Goal: Task Accomplishment & Management: Complete application form

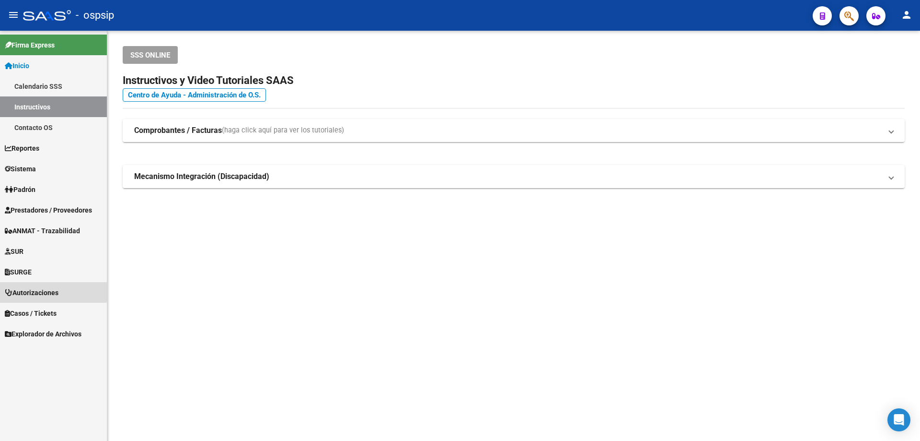
click at [37, 287] on span "Autorizaciones" at bounding box center [32, 292] width 54 height 11
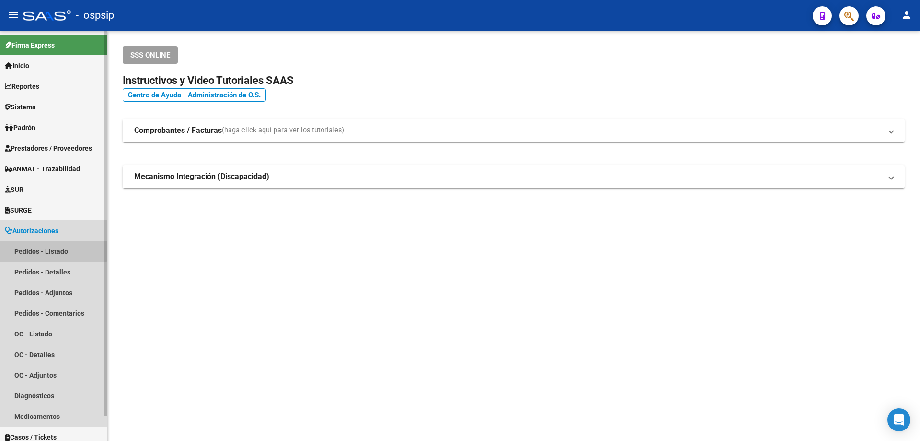
click at [51, 248] on link "Pedidos - Listado" at bounding box center [53, 251] width 107 height 21
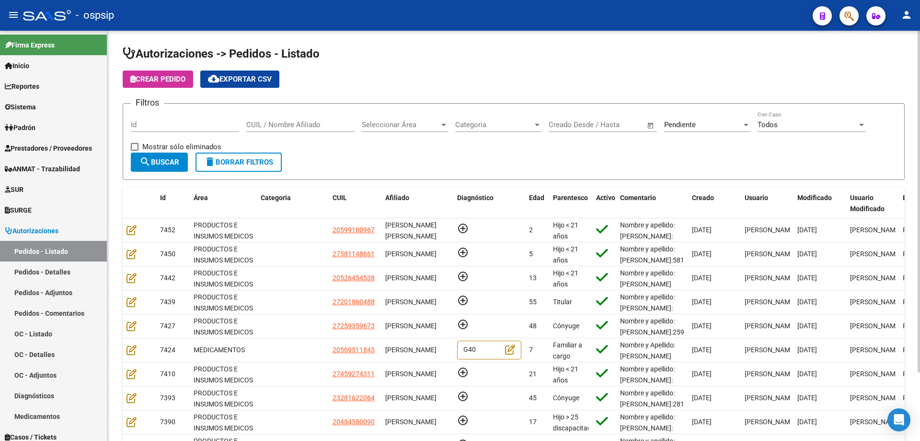
click at [690, 123] on span "Pendiente" at bounding box center [680, 124] width 32 height 9
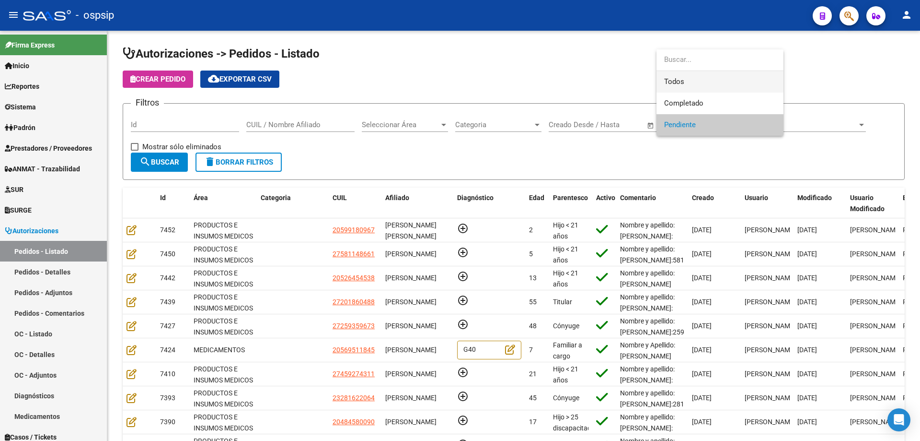
click at [693, 77] on span "Todos" at bounding box center [720, 82] width 112 height 22
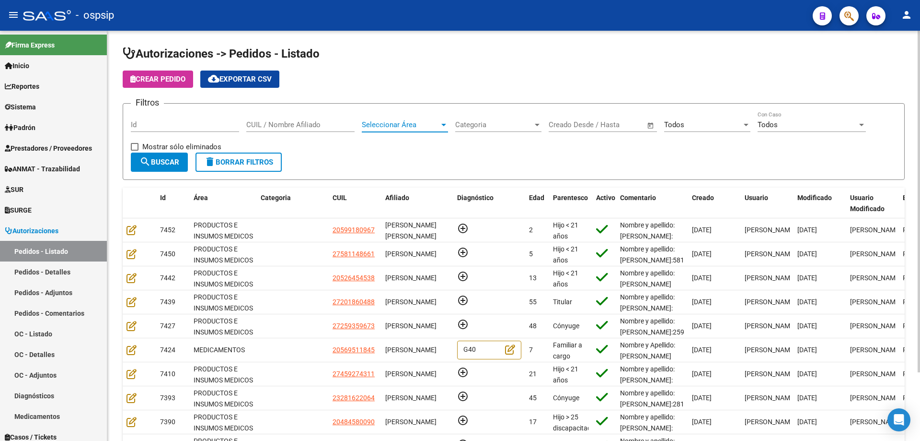
click at [389, 127] on span "Seleccionar Área" at bounding box center [401, 124] width 78 height 9
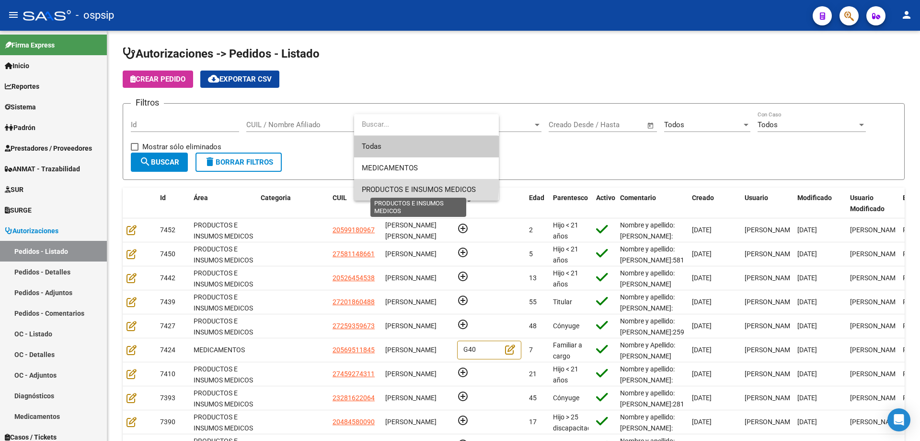
click at [368, 185] on span "PRODUCTOS E INSUMOS MEDICOS" at bounding box center [419, 189] width 114 height 9
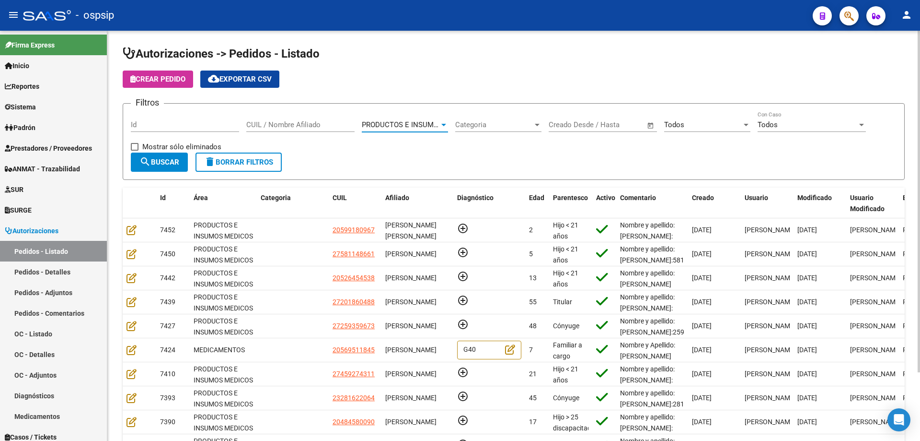
click at [178, 167] on button "search Buscar" at bounding box center [159, 161] width 57 height 19
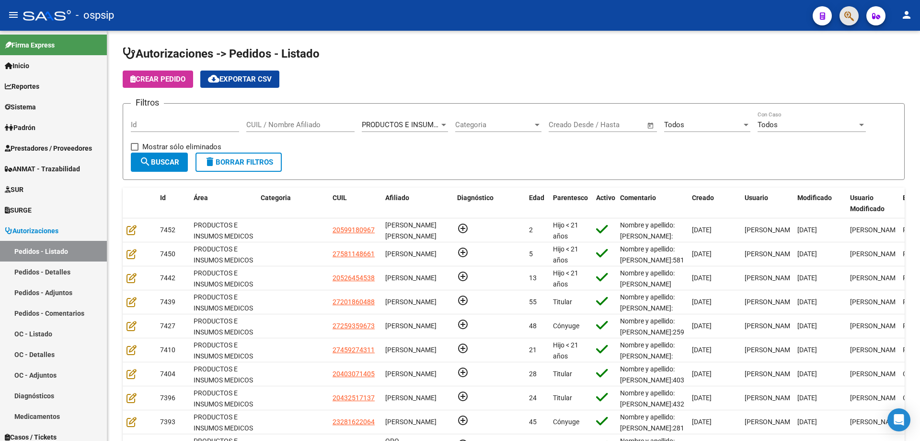
click at [858, 11] on button "button" at bounding box center [849, 15] width 19 height 19
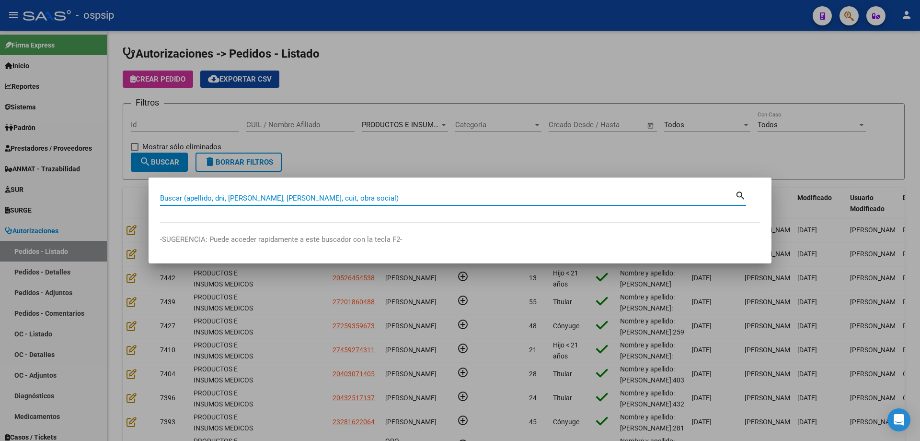
click at [572, 194] on input "Buscar (apellido, dni, [PERSON_NAME], [PERSON_NAME], cuit, obra social)" at bounding box center [447, 198] width 575 height 9
type input "50559062"
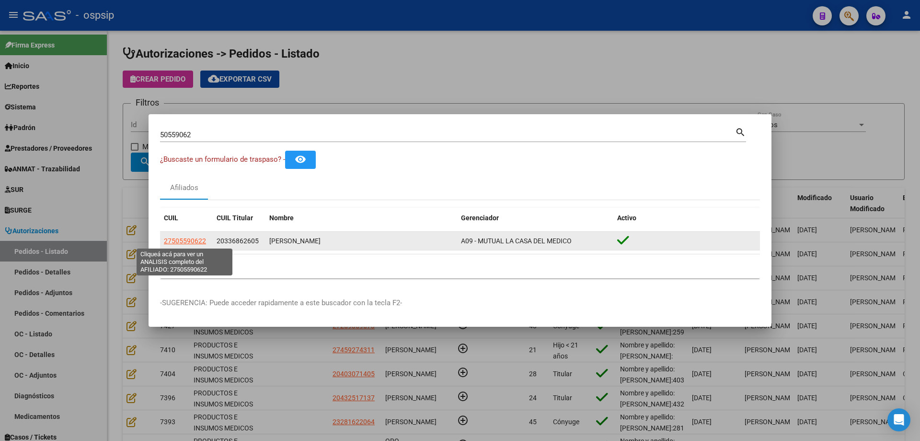
click at [197, 240] on span "27505590622" at bounding box center [185, 241] width 42 height 8
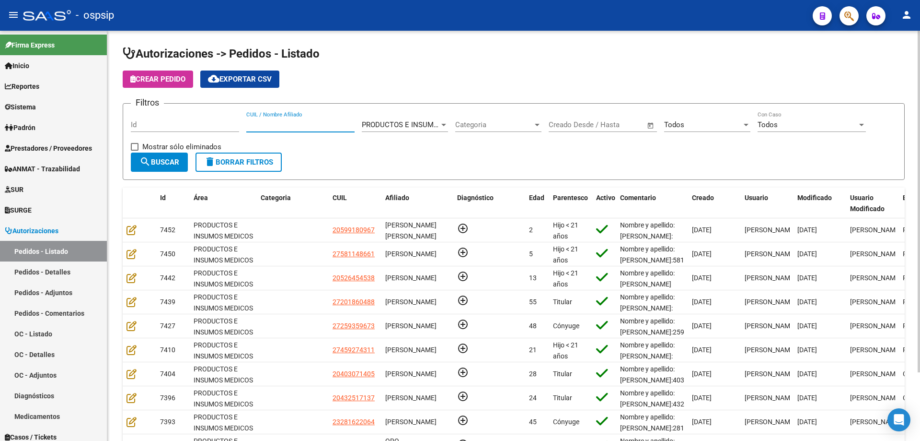
click at [269, 123] on input "CUIL / Nombre Afiliado" at bounding box center [300, 124] width 108 height 9
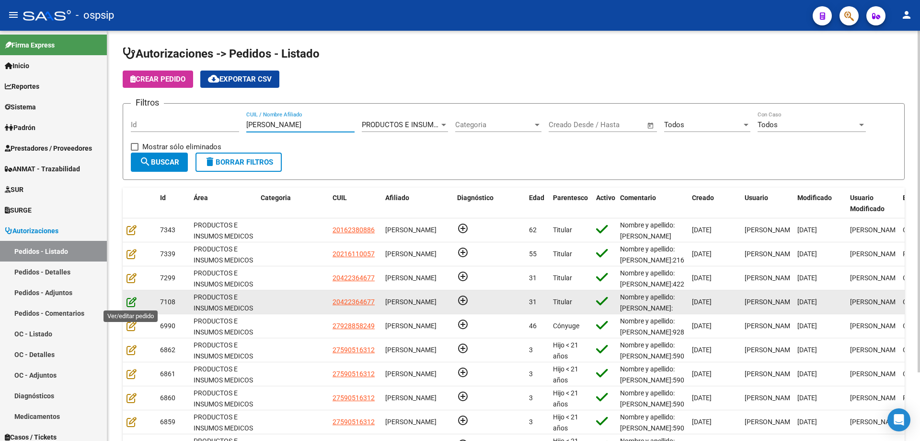
type input "[PERSON_NAME]"
click at [133, 300] on icon at bounding box center [132, 301] width 10 height 11
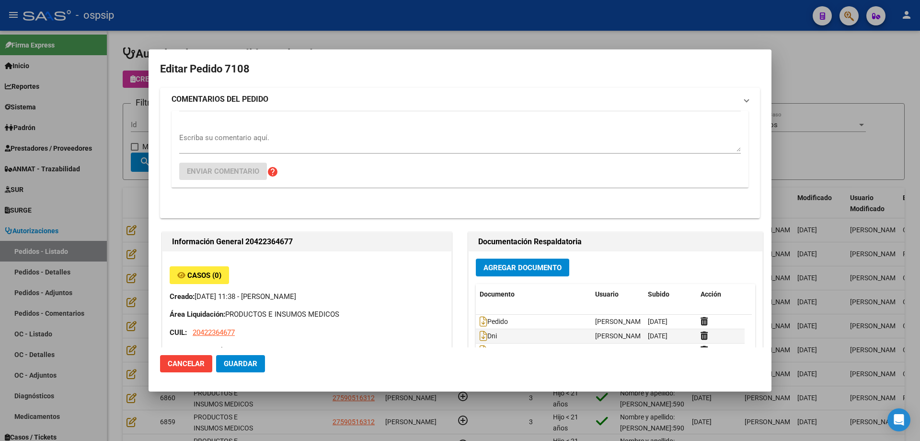
type input "Chubut, [PERSON_NAME], CBO [PERSON_NAME] 3412"
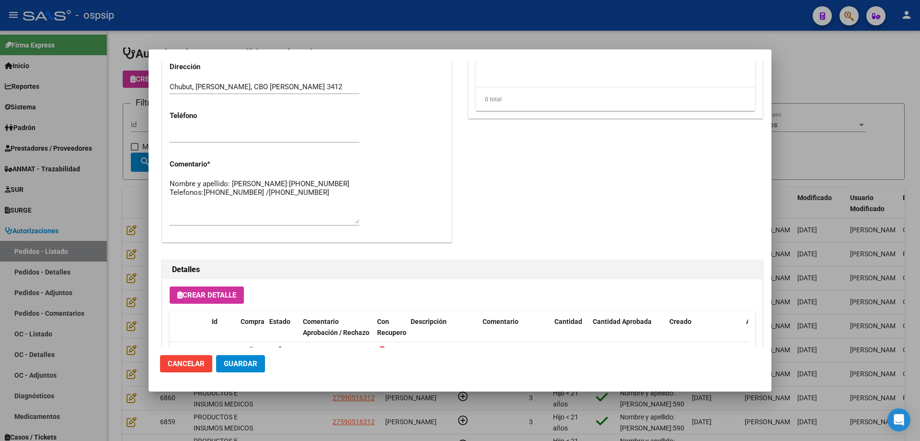
scroll to position [287, 0]
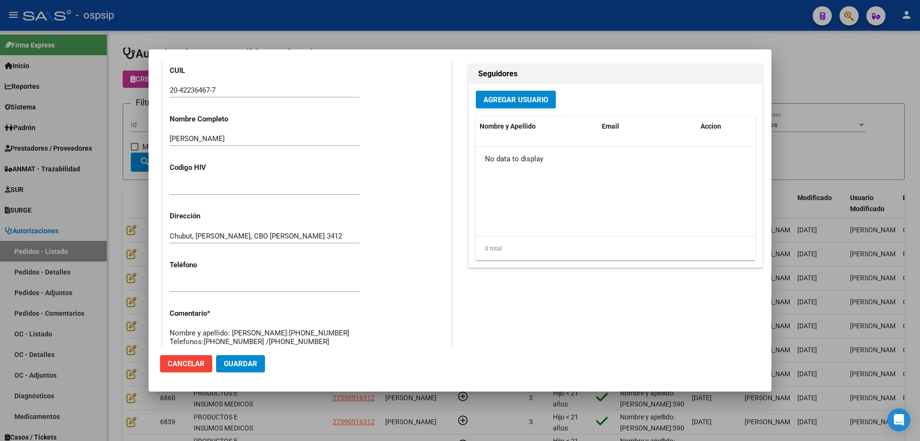
click at [118, 235] on div at bounding box center [460, 220] width 920 height 441
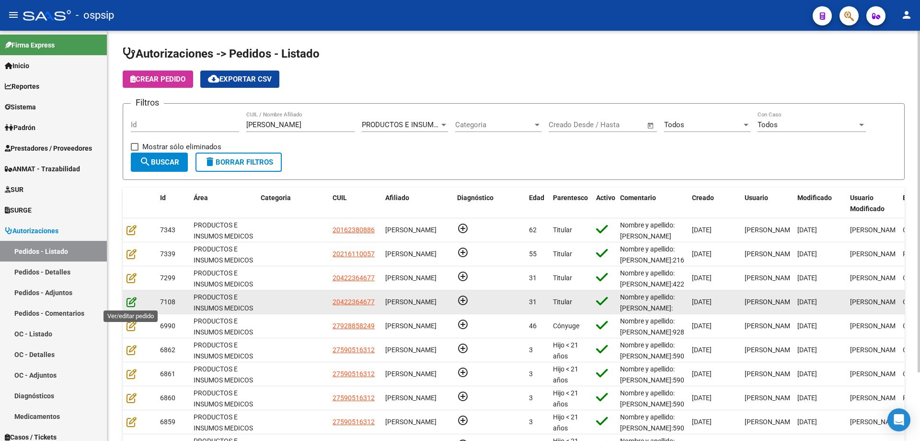
click at [133, 302] on icon at bounding box center [132, 301] width 10 height 11
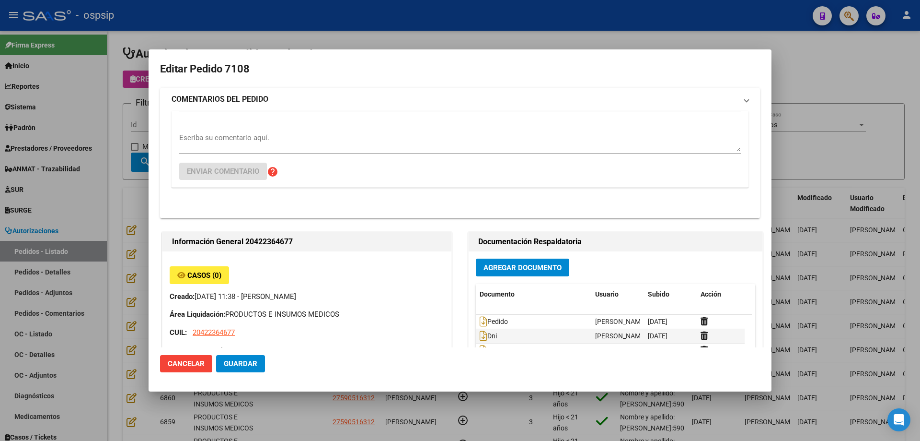
type input "Chubut, [PERSON_NAME], CBO [PERSON_NAME] 3412"
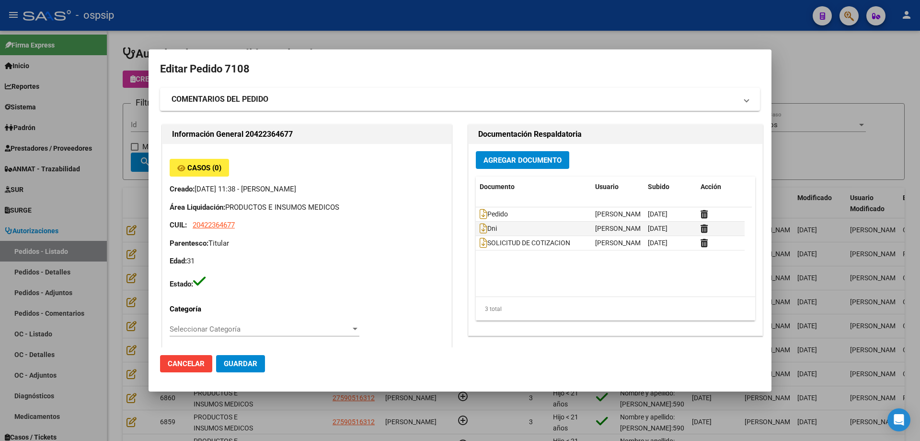
click at [136, 221] on div at bounding box center [460, 220] width 920 height 441
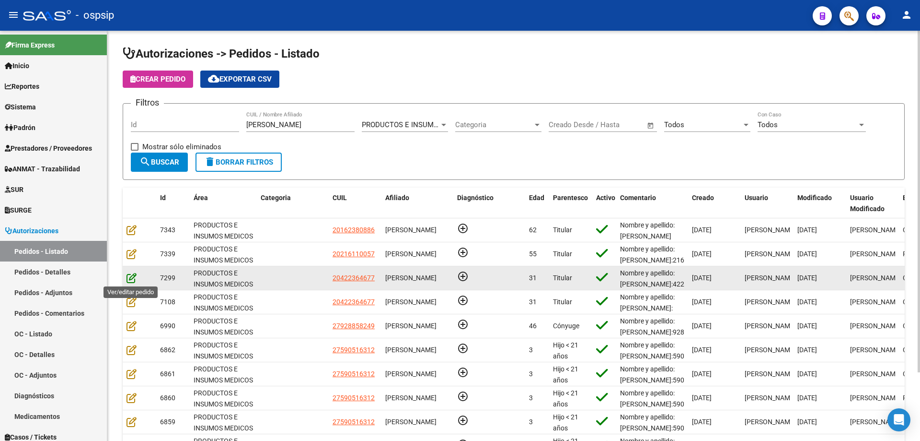
click at [128, 273] on icon at bounding box center [132, 277] width 10 height 11
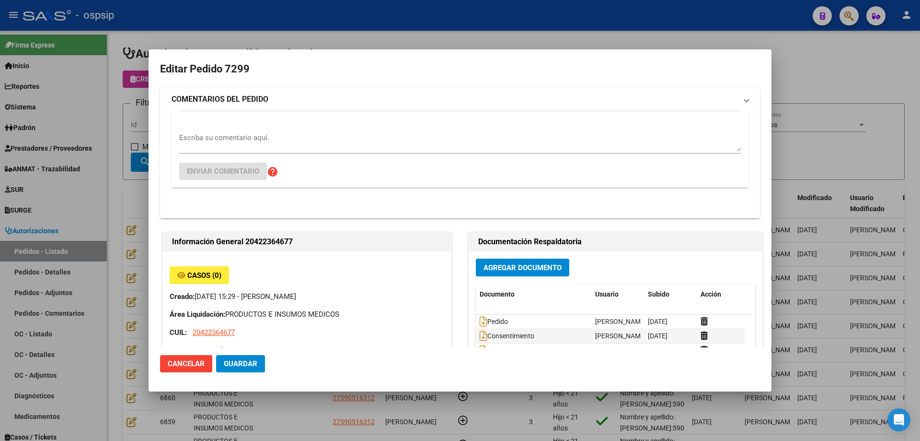
type input "Chubut, [PERSON_NAME], CBO [PERSON_NAME] 3412"
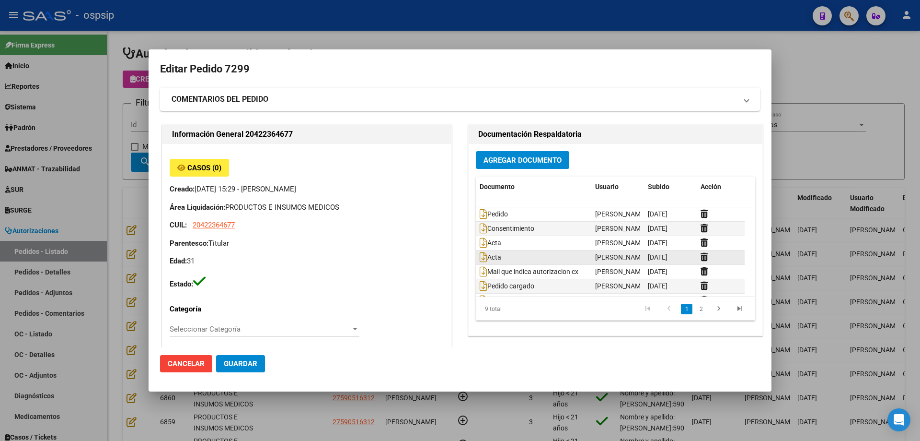
scroll to position [44, 0]
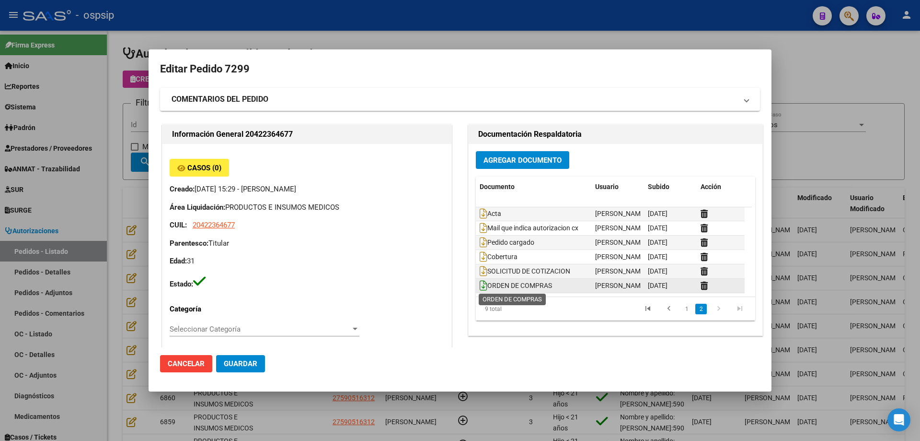
click at [483, 286] on icon at bounding box center [484, 285] width 8 height 11
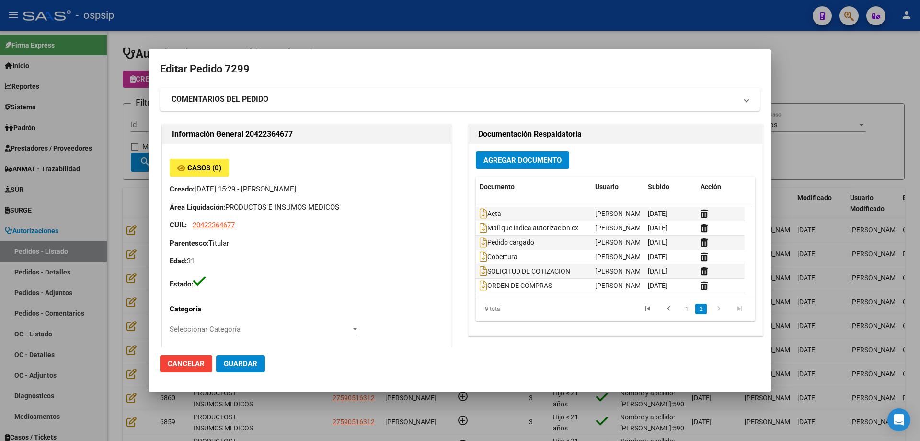
click at [27, 139] on div at bounding box center [460, 220] width 920 height 441
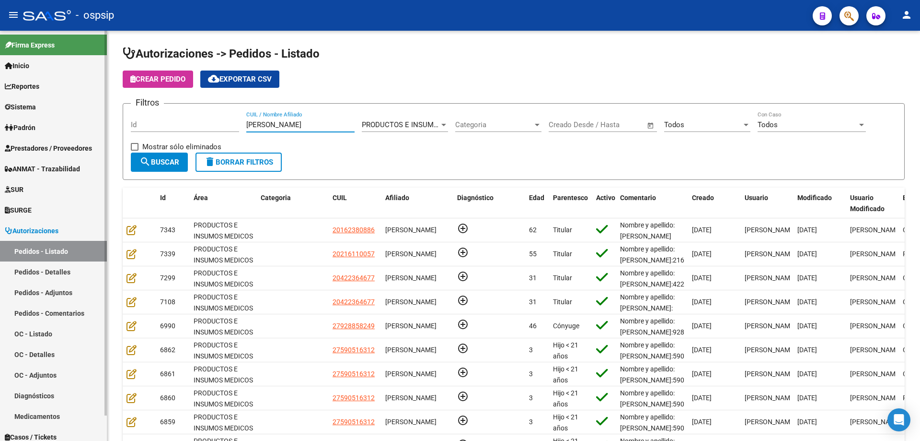
drag, startPoint x: 312, startPoint y: 123, endPoint x: 0, endPoint y: 103, distance: 312.8
click at [0, 103] on mat-sidenav-container "Firma Express Inicio Calendario SSS Instructivos Contacto OS Reportes Egresos D…" at bounding box center [460, 236] width 920 height 410
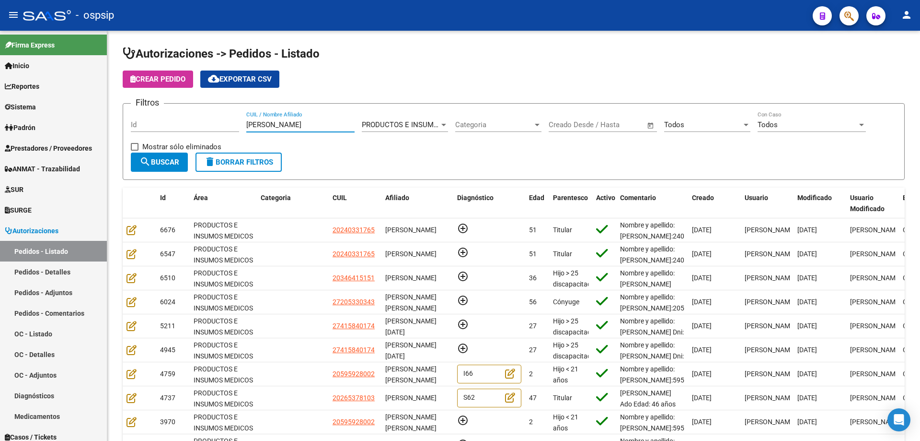
type input "[PERSON_NAME]"
drag, startPoint x: 307, startPoint y: 128, endPoint x: 0, endPoint y: 70, distance: 312.9
click at [0, 70] on mat-sidenav-container "Firma Express Inicio Calendario SSS Instructivos Contacto OS Reportes Egresos D…" at bounding box center [460, 236] width 920 height 410
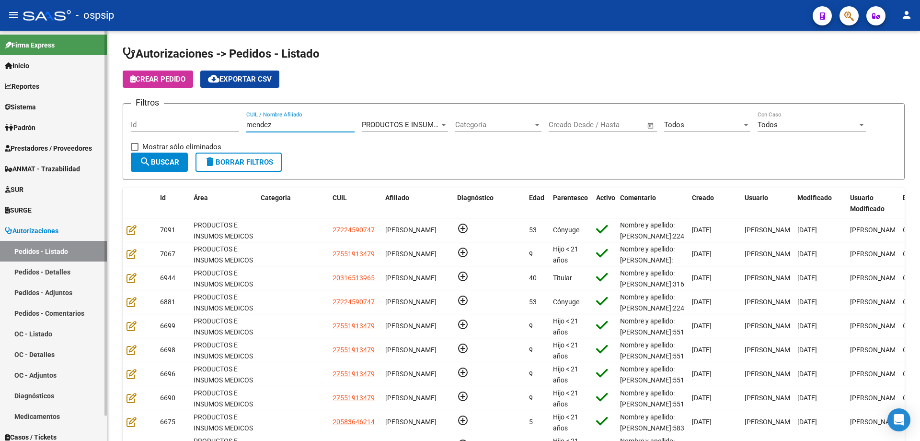
drag, startPoint x: 295, startPoint y: 124, endPoint x: 0, endPoint y: 86, distance: 297.3
click at [0, 86] on mat-sidenav-container "Firma Express Inicio Calendario SSS Instructivos Contacto OS Reportes Egresos D…" at bounding box center [460, 236] width 920 height 410
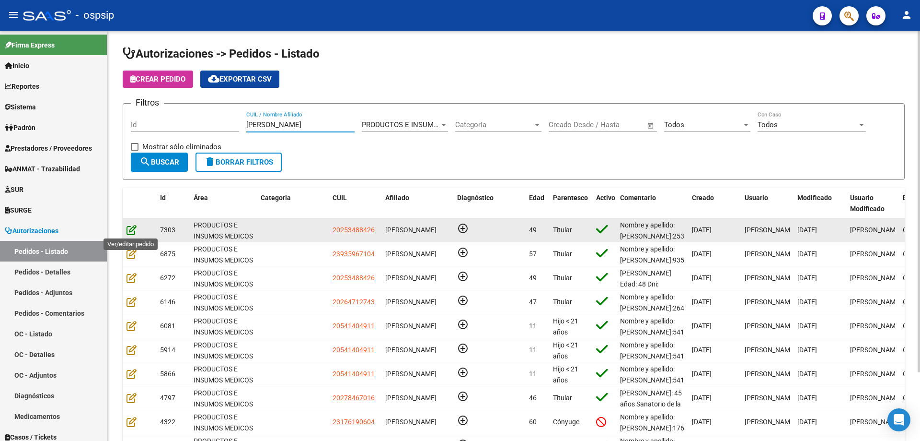
type input "[PERSON_NAME]"
click at [134, 232] on icon at bounding box center [132, 229] width 10 height 11
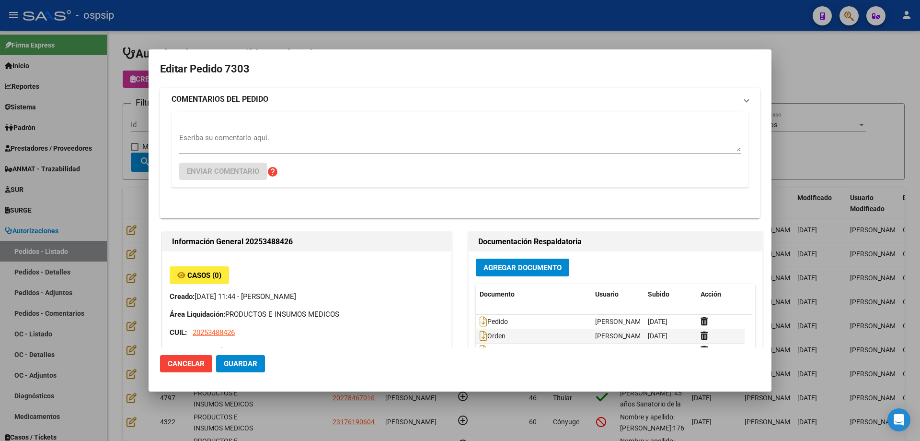
type input "[GEOGRAPHIC_DATA], [PERSON_NAME], [PERSON_NAME] 5037"
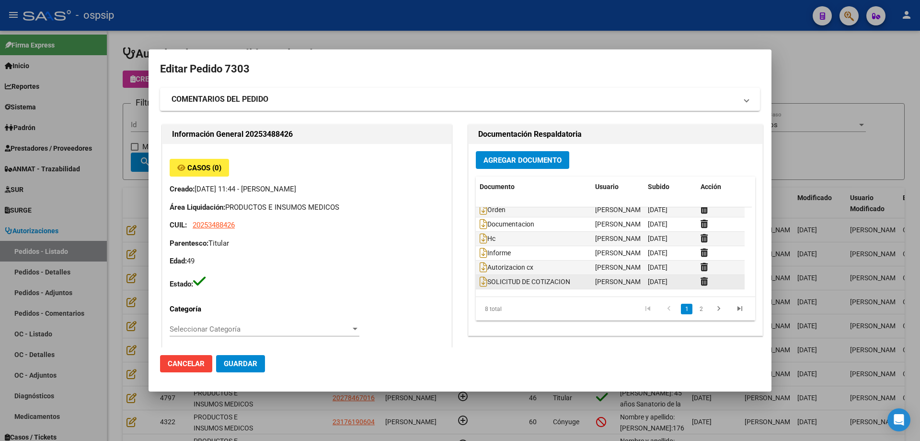
scroll to position [29, 0]
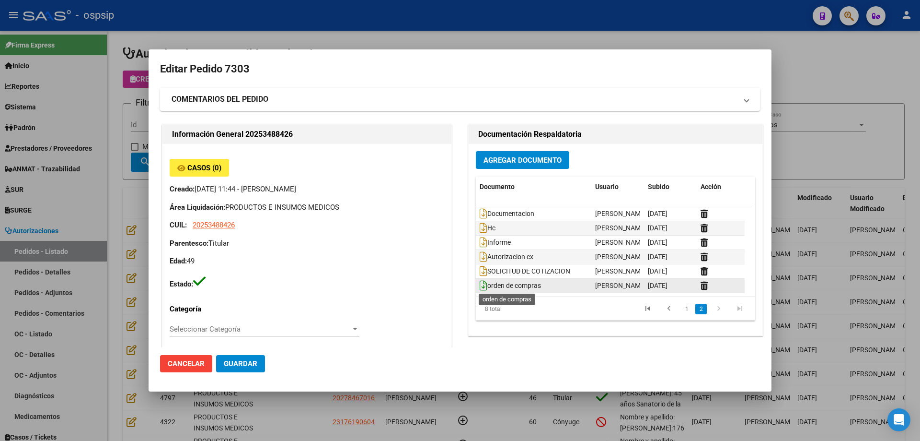
click at [480, 284] on icon at bounding box center [484, 285] width 8 height 11
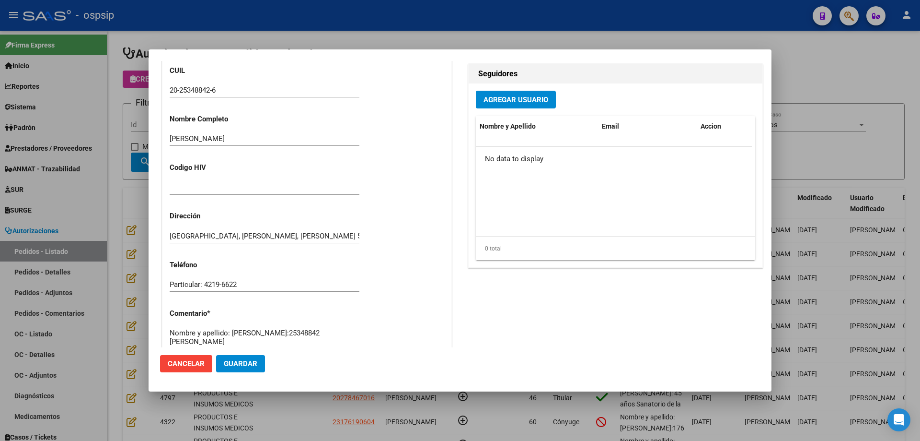
scroll to position [143, 0]
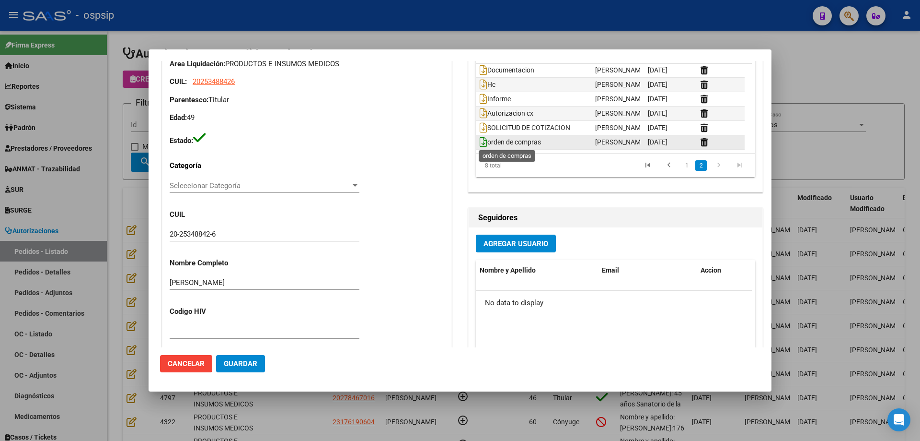
click at [482, 144] on icon at bounding box center [484, 142] width 8 height 11
click at [74, 156] on div at bounding box center [460, 220] width 920 height 441
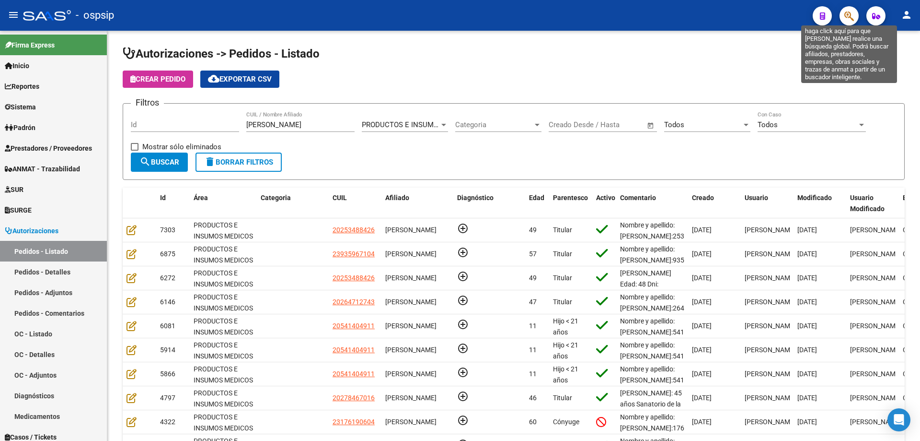
click at [848, 10] on span "button" at bounding box center [850, 16] width 10 height 20
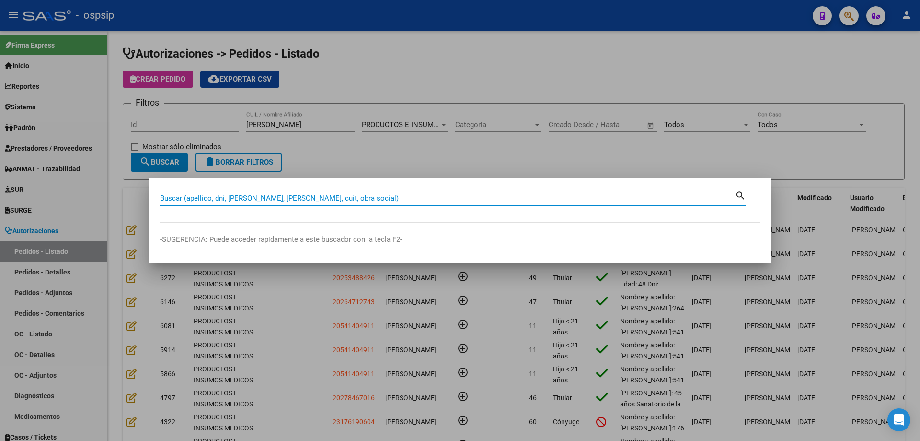
click at [447, 202] on input "Buscar (apellido, dni, [PERSON_NAME], [PERSON_NAME], cuit, obra social)" at bounding box center [447, 198] width 575 height 9
type input "50559062"
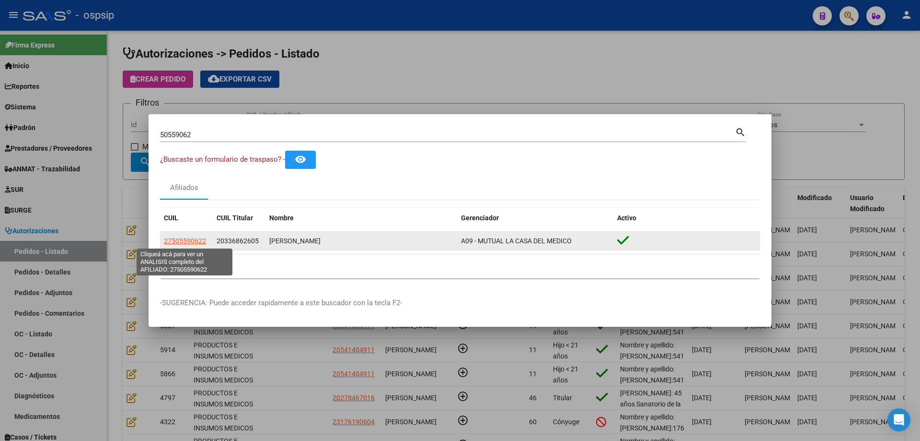
click at [187, 237] on span "27505590622" at bounding box center [185, 241] width 42 height 8
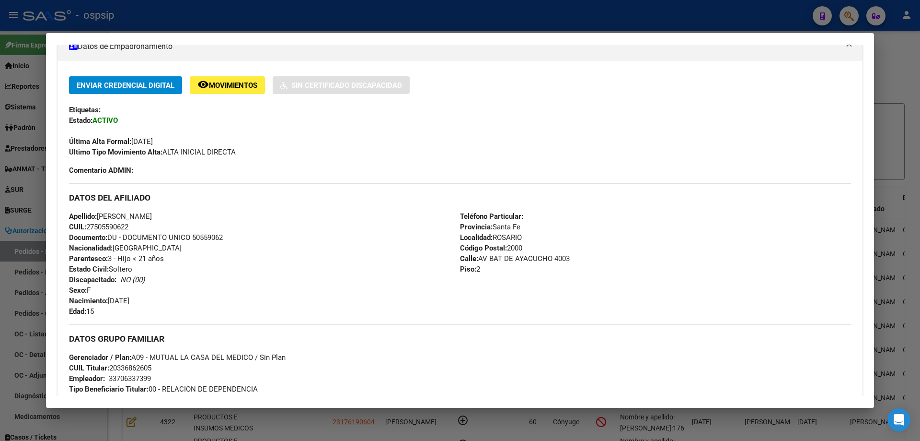
scroll to position [179, 0]
click at [35, 197] on div at bounding box center [460, 220] width 920 height 441
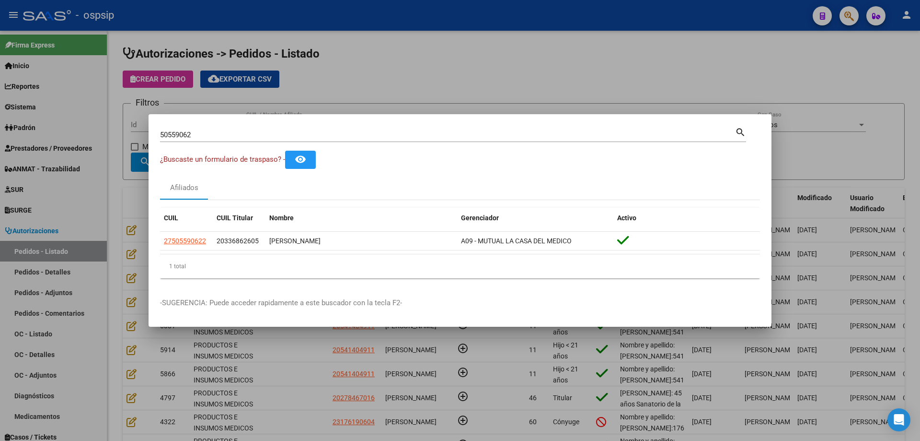
click at [95, 193] on div at bounding box center [460, 220] width 920 height 441
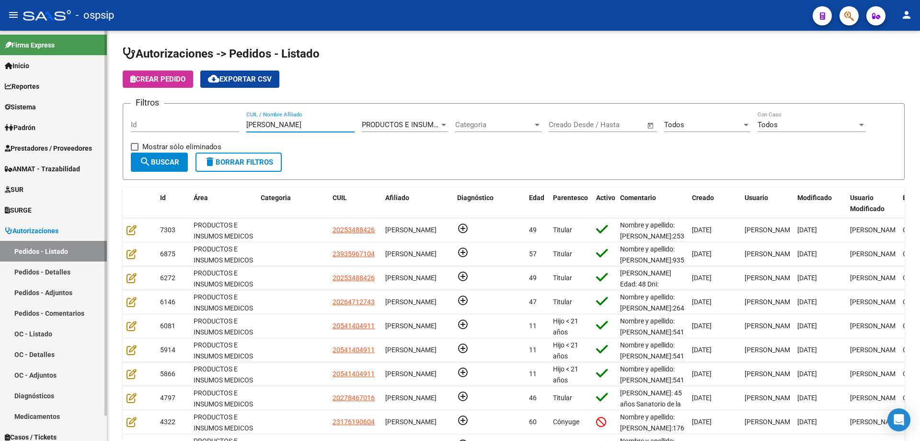
drag, startPoint x: 294, startPoint y: 125, endPoint x: 92, endPoint y: 118, distance: 202.4
click at [92, 118] on mat-sidenav-container "Firma Express Inicio Calendario SSS Instructivos Contacto OS Reportes Egresos D…" at bounding box center [460, 236] width 920 height 410
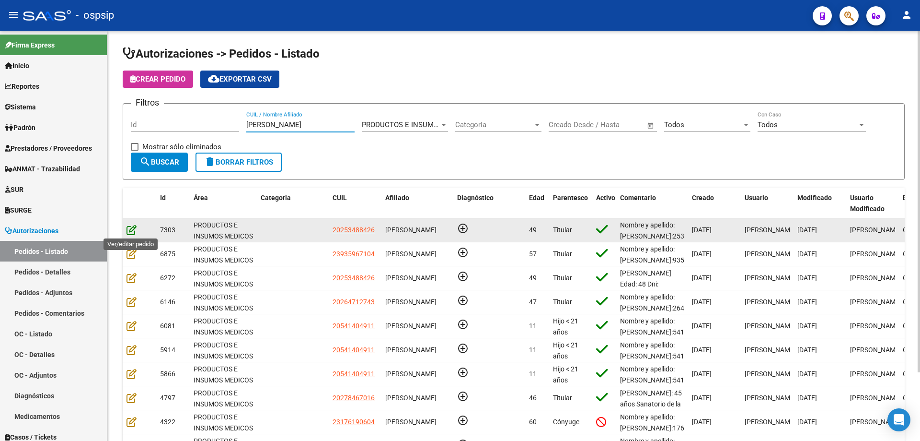
click at [133, 228] on icon at bounding box center [132, 229] width 10 height 11
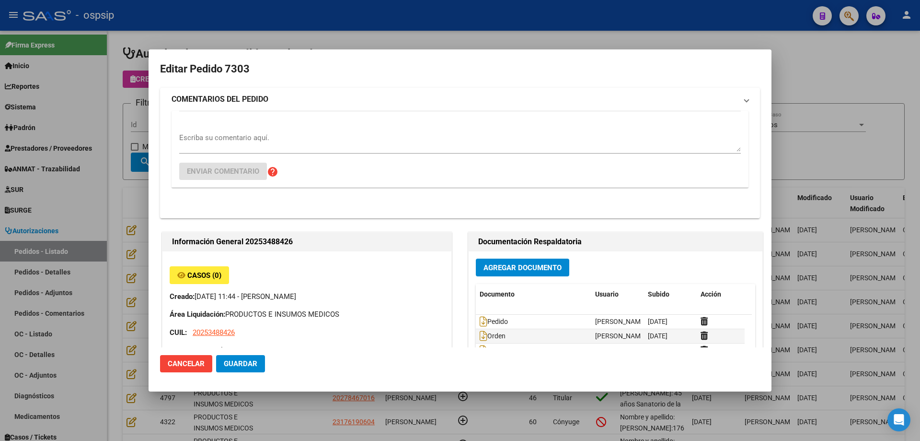
type input "[GEOGRAPHIC_DATA], [PERSON_NAME], [PERSON_NAME] 5037"
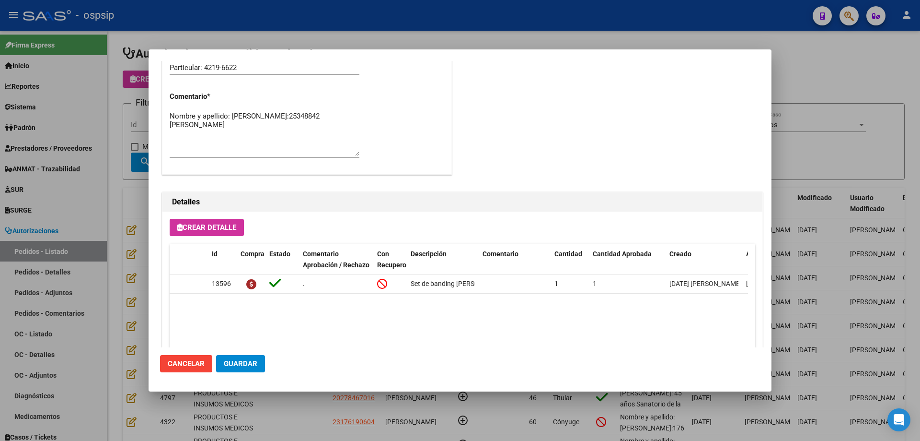
scroll to position [575, 0]
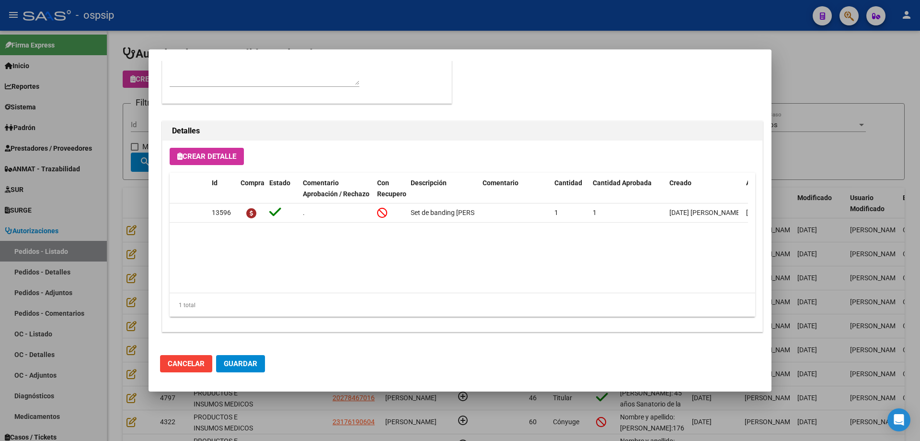
click at [111, 191] on div at bounding box center [460, 220] width 920 height 441
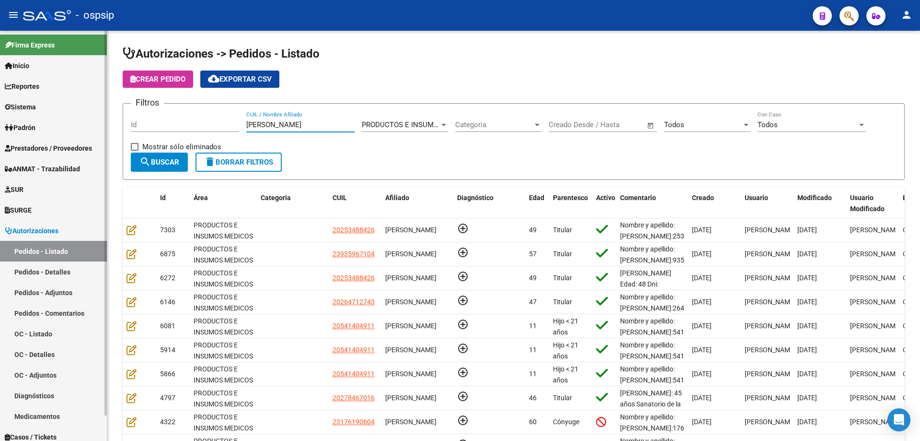
drag, startPoint x: 289, startPoint y: 123, endPoint x: 81, endPoint y: 109, distance: 208.1
click at [81, 109] on mat-sidenav-container "Firma Express Inicio Calendario SSS Instructivos Contacto OS Reportes Egresos D…" at bounding box center [460, 236] width 920 height 410
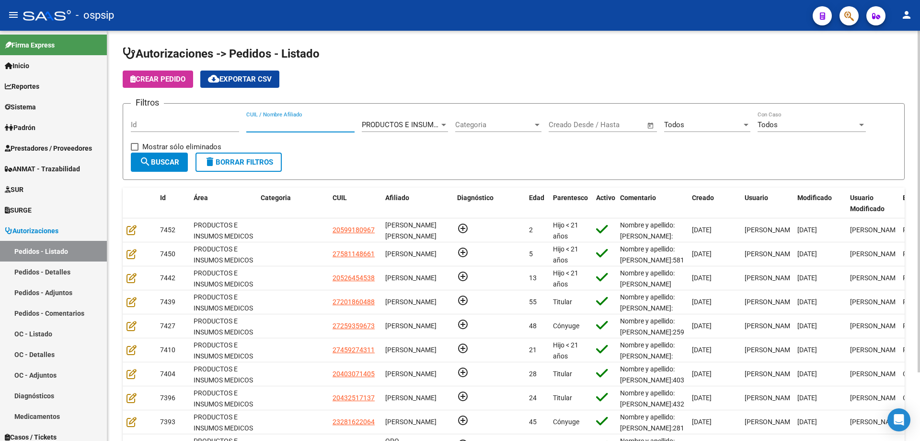
click at [688, 131] on div "Todos Seleccionar Estado" at bounding box center [707, 121] width 86 height 21
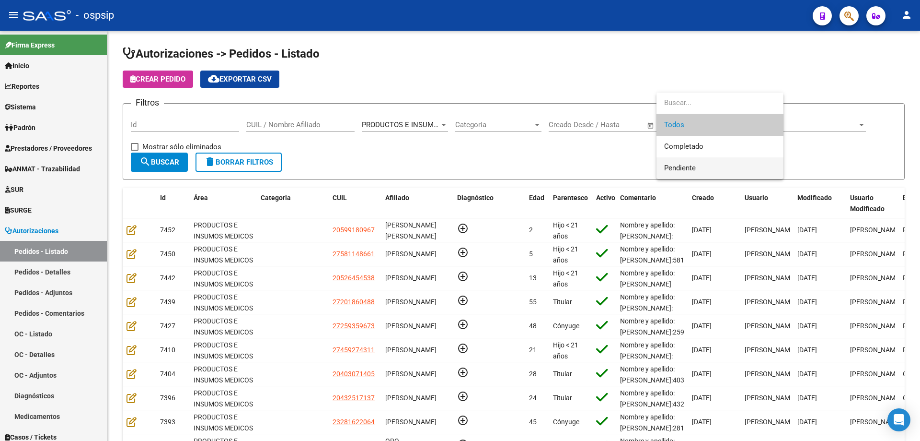
click at [684, 163] on span "Pendiente" at bounding box center [720, 168] width 112 height 22
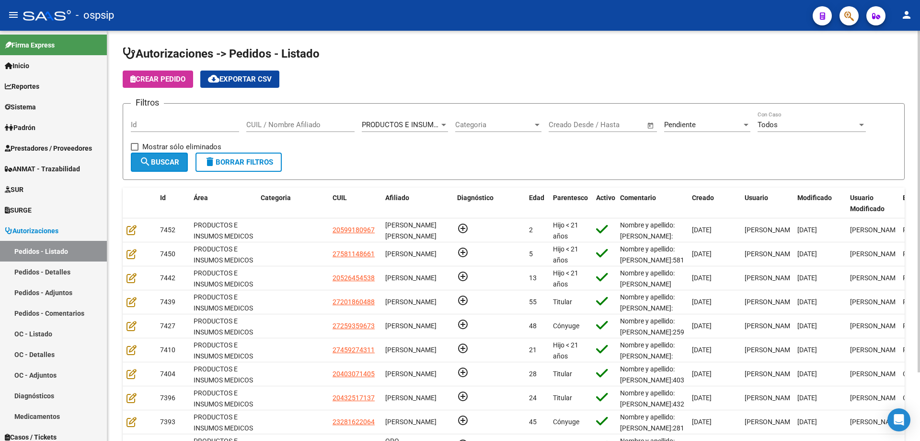
click at [166, 165] on span "search Buscar" at bounding box center [160, 162] width 40 height 9
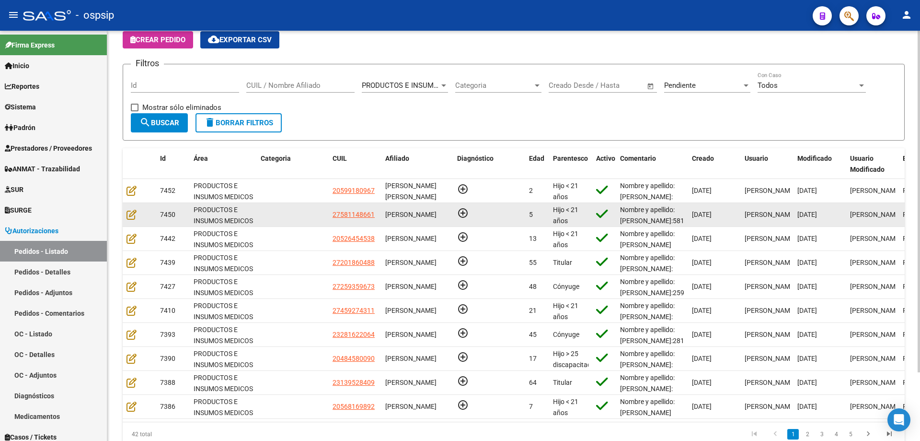
scroll to position [82, 0]
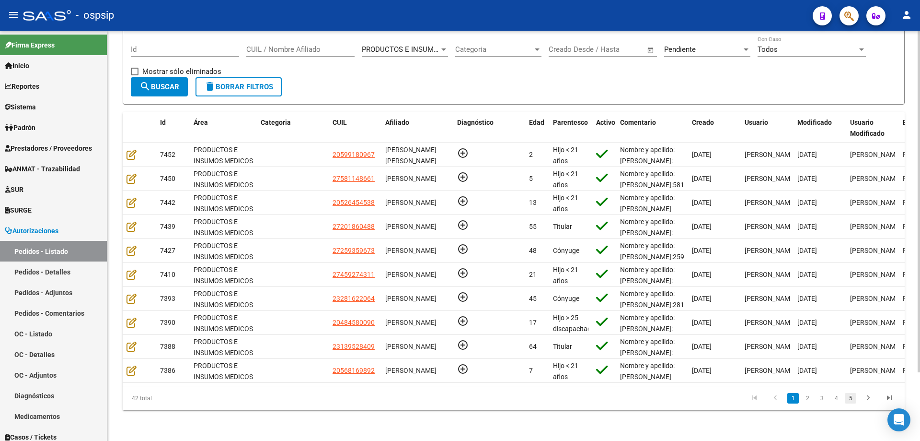
click at [849, 398] on link "5" at bounding box center [851, 398] width 12 height 11
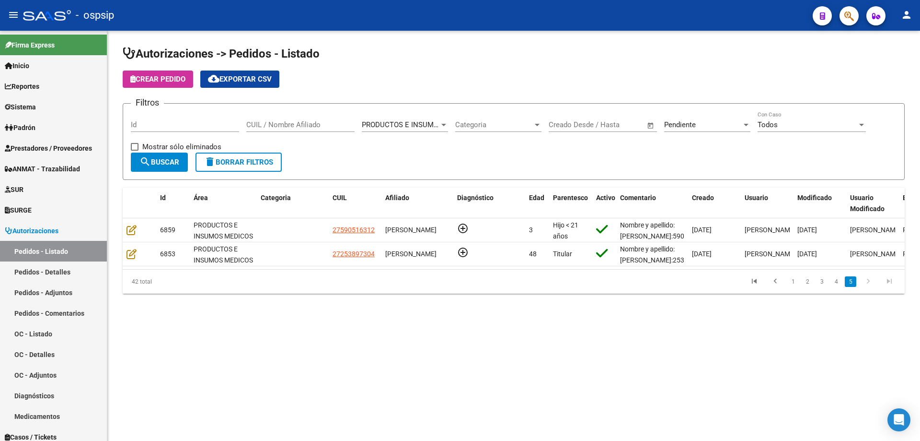
scroll to position [0, 0]
click at [792, 287] on link "1" at bounding box center [794, 281] width 12 height 11
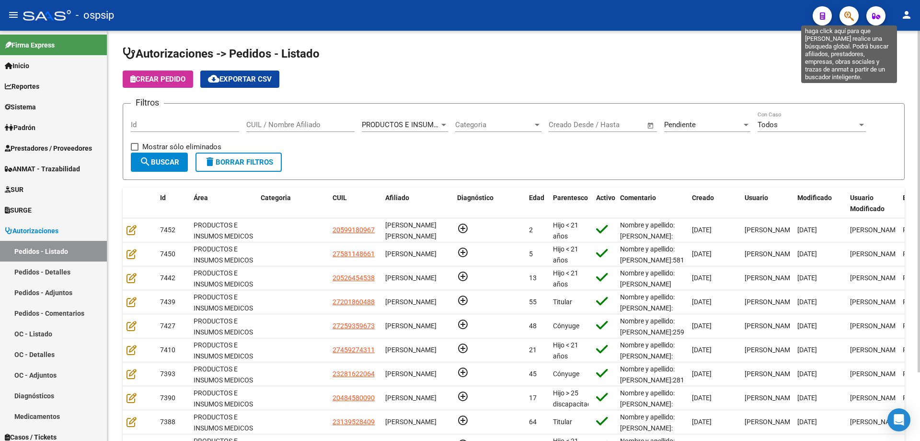
click at [847, 19] on icon "button" at bounding box center [850, 16] width 10 height 11
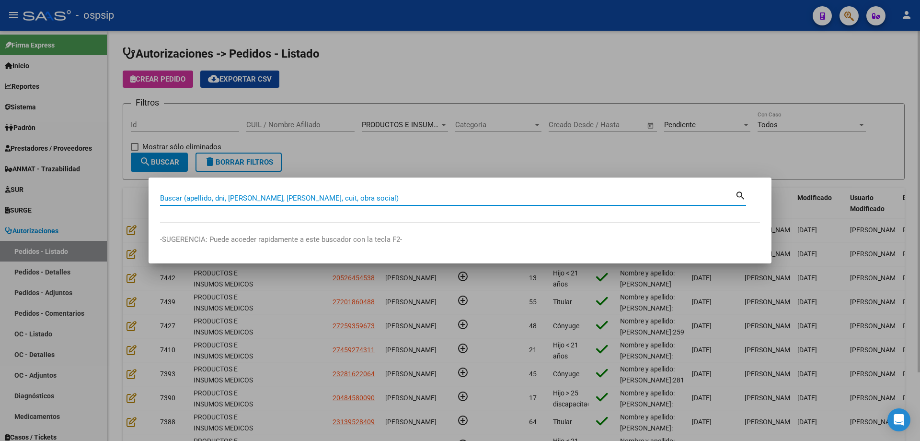
paste input "50559062"
type input "50559062"
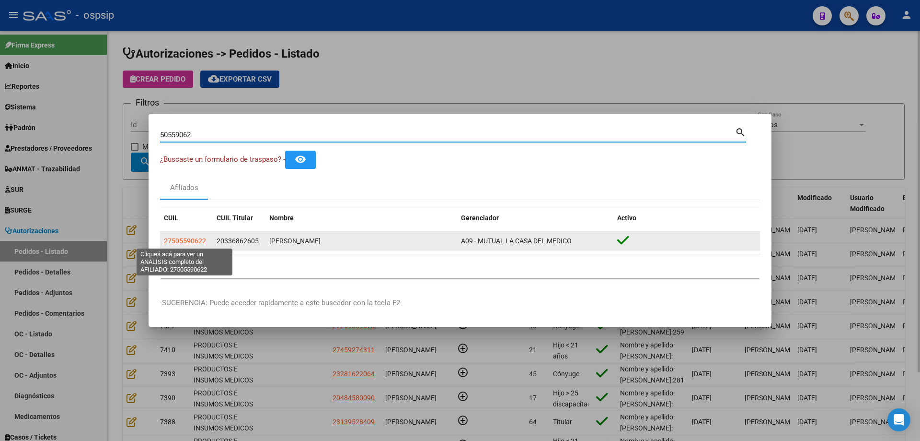
click at [180, 242] on span "27505590622" at bounding box center [185, 241] width 42 height 8
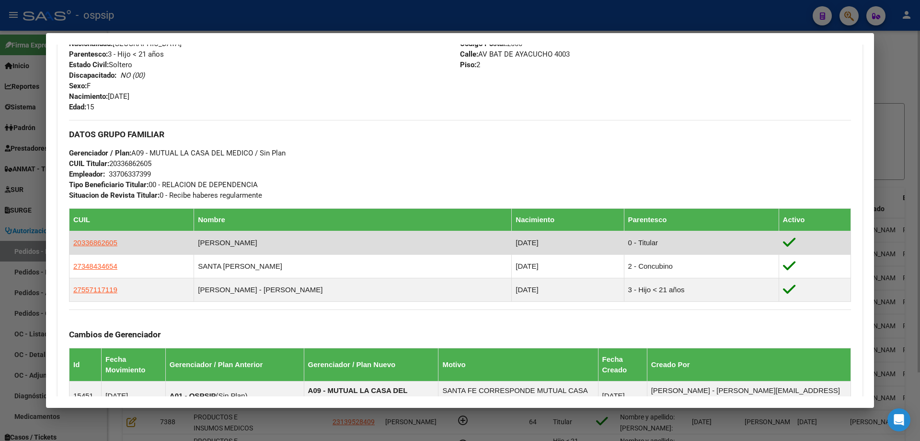
scroll to position [658, 0]
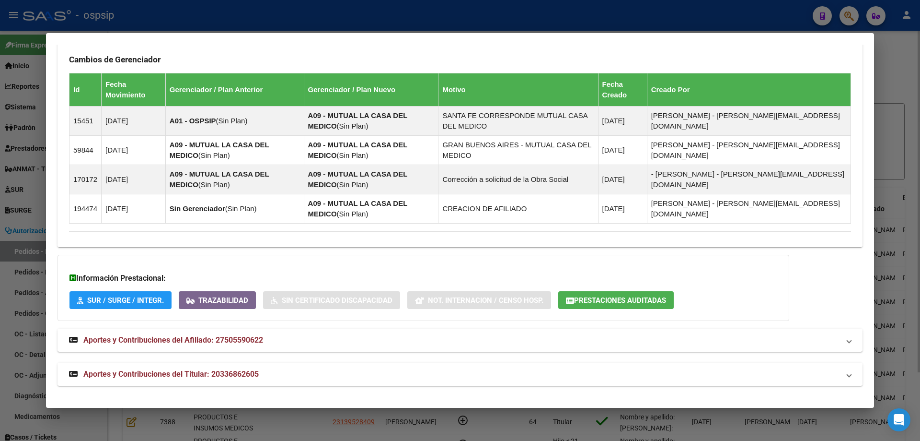
click at [185, 382] on mat-expansion-panel-header "Aportes y Contribuciones del Titular: 20336862605" at bounding box center [460, 373] width 805 height 23
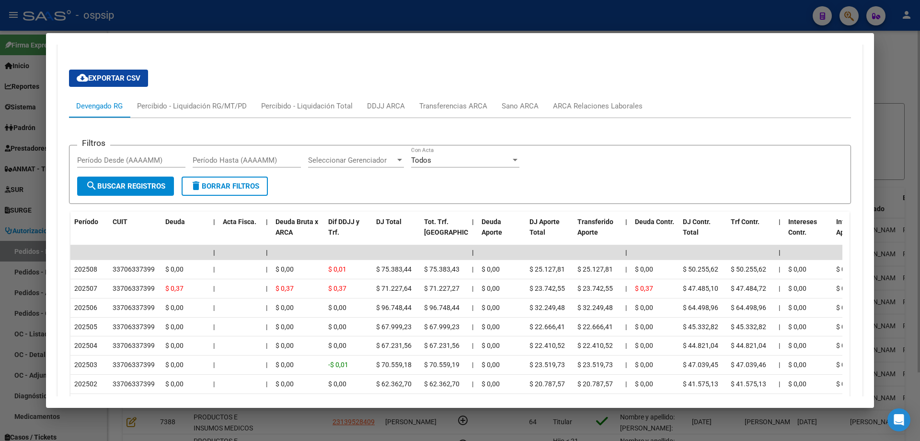
scroll to position [1091, 0]
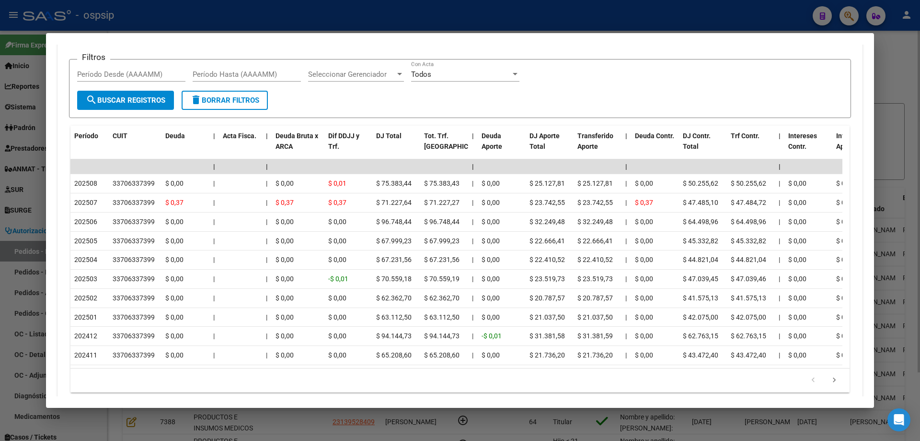
click at [33, 142] on div at bounding box center [460, 220] width 920 height 441
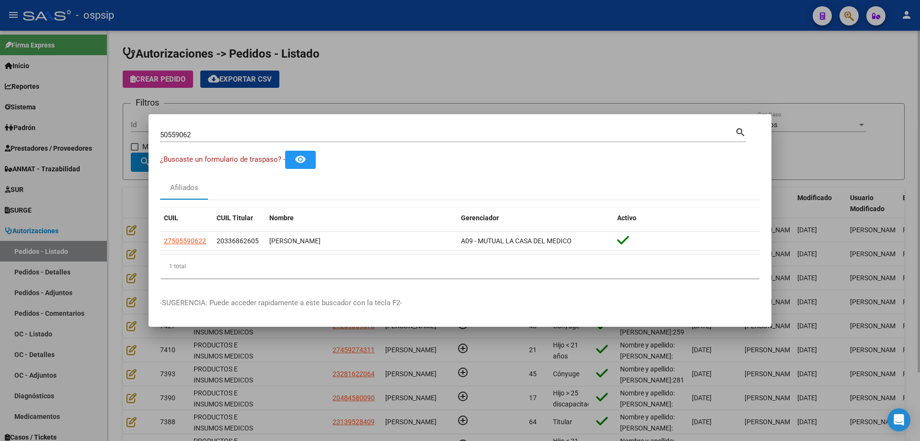
drag, startPoint x: 210, startPoint y: 239, endPoint x: 158, endPoint y: 236, distance: 51.4
click at [158, 236] on mat-dialog-content "50559062 Buscar (apellido, dni, cuil, nro traspaso, cuit, obra social) search ¿…" at bounding box center [460, 206] width 623 height 160
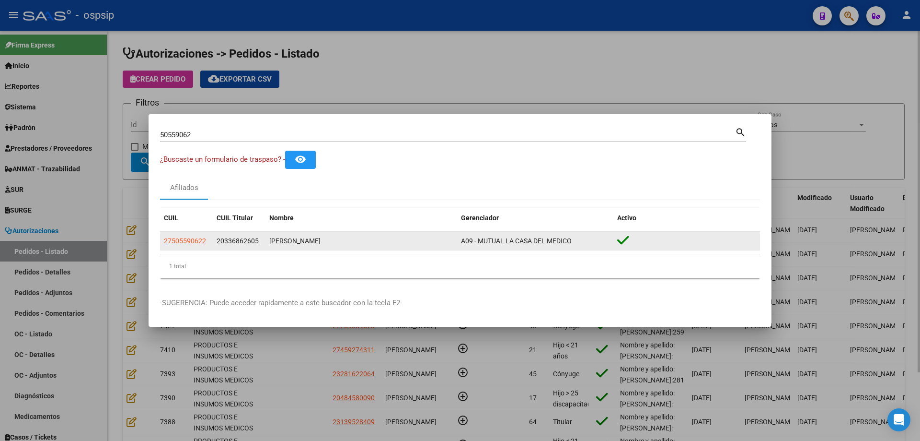
copy datatable-body-row "27505590622"
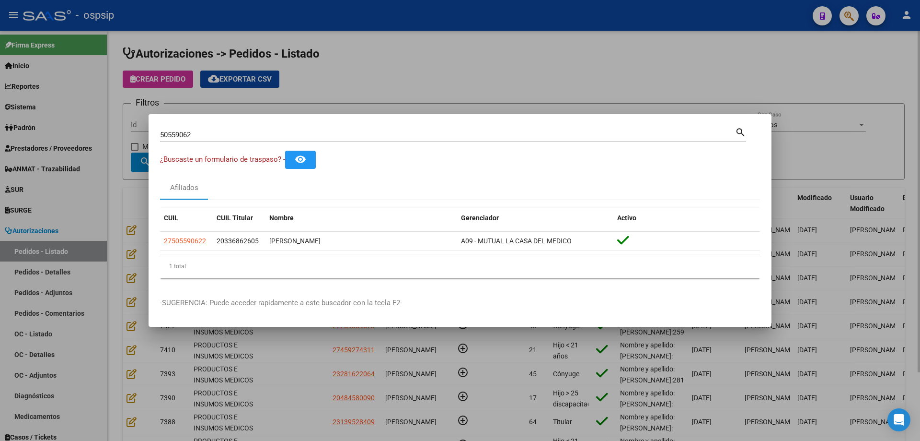
click at [107, 203] on div at bounding box center [460, 220] width 920 height 441
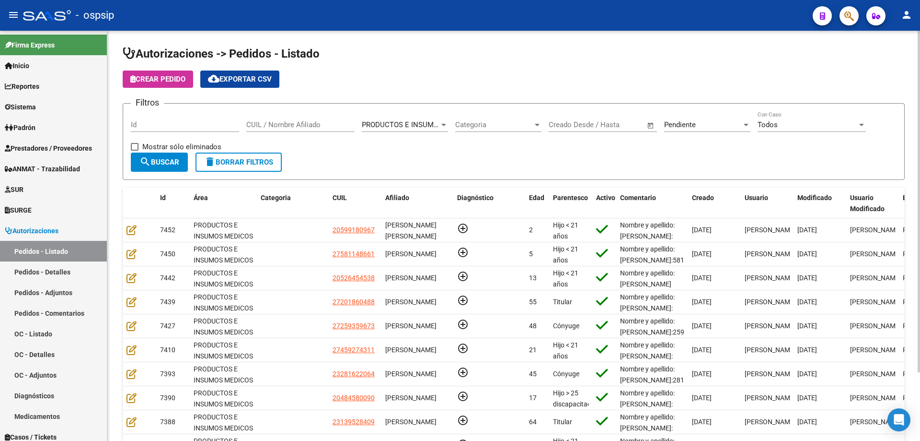
click at [170, 82] on span "Crear Pedido" at bounding box center [157, 79] width 55 height 9
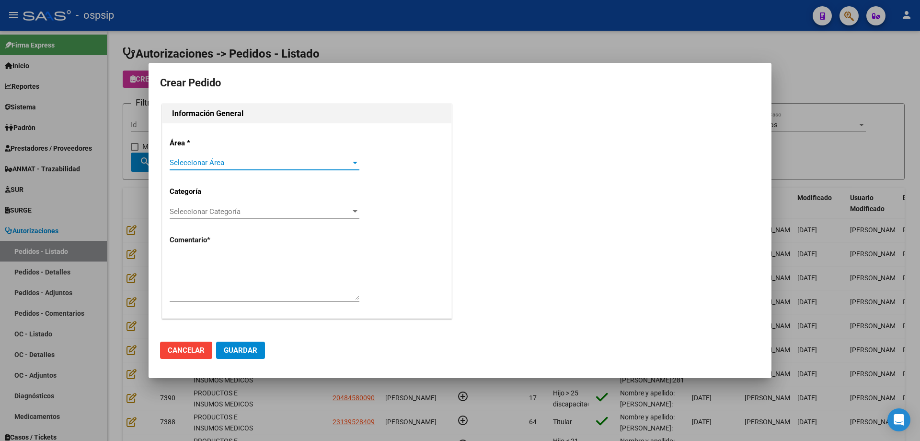
click at [233, 163] on span "Seleccionar Área" at bounding box center [260, 162] width 181 height 9
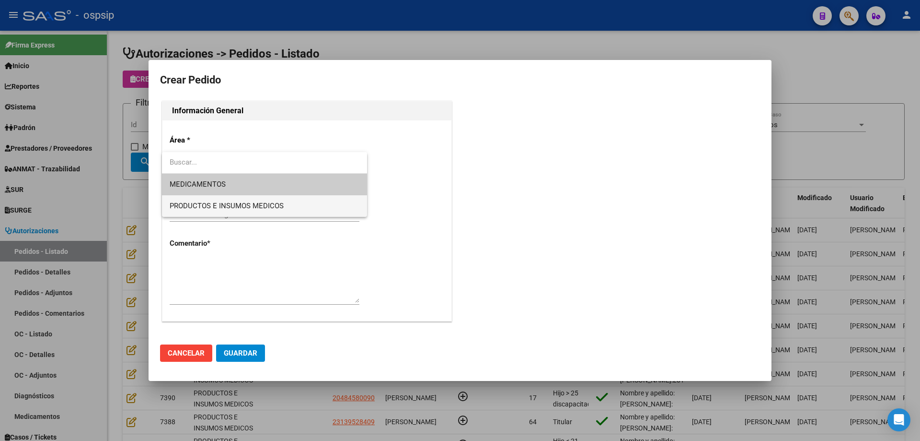
click at [223, 199] on span "PRODUCTOS E INSUMOS MEDICOS" at bounding box center [265, 206] width 190 height 22
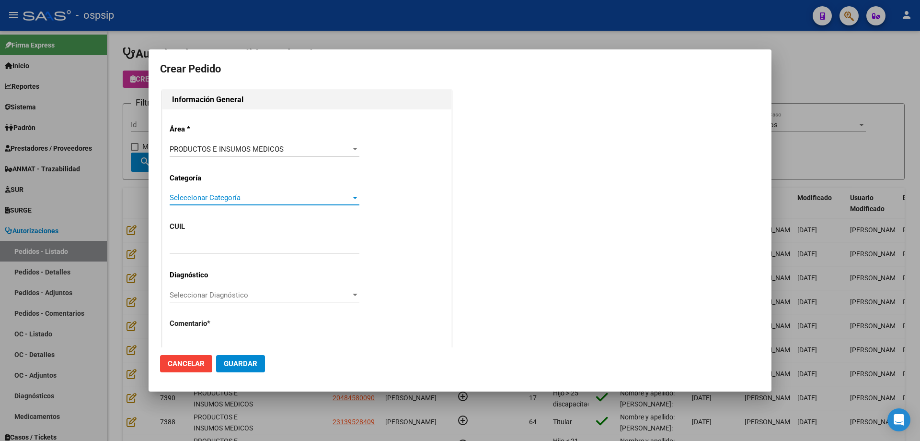
click at [229, 202] on span "Seleccionar Categoría" at bounding box center [260, 197] width 181 height 9
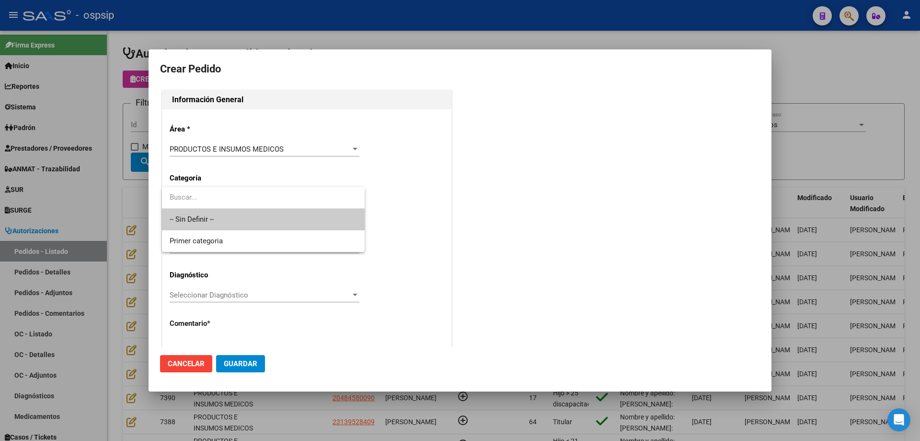
click at [224, 219] on span "-- Sin Definir --" at bounding box center [263, 220] width 187 height 22
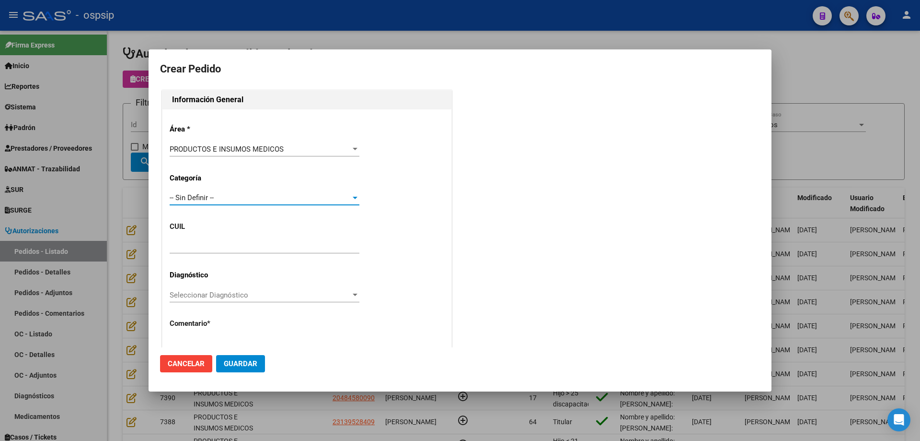
click at [220, 244] on input "text" at bounding box center [265, 246] width 190 height 9
paste input "27-50559062-2"
type input "27-50559062-2"
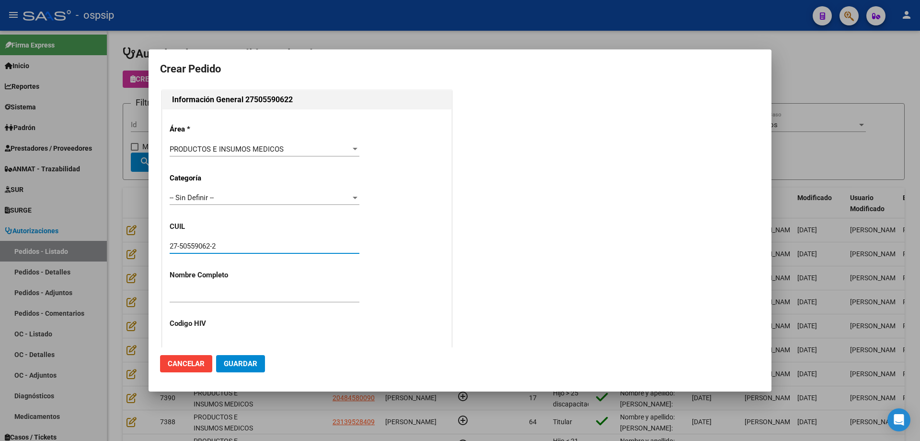
type input "[PERSON_NAME]"
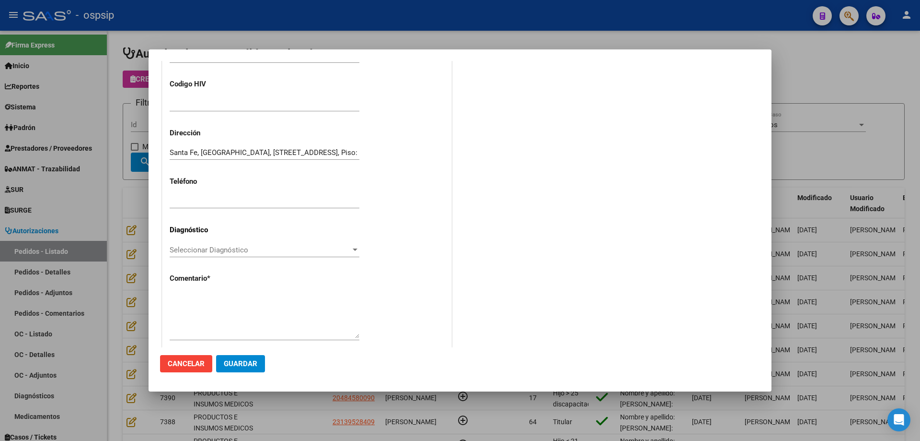
type input "SANTA FE, [STREET_ADDRESS]"
type input "27-50559062-2"
click at [231, 314] on textarea at bounding box center [265, 314] width 190 height 45
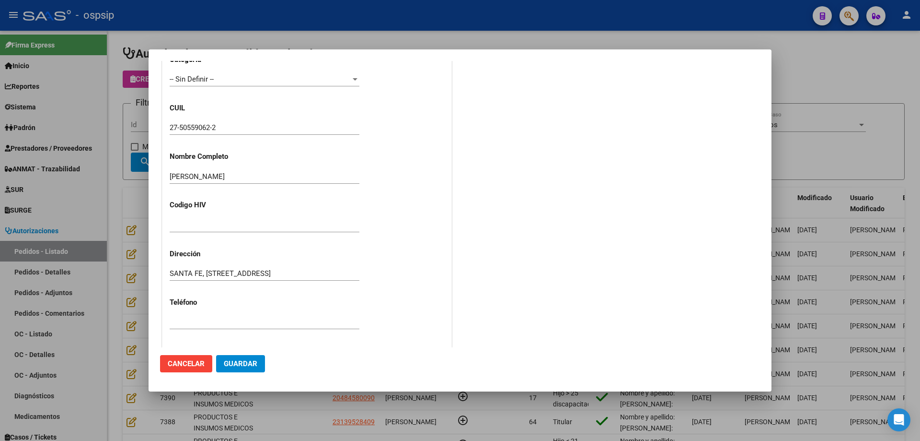
scroll to position [96, 0]
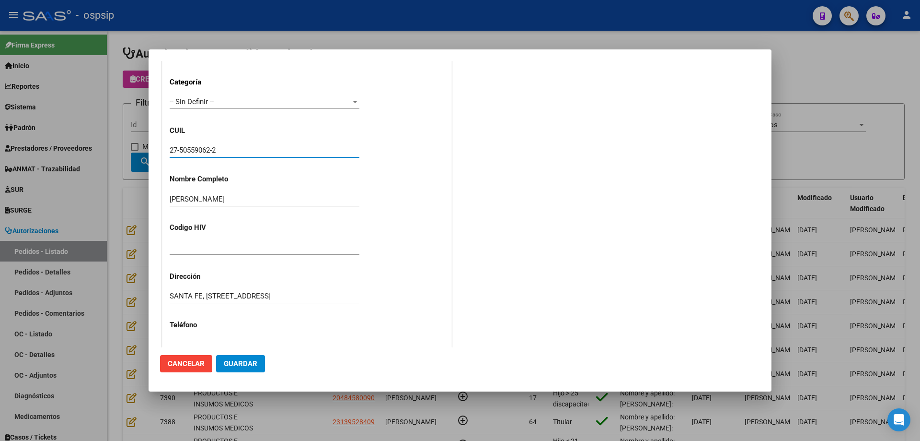
click at [199, 151] on input "27-50559062-2" at bounding box center [265, 150] width 190 height 9
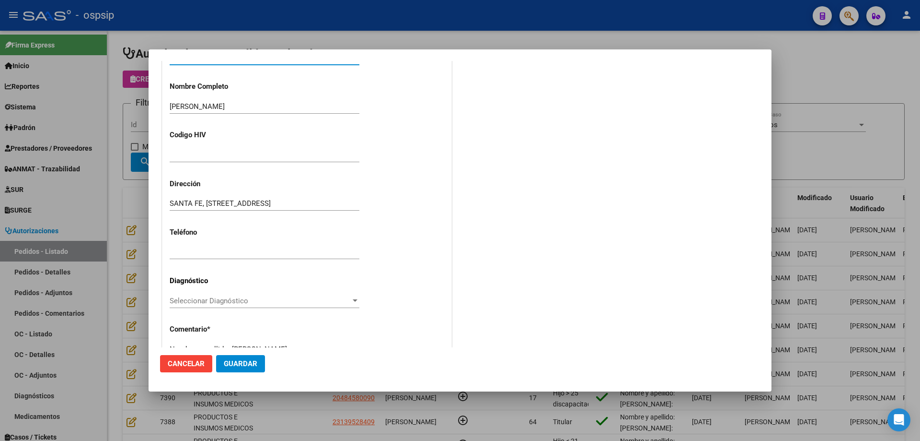
scroll to position [264, 0]
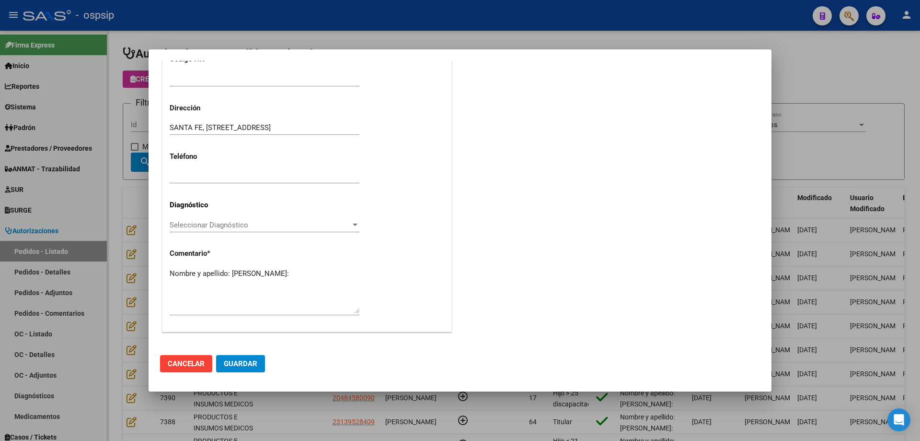
click at [199, 280] on textarea "Nombre y apellido: [PERSON_NAME]:" at bounding box center [265, 290] width 190 height 45
paste textarea "50559062"
type textarea "Nombre y apellido: [PERSON_NAME]:50559062"
click at [257, 365] on button "Guardar" at bounding box center [240, 363] width 49 height 17
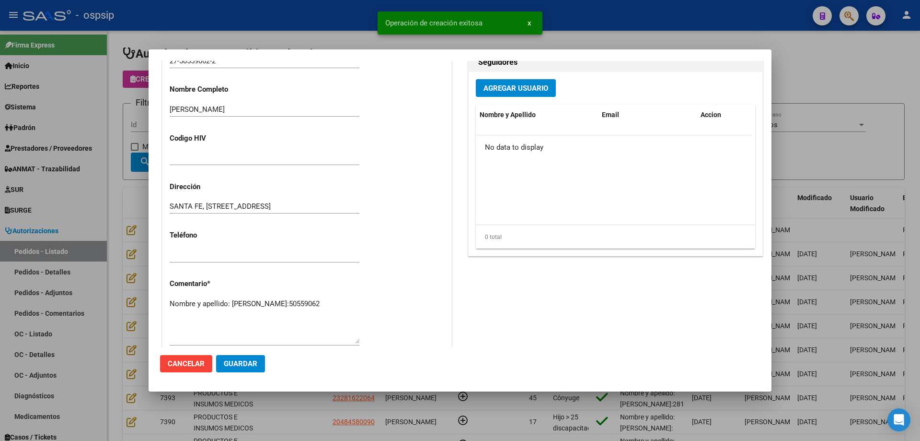
scroll to position [0, 0]
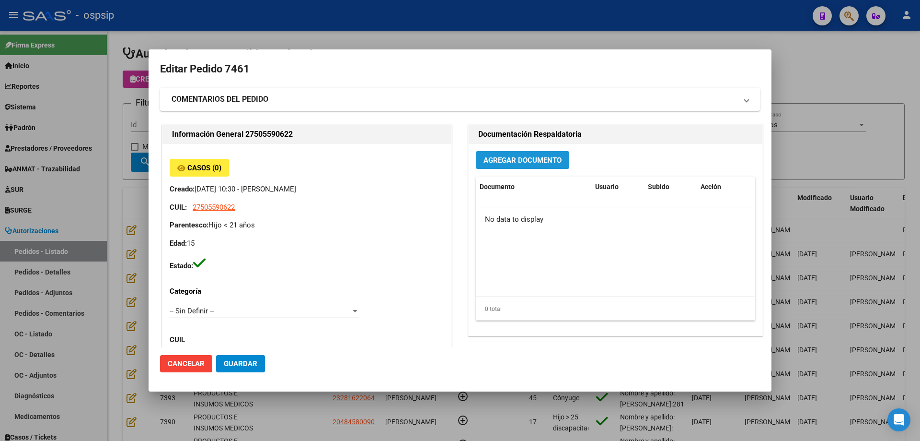
click at [501, 168] on button "Agregar Documento" at bounding box center [522, 160] width 93 height 18
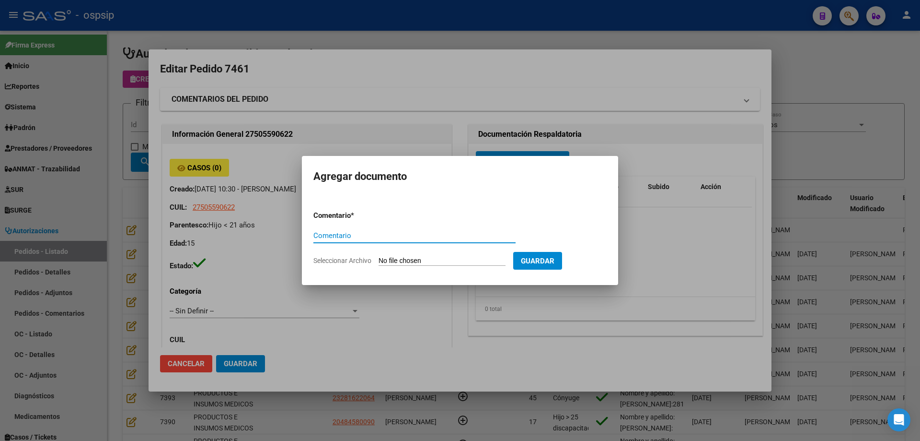
click at [469, 261] on input "Seleccionar Archivo" at bounding box center [442, 260] width 127 height 9
type input "C:\fakepath\pedido [PERSON_NAME].jpg"
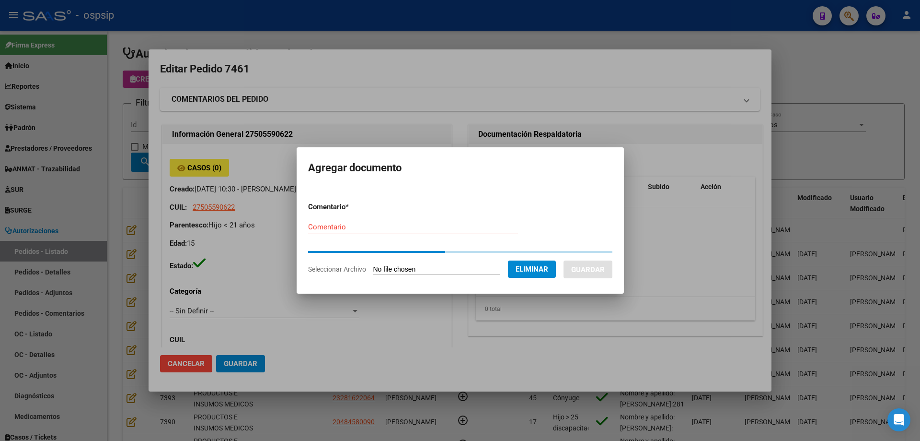
click at [357, 223] on input "Comentario" at bounding box center [413, 226] width 210 height 9
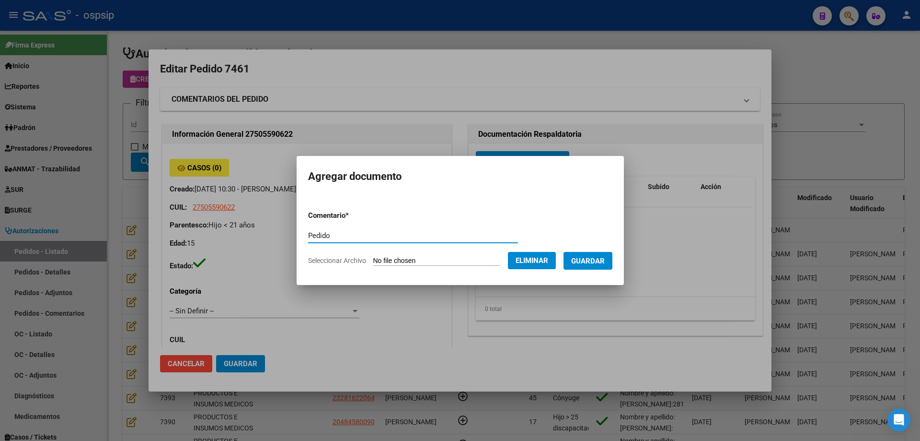
type input "Pedido"
click at [596, 256] on span "Guardar" at bounding box center [588, 260] width 34 height 9
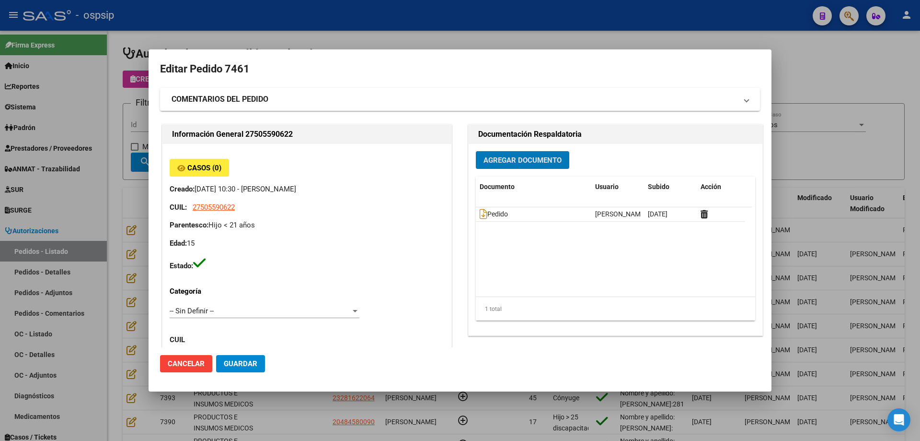
click at [541, 161] on span "Agregar Documento" at bounding box center [523, 160] width 78 height 9
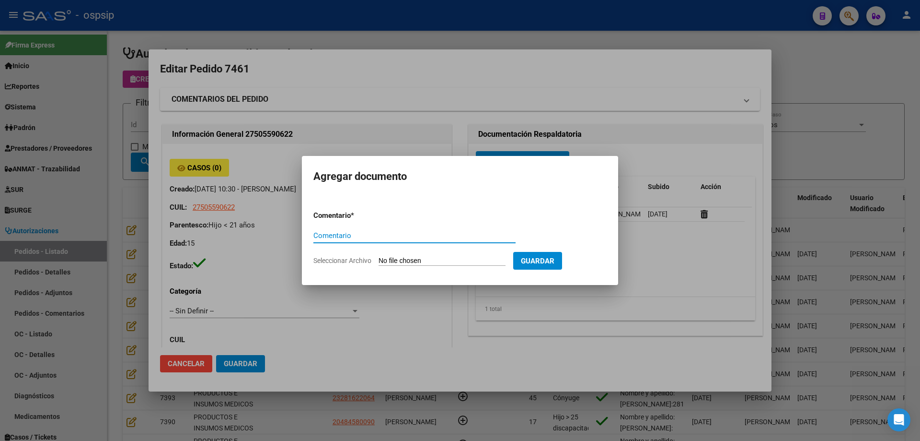
click at [479, 258] on input "Seleccionar Archivo" at bounding box center [442, 260] width 127 height 9
type input "C:\fakepath\consentimiento [PERSON_NAME].jpg"
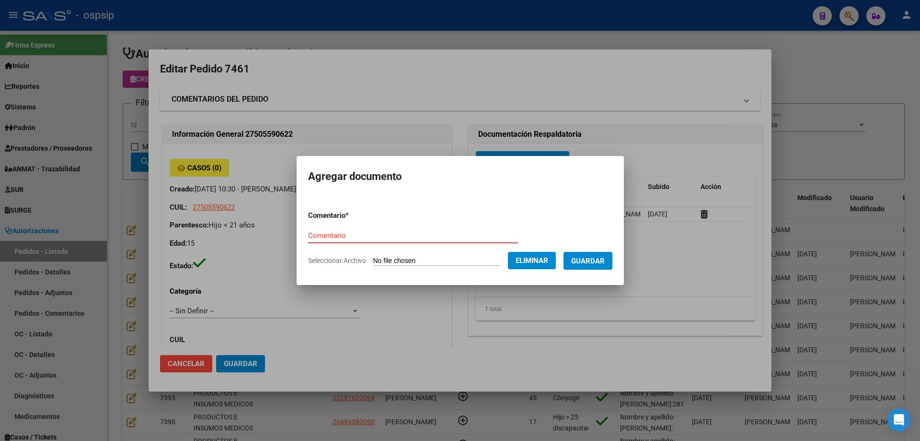
click at [391, 232] on input "Comentario" at bounding box center [413, 235] width 210 height 9
type input "C"
type input "c"
type input "Consentimiento"
click at [592, 256] on span "Guardar" at bounding box center [588, 260] width 34 height 9
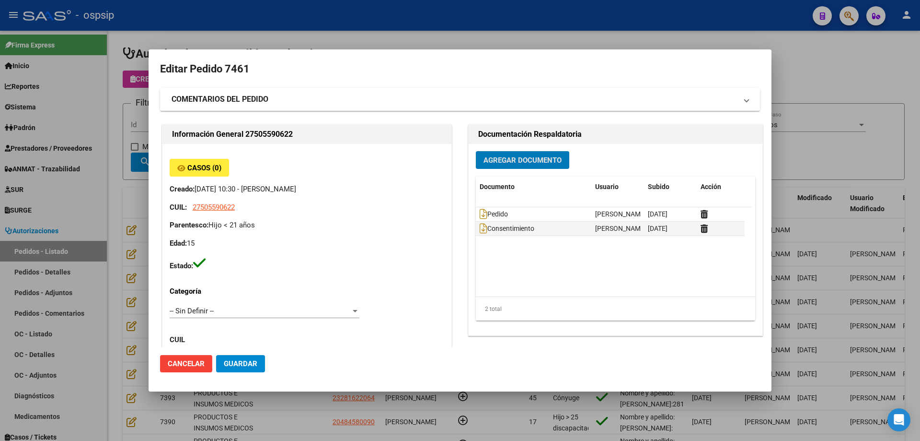
click at [534, 162] on span "Agregar Documento" at bounding box center [523, 160] width 78 height 9
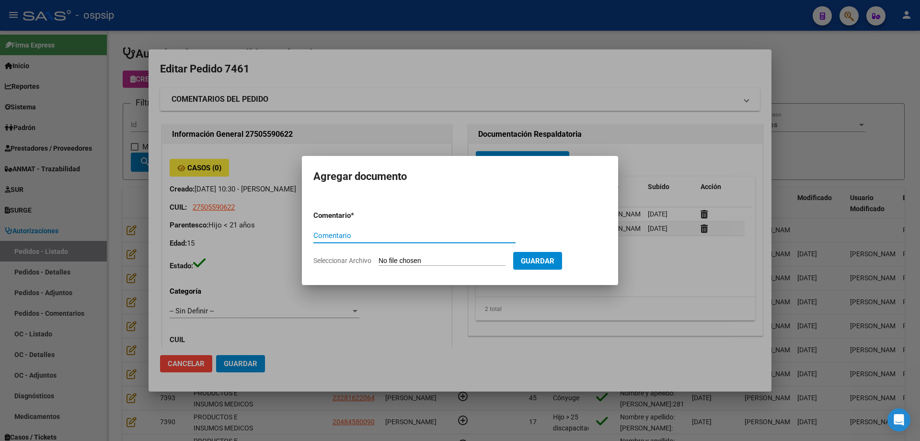
click at [455, 261] on input "Seleccionar Archivo" at bounding box center [442, 260] width 127 height 9
type input "C:\fakepath\estudio 1 [PERSON_NAME].png"
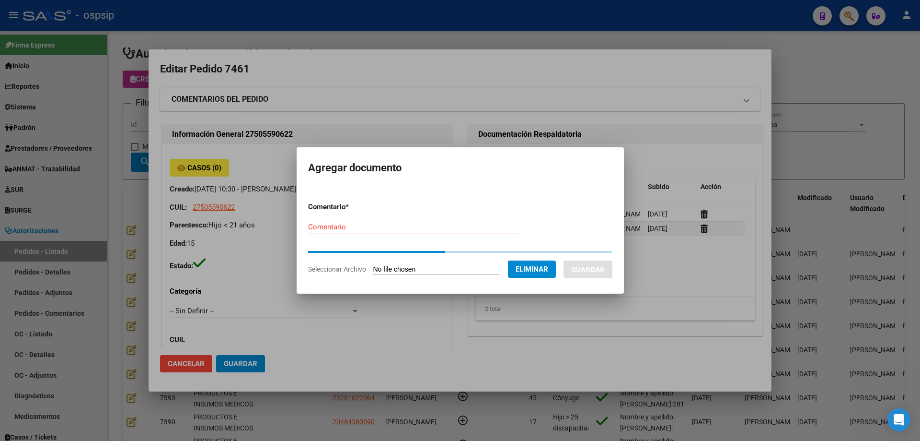
click at [432, 232] on div "Comentario" at bounding box center [413, 227] width 210 height 14
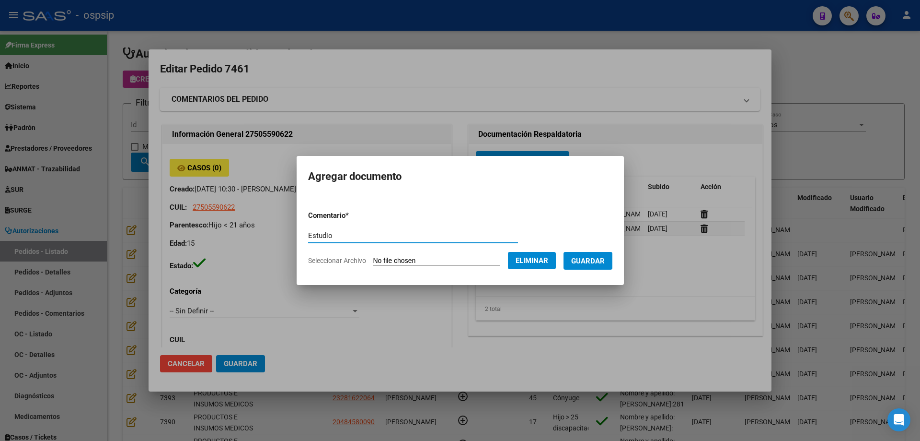
type input "Estudio"
click at [589, 255] on button "Guardar" at bounding box center [588, 261] width 49 height 18
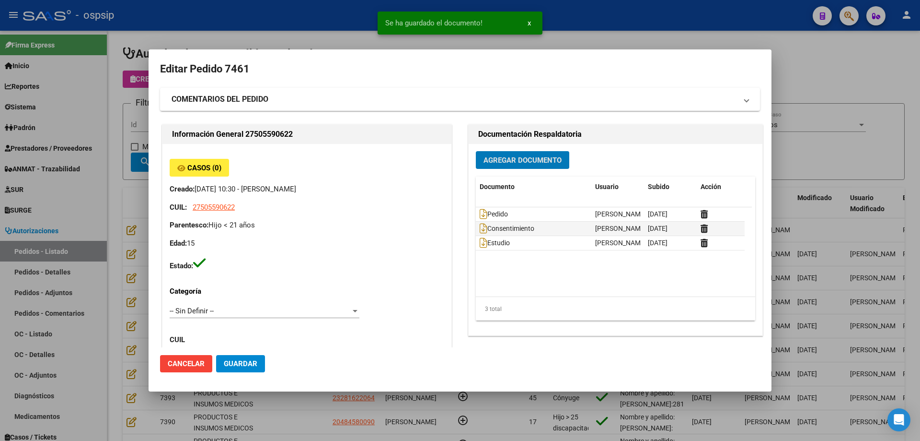
click at [526, 160] on span "Agregar Documento" at bounding box center [523, 160] width 78 height 9
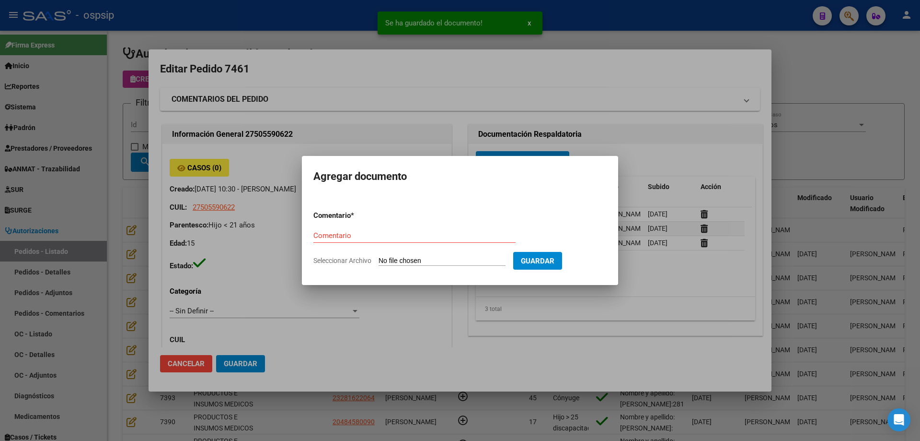
click at [447, 261] on input "Seleccionar Archivo" at bounding box center [442, 260] width 127 height 9
type input "C:\fakepath\estudio 2 [PERSON_NAME].png"
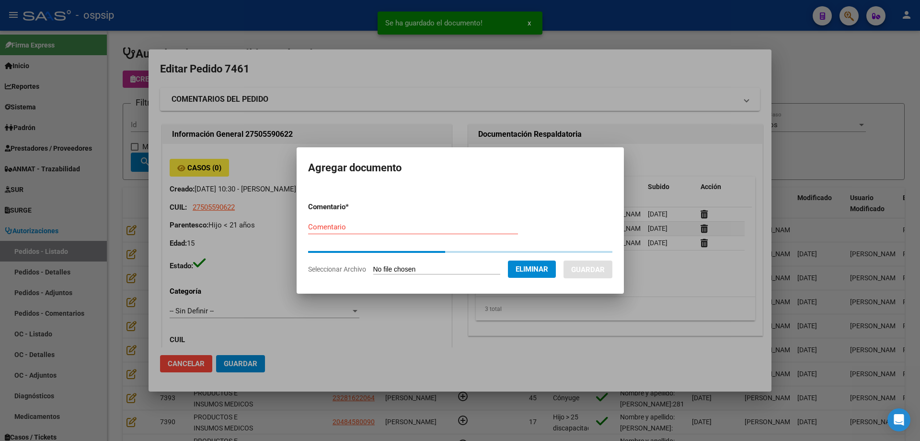
click at [355, 231] on div "Comentario" at bounding box center [413, 227] width 210 height 14
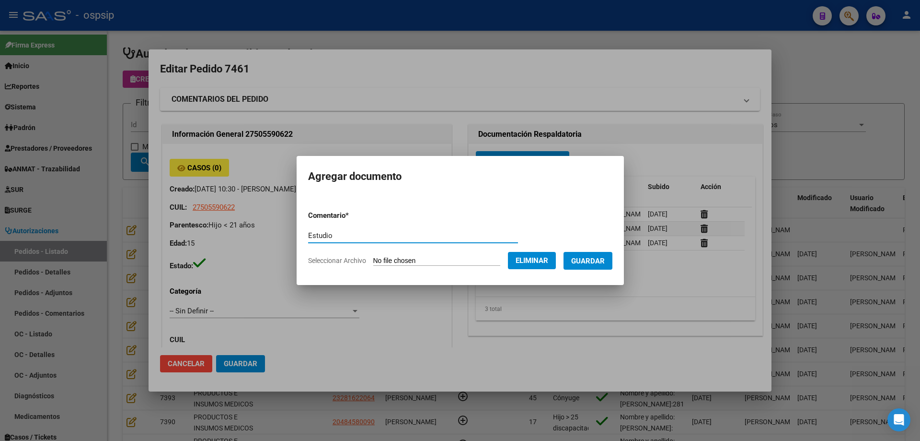
type input "Estudio"
click at [581, 258] on button "Guardar" at bounding box center [588, 261] width 49 height 18
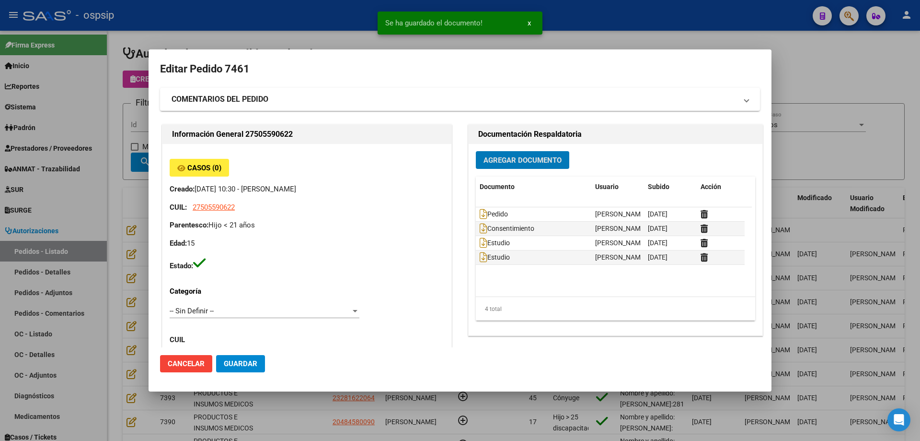
click at [233, 361] on span "Guardar" at bounding box center [241, 363] width 34 height 9
click at [517, 162] on span "Agregar Documento" at bounding box center [523, 160] width 78 height 9
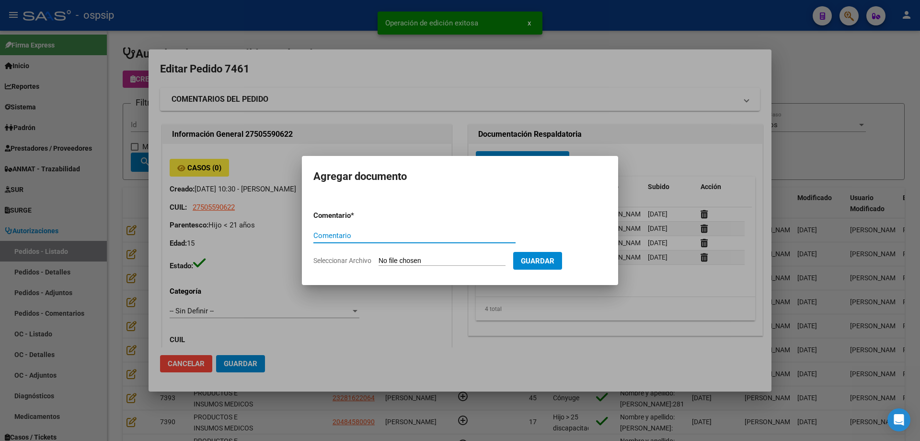
click at [440, 259] on input "Seleccionar Archivo" at bounding box center [442, 260] width 127 height 9
type input "C:\fakepath\dni [PERSON_NAME].png"
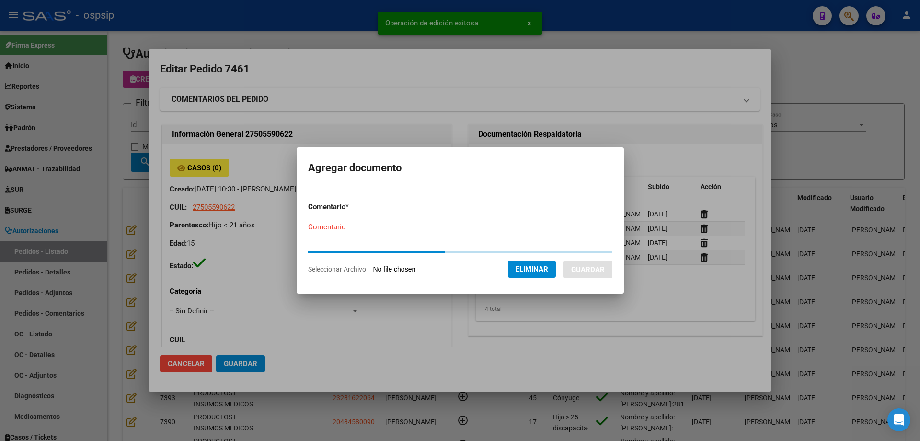
click at [371, 229] on input "Comentario" at bounding box center [413, 226] width 210 height 9
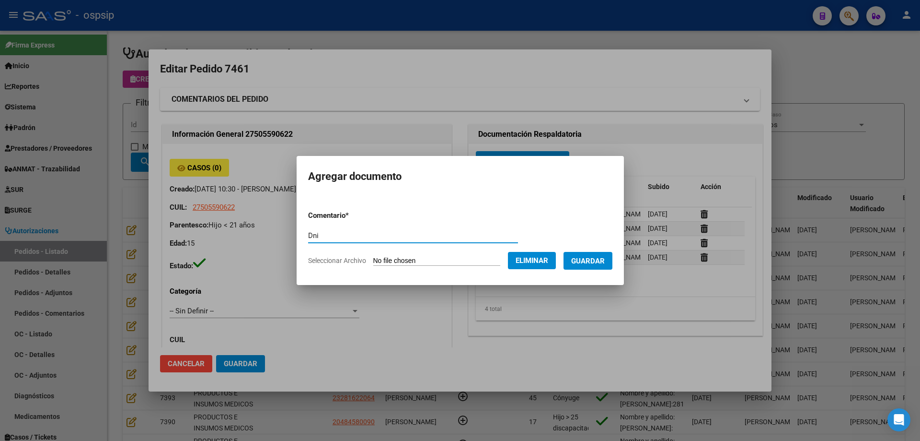
type input "Dni"
click at [603, 258] on span "Guardar" at bounding box center [588, 260] width 34 height 9
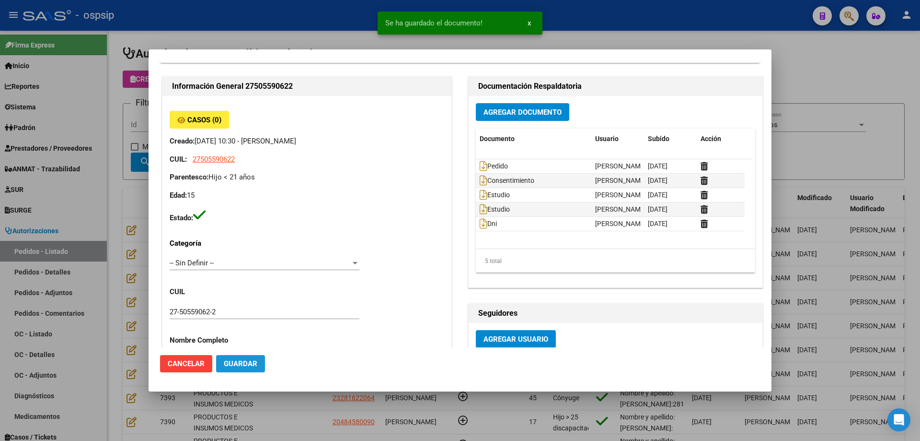
click at [238, 362] on span "Guardar" at bounding box center [241, 363] width 34 height 9
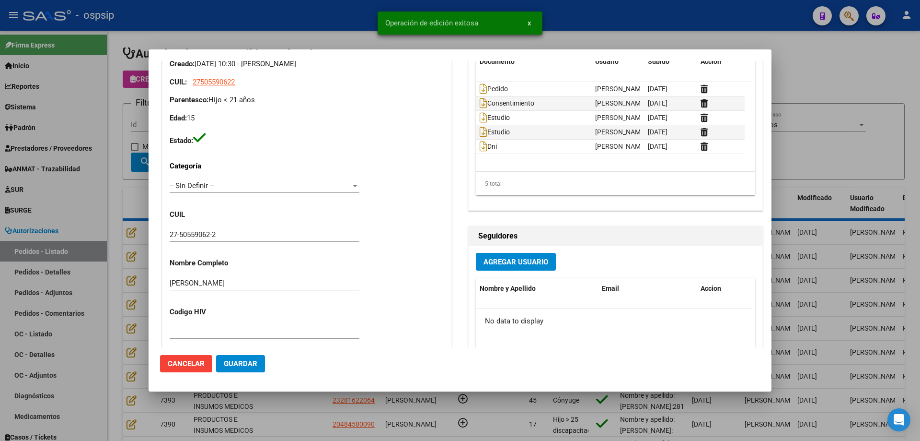
scroll to position [144, 0]
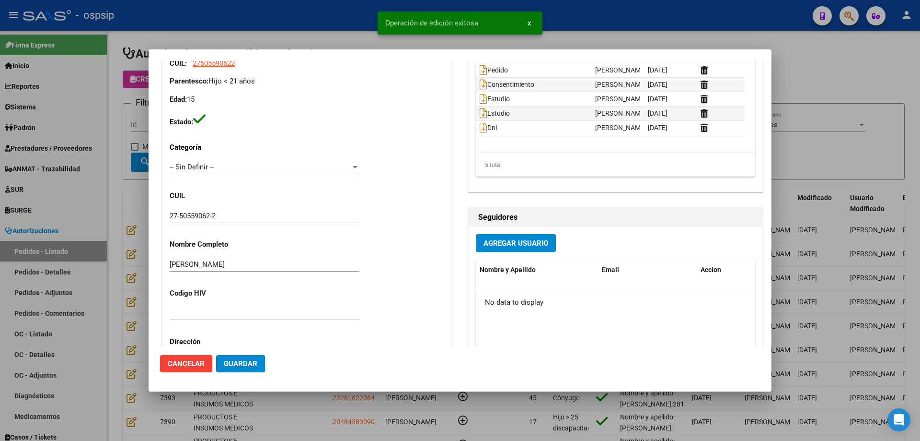
click at [194, 214] on input "27-50559062-2" at bounding box center [265, 215] width 190 height 9
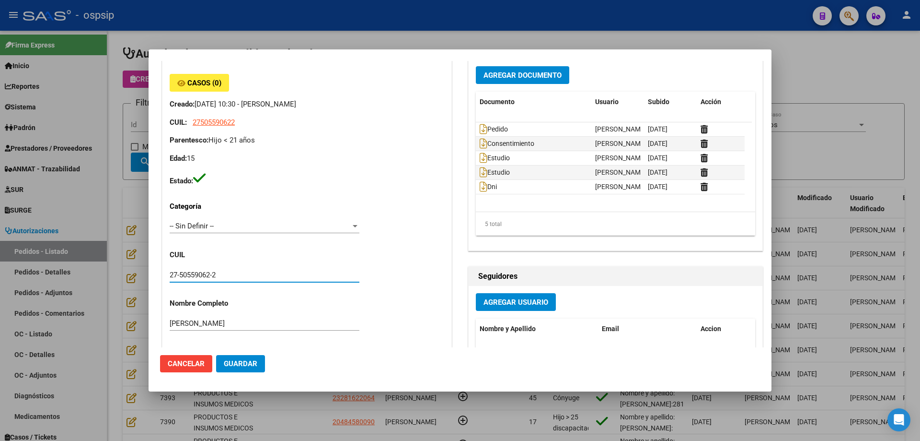
scroll to position [0, 0]
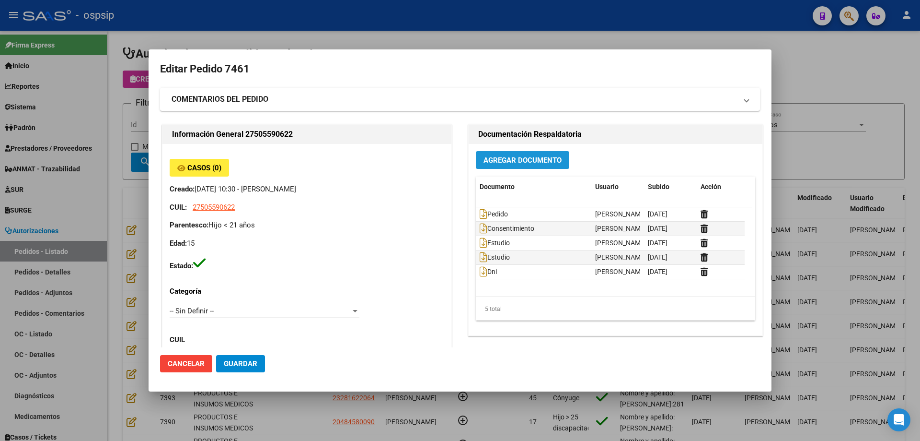
click at [539, 165] on button "Agregar Documento" at bounding box center [522, 160] width 93 height 18
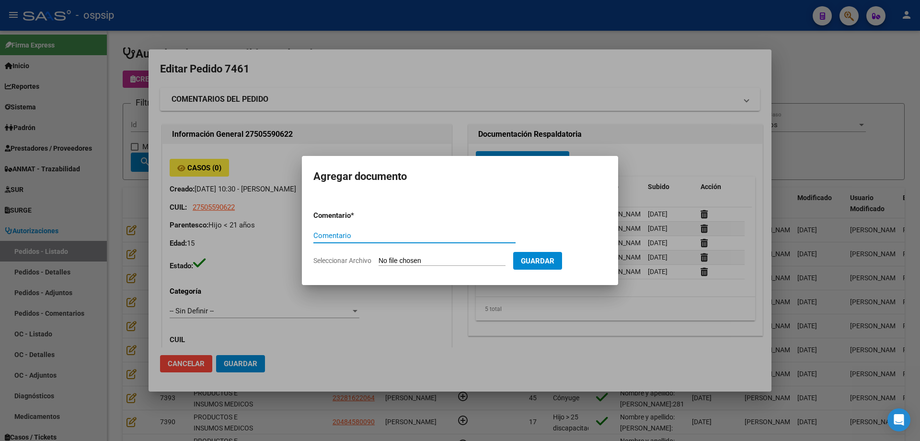
click at [444, 261] on input "Seleccionar Archivo" at bounding box center [442, 260] width 127 height 9
type input "C:\fakepath\carnet [PERSON_NAME].png"
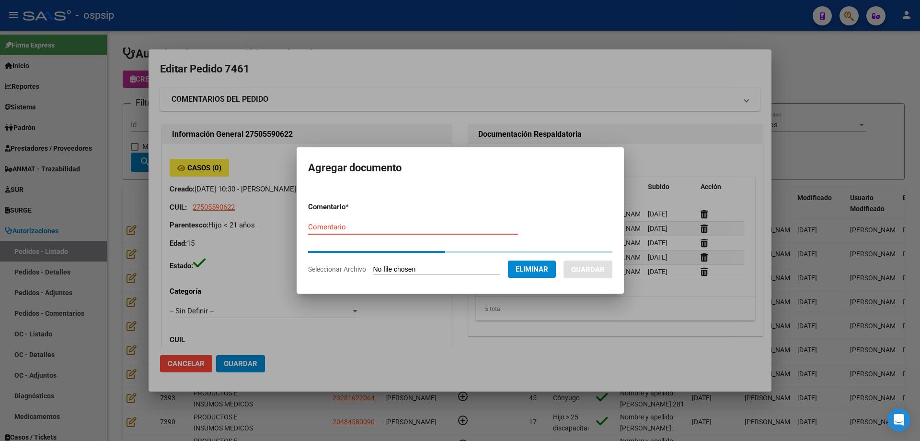
click at [338, 230] on input "Comentario" at bounding box center [413, 226] width 210 height 9
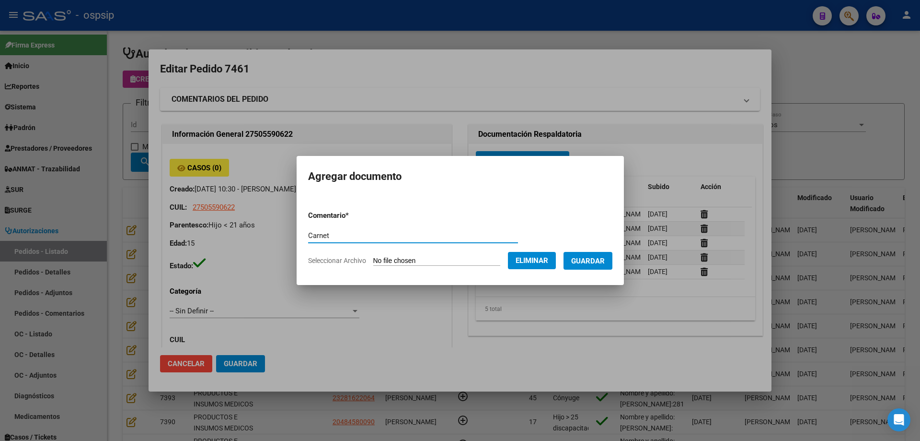
type input "Carnet"
click at [613, 256] on button "Guardar" at bounding box center [588, 261] width 49 height 18
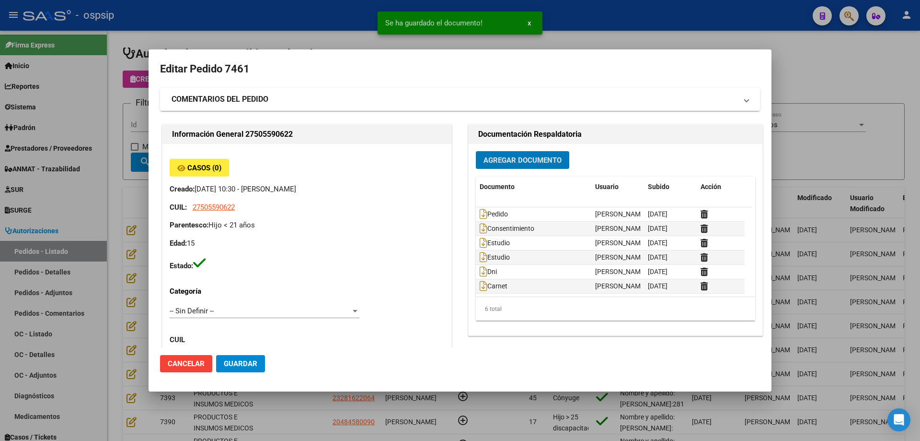
click at [246, 358] on button "Guardar" at bounding box center [240, 363] width 49 height 17
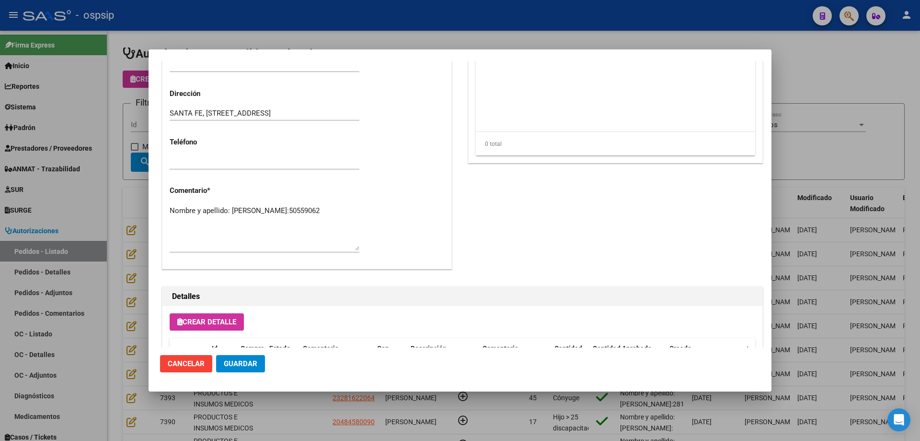
scroll to position [527, 0]
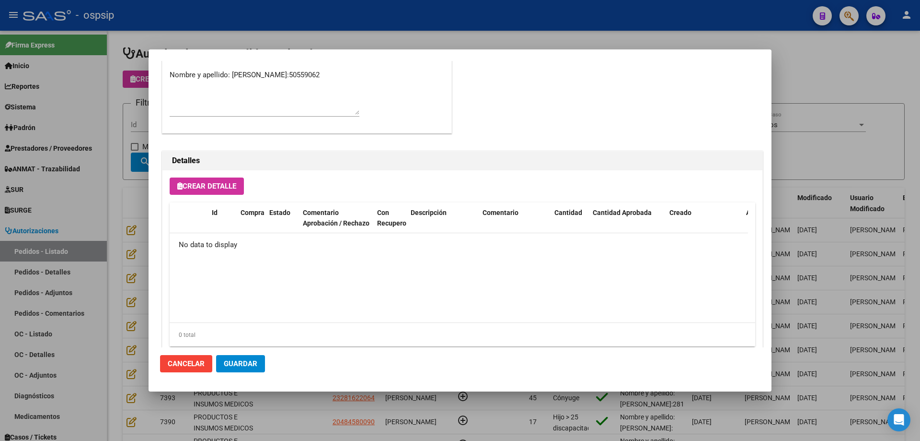
click at [245, 367] on span "Guardar" at bounding box center [241, 363] width 34 height 9
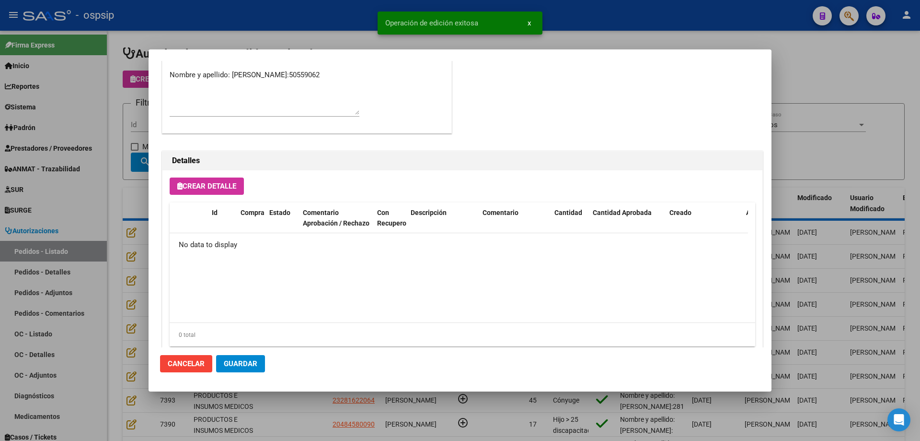
click at [223, 184] on span "Crear Detalle" at bounding box center [206, 186] width 59 height 9
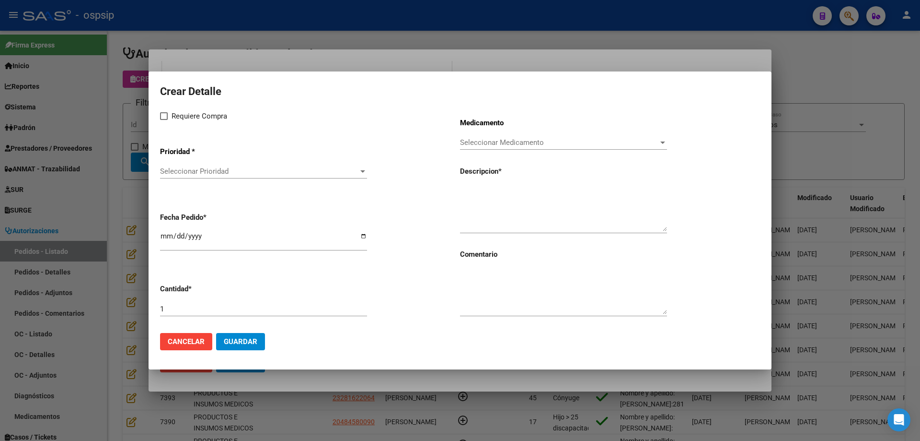
click at [165, 119] on span at bounding box center [164, 116] width 8 height 8
click at [164, 120] on input "Requiere Compra" at bounding box center [163, 120] width 0 height 0
checkbox input "true"
click at [185, 174] on span "Seleccionar Prioridad" at bounding box center [259, 171] width 198 height 9
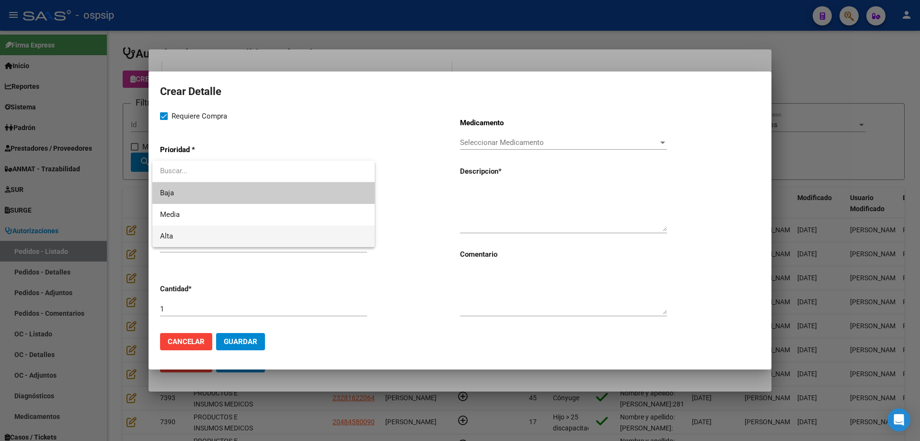
click at [187, 237] on span "Alta" at bounding box center [263, 236] width 207 height 22
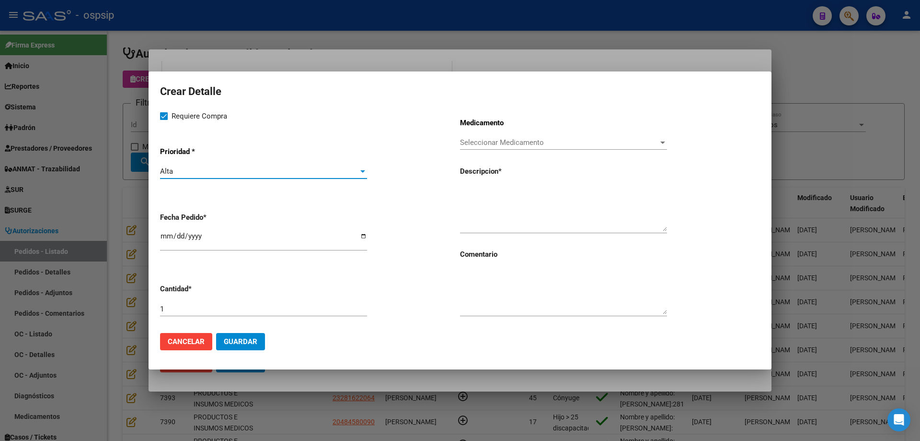
click at [165, 232] on input "[DATE]" at bounding box center [263, 239] width 207 height 15
type input "[DATE]"
click at [499, 142] on span "Seleccionar Medicamento" at bounding box center [559, 142] width 198 height 9
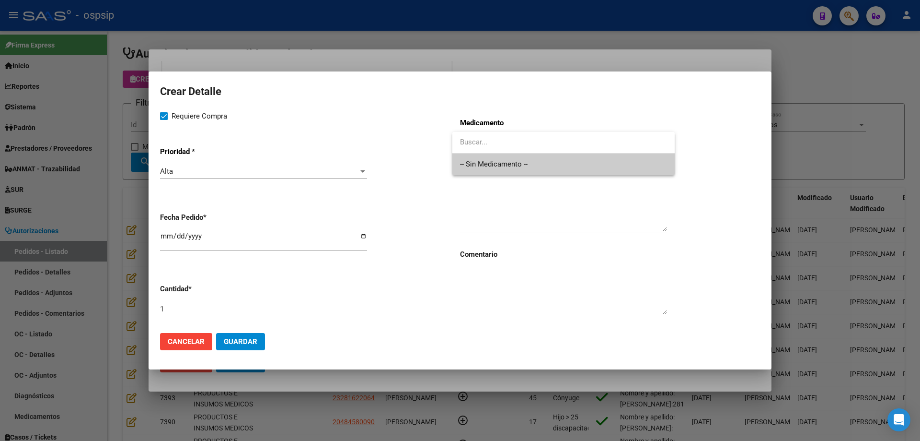
click at [499, 160] on span "-- Sin Medicamento --" at bounding box center [563, 164] width 207 height 22
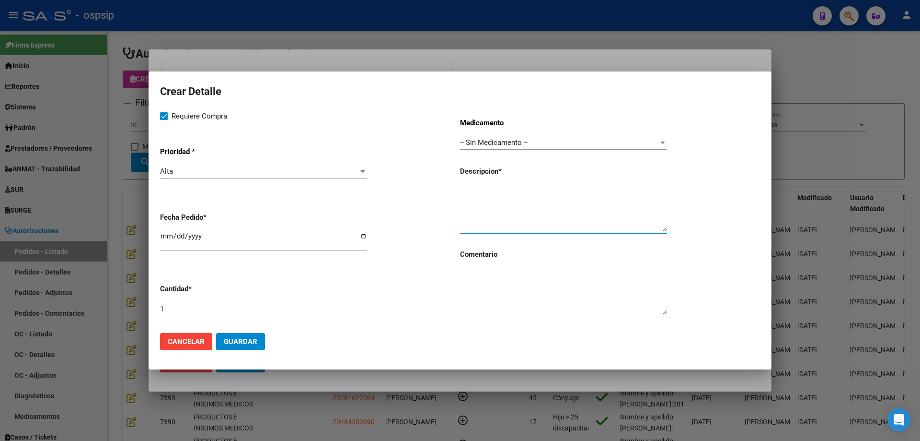
click at [489, 203] on textarea at bounding box center [563, 208] width 207 height 45
click at [513, 197] on textarea "Botón cortical" at bounding box center [563, 208] width 207 height 45
type textarea "Botón cortical"
click at [238, 341] on span "Guardar" at bounding box center [241, 341] width 34 height 9
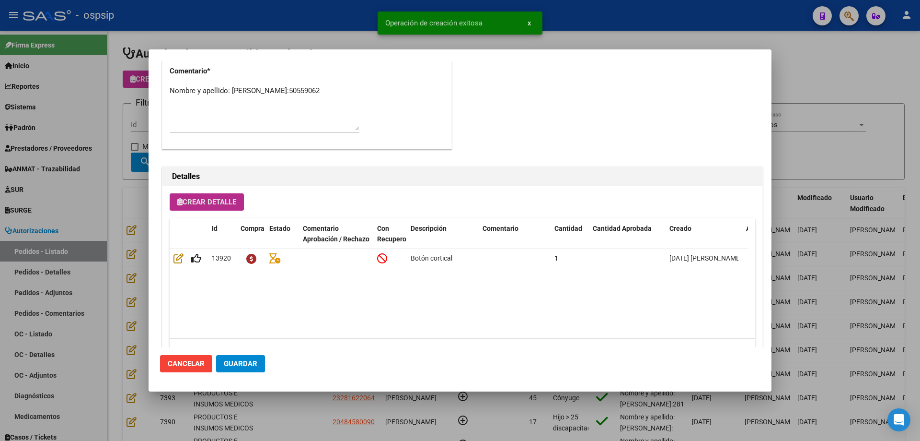
scroll to position [546, 0]
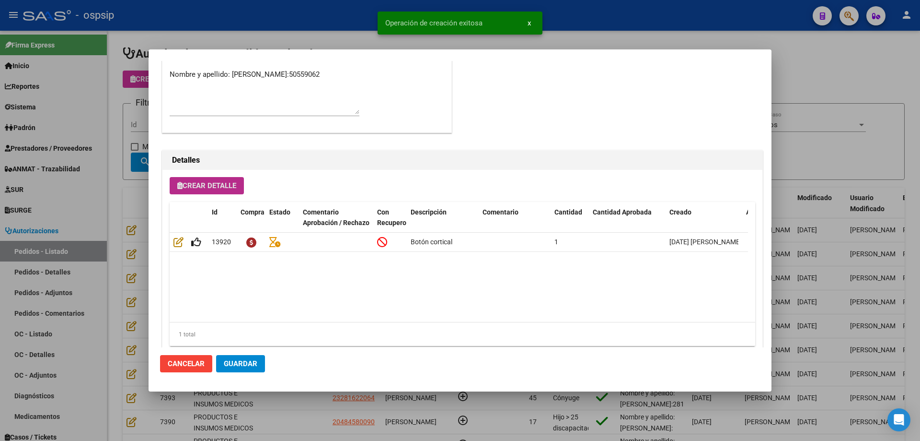
click at [220, 187] on span "Crear Detalle" at bounding box center [206, 185] width 59 height 9
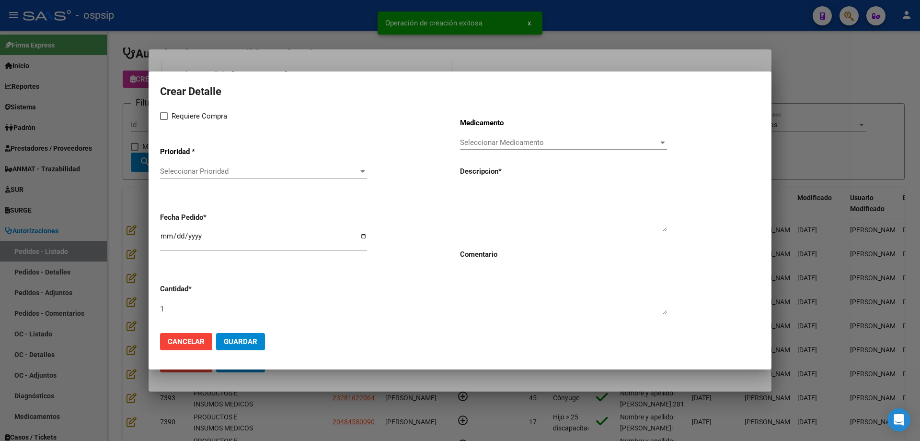
click at [221, 174] on span "Seleccionar Prioridad" at bounding box center [259, 171] width 198 height 9
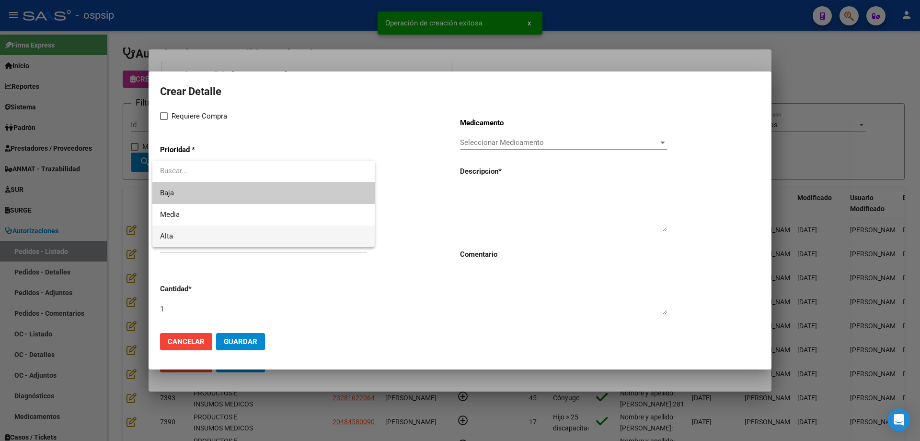
drag, startPoint x: 193, startPoint y: 243, endPoint x: 195, endPoint y: 209, distance: 33.6
click at [193, 239] on span "Alta" at bounding box center [263, 236] width 207 height 22
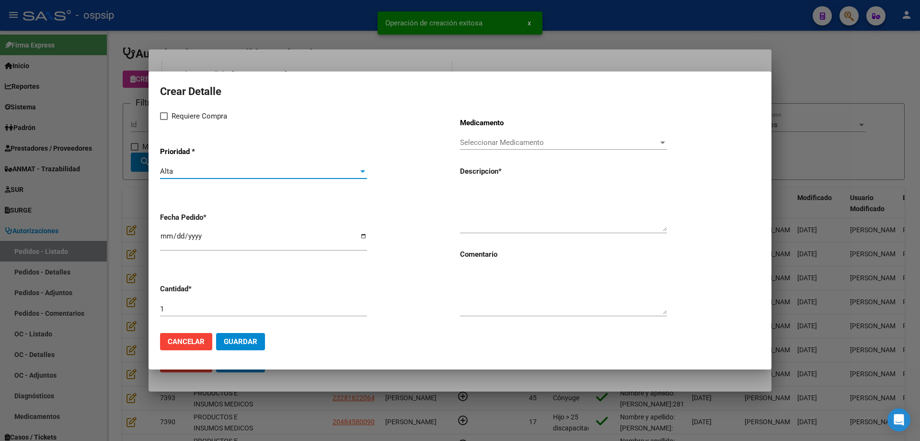
click at [187, 117] on span "Requiere Compra" at bounding box center [200, 116] width 56 height 12
click at [164, 120] on input "Requiere Compra" at bounding box center [163, 120] width 0 height 0
checkbox input "true"
click at [165, 233] on input "[DATE]" at bounding box center [263, 239] width 207 height 15
type input "[DATE]"
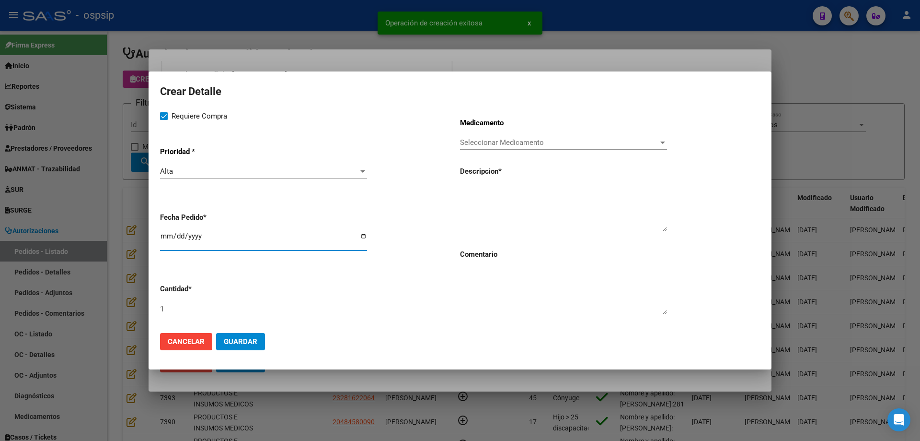
click at [485, 144] on span "Seleccionar Medicamento" at bounding box center [559, 142] width 198 height 9
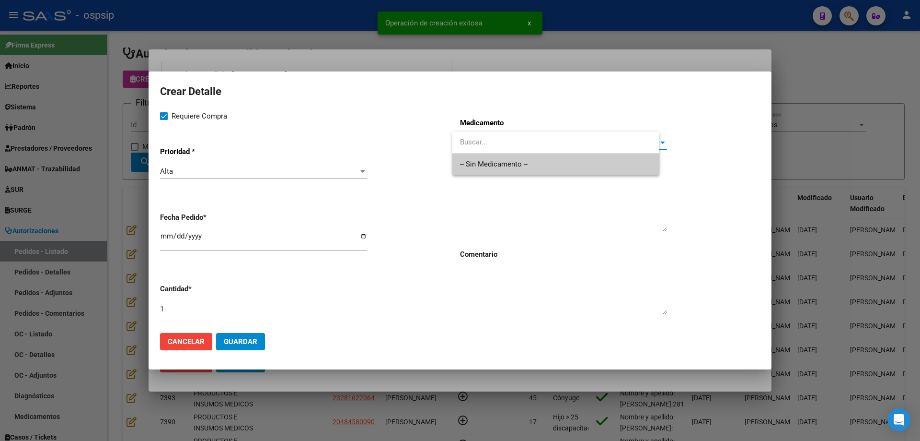
drag, startPoint x: 485, startPoint y: 164, endPoint x: 485, endPoint y: 177, distance: 12.5
click at [485, 165] on span "-- Sin Medicamento --" at bounding box center [556, 164] width 192 height 22
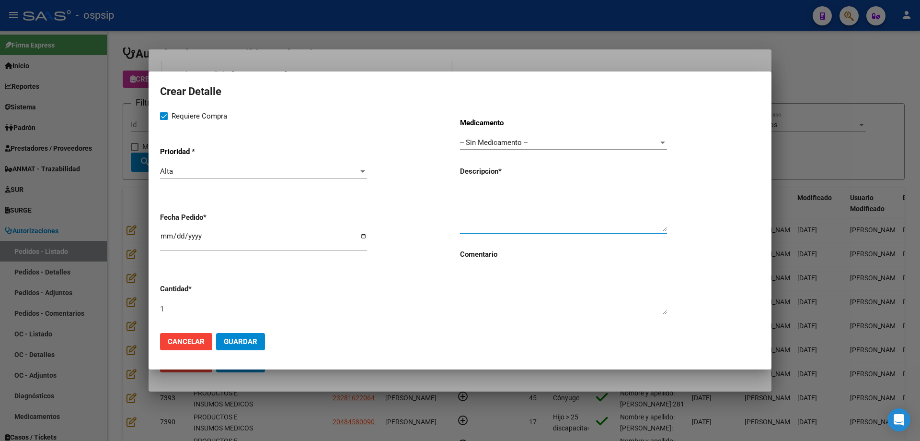
click at [483, 202] on textarea at bounding box center [563, 208] width 207 height 45
type textarea "Tornillo interferencial p/lca"
click at [252, 344] on span "Guardar" at bounding box center [241, 341] width 34 height 9
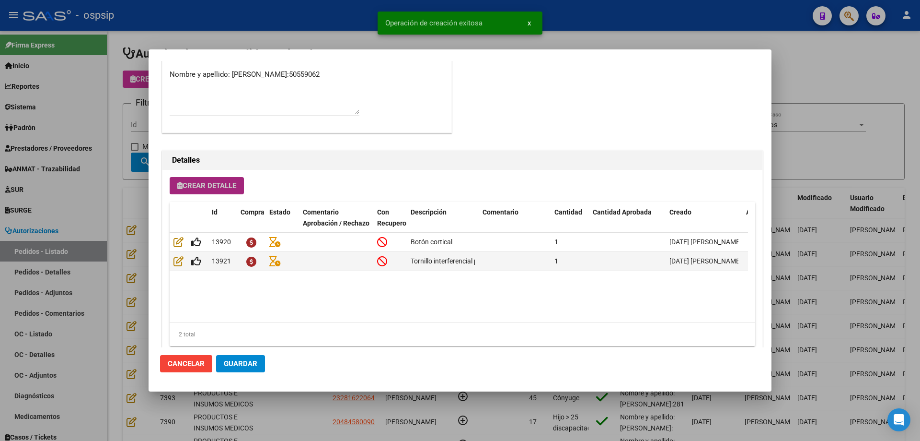
click at [203, 186] on span "Crear Detalle" at bounding box center [206, 185] width 59 height 9
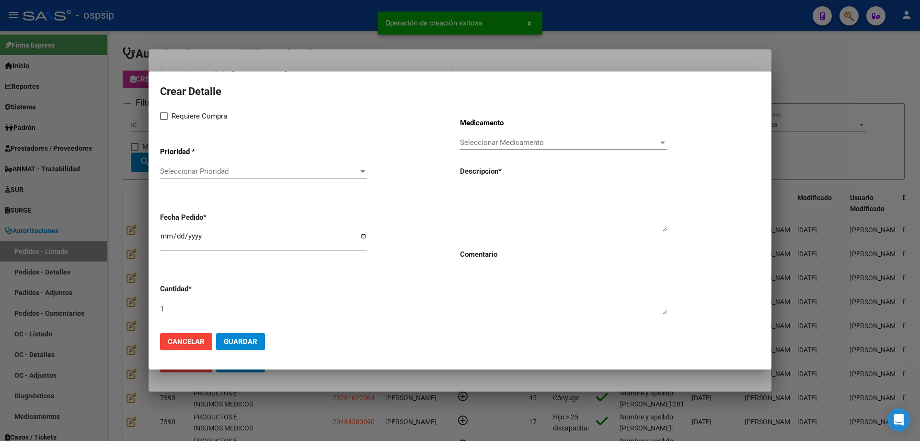
click at [220, 173] on span "Seleccionar Prioridad" at bounding box center [259, 171] width 198 height 9
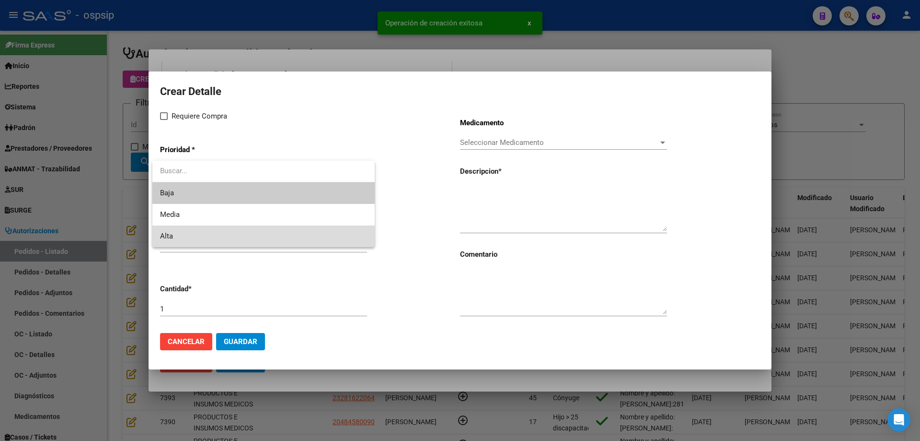
click at [197, 235] on span "Alta" at bounding box center [263, 236] width 207 height 22
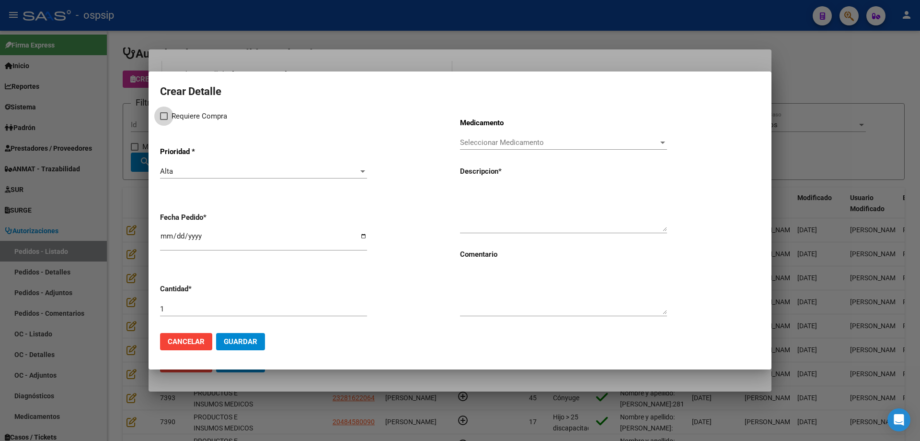
click at [188, 114] on span "Requiere Compra" at bounding box center [200, 116] width 56 height 12
click at [164, 120] on input "Requiere Compra" at bounding box center [163, 120] width 0 height 0
checkbox input "true"
click at [163, 236] on input "[DATE]" at bounding box center [263, 239] width 207 height 15
type input "[DATE]"
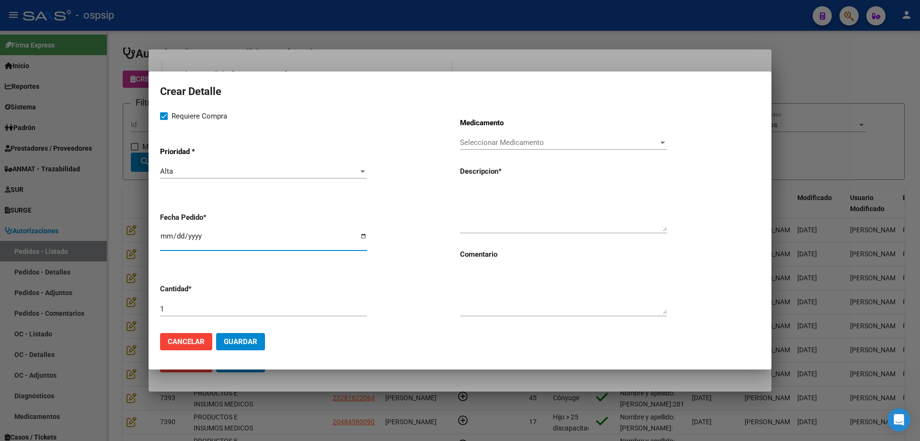
click at [500, 144] on span "Seleccionar Medicamento" at bounding box center [559, 142] width 198 height 9
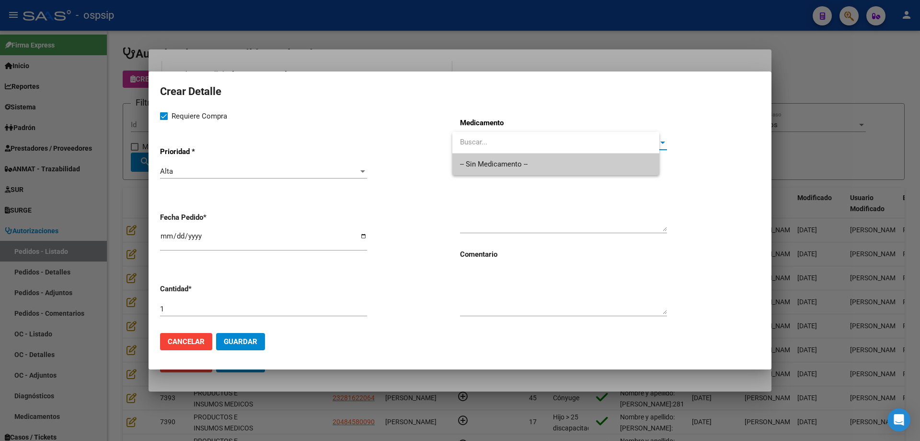
click at [493, 172] on span "-- Sin Medicamento --" at bounding box center [556, 164] width 192 height 22
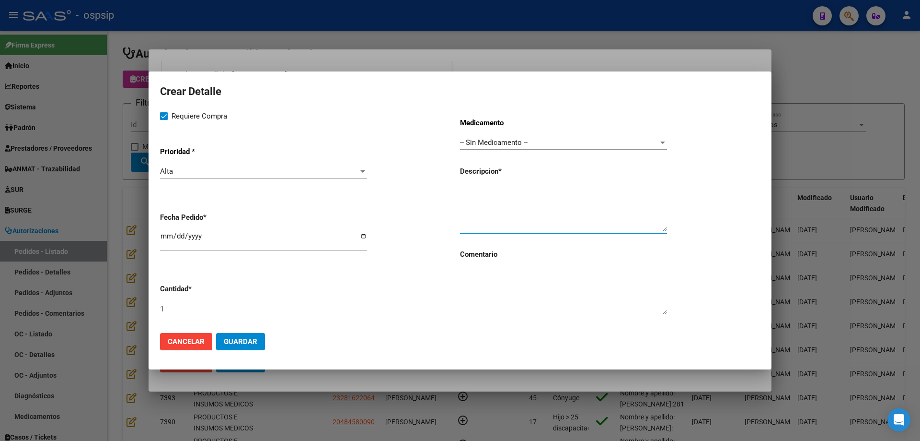
click at [485, 203] on textarea at bounding box center [563, 208] width 207 height 45
click at [581, 189] on textarea "Tornillo interferencial p/plástica" at bounding box center [563, 208] width 207 height 45
type textarea "Tornillo interferencial p/plástica extraarticular"
click at [247, 345] on span "Guardar" at bounding box center [241, 341] width 34 height 9
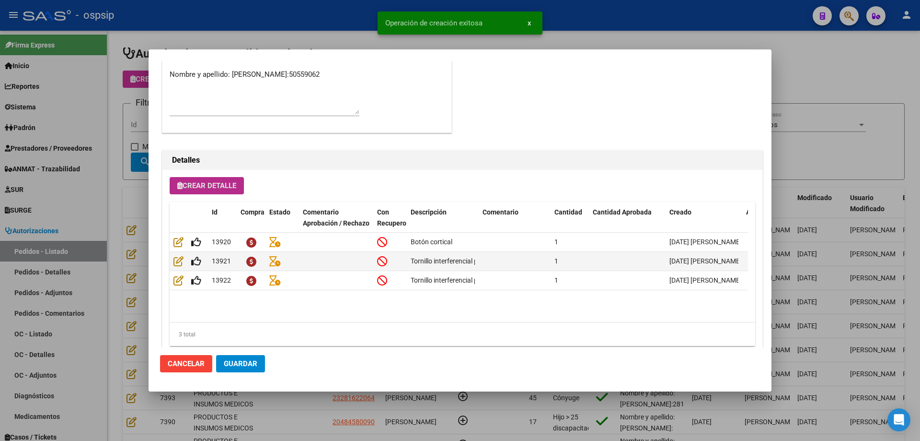
click at [214, 187] on span "Crear Detalle" at bounding box center [206, 185] width 59 height 9
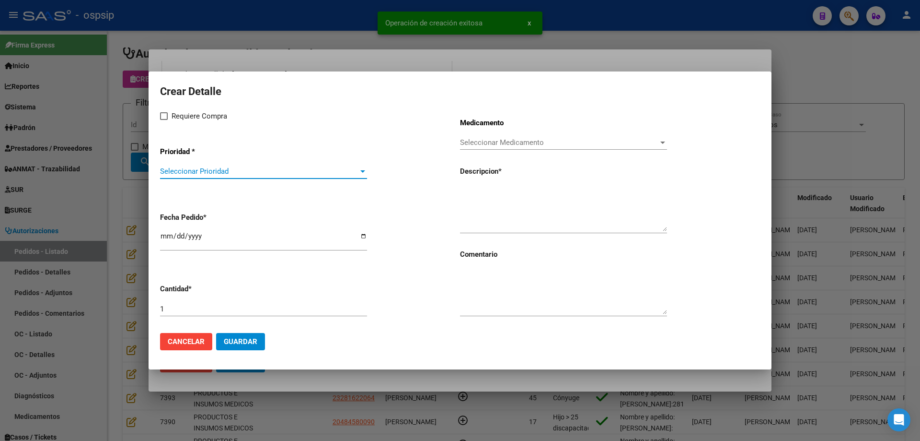
click at [233, 170] on span "Seleccionar Prioridad" at bounding box center [259, 171] width 198 height 9
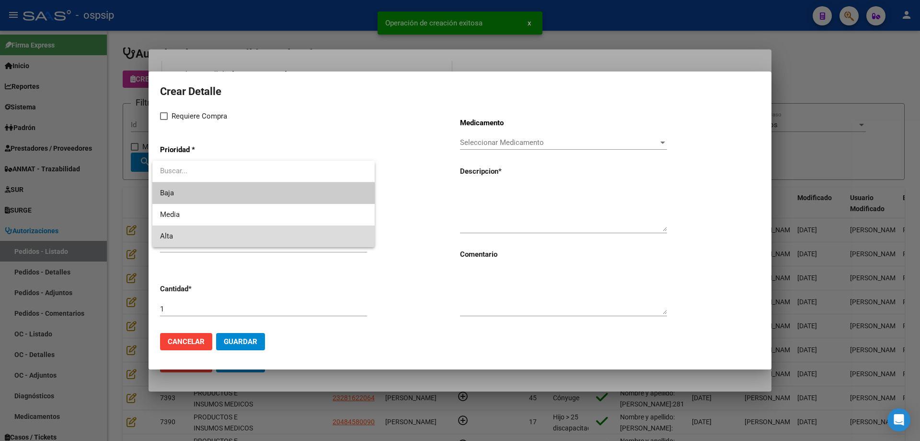
drag, startPoint x: 218, startPoint y: 233, endPoint x: 218, endPoint y: 224, distance: 9.1
click at [218, 232] on span "Alta" at bounding box center [263, 236] width 207 height 22
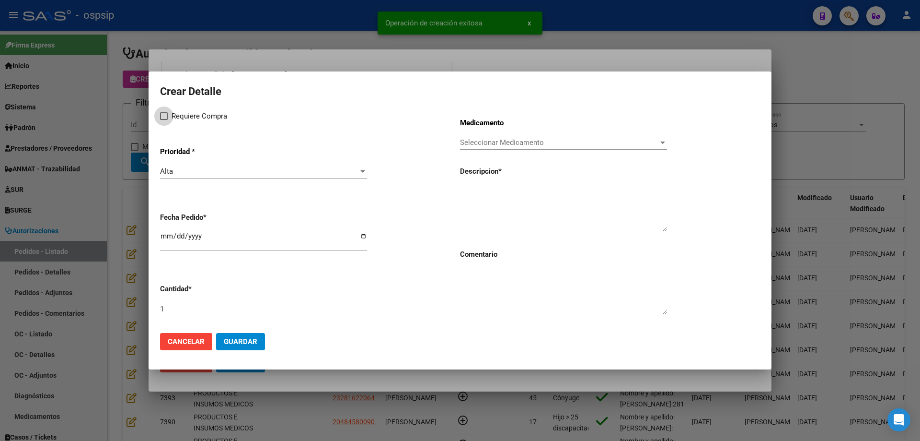
click at [200, 114] on span "Requiere Compra" at bounding box center [200, 116] width 56 height 12
click at [164, 120] on input "Requiere Compra" at bounding box center [163, 120] width 0 height 0
checkbox input "true"
click at [167, 235] on input "[DATE]" at bounding box center [263, 239] width 207 height 15
type input "[DATE]"
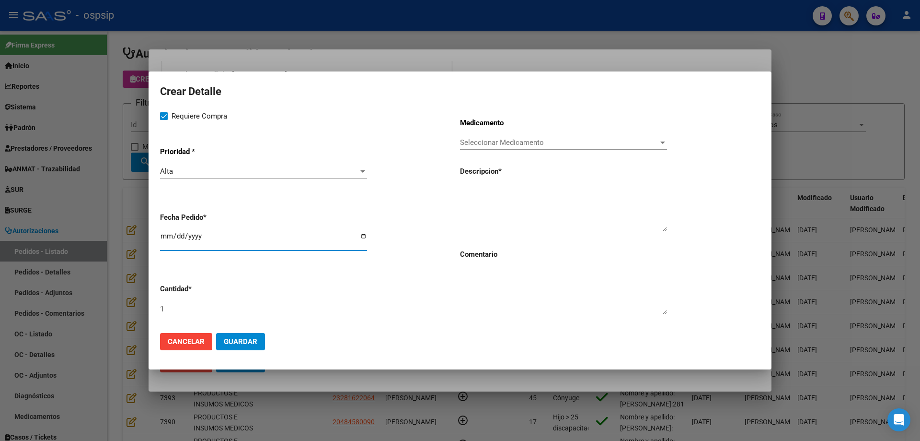
click at [556, 145] on span "Seleccionar Medicamento" at bounding box center [559, 142] width 198 height 9
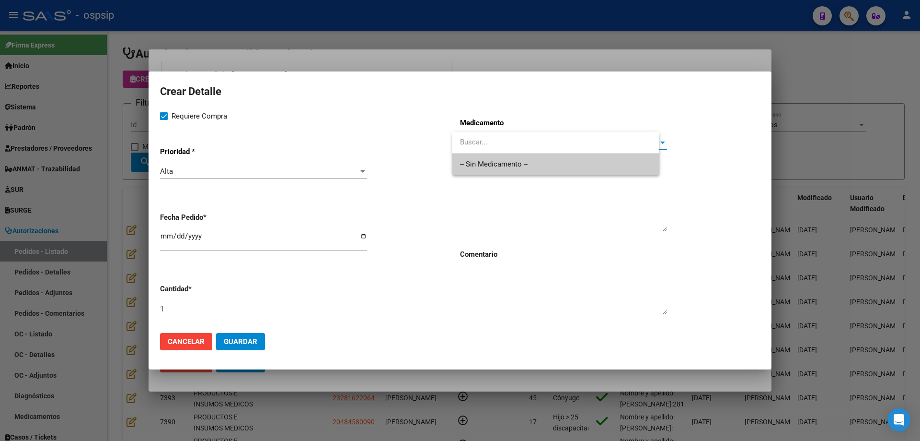
click at [542, 171] on span "-- Sin Medicamento --" at bounding box center [556, 164] width 192 height 22
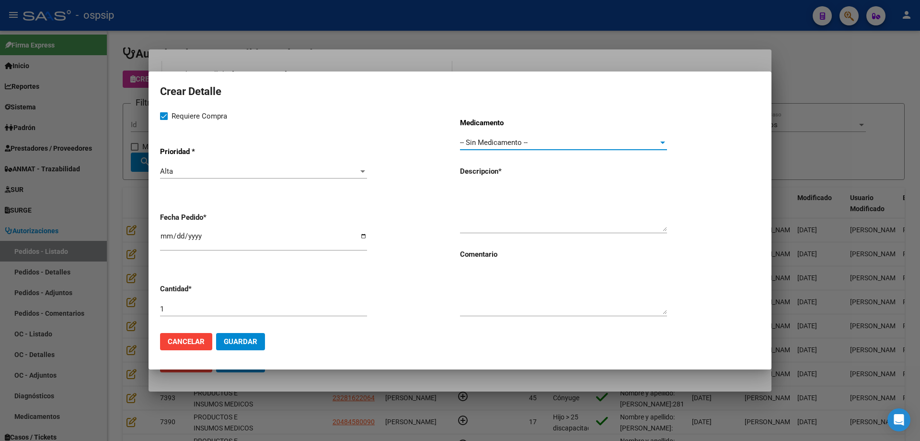
click at [528, 203] on textarea at bounding box center [563, 208] width 207 height 45
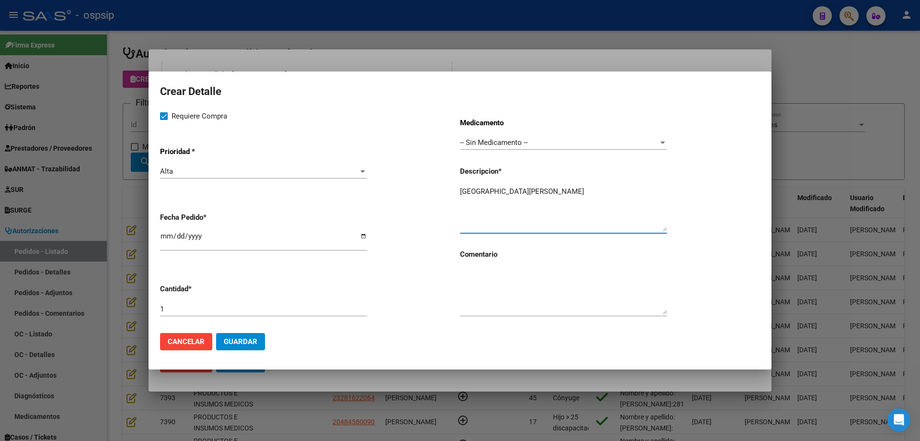
type textarea "[GEOGRAPHIC_DATA][PERSON_NAME]"
click at [224, 337] on span "Guardar" at bounding box center [241, 341] width 34 height 9
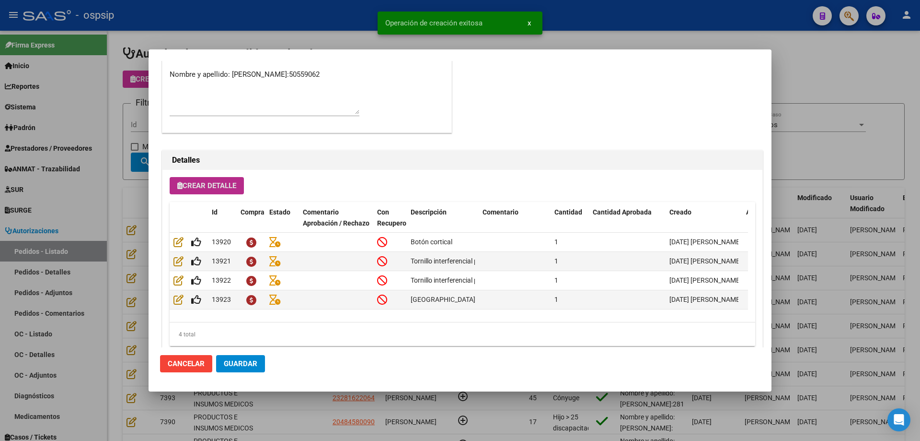
drag, startPoint x: 220, startPoint y: 172, endPoint x: 215, endPoint y: 184, distance: 12.3
click at [216, 179] on div "Crear Detalle Id Compra Estado Comentario Aprobación / Rechazo Con Recupero Des…" at bounding box center [463, 265] width 600 height 191
click at [215, 184] on span "Crear Detalle" at bounding box center [206, 185] width 59 height 9
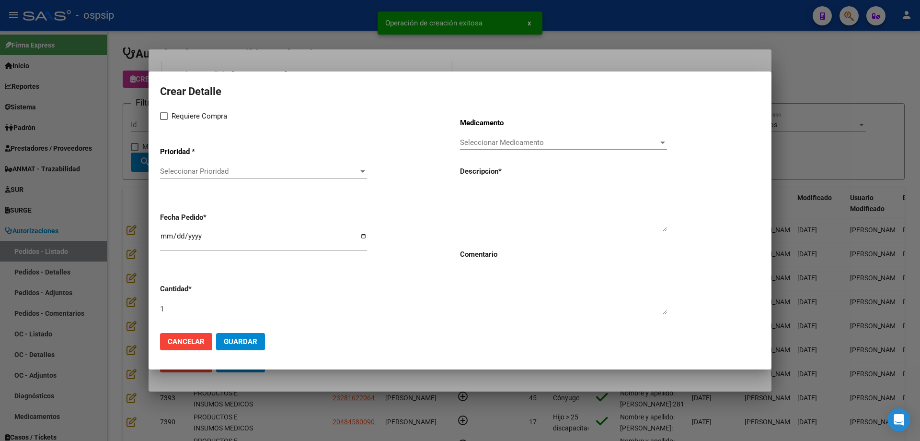
click at [216, 172] on span "Seleccionar Prioridad" at bounding box center [259, 171] width 198 height 9
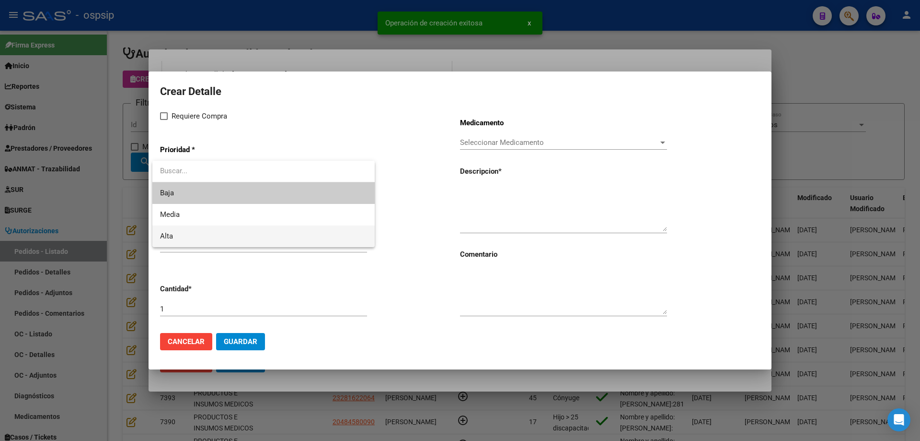
click at [185, 228] on span "Alta" at bounding box center [263, 236] width 207 height 22
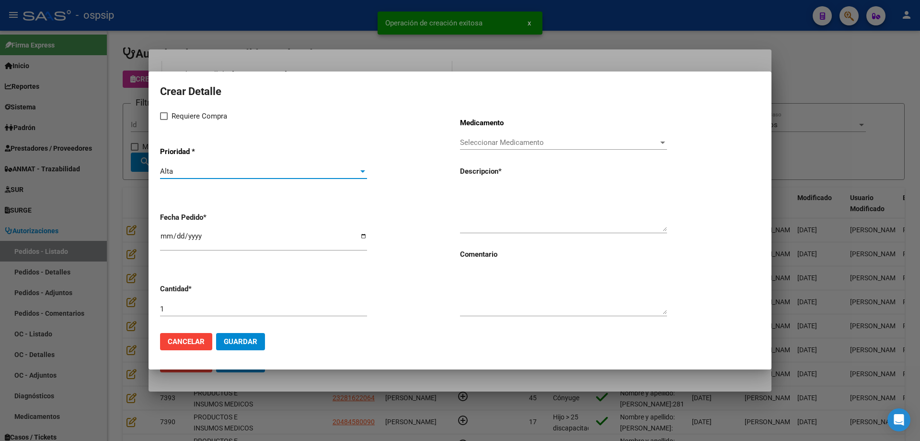
click at [194, 116] on span "Requiere Compra" at bounding box center [200, 116] width 56 height 12
click at [164, 120] on input "Requiere Compra" at bounding box center [163, 120] width 0 height 0
checkbox input "true"
click at [163, 235] on input "[DATE]" at bounding box center [263, 239] width 207 height 15
type input "[DATE]"
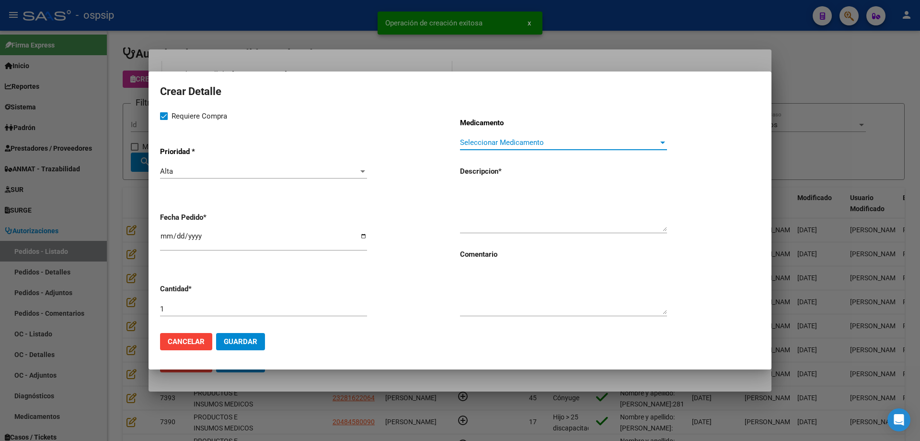
click at [571, 141] on span "Seleccionar Medicamento" at bounding box center [559, 142] width 198 height 9
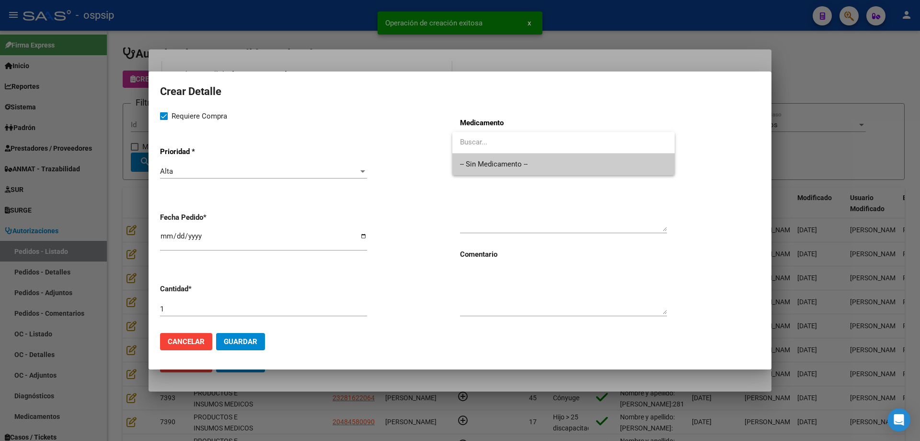
click at [558, 169] on span "-- Sin Medicamento --" at bounding box center [563, 164] width 207 height 22
click at [545, 207] on textarea at bounding box center [563, 208] width 207 height 45
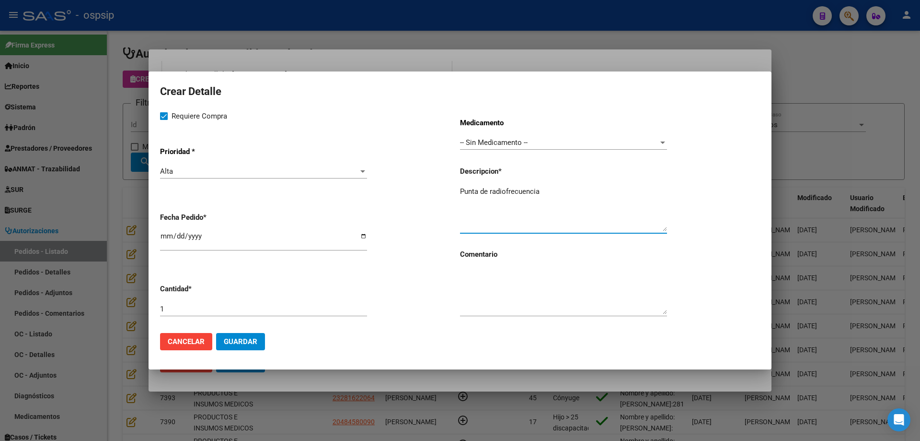
type textarea "Punta de radiofrecuencia"
click at [240, 344] on span "Guardar" at bounding box center [241, 341] width 34 height 9
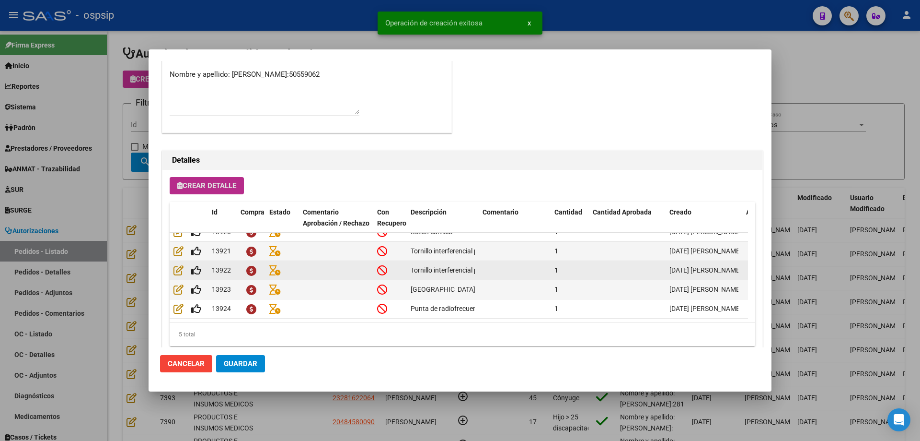
scroll to position [17, 0]
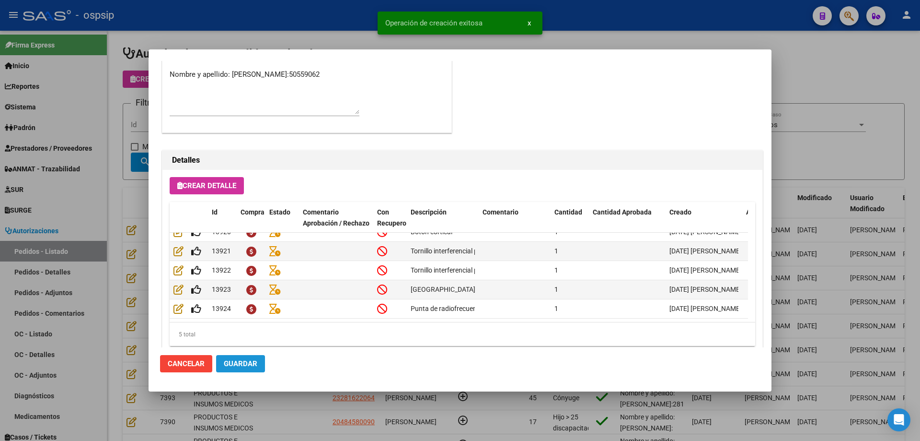
click at [256, 363] on span "Guardar" at bounding box center [241, 363] width 34 height 9
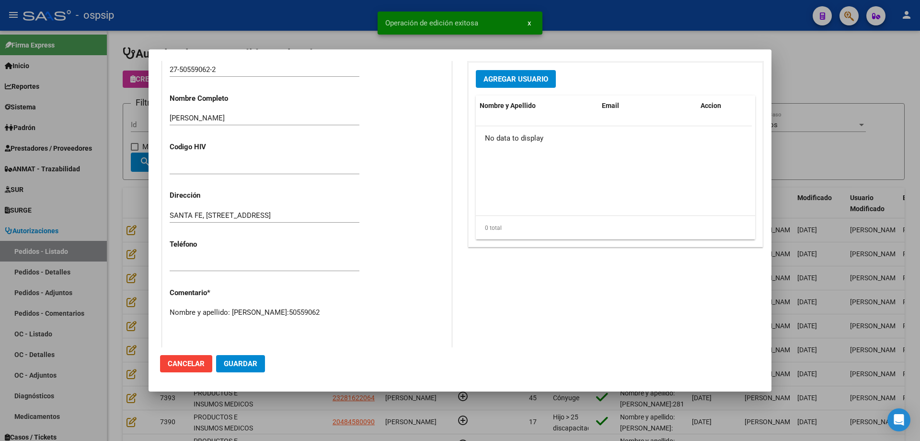
scroll to position [306, 0]
click at [254, 323] on textarea "Nombre y apellido: [PERSON_NAME]:50559062" at bounding box center [265, 331] width 190 height 45
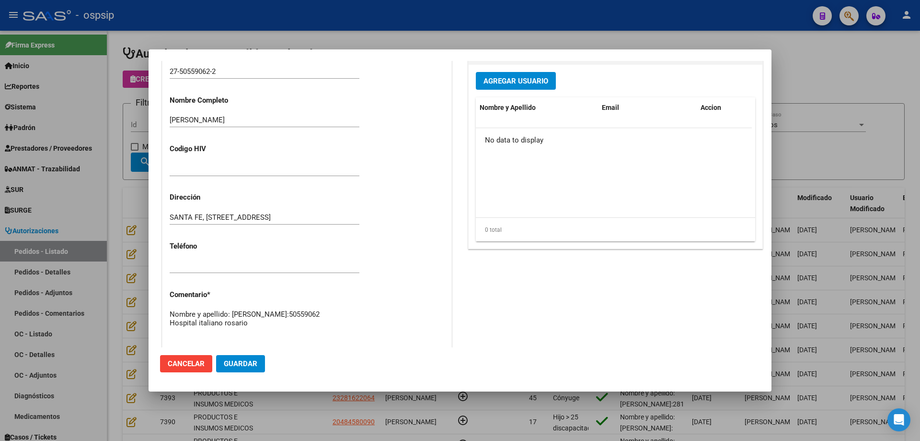
click at [253, 368] on button "Guardar" at bounding box center [240, 363] width 49 height 17
click at [267, 329] on textarea "Nombre y apellido: [PERSON_NAME]:50559062 Hospital italiano rosario" at bounding box center [265, 331] width 190 height 45
type textarea "Nombre y apellido: [PERSON_NAME]:50559062 Hospital italiano rosario Telefono: […"
click at [237, 365] on span "Guardar" at bounding box center [241, 363] width 34 height 9
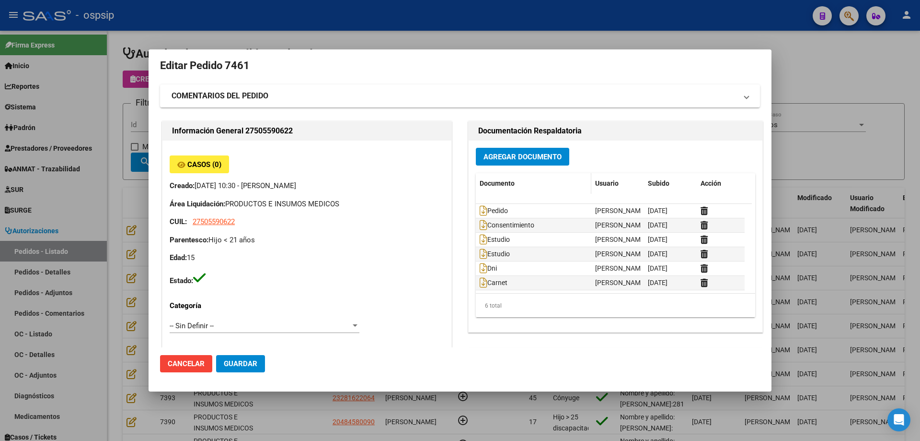
scroll to position [0, 0]
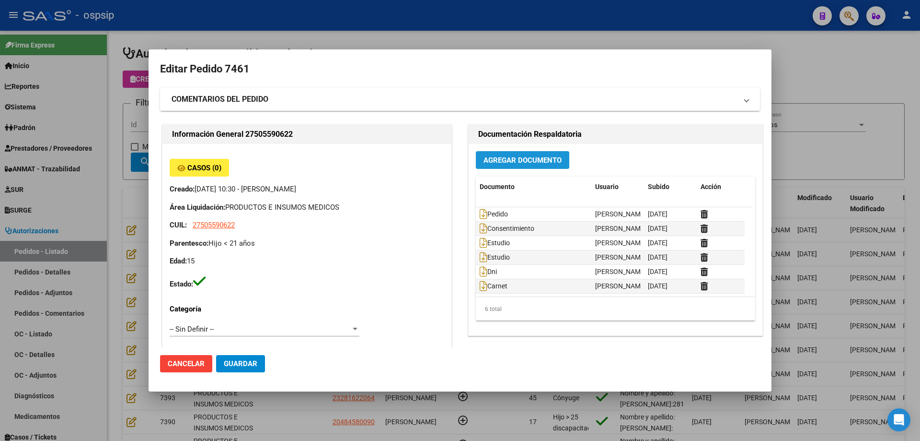
click at [537, 163] on span "Agregar Documento" at bounding box center [523, 160] width 78 height 9
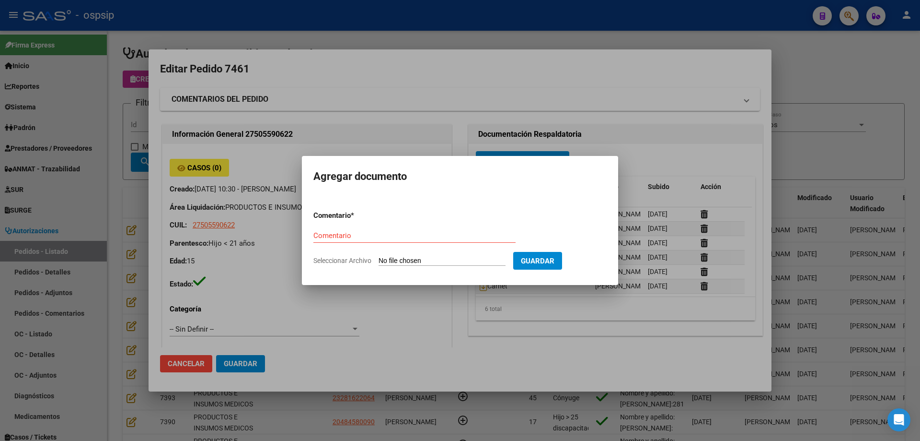
click at [475, 256] on input "Seleccionar Archivo" at bounding box center [442, 260] width 127 height 9
type input "C:\fakepath\autorizacion cx [PERSON_NAME].png"
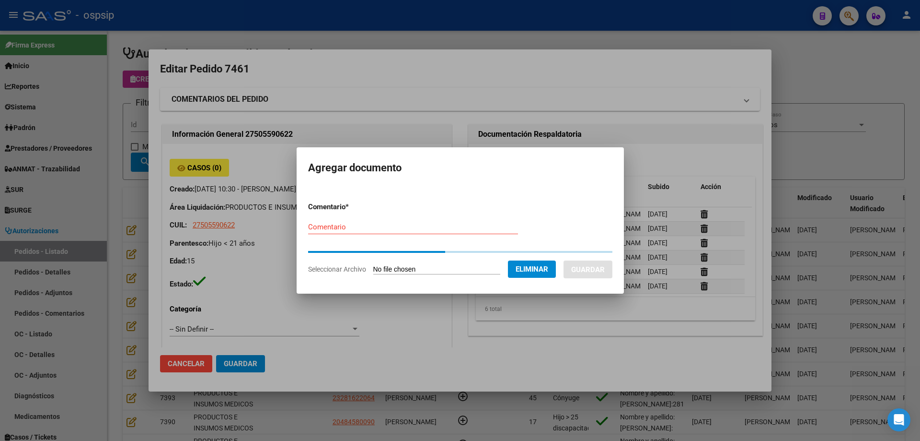
click at [343, 228] on input "Comentario" at bounding box center [413, 226] width 210 height 9
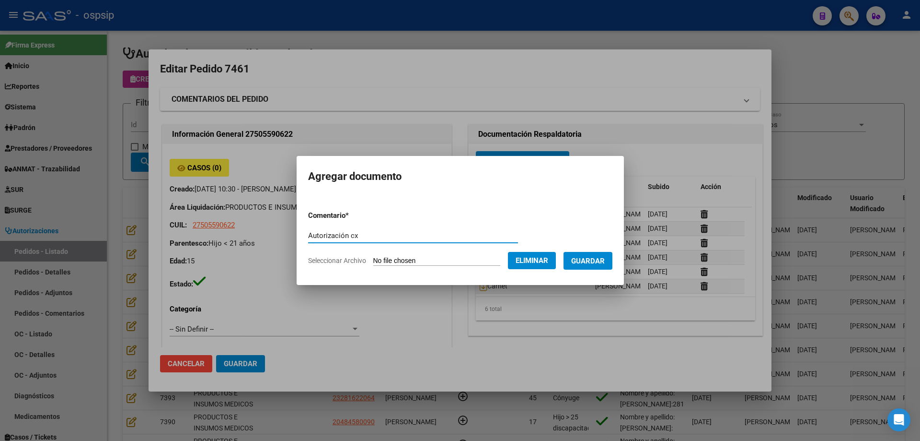
type input "Autorización cx"
click at [602, 262] on span "Guardar" at bounding box center [588, 260] width 34 height 9
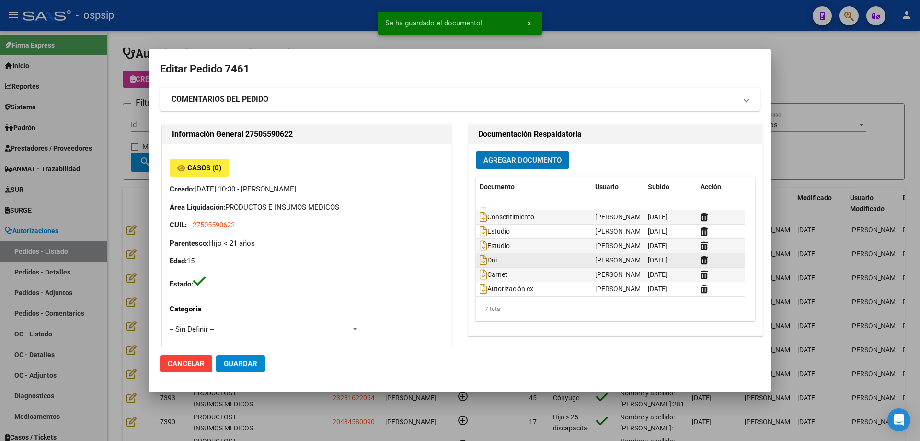
scroll to position [15, 0]
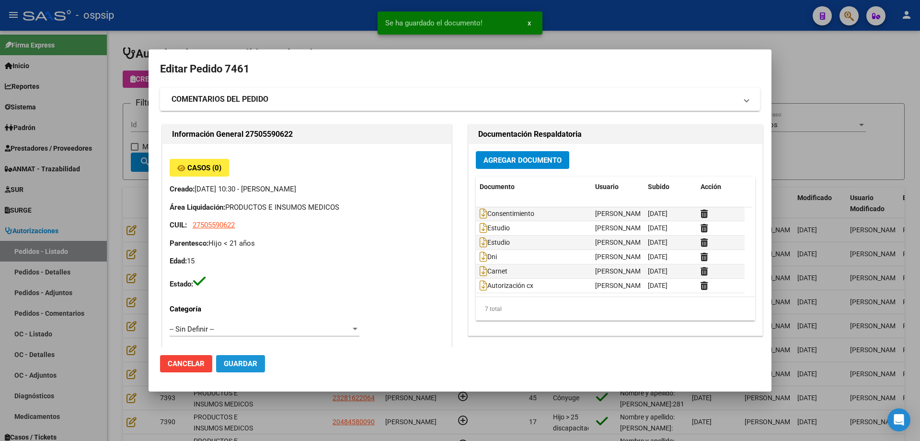
click at [233, 366] on span "Guardar" at bounding box center [241, 363] width 34 height 9
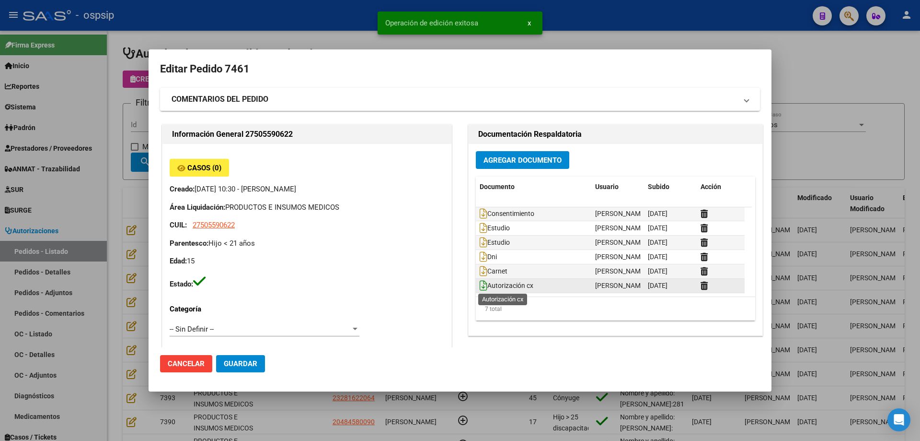
click at [482, 289] on icon at bounding box center [484, 285] width 8 height 11
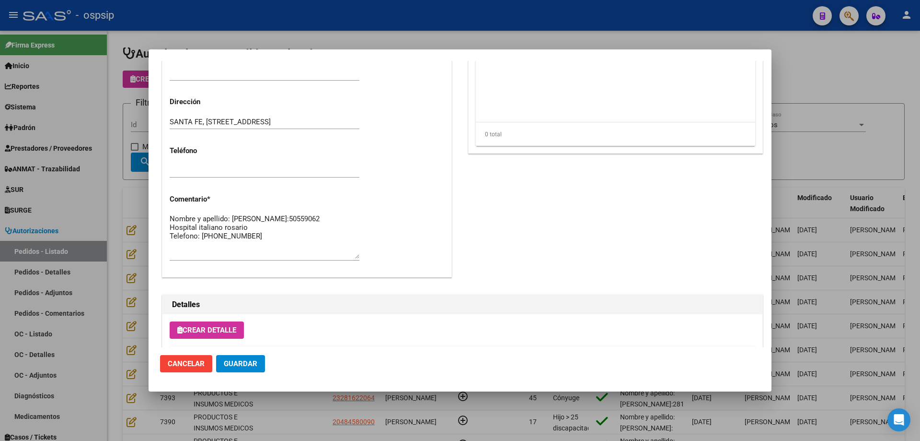
scroll to position [527, 0]
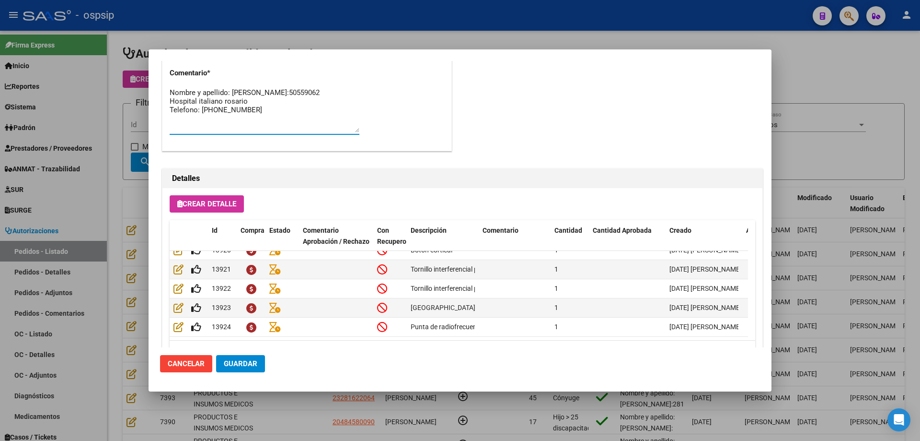
click at [260, 115] on textarea "Nombre y apellido: [PERSON_NAME]:50559062 Hospital italiano rosario Telefono: […" at bounding box center [265, 109] width 190 height 45
click at [265, 124] on textarea "Nombre y apellido: [PERSON_NAME]:50559062 Hospital italiano [PERSON_NAME]: [PHO…" at bounding box center [265, 109] width 190 height 45
type textarea "Nombre y apellido: [PERSON_NAME]:50559062 Hospital italiano [PERSON_NAME]: [PHO…"
click at [245, 364] on span "Guardar" at bounding box center [241, 363] width 34 height 9
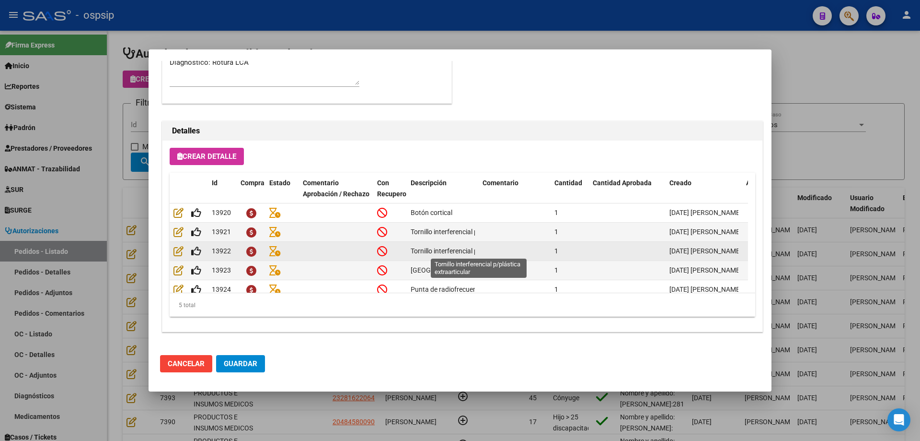
scroll to position [17, 0]
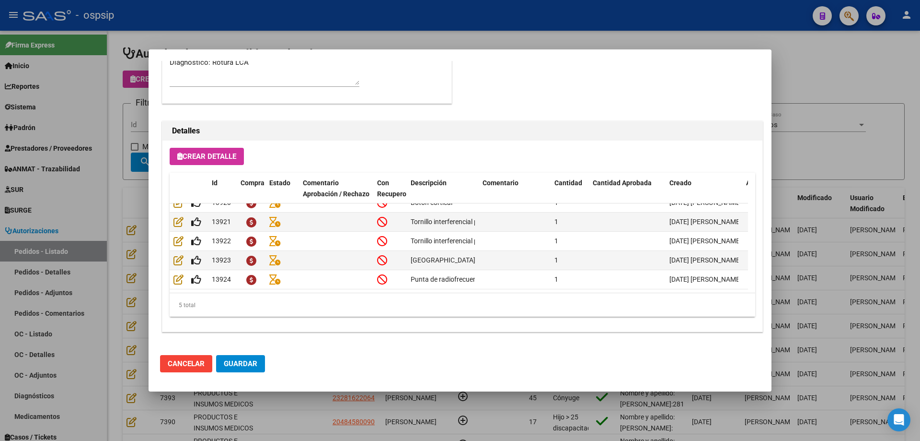
click at [253, 364] on span "Guardar" at bounding box center [241, 363] width 34 height 9
click at [254, 361] on span "Guardar" at bounding box center [241, 363] width 34 height 9
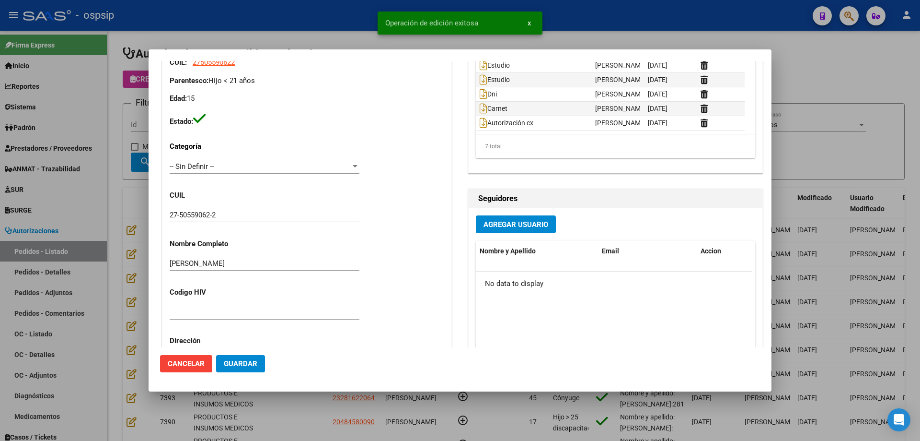
scroll to position [0, 0]
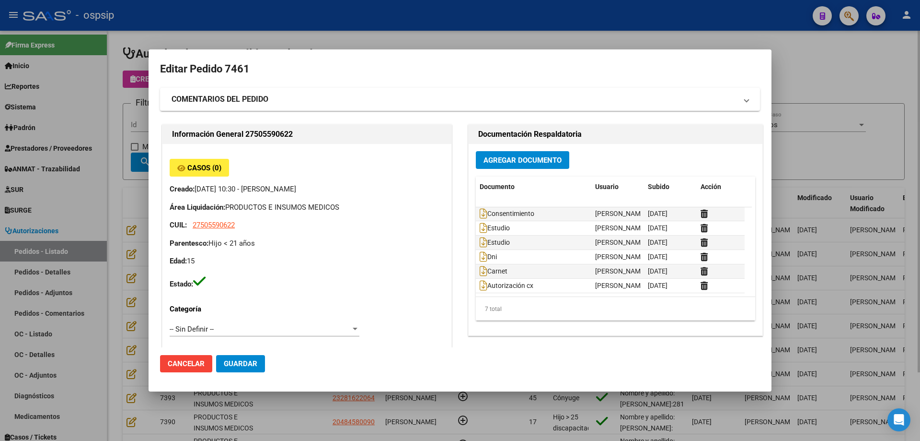
click at [118, 159] on div at bounding box center [460, 220] width 920 height 441
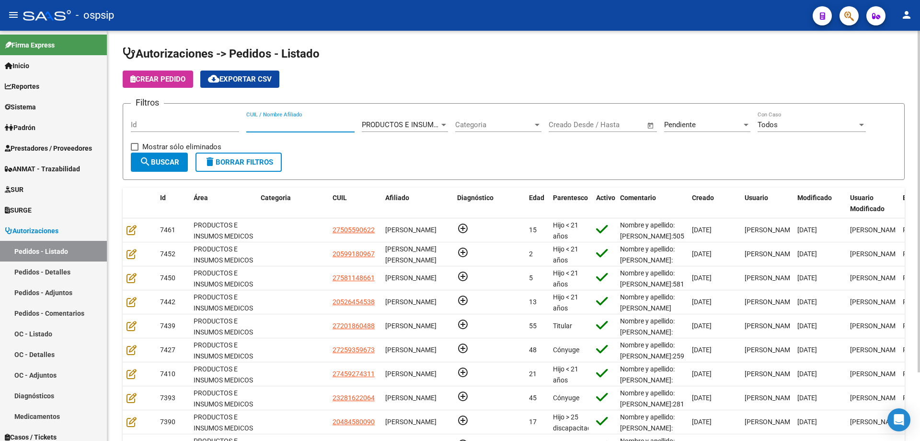
click at [292, 126] on input "CUIL / Nombre Afiliado" at bounding box center [300, 124] width 108 height 9
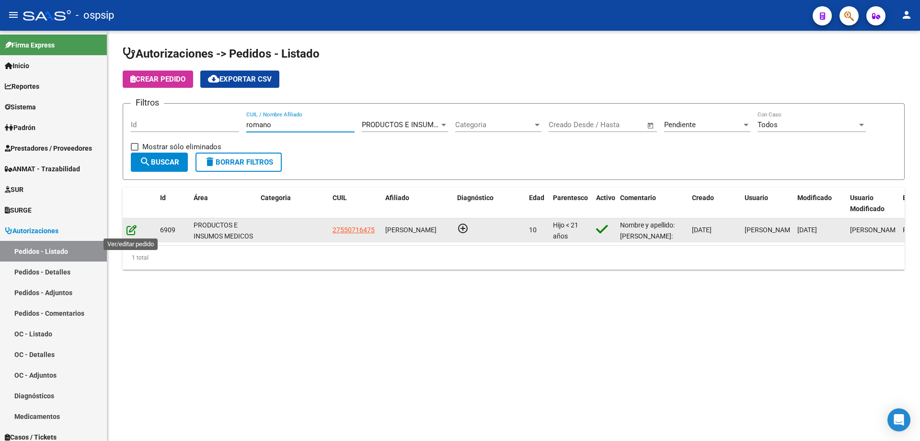
type input "romano"
click at [128, 227] on icon at bounding box center [132, 229] width 10 height 11
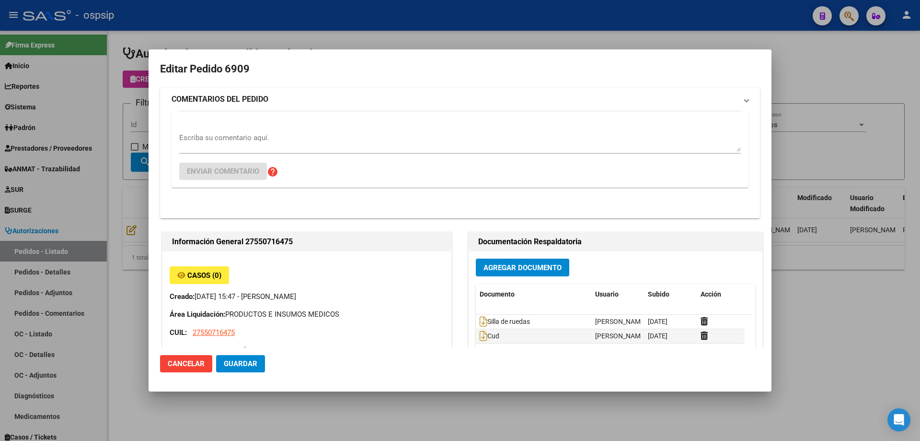
type input "[PERSON_NAME]"
type input "[GEOGRAPHIC_DATA], INGENIERO [PERSON_NAME], [PERSON_NAME] 4986"
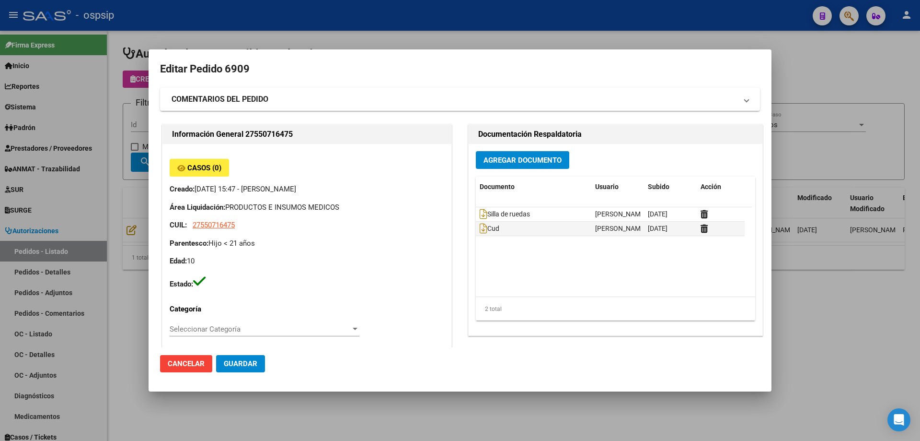
click at [129, 188] on div at bounding box center [460, 220] width 920 height 441
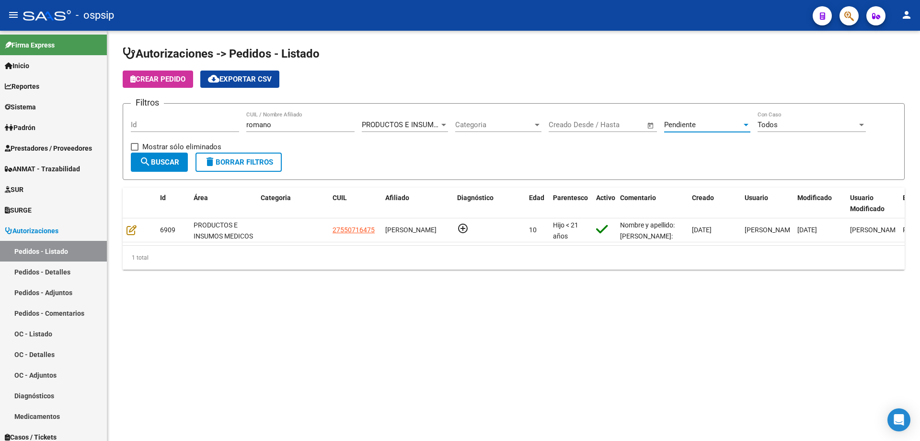
click at [690, 127] on span "Pendiente" at bounding box center [680, 124] width 32 height 9
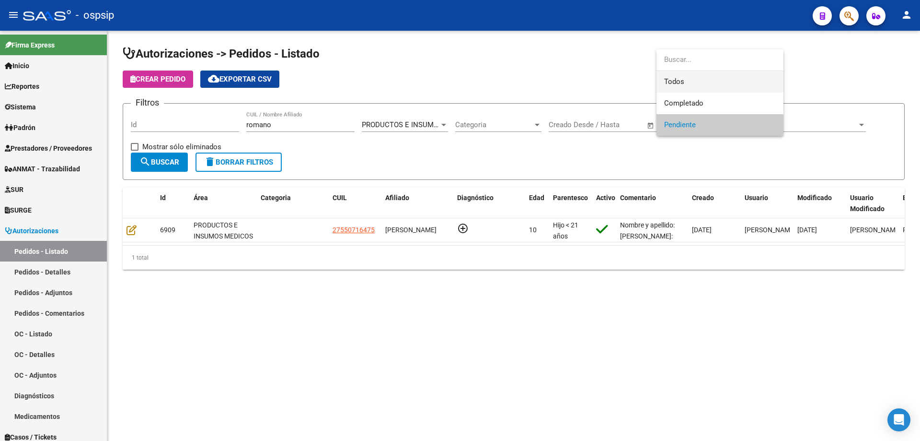
click at [687, 83] on span "Todos" at bounding box center [720, 82] width 112 height 22
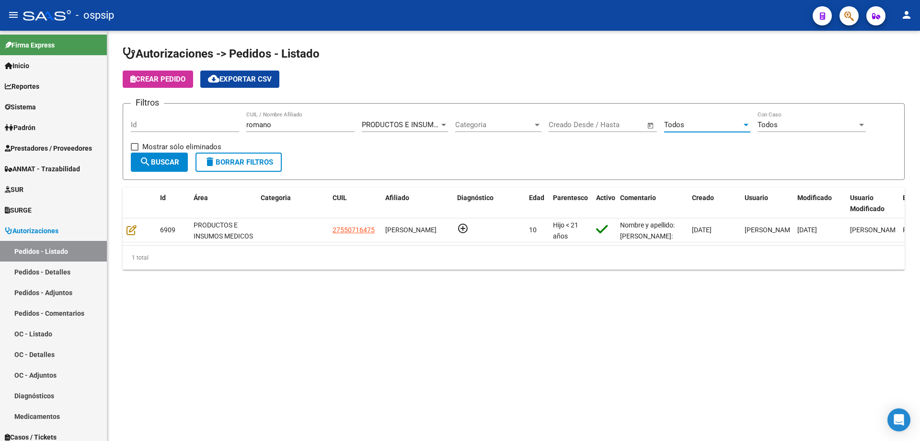
click at [177, 161] on span "search Buscar" at bounding box center [160, 162] width 40 height 9
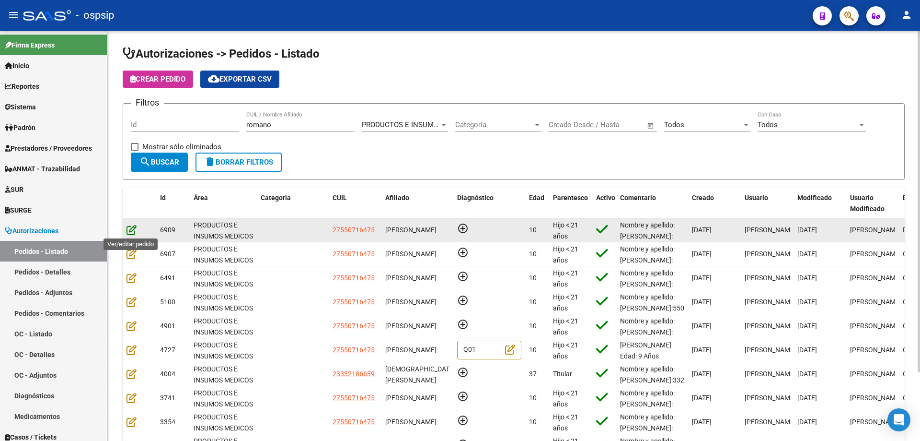
click at [131, 232] on icon at bounding box center [132, 229] width 10 height 11
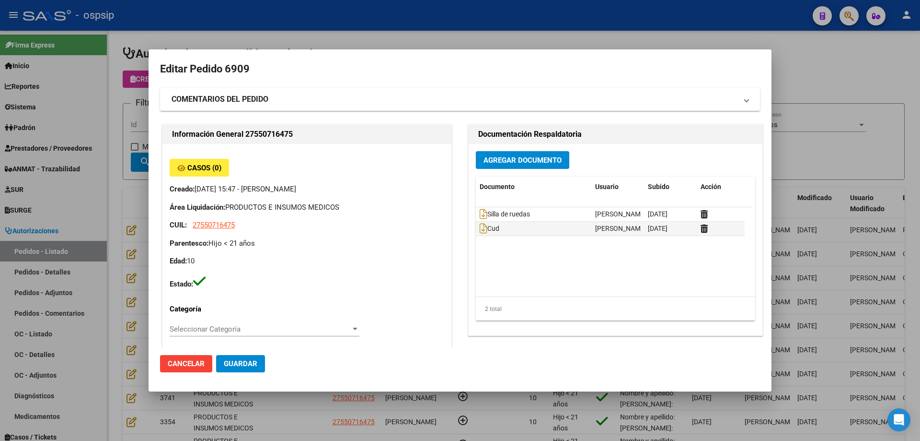
type input "[PERSON_NAME]"
type input "[GEOGRAPHIC_DATA], INGENIERO [PERSON_NAME], [PERSON_NAME] 4986"
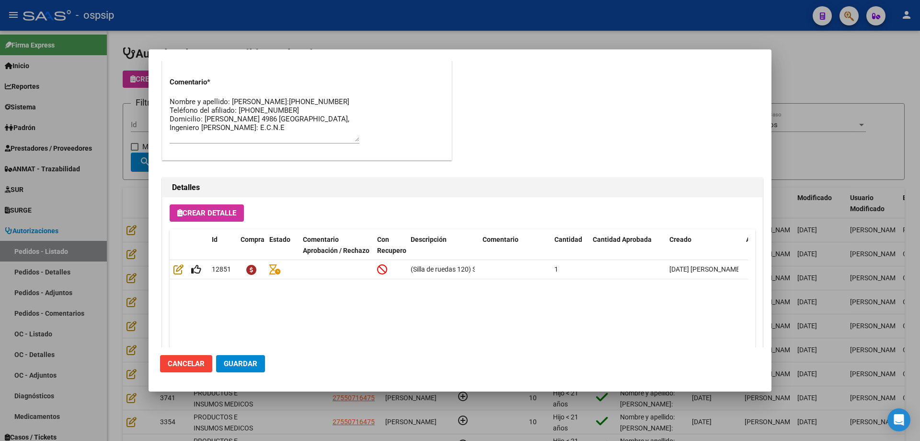
scroll to position [575, 0]
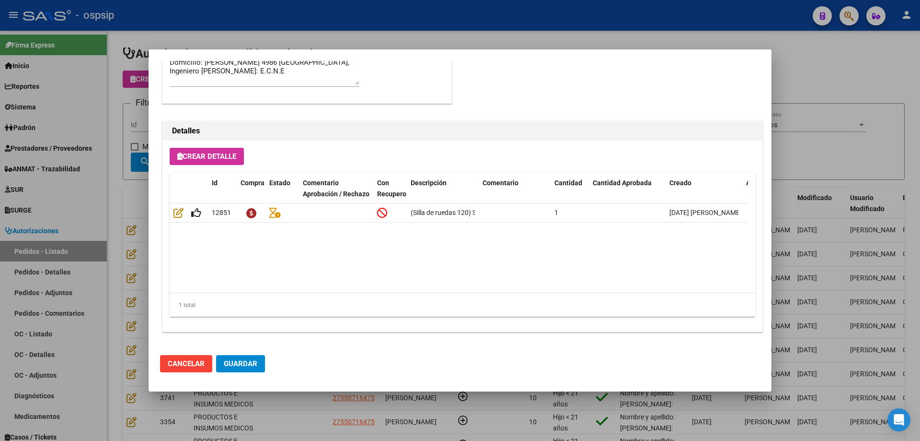
click at [113, 208] on div at bounding box center [460, 220] width 920 height 441
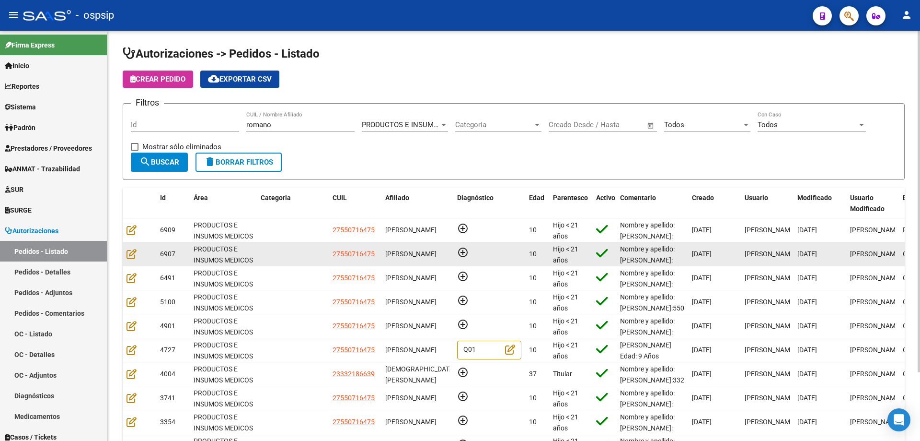
click at [137, 255] on div at bounding box center [140, 253] width 26 height 11
click at [129, 256] on icon at bounding box center [132, 253] width 10 height 11
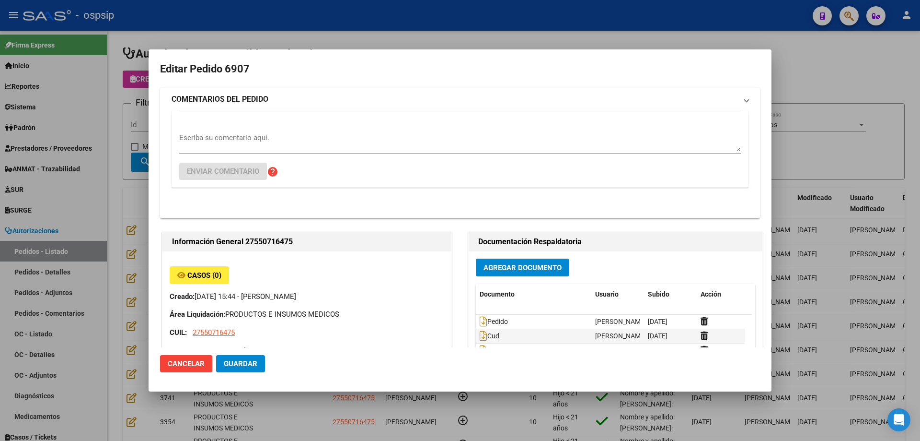
type input "[PERSON_NAME]"
type input "[GEOGRAPHIC_DATA], INGENIERO [PERSON_NAME], [PERSON_NAME] 4986"
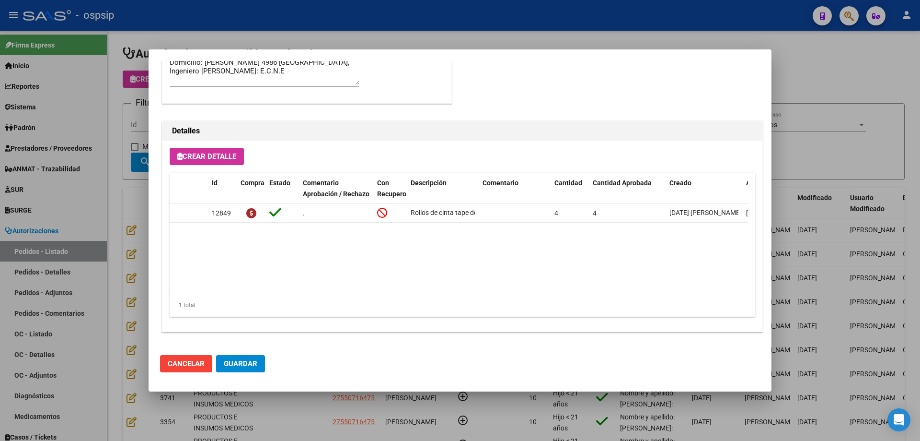
click at [121, 187] on div at bounding box center [460, 220] width 920 height 441
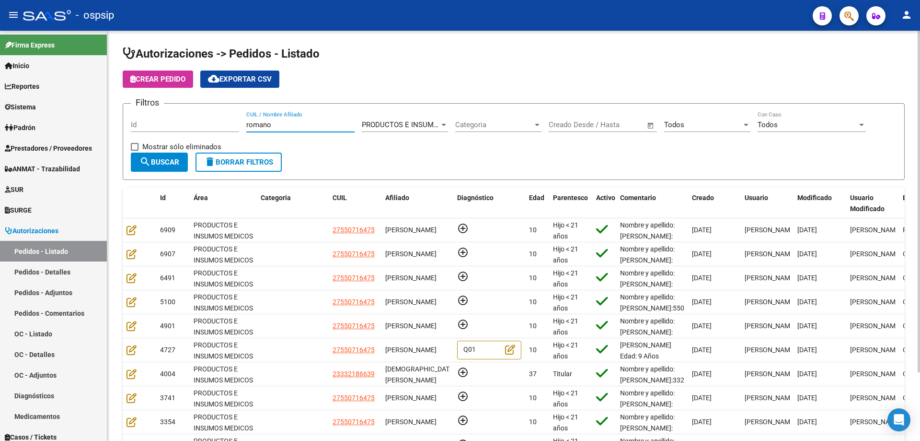
drag, startPoint x: 299, startPoint y: 123, endPoint x: 114, endPoint y: 105, distance: 186.4
click at [114, 105] on div "Autorizaciones -> Pedidos - Listado Crear Pedido cloud_download Exportar CSV Fi…" at bounding box center [513, 273] width 813 height 485
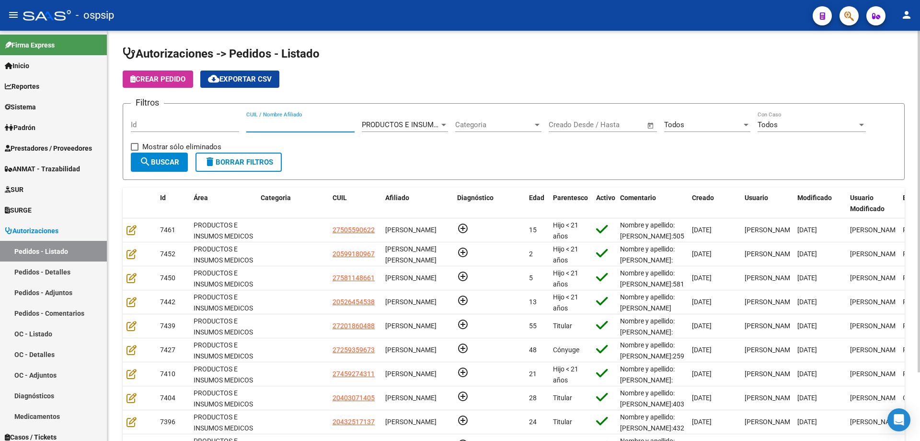
click at [137, 130] on div "Id" at bounding box center [185, 121] width 108 height 21
click at [146, 118] on div "Id" at bounding box center [185, 121] width 108 height 21
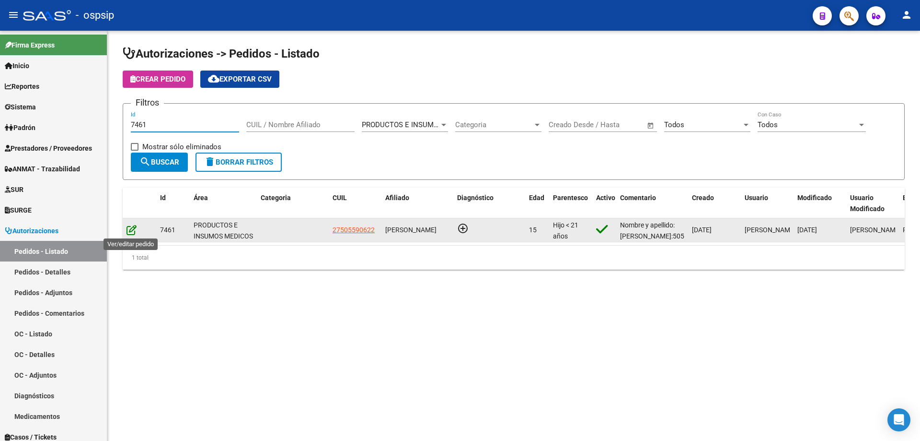
type input "7461"
click at [130, 226] on icon at bounding box center [132, 229] width 10 height 11
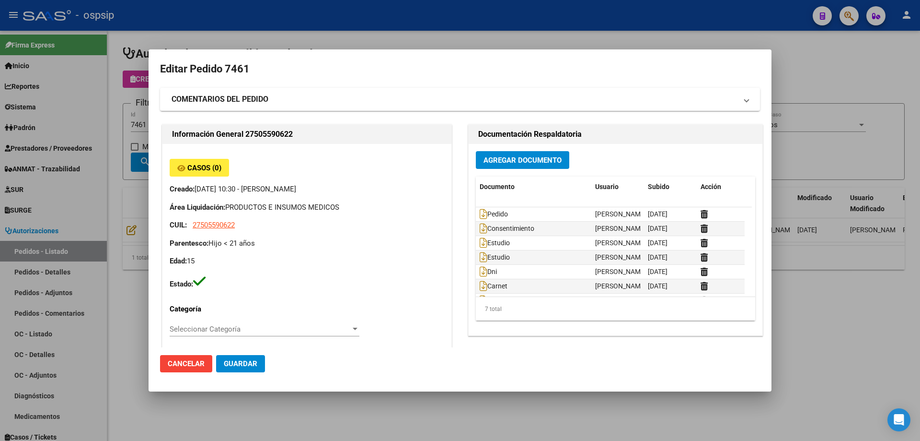
type input "Santa Fe, [GEOGRAPHIC_DATA], [STREET_ADDRESS], Piso: 2"
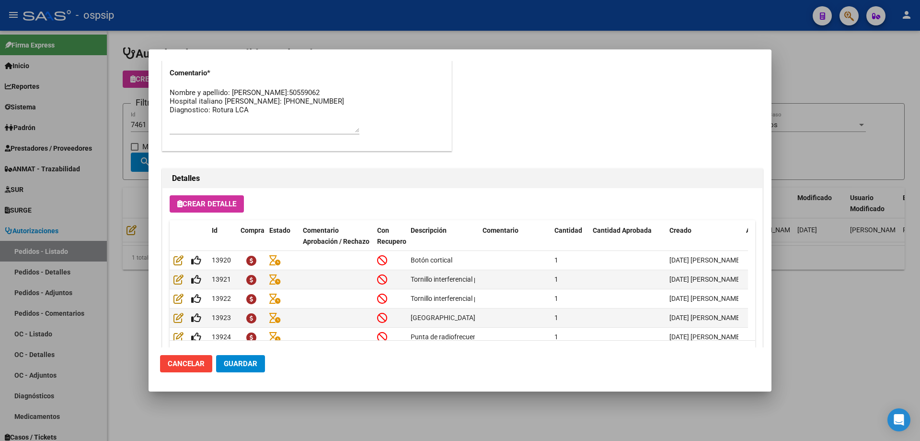
scroll to position [479, 0]
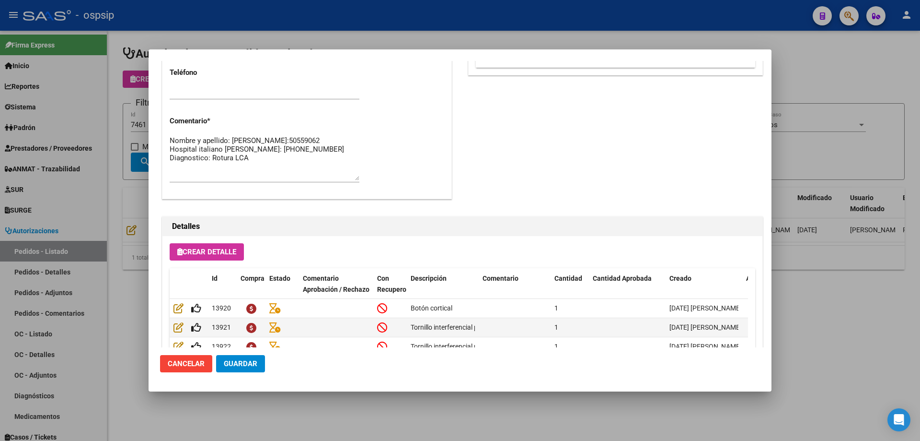
click at [276, 173] on textarea "Nombre y apellido: [PERSON_NAME]:50559062 Hospital italiano [PERSON_NAME]: [PHO…" at bounding box center [265, 157] width 190 height 45
click at [251, 366] on span "Guardar" at bounding box center [241, 363] width 34 height 9
click at [115, 119] on div at bounding box center [460, 220] width 920 height 441
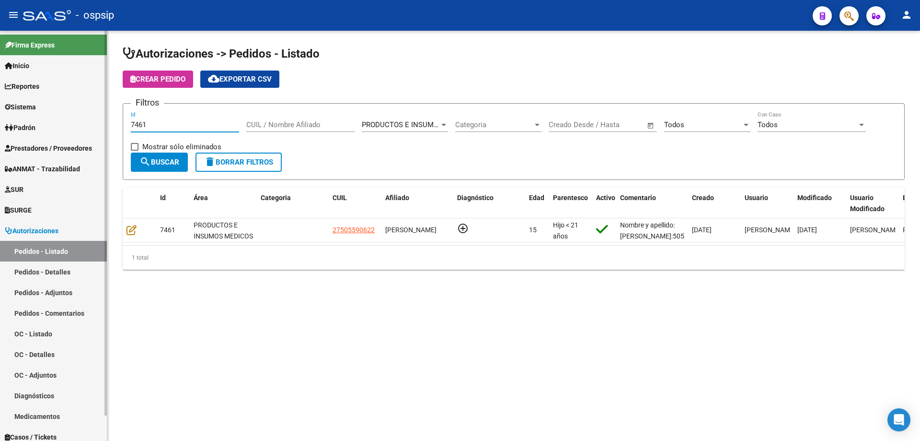
drag, startPoint x: 170, startPoint y: 122, endPoint x: 0, endPoint y: 95, distance: 172.3
click at [0, 95] on mat-sidenav-container "Firma Express Inicio Calendario SSS Instructivos Contacto OS Reportes Egresos D…" at bounding box center [460, 236] width 920 height 410
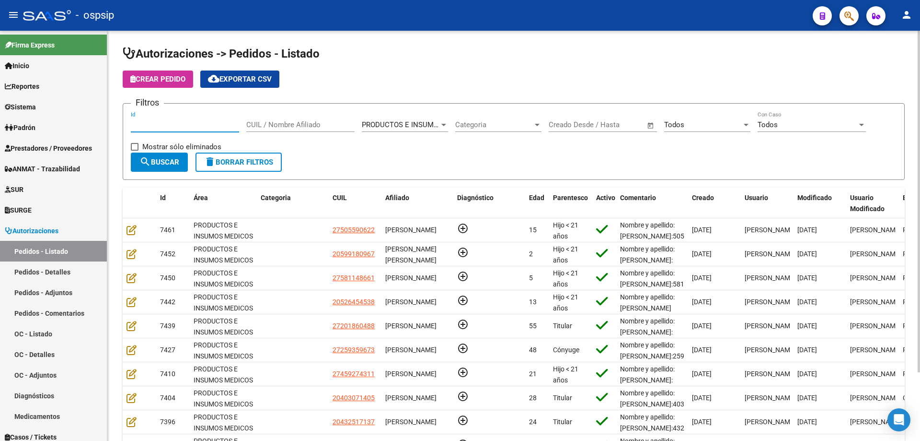
click at [258, 131] on div "CUIL / Nombre Afiliado" at bounding box center [300, 121] width 108 height 21
click at [258, 127] on input "CUIL / Nombre Afiliado" at bounding box center [300, 124] width 108 height 9
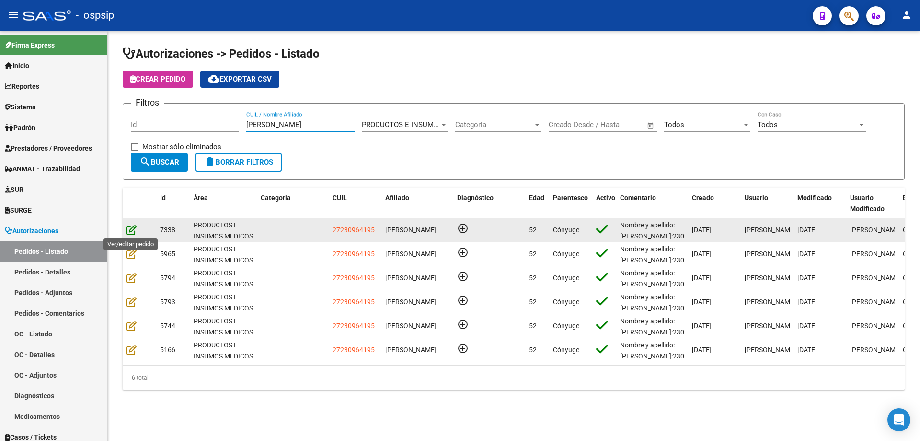
type input "[PERSON_NAME]"
click at [129, 232] on icon at bounding box center [132, 229] width 10 height 11
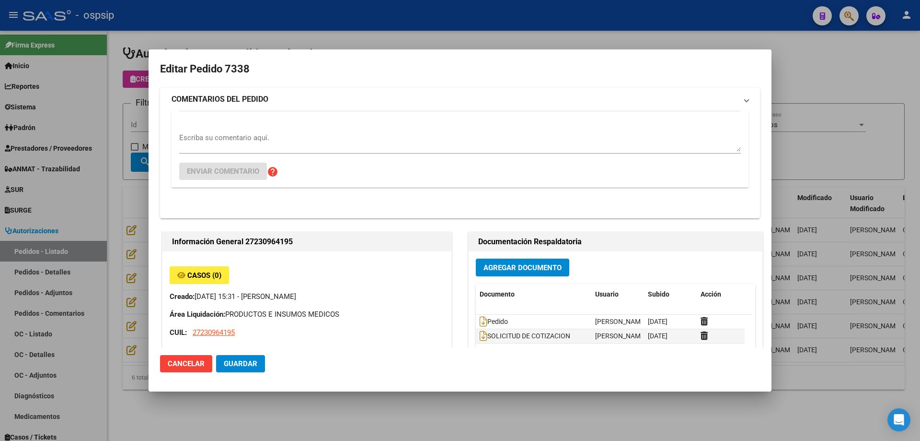
type input "Misiones, POSADAS, [STREET_ADDRESS]"
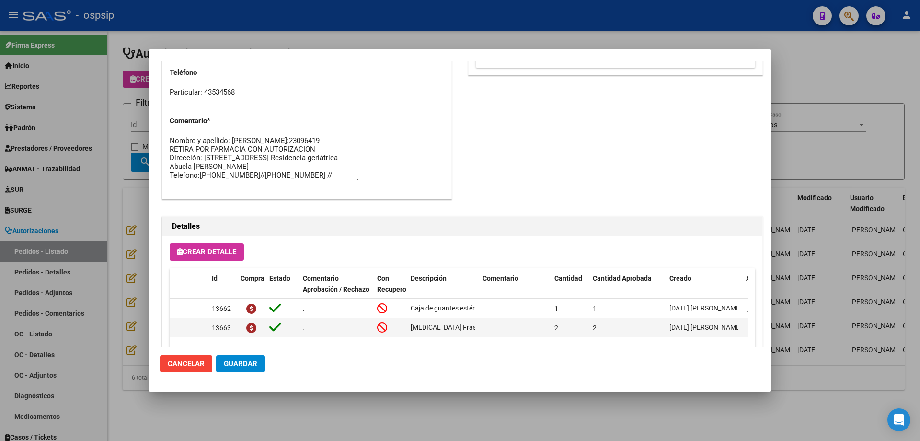
click at [200, 148] on textarea "Nombre y apellido: [PERSON_NAME]:23096419 RETIRA POR FARMACIA CON AUTORIZACION …" at bounding box center [265, 157] width 190 height 45
click at [92, 164] on div at bounding box center [460, 220] width 920 height 441
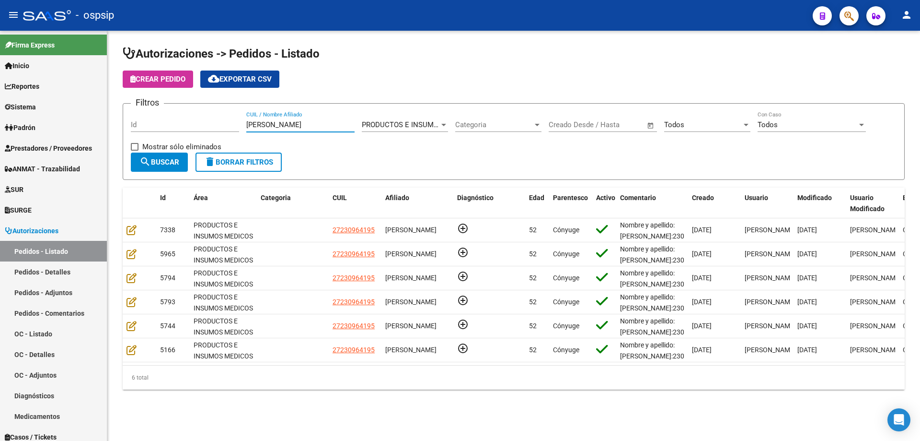
drag, startPoint x: 303, startPoint y: 125, endPoint x: 126, endPoint y: 112, distance: 178.4
click at [126, 112] on form "Filtros Id [PERSON_NAME] CUIL / Nombre Afiliado PRODUCTOS E INSUMOS MEDICOS Sel…" at bounding box center [514, 141] width 782 height 77
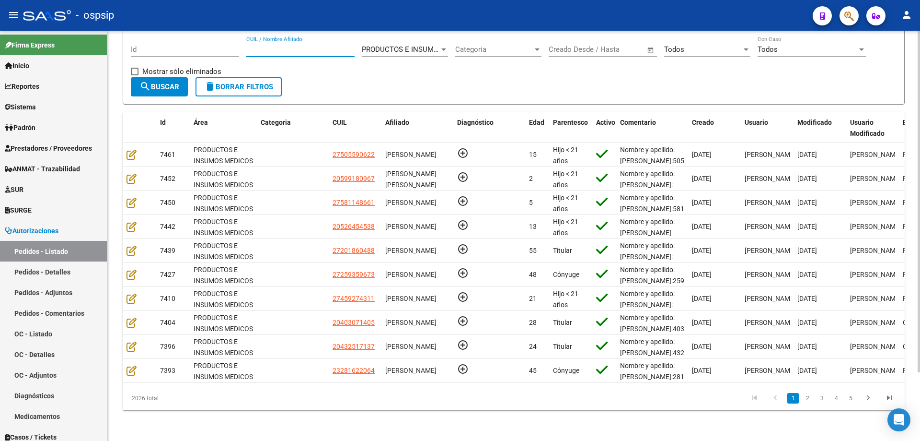
scroll to position [82, 0]
click at [848, 23] on span "button" at bounding box center [850, 16] width 10 height 20
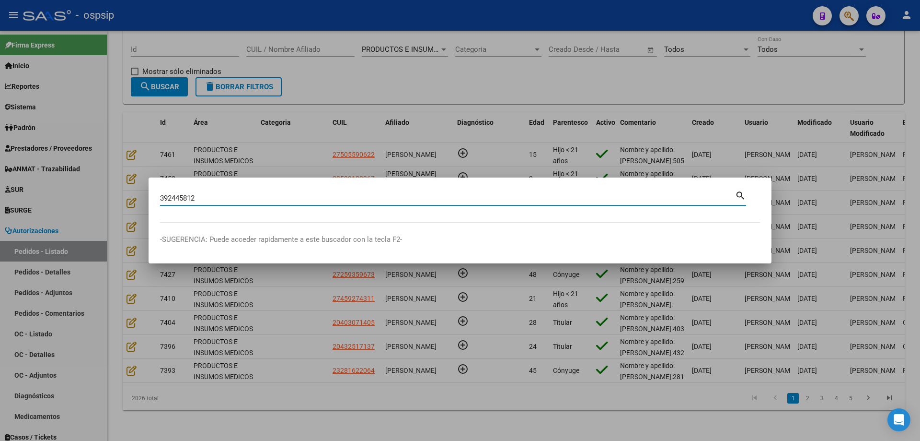
type input "392445812"
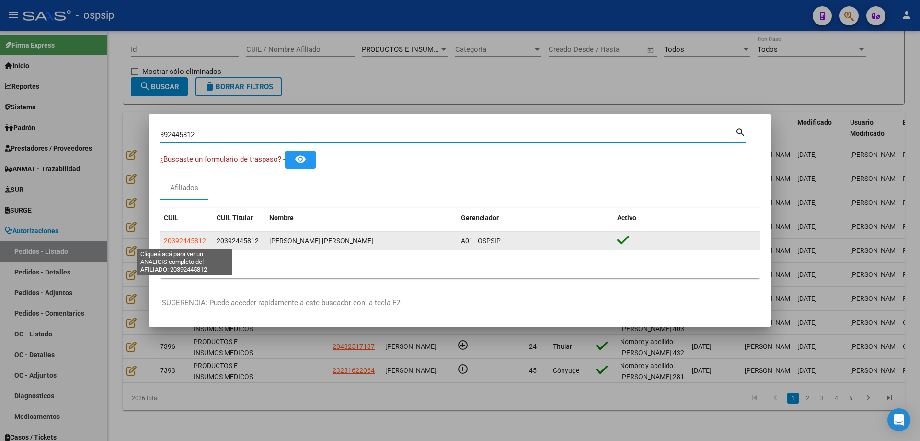
click at [190, 242] on span "20392445812" at bounding box center [185, 241] width 42 height 8
type textarea "20392445812"
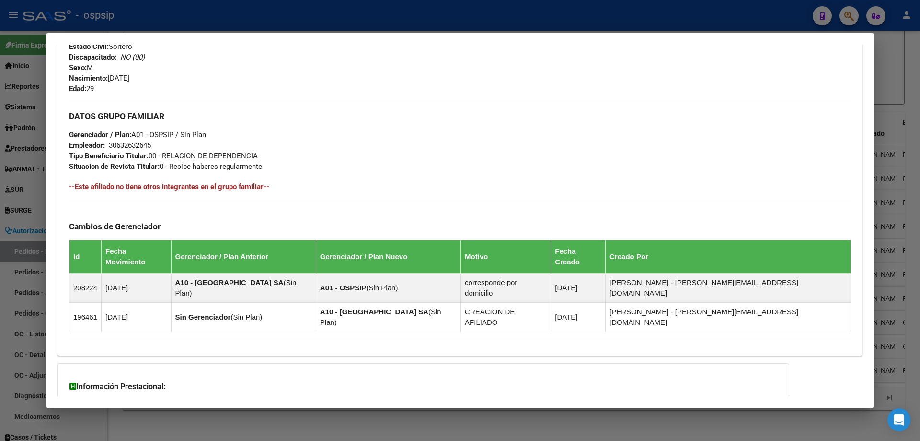
scroll to position [437, 0]
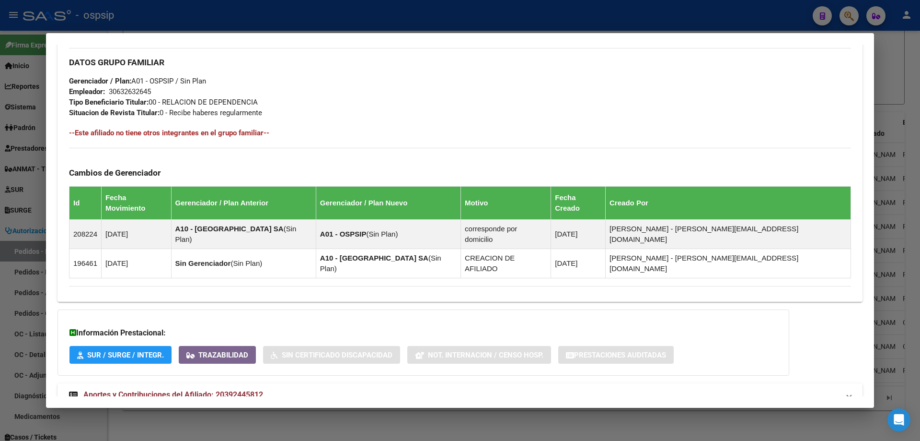
click at [176, 383] on mat-expansion-panel-header "Aportes y Contribuciones del Afiliado: 20392445812" at bounding box center [460, 394] width 805 height 23
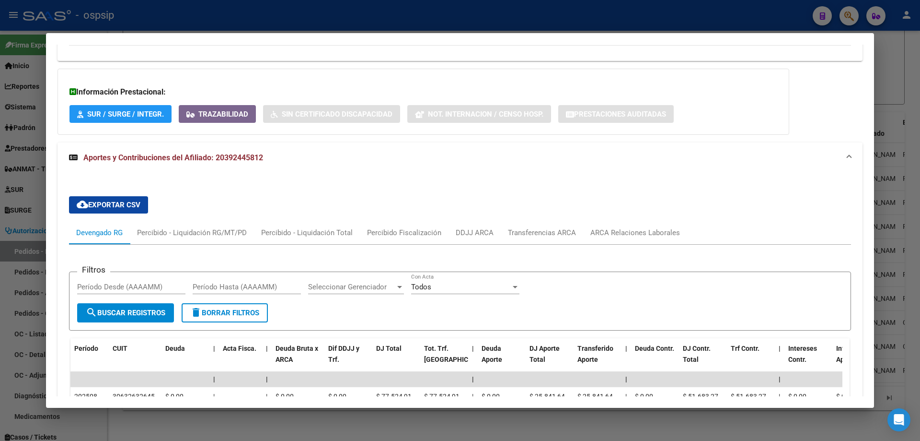
scroll to position [870, 0]
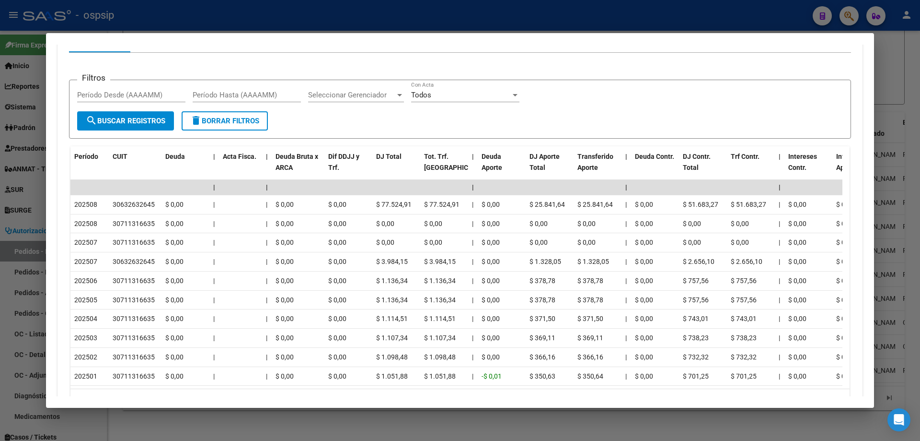
click at [7, 122] on div at bounding box center [460, 220] width 920 height 441
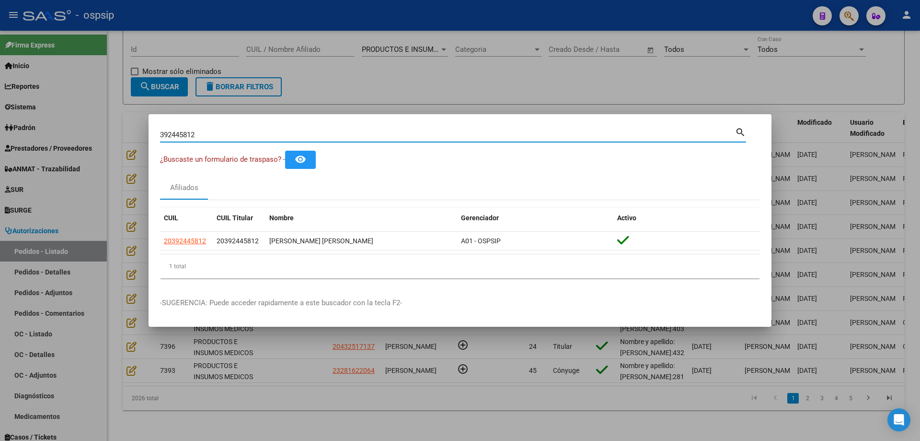
click at [174, 136] on input "392445812" at bounding box center [447, 134] width 575 height 9
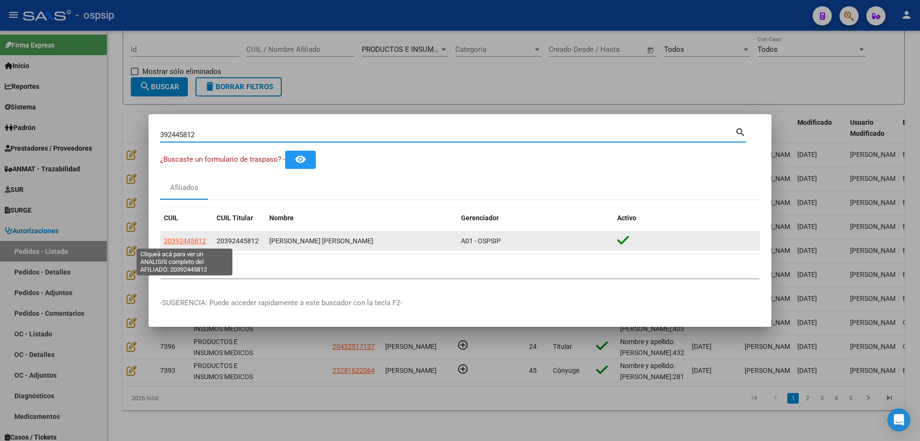
click at [193, 241] on span "20392445812" at bounding box center [185, 241] width 42 height 8
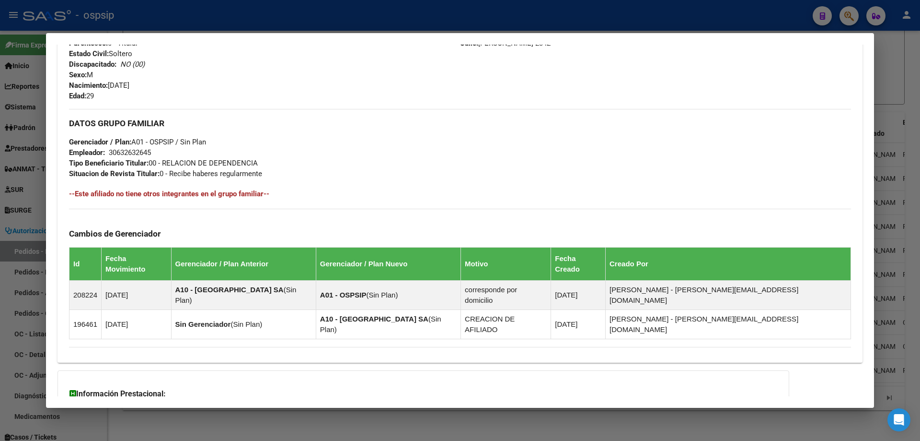
scroll to position [437, 0]
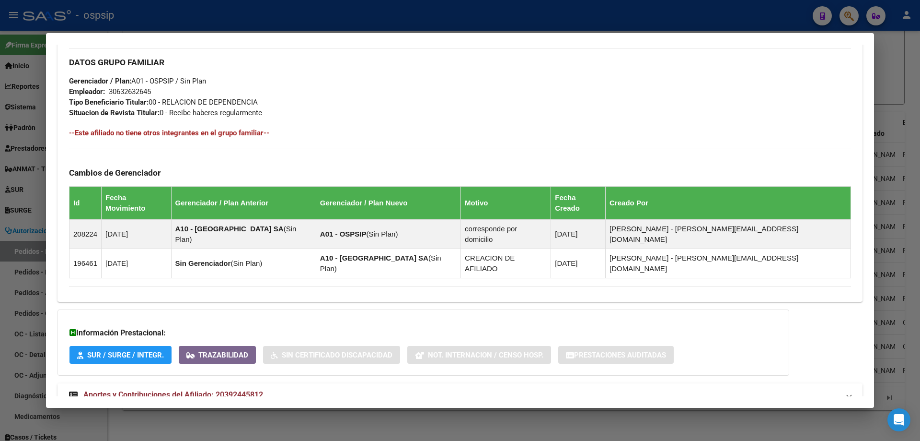
click at [175, 383] on mat-expansion-panel-header "Aportes y Contribuciones del Afiliado: 20392445812" at bounding box center [460, 394] width 805 height 23
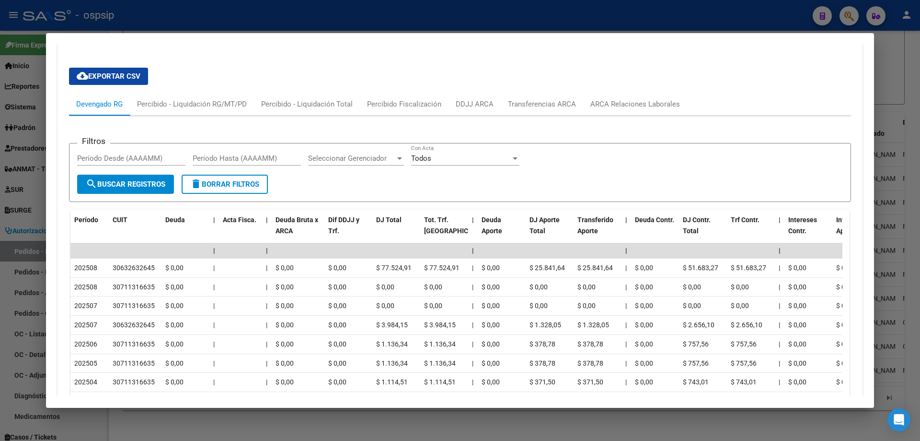
scroll to position [822, 0]
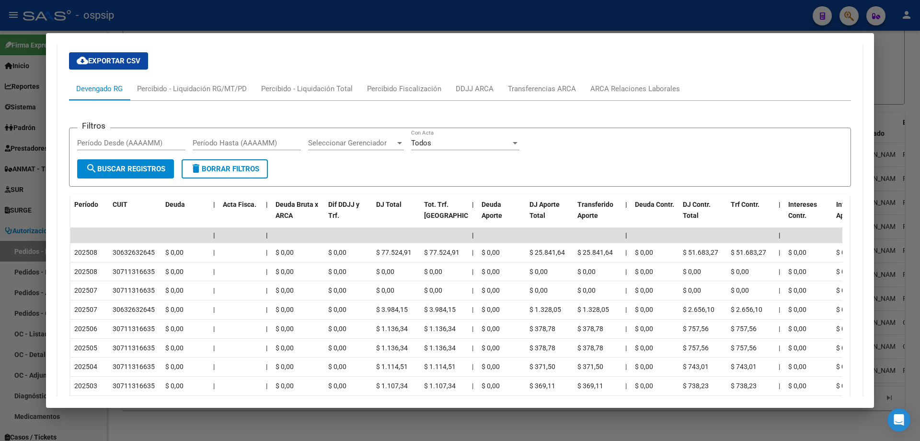
click at [36, 173] on div at bounding box center [460, 220] width 920 height 441
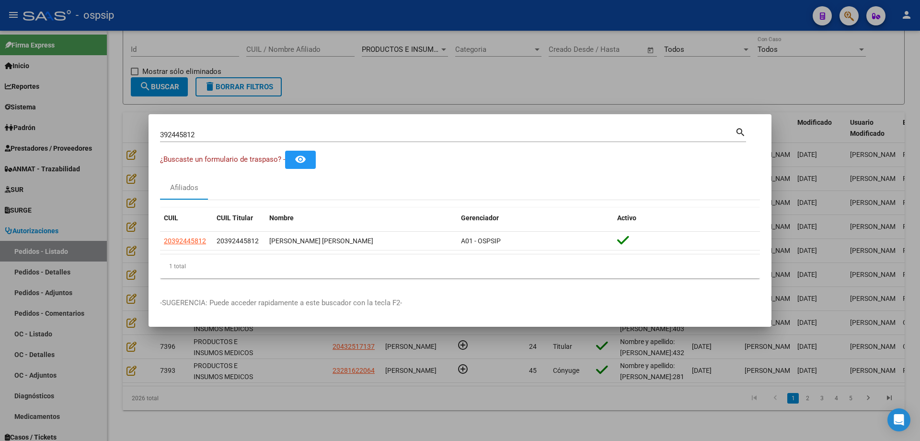
click at [186, 136] on input "392445812" at bounding box center [447, 134] width 575 height 9
click at [209, 131] on input "392445812" at bounding box center [447, 134] width 575 height 9
drag, startPoint x: 193, startPoint y: 132, endPoint x: 96, endPoint y: 120, distance: 97.1
click at [96, 120] on div "392445812 Buscar (apellido, dni, cuil, nro traspaso, cuit, obra social) search …" at bounding box center [460, 220] width 920 height 441
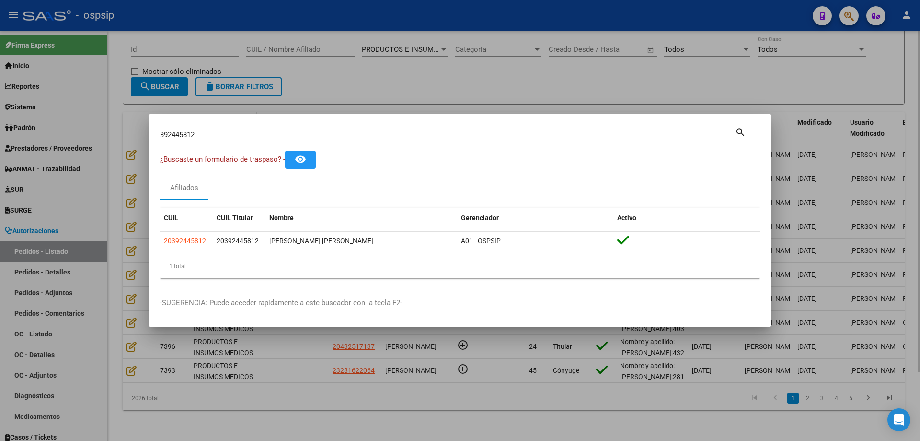
drag, startPoint x: 109, startPoint y: 154, endPoint x: 243, endPoint y: 120, distance: 138.0
click at [109, 154] on div at bounding box center [460, 220] width 920 height 441
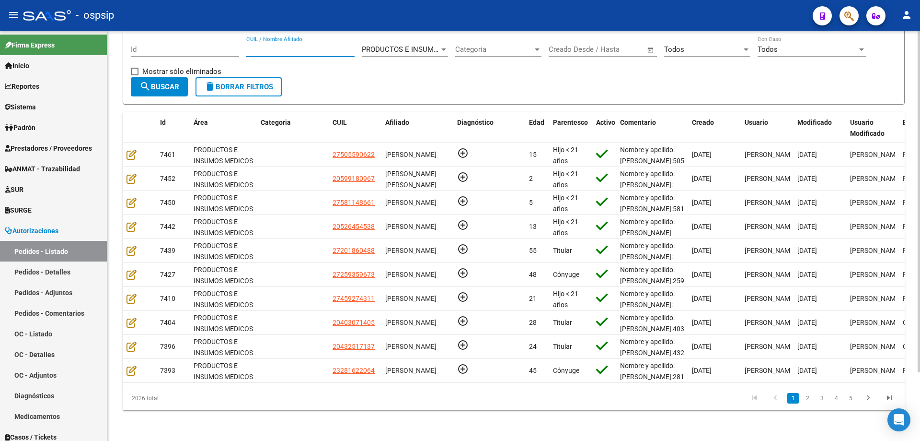
paste input "39244581"
type input "39244581"
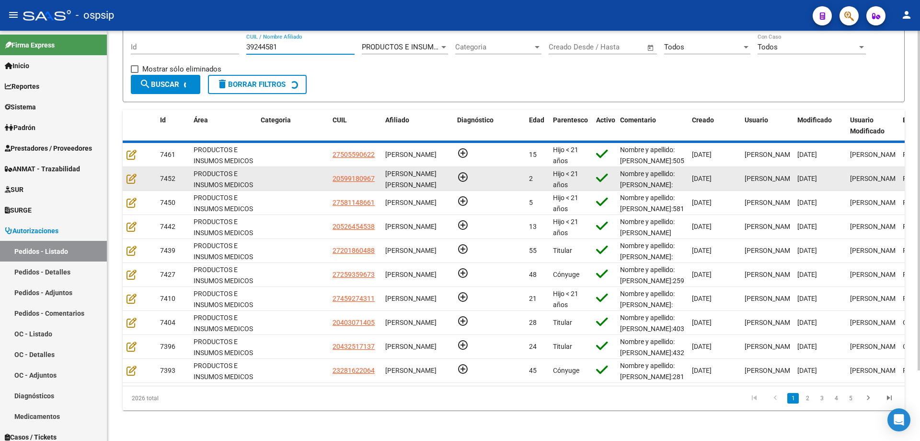
scroll to position [0, 0]
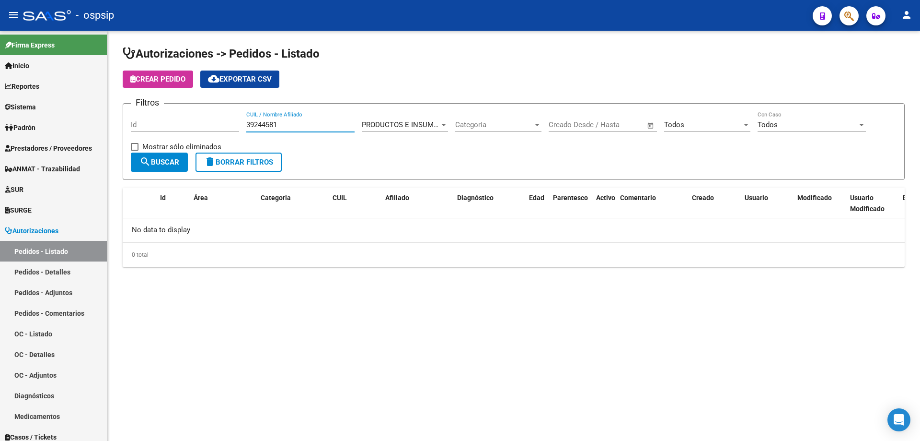
drag, startPoint x: 294, startPoint y: 121, endPoint x: 108, endPoint y: 112, distance: 186.2
click at [108, 112] on div "Autorizaciones -> Pedidos - Listado Crear Pedido cloud_download Exportar CSV Fi…" at bounding box center [513, 164] width 813 height 267
click at [842, 19] on button "button" at bounding box center [849, 15] width 19 height 19
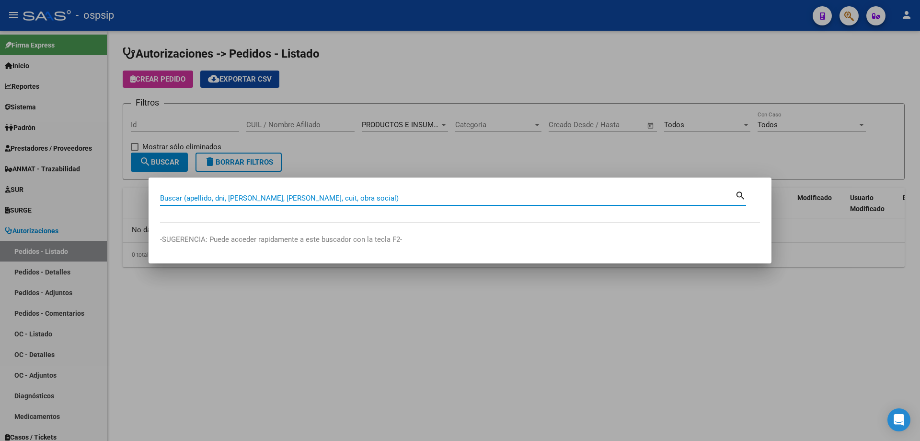
drag, startPoint x: 193, startPoint y: 205, endPoint x: 196, endPoint y: 197, distance: 9.1
paste input "39244581"
type input "39244581"
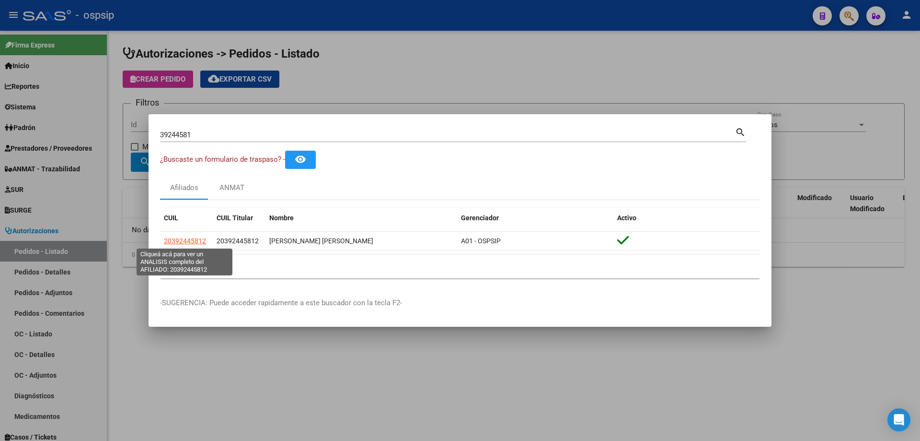
drag, startPoint x: 208, startPoint y: 240, endPoint x: 151, endPoint y: 235, distance: 56.7
click at [151, 235] on mat-dialog-content "39244581 Buscar (apellido, dni, cuil, nro traspaso, cuit, obra social) search ¿…" at bounding box center [460, 206] width 623 height 160
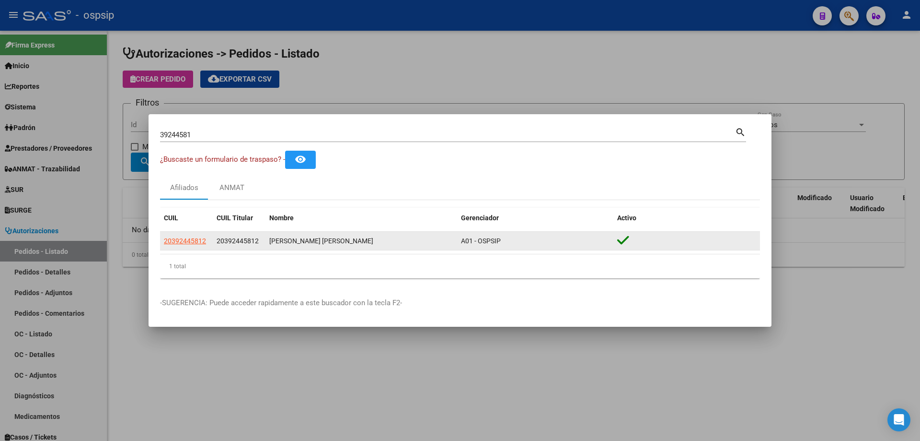
copy datatable-body-row "20392445812"
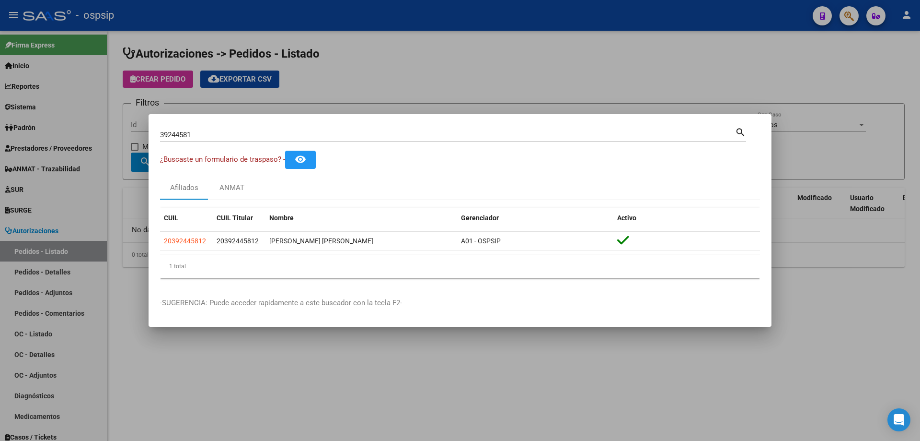
click at [100, 192] on div at bounding box center [460, 220] width 920 height 441
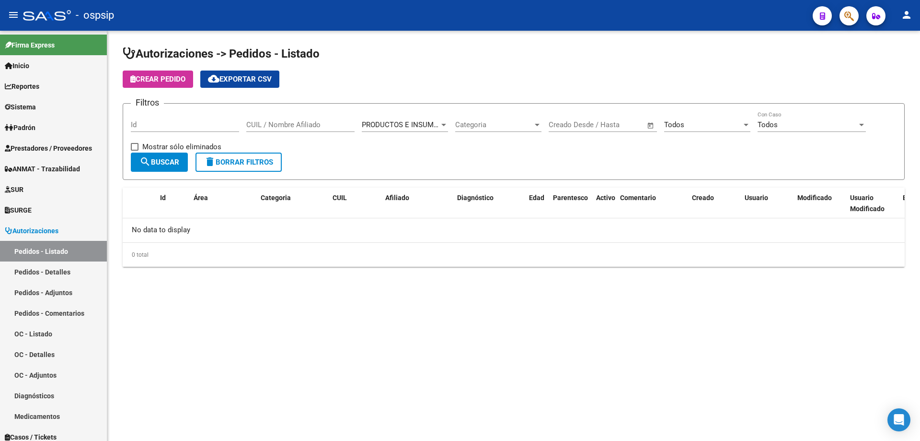
click at [164, 82] on span "Crear Pedido" at bounding box center [157, 79] width 55 height 9
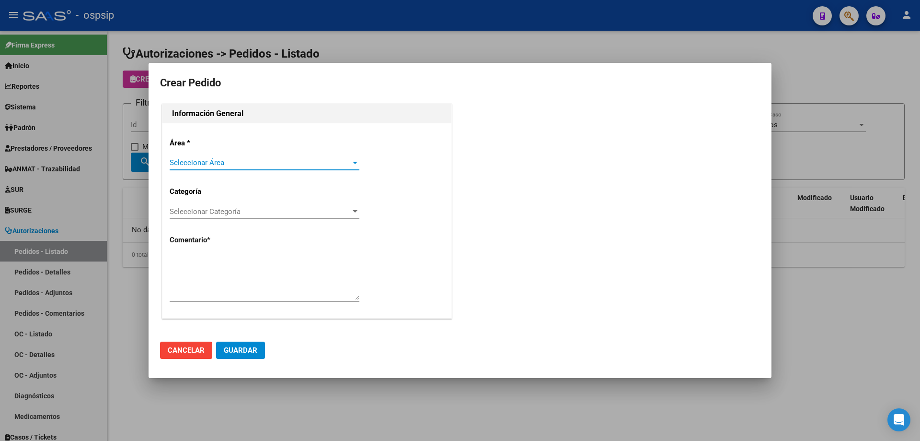
click at [232, 159] on span "Seleccionar Área" at bounding box center [260, 162] width 181 height 9
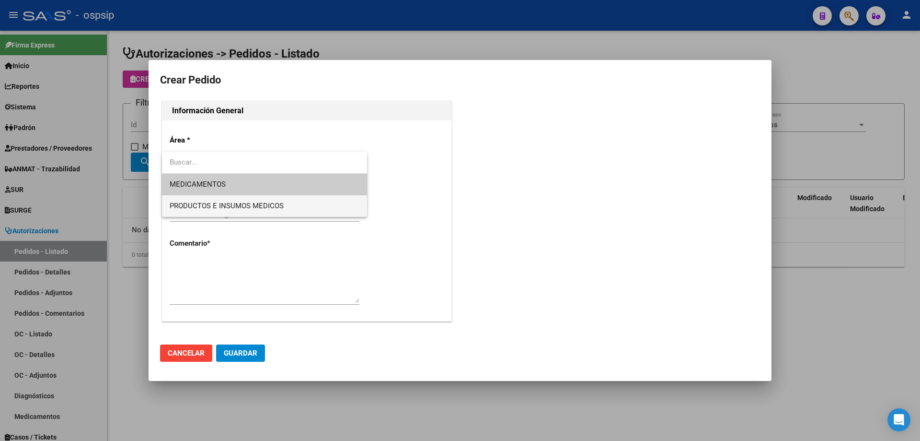
click at [232, 202] on span "PRODUCTOS E INSUMOS MEDICOS" at bounding box center [227, 205] width 114 height 9
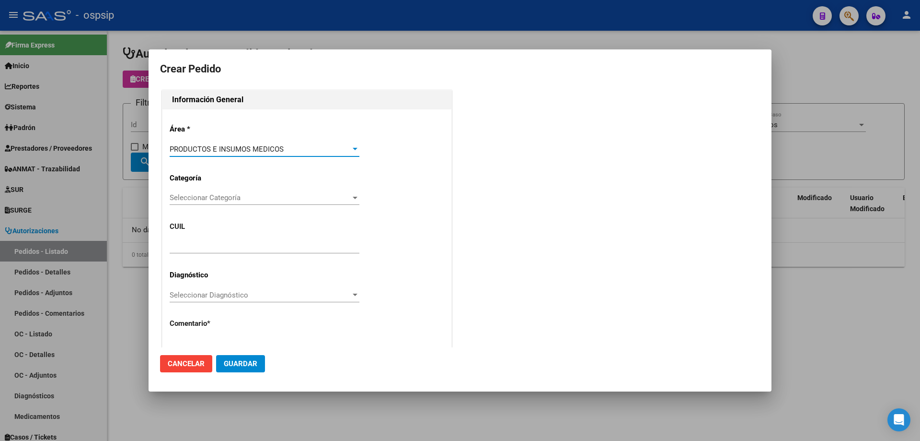
click at [236, 196] on span "Seleccionar Categoría" at bounding box center [260, 197] width 181 height 9
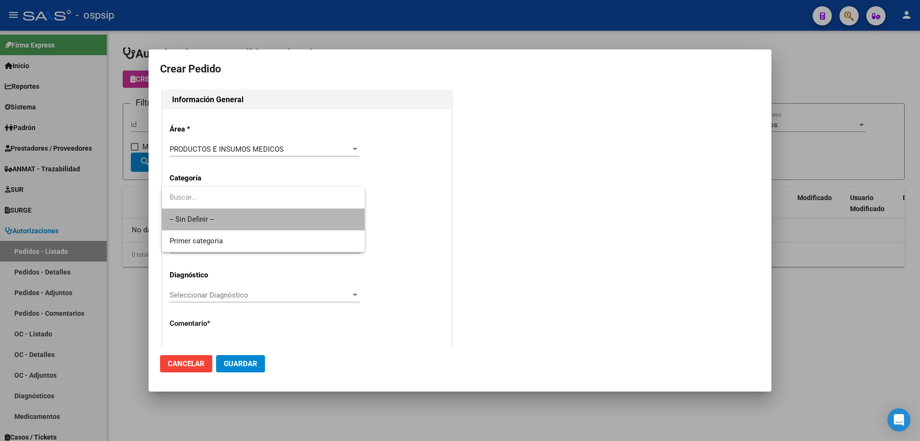
click at [233, 214] on span "-- Sin Definir --" at bounding box center [263, 220] width 187 height 22
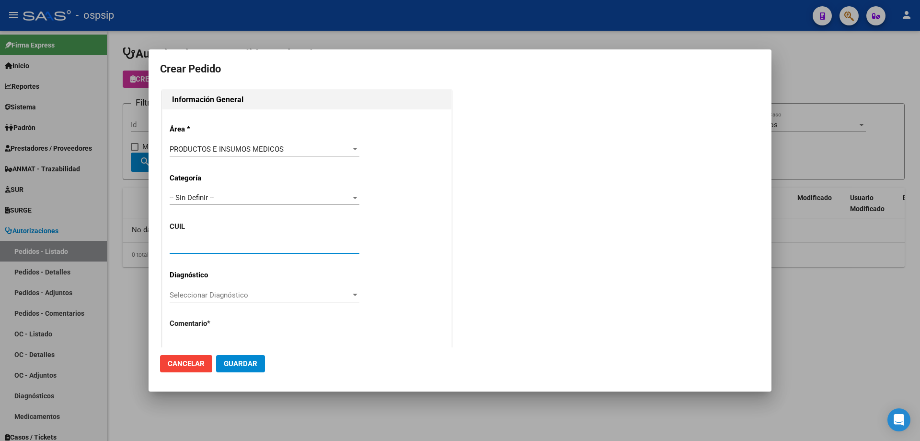
paste input "20-39244581-2"
type input "20-39244581-2"
type input "[PERSON_NAME]"
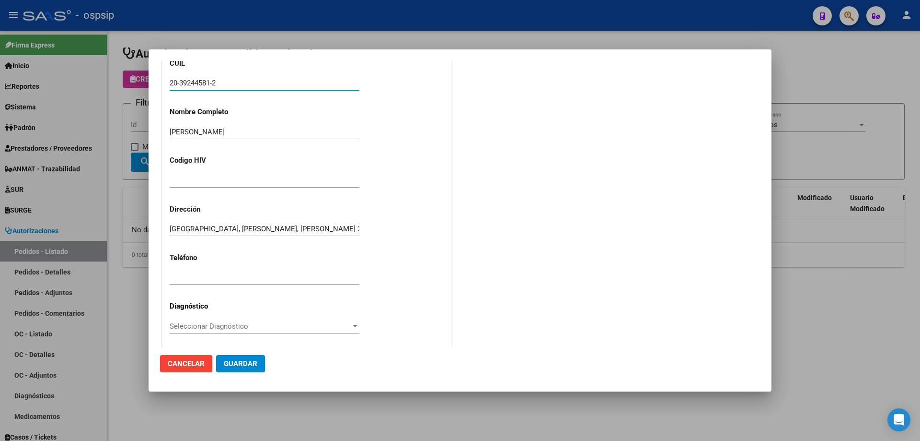
scroll to position [264, 0]
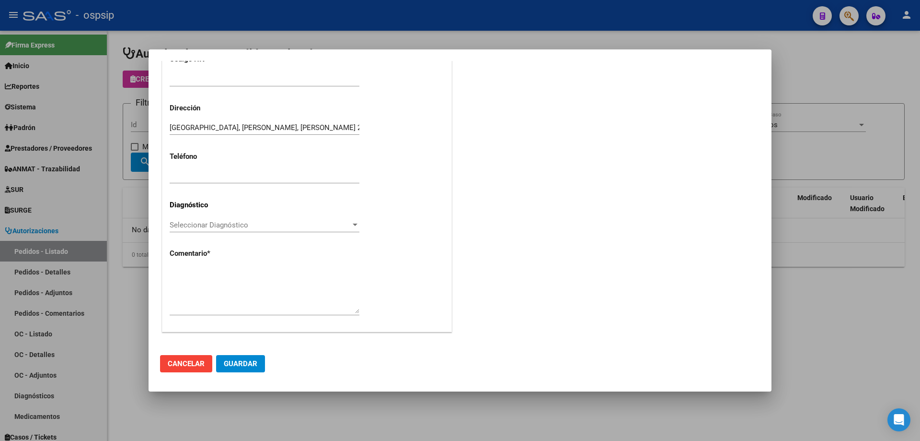
type input "[GEOGRAPHIC_DATA], [PERSON_NAME], [PERSON_NAME] 2342"
type input "20-39244581-2"
click at [240, 285] on textarea at bounding box center [265, 290] width 190 height 45
type textarea "n"
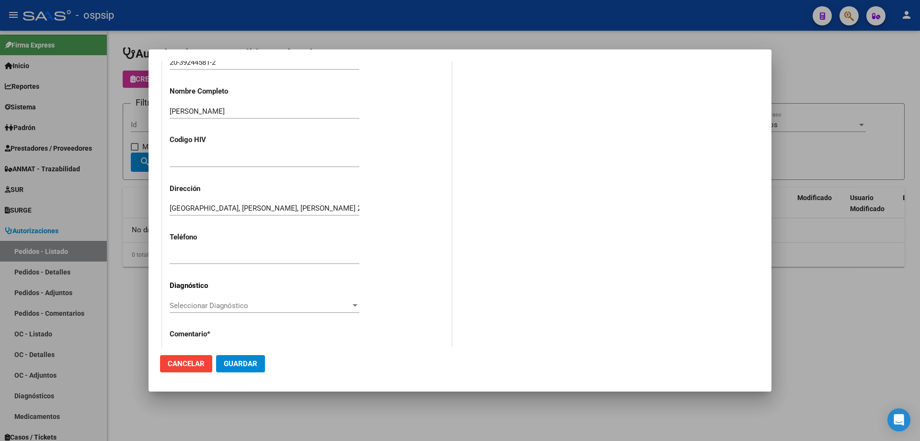
scroll to position [168, 0]
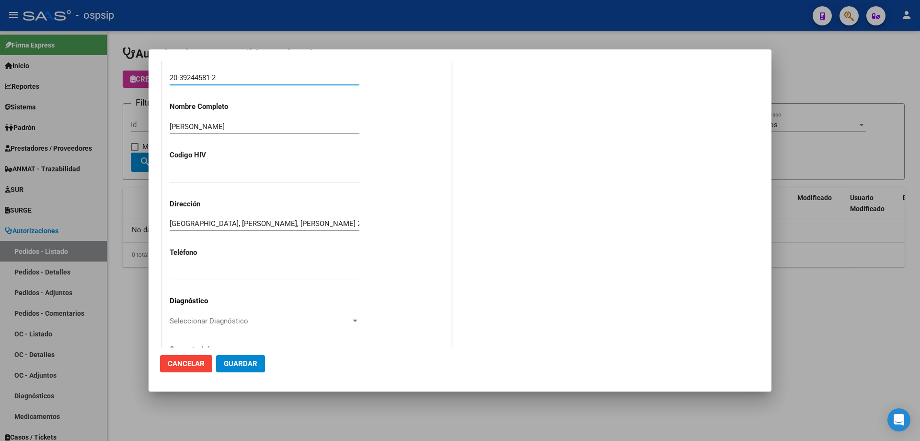
click at [199, 76] on input "20-39244581-2" at bounding box center [265, 77] width 190 height 9
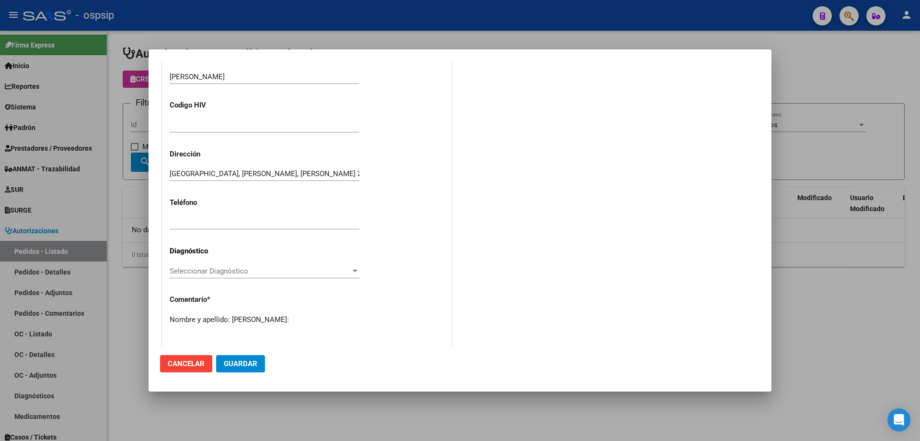
scroll to position [264, 0]
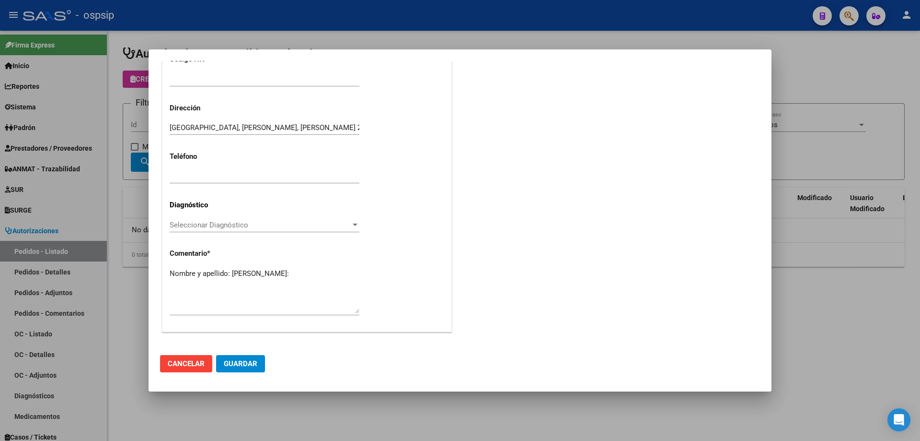
click at [200, 285] on textarea "Nombre y apellido: [PERSON_NAME]:" at bounding box center [265, 290] width 190 height 45
paste textarea "39244581"
type textarea "Nombre y apellido: [PERSON_NAME]:39244581"
click at [241, 362] on span "Guardar" at bounding box center [241, 363] width 34 height 9
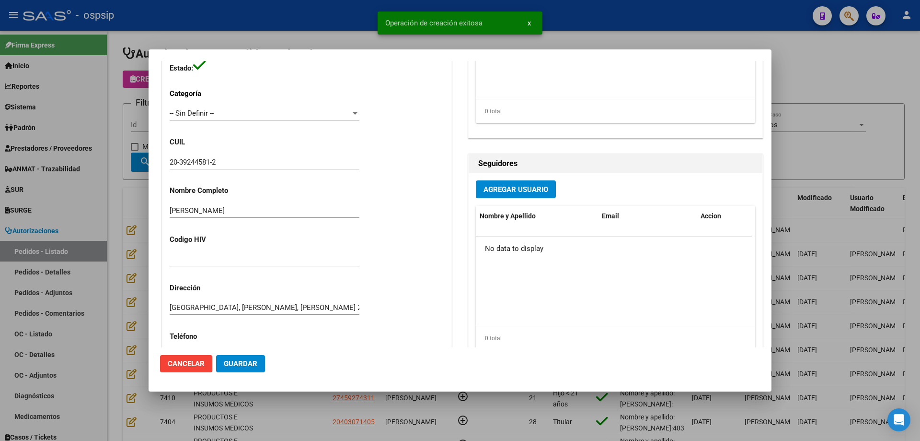
scroll to position [0, 0]
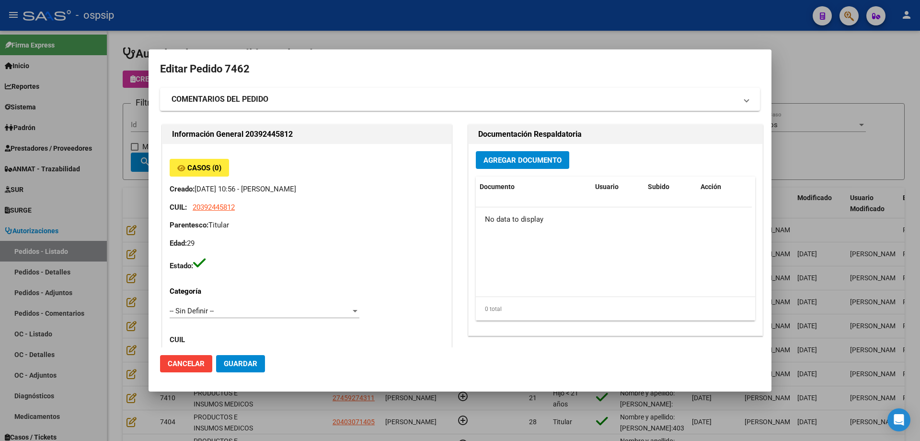
click at [529, 155] on button "Agregar Documento" at bounding box center [522, 160] width 93 height 18
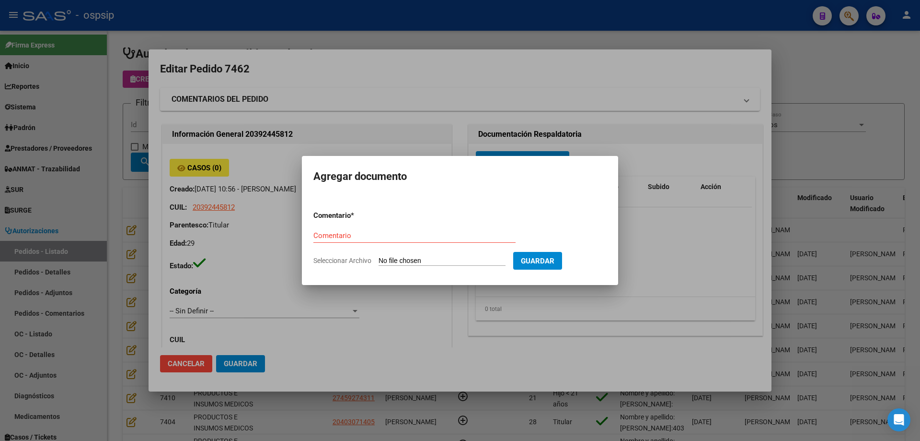
click at [450, 261] on input "Seleccionar Archivo" at bounding box center [442, 260] width 127 height 9
type input "C:\fakepath\pedido [PERSON_NAME].pdf"
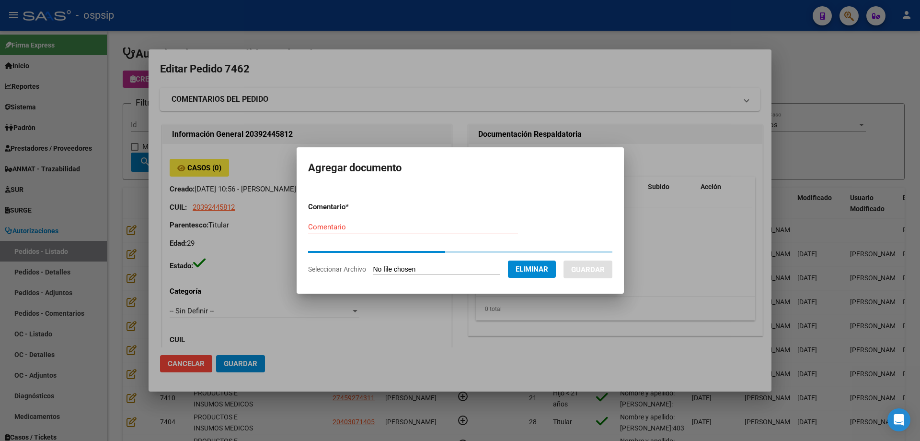
click at [365, 231] on div "Comentario" at bounding box center [413, 227] width 210 height 14
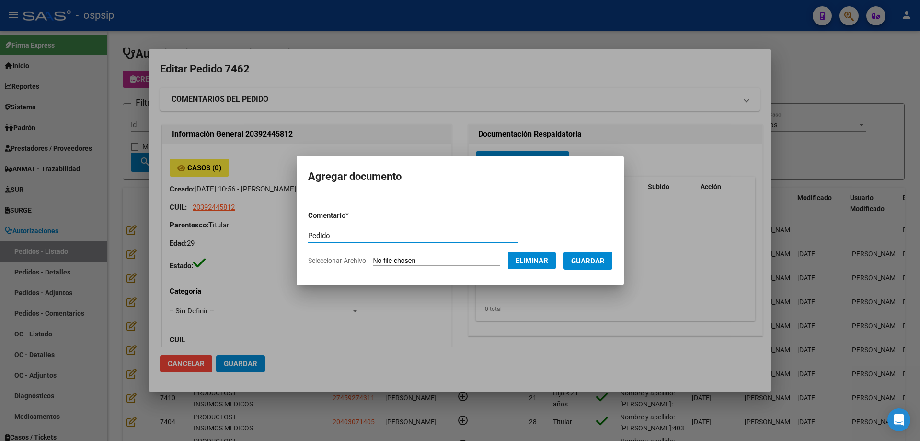
type input "Pedido"
click at [605, 263] on span "Guardar" at bounding box center [588, 260] width 34 height 9
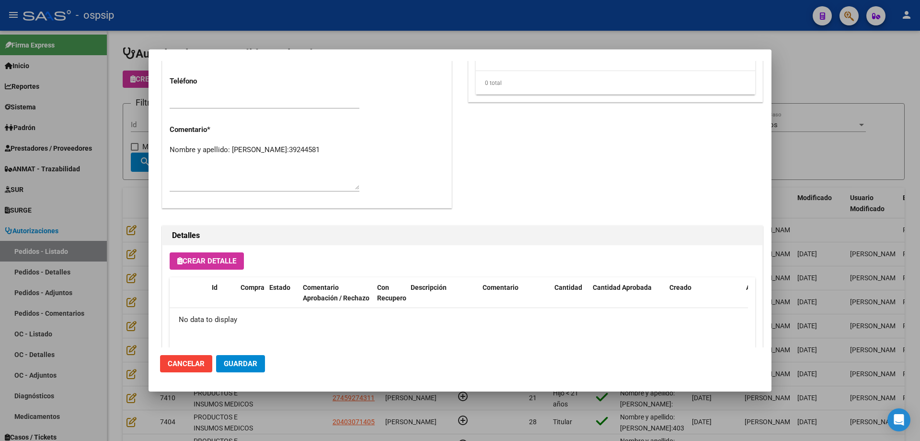
scroll to position [384, 0]
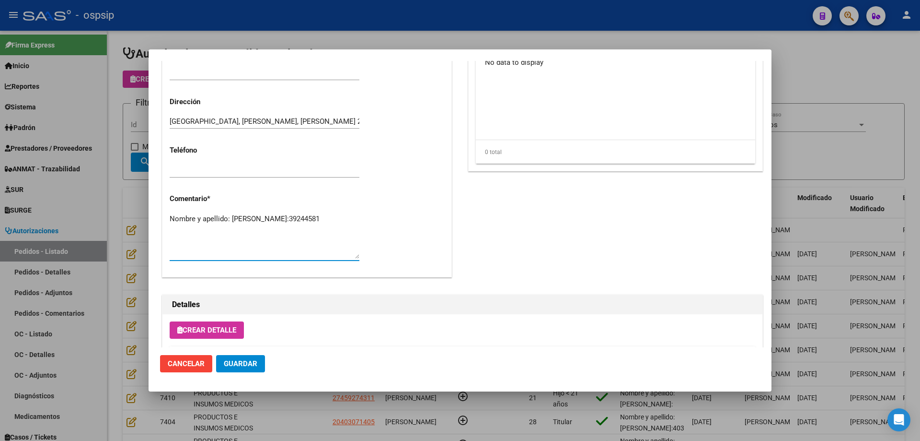
click at [237, 232] on textarea "Nombre y apellido: [PERSON_NAME]:39244581" at bounding box center [265, 235] width 190 height 45
type textarea "Nombre y apellido: [PERSON_NAME]:39244581 Paciente internado Clinica Santa [PER…"
click at [234, 365] on span "Guardar" at bounding box center [241, 363] width 34 height 9
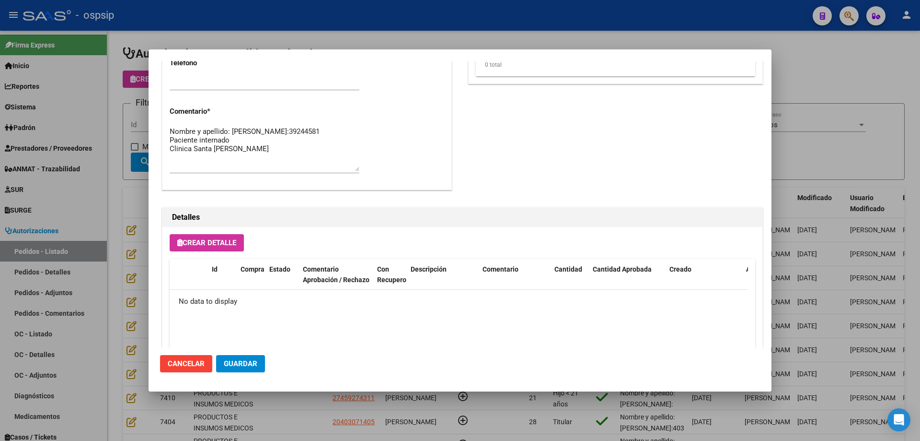
scroll to position [557, 0]
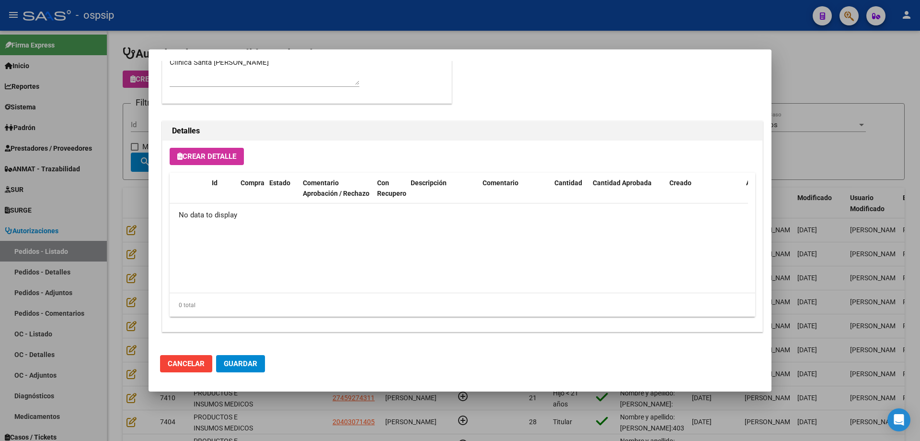
click at [199, 142] on div "Crear Detalle Id Compra Estado Comentario Aprobación / Rechazo Con Recupero Des…" at bounding box center [463, 235] width 600 height 191
click at [199, 153] on span "Crear Detalle" at bounding box center [206, 156] width 59 height 9
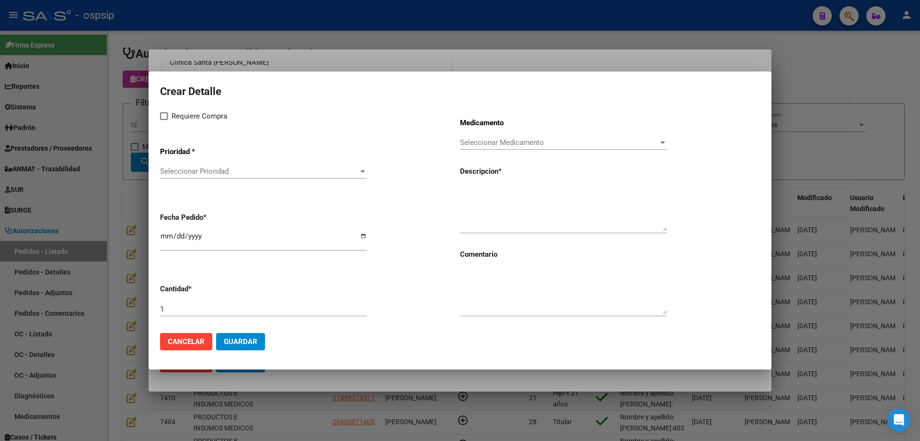
click at [209, 173] on span "Seleccionar Prioridad" at bounding box center [259, 171] width 198 height 9
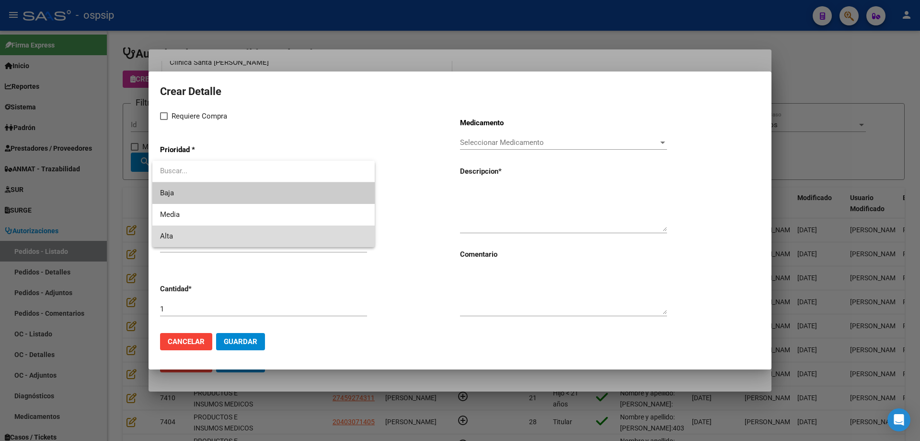
drag, startPoint x: 200, startPoint y: 236, endPoint x: 199, endPoint y: 153, distance: 83.4
click at [200, 236] on span "Alta" at bounding box center [263, 236] width 207 height 22
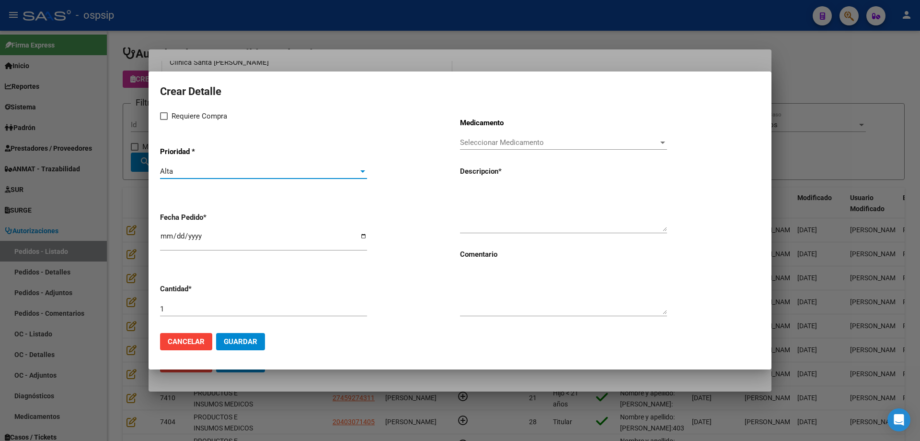
click at [193, 117] on span "Requiere Compra" at bounding box center [200, 116] width 56 height 12
click at [164, 120] on input "Requiere Compra" at bounding box center [163, 120] width 0 height 0
checkbox input "true"
click at [167, 233] on input "[DATE]" at bounding box center [263, 239] width 207 height 15
type input "[DATE]"
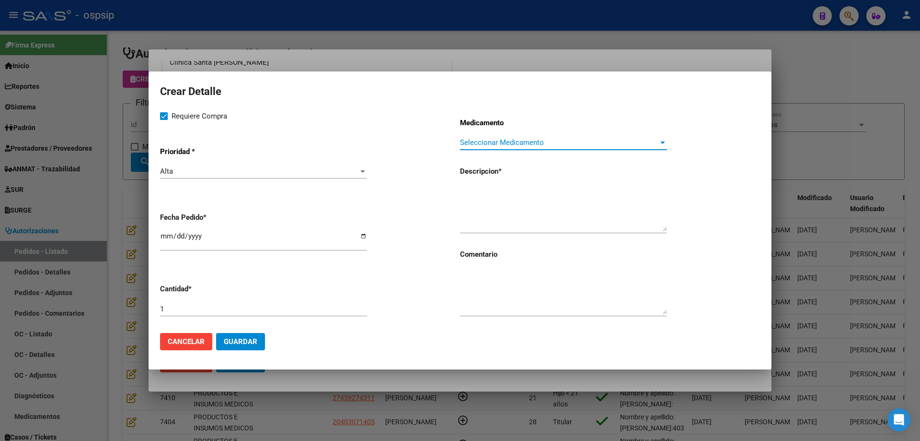
click at [493, 140] on span "Seleccionar Medicamento" at bounding box center [559, 142] width 198 height 9
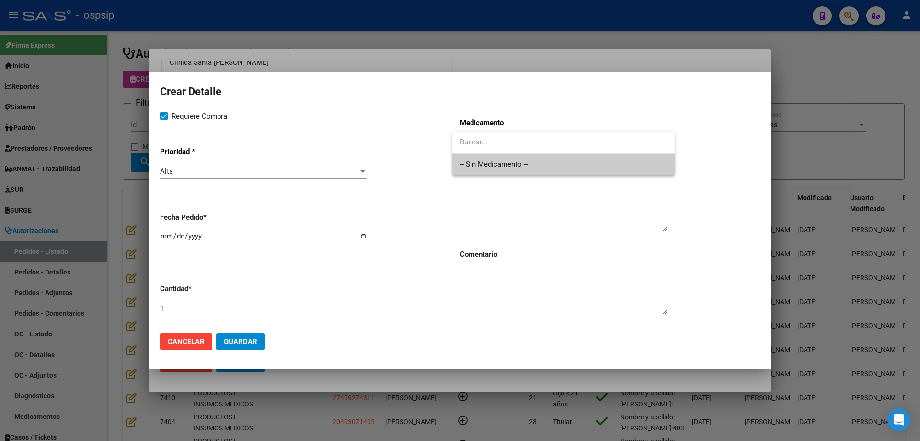
click at [491, 164] on span "-- Sin Medicamento --" at bounding box center [563, 164] width 207 height 22
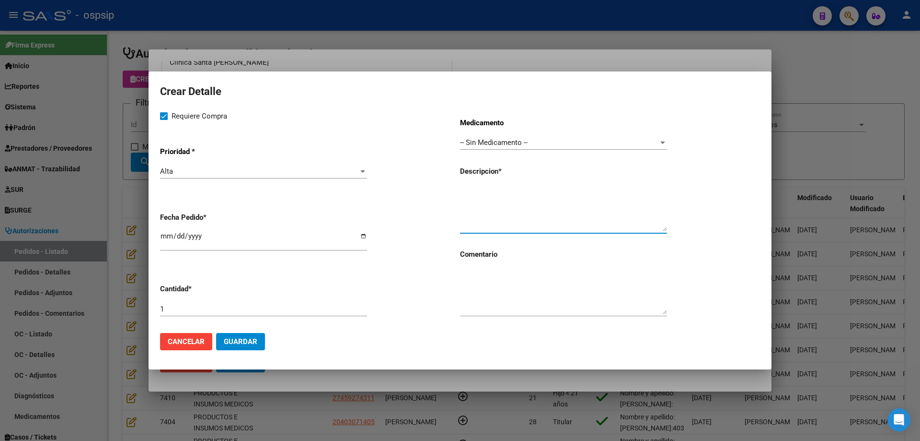
click at [488, 214] on textarea at bounding box center [563, 208] width 207 height 45
click at [513, 196] on textarea "Reemplazo de valvula mitral, con protesis mecanica" at bounding box center [563, 208] width 207 height 45
drag, startPoint x: 641, startPoint y: 195, endPoint x: 457, endPoint y: 182, distance: 183.6
click at [434, 181] on div "Requiere Compra Prioridad * Alta Seleccionar Prioridad Fecha Pedido * [DATE] Ca…" at bounding box center [460, 217] width 600 height 215
type textarea "Reemplazo de [MEDICAL_DATA], con Protesis mecánica"
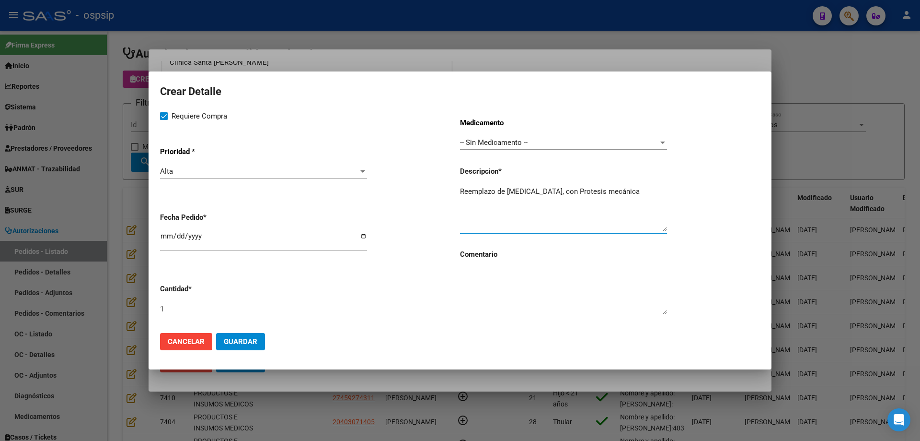
click at [243, 338] on span "Guardar" at bounding box center [241, 341] width 34 height 9
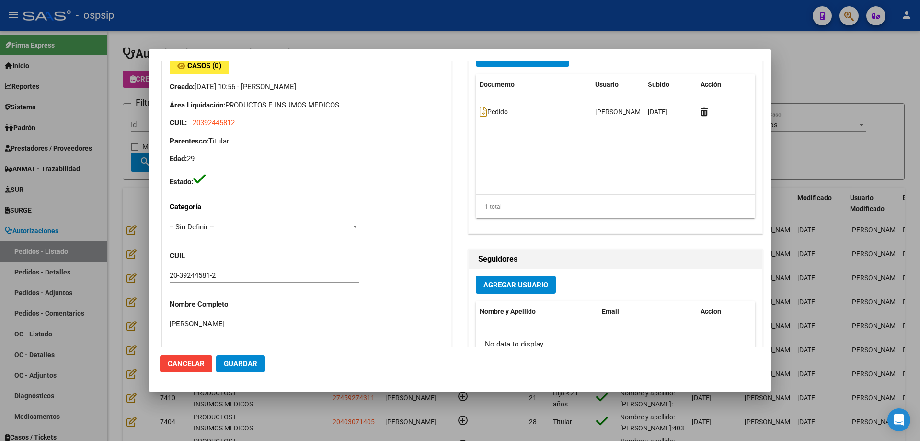
scroll to position [0, 0]
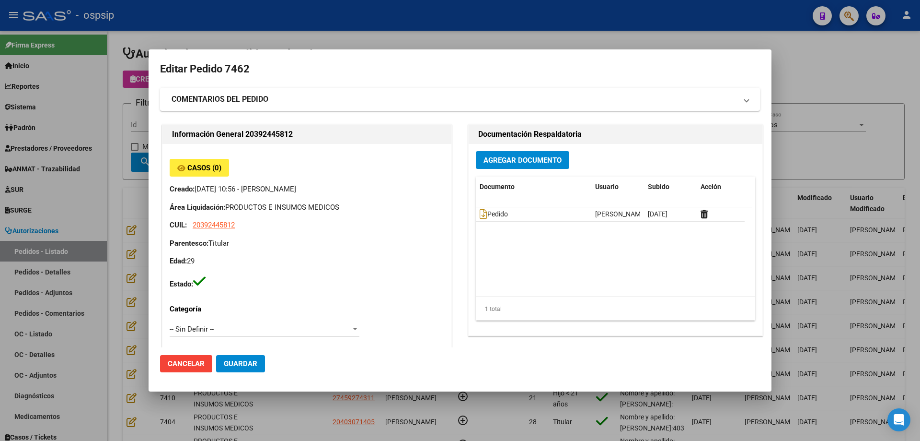
click at [524, 158] on span "Agregar Documento" at bounding box center [523, 160] width 78 height 9
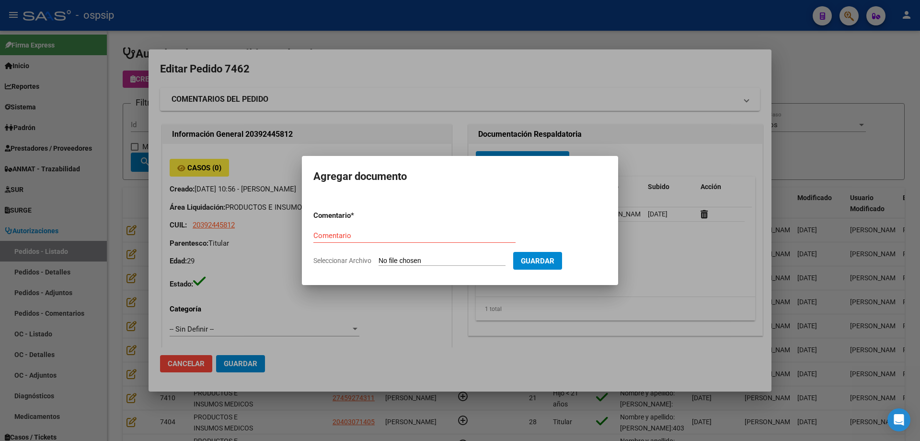
click at [481, 256] on input "Seleccionar Archivo" at bounding box center [442, 260] width 127 height 9
type input "C:\fakepath\epicrisis [PERSON_NAME].pdf"
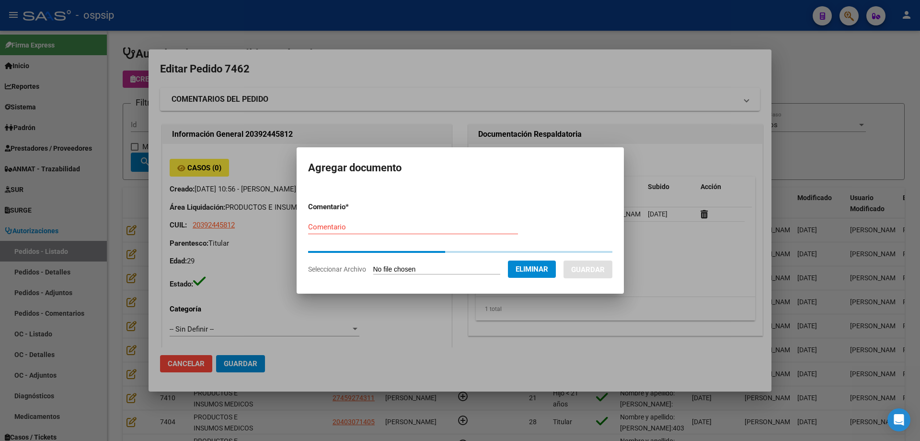
click at [370, 219] on form "Comentario * Comentario Seleccionar Archivo Eliminar Guardar" at bounding box center [460, 237] width 304 height 87
click at [367, 230] on input "Comentario" at bounding box center [413, 226] width 210 height 9
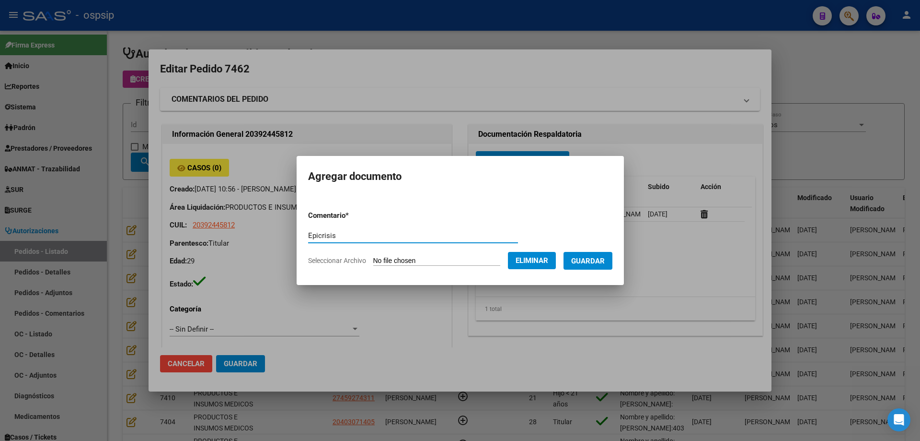
type input "Epicrisis"
click at [580, 262] on button "Guardar" at bounding box center [588, 261] width 49 height 18
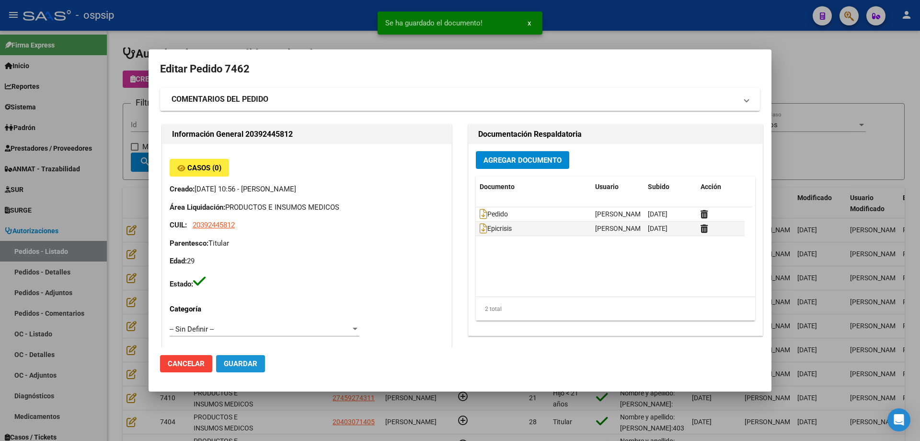
click at [242, 359] on span "Guardar" at bounding box center [241, 363] width 34 height 9
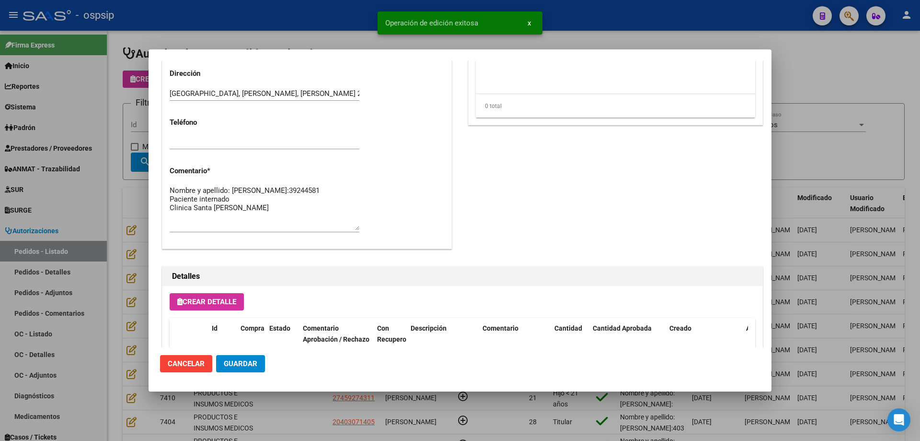
scroll to position [431, 0]
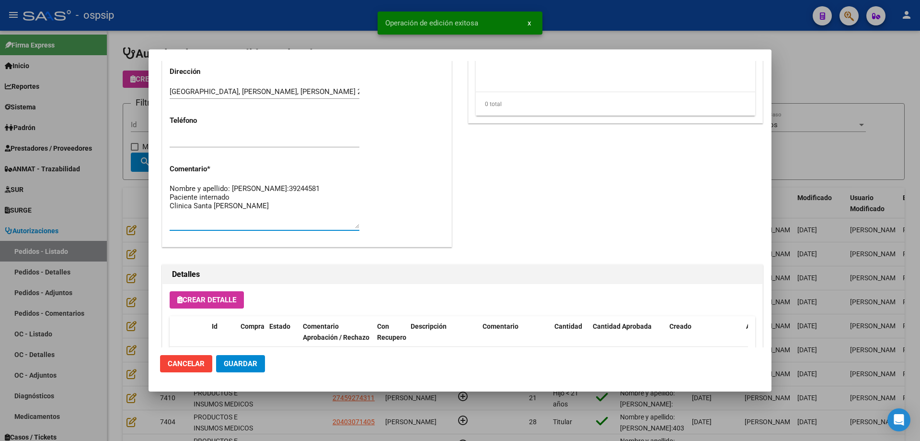
click at [197, 199] on textarea "Nombre y apellido: [PERSON_NAME]:39244581 Paciente internado Clinica Santa [PER…" at bounding box center [265, 205] width 190 height 45
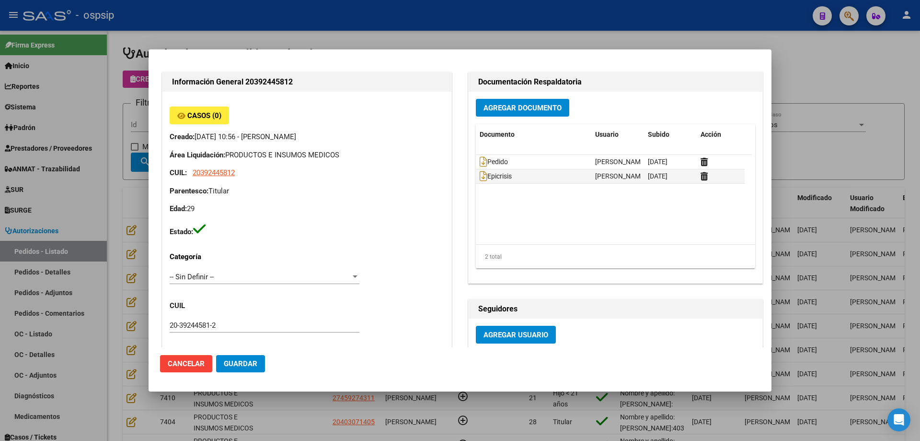
scroll to position [0, 0]
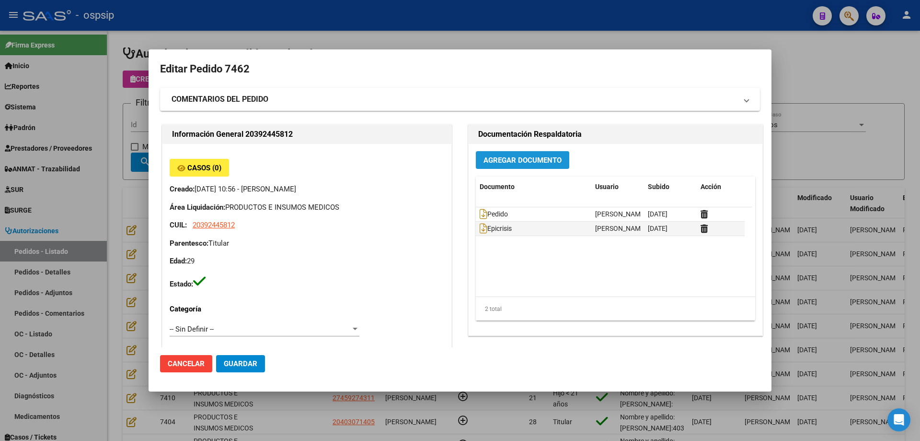
click at [522, 160] on span "Agregar Documento" at bounding box center [523, 160] width 78 height 9
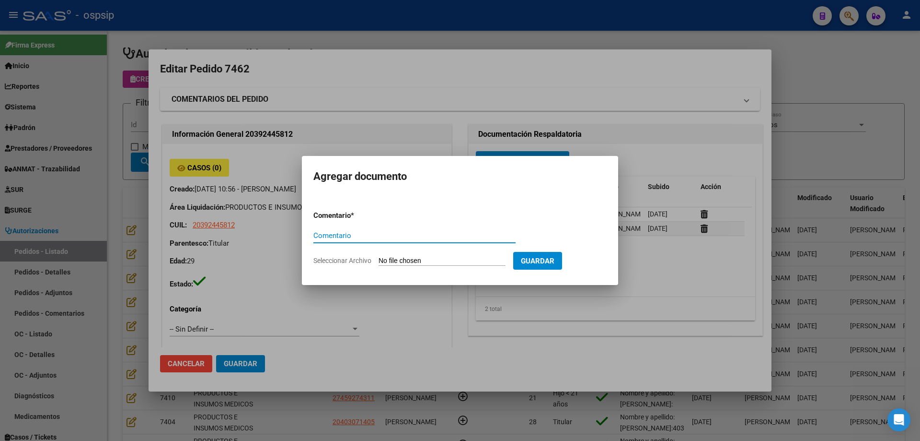
click at [449, 257] on input "Seleccionar Archivo" at bounding box center [442, 260] width 127 height 9
type input "C:\fakepath\carnet [PERSON_NAME].png"
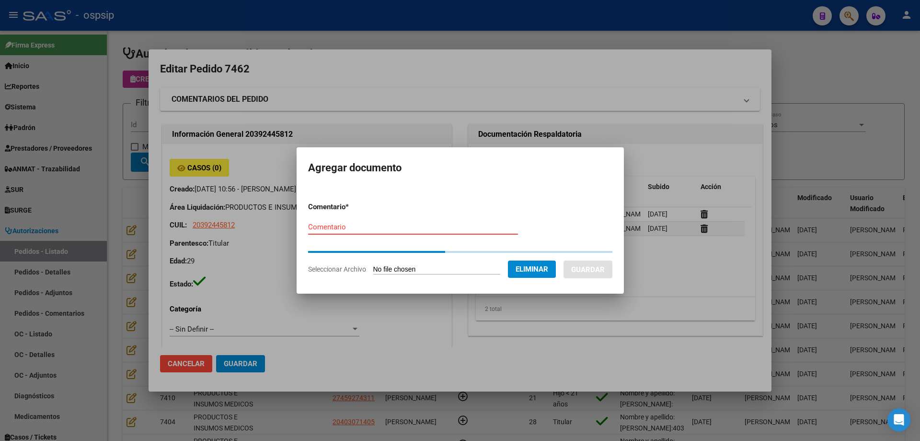
click at [346, 231] on input "Comentario" at bounding box center [413, 226] width 210 height 9
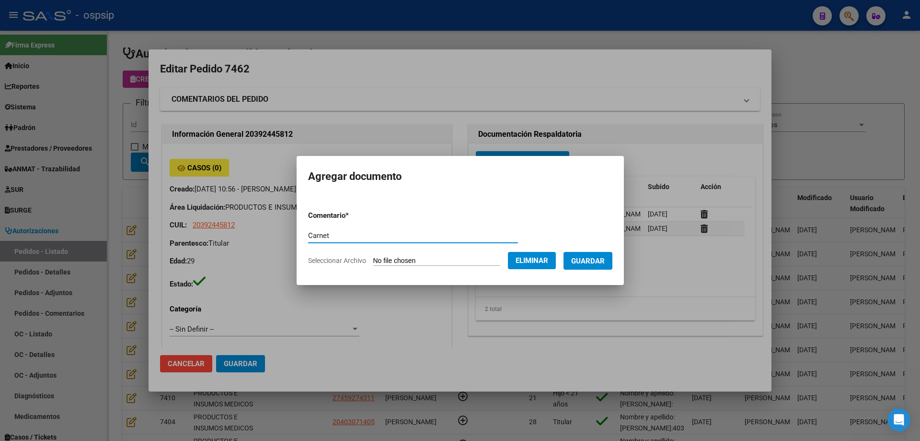
type input "Carnet"
click at [610, 252] on button "Guardar" at bounding box center [588, 261] width 49 height 18
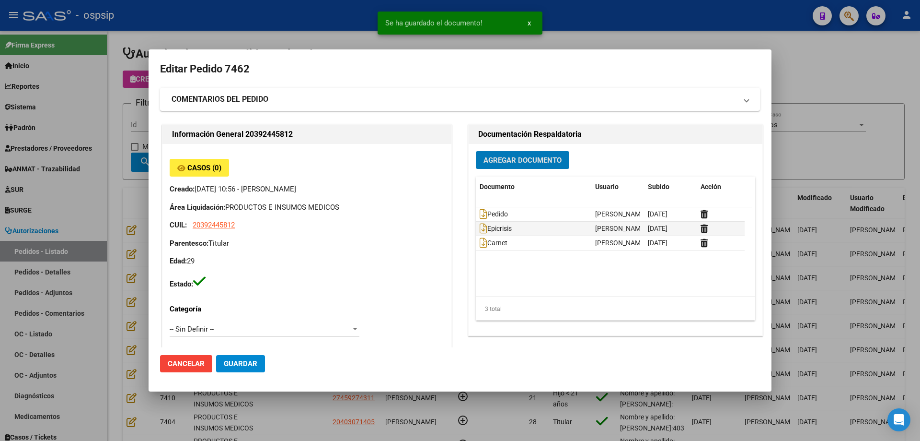
click at [231, 363] on span "Guardar" at bounding box center [241, 363] width 34 height 9
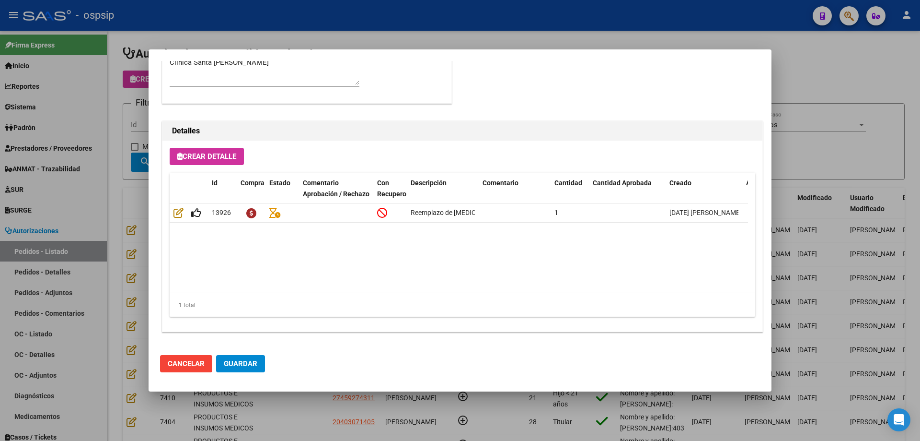
scroll to position [335, 0]
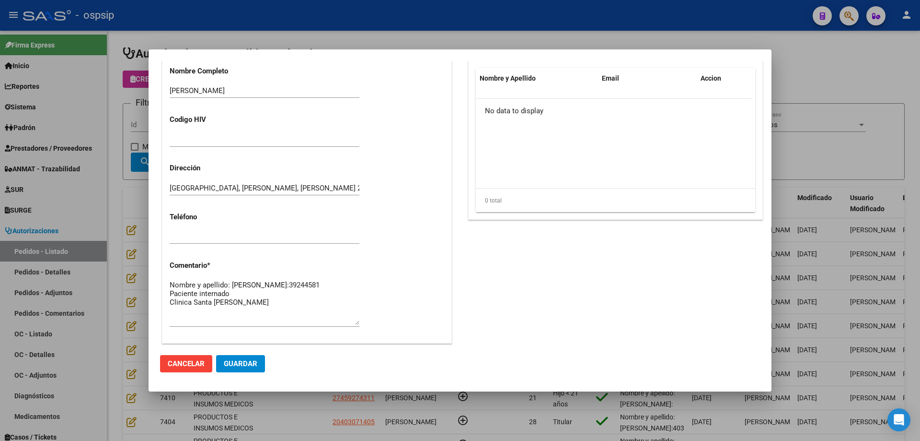
click at [249, 368] on span "Guardar" at bounding box center [241, 363] width 34 height 9
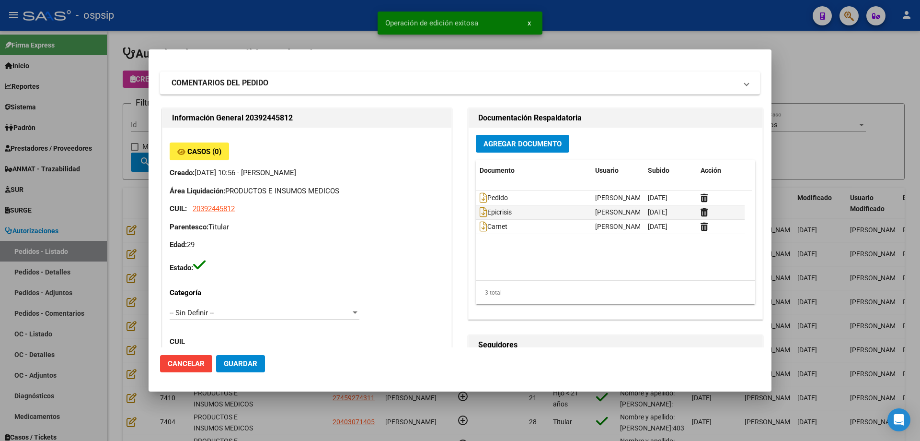
scroll to position [0, 0]
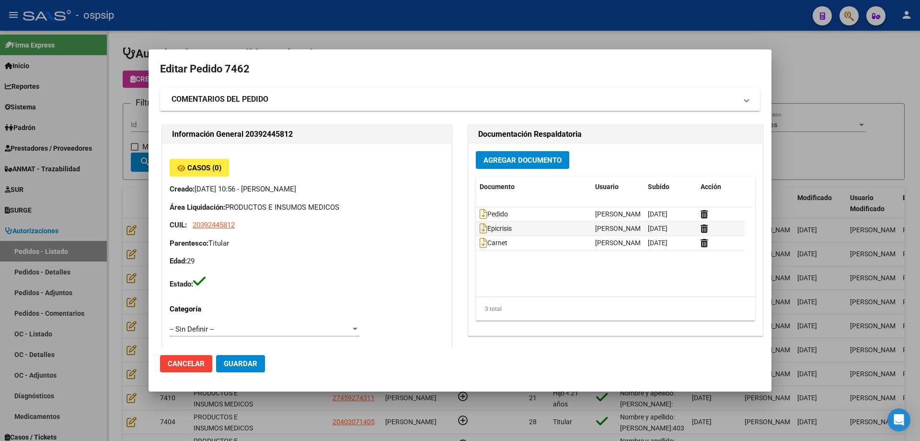
click at [248, 361] on span "Guardar" at bounding box center [241, 363] width 34 height 9
click at [56, 214] on div at bounding box center [460, 220] width 920 height 441
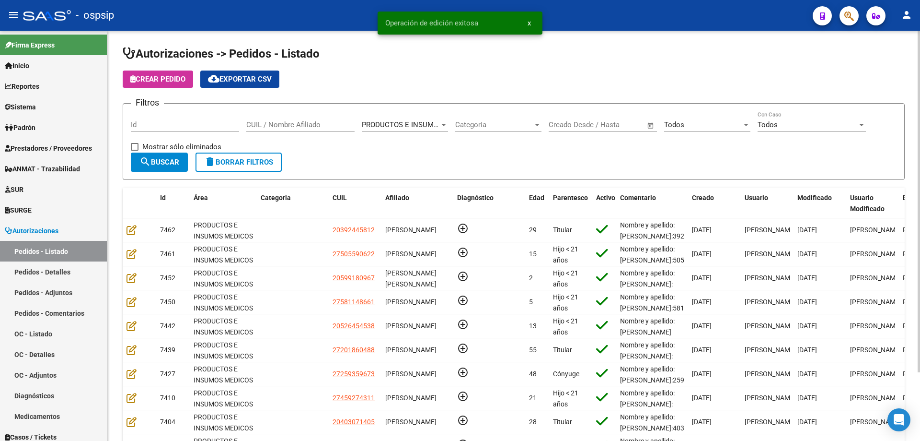
click at [169, 77] on span "Crear Pedido" at bounding box center [157, 79] width 55 height 9
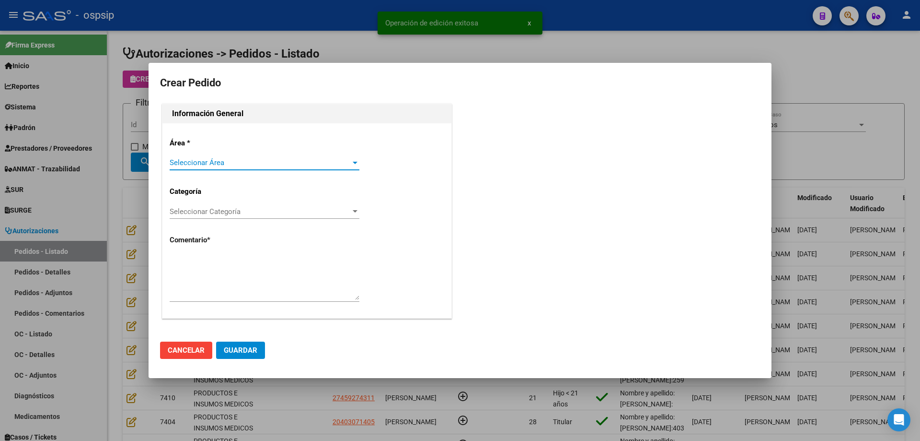
click at [254, 160] on span "Seleccionar Área" at bounding box center [260, 162] width 181 height 9
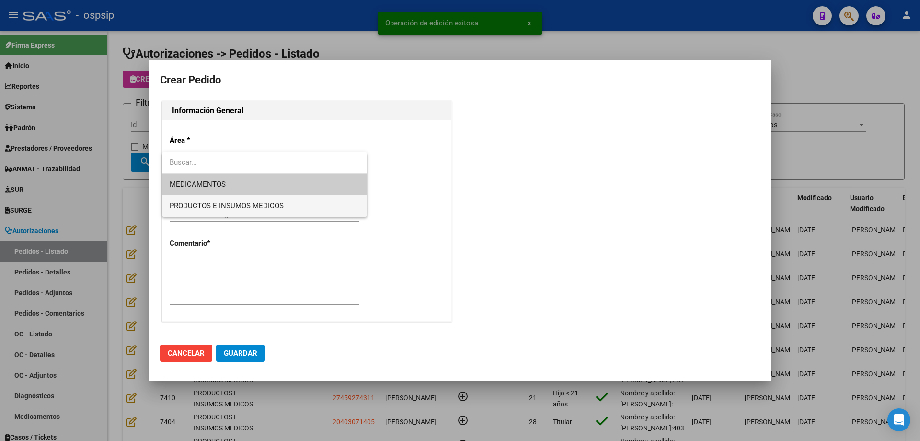
click at [248, 199] on span "PRODUCTOS E INSUMOS MEDICOS" at bounding box center [265, 206] width 190 height 22
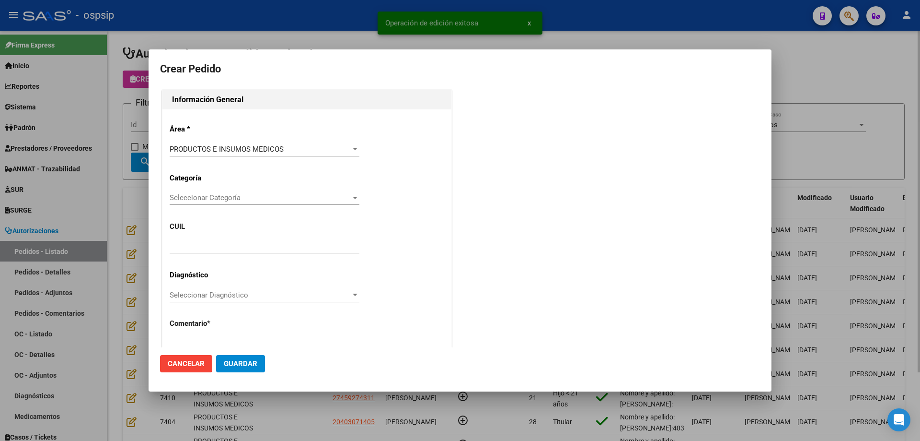
drag, startPoint x: 103, startPoint y: 121, endPoint x: 330, endPoint y: 101, distance: 228.2
click at [103, 121] on div at bounding box center [460, 220] width 920 height 441
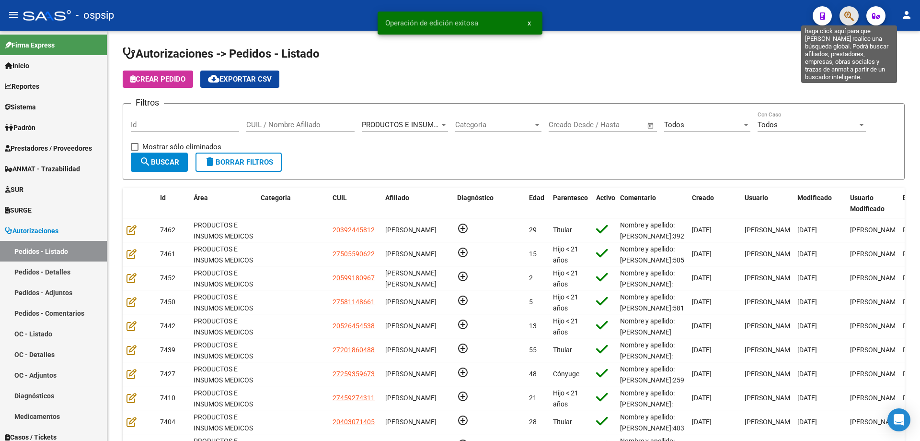
click at [852, 17] on icon "button" at bounding box center [850, 16] width 10 height 11
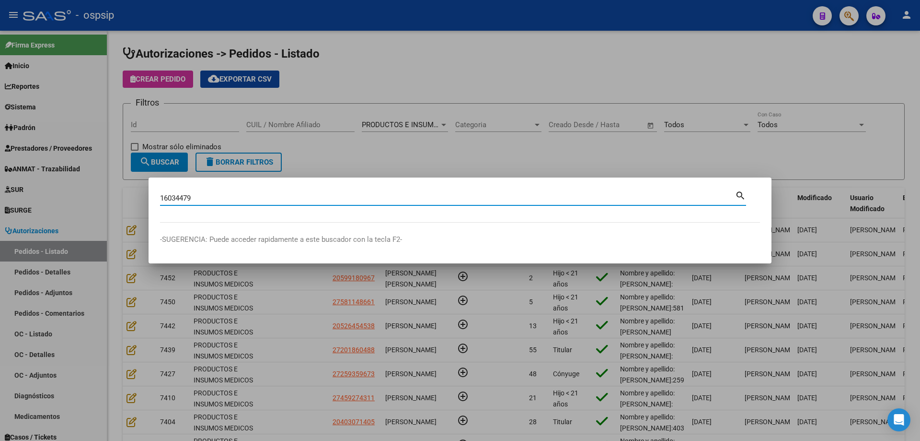
type input "16034479"
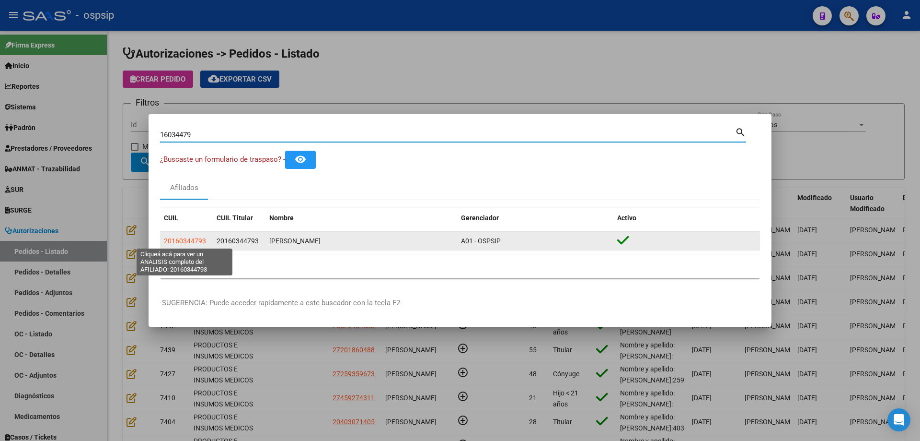
click at [195, 241] on span "20160344793" at bounding box center [185, 241] width 42 height 8
type textarea "20160344793"
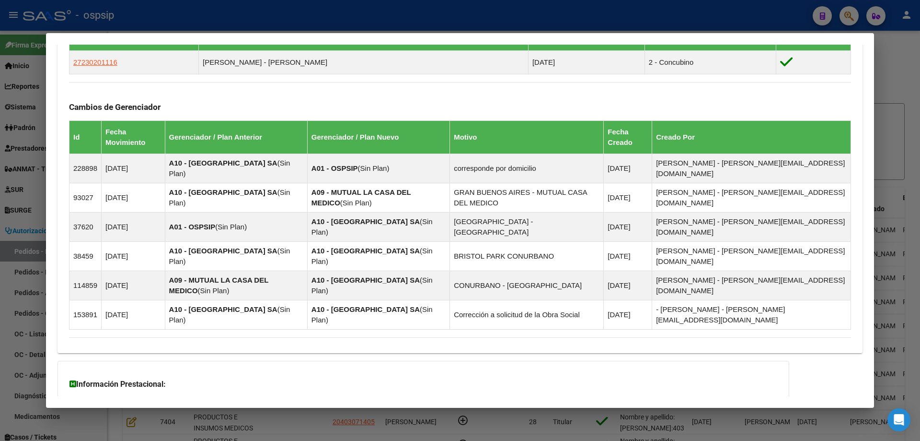
scroll to position [586, 0]
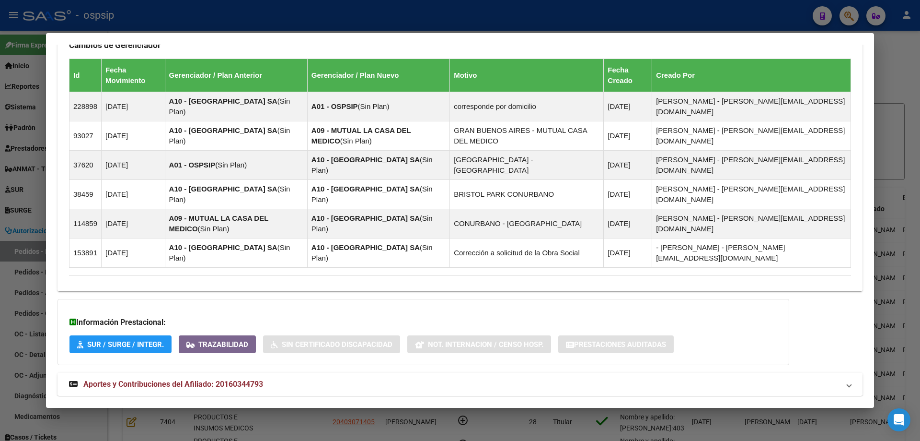
click at [162, 378] on strong "Aportes y Contribuciones del Afiliado: 20160344793" at bounding box center [166, 384] width 194 height 12
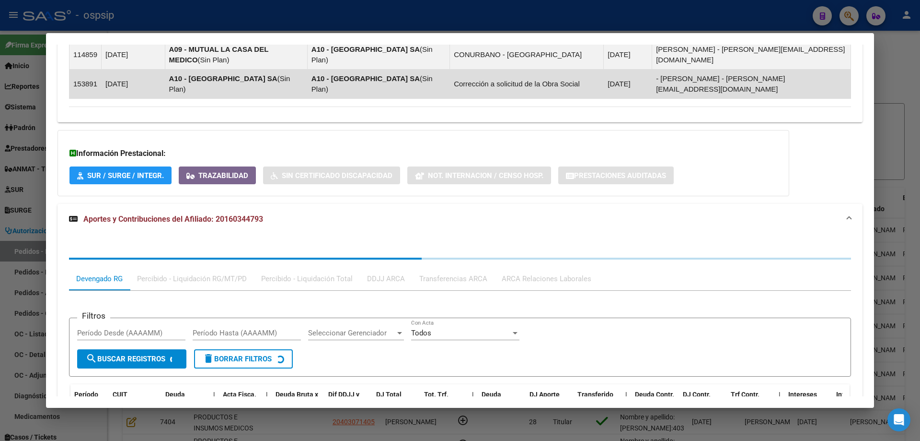
scroll to position [827, 0]
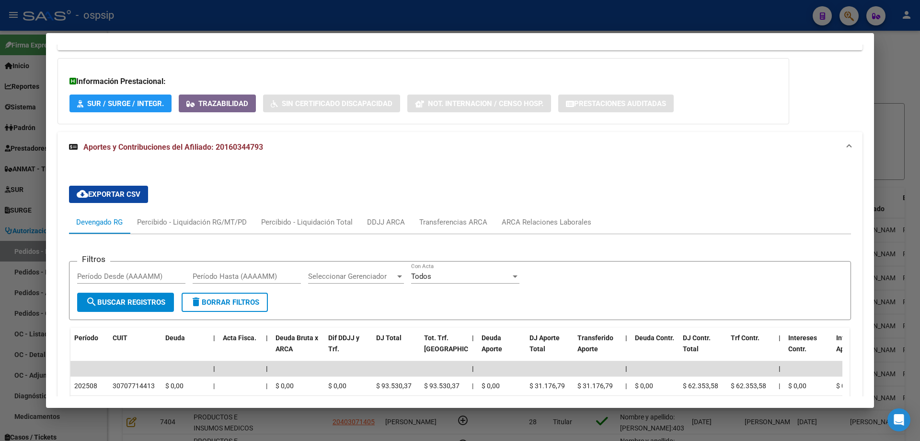
click at [46, 231] on div at bounding box center [460, 220] width 920 height 441
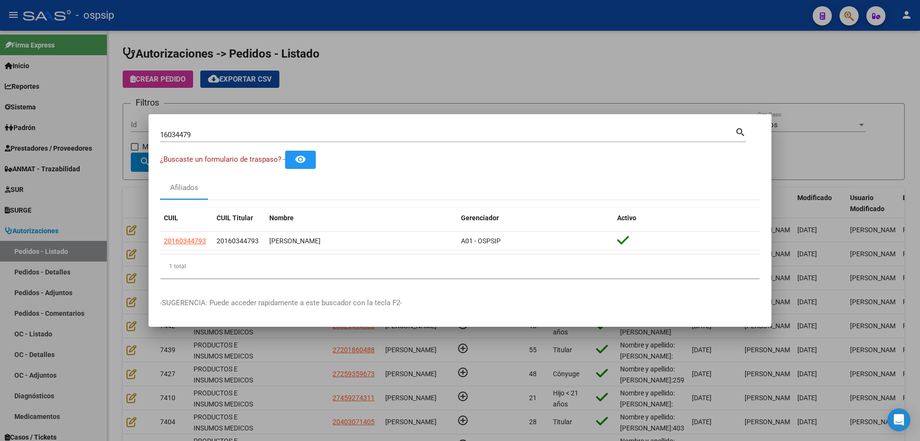
click at [188, 133] on input "16034479" at bounding box center [447, 134] width 575 height 9
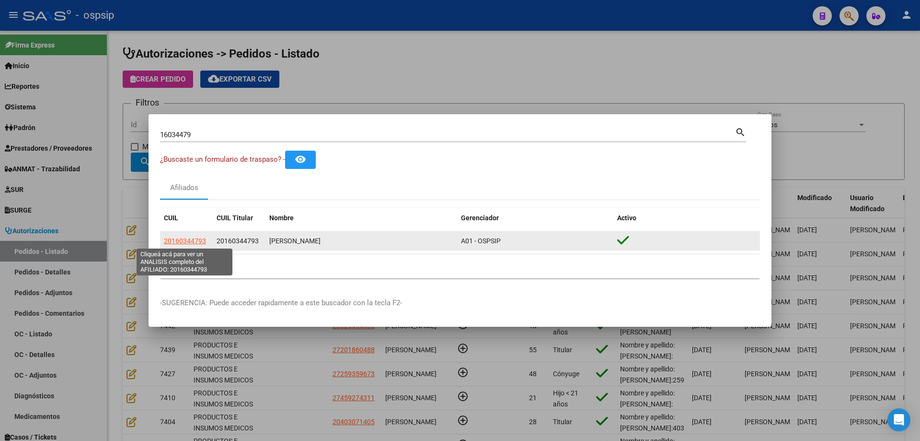
click at [200, 240] on span "20160344793" at bounding box center [185, 241] width 42 height 8
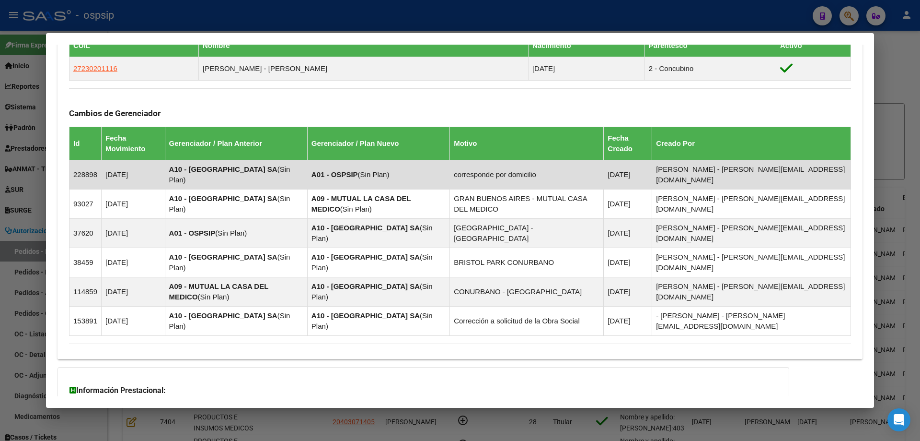
scroll to position [586, 0]
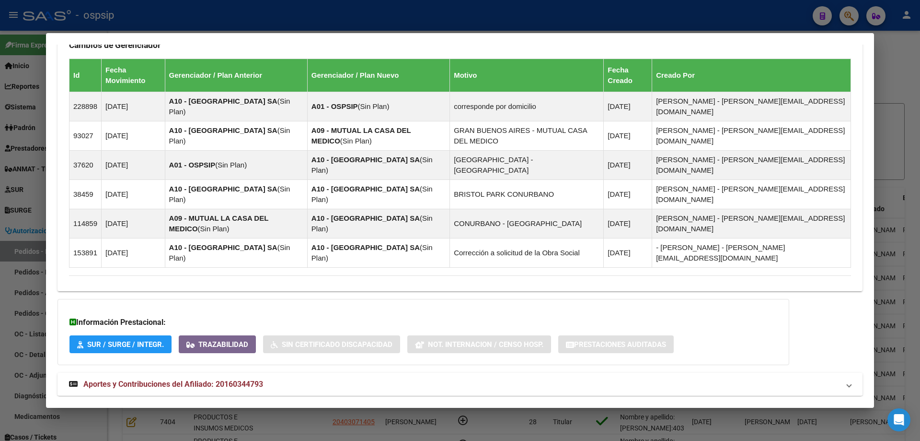
click at [165, 379] on span "Aportes y Contribuciones del Afiliado: 20160344793" at bounding box center [173, 383] width 180 height 9
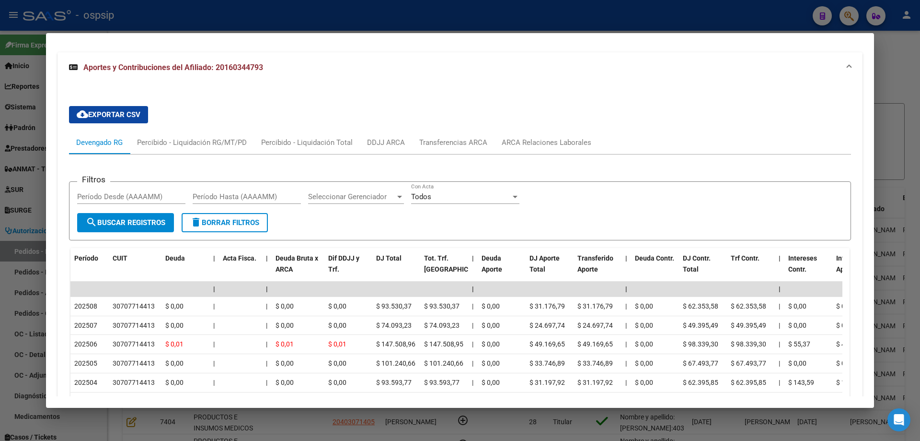
scroll to position [1019, 0]
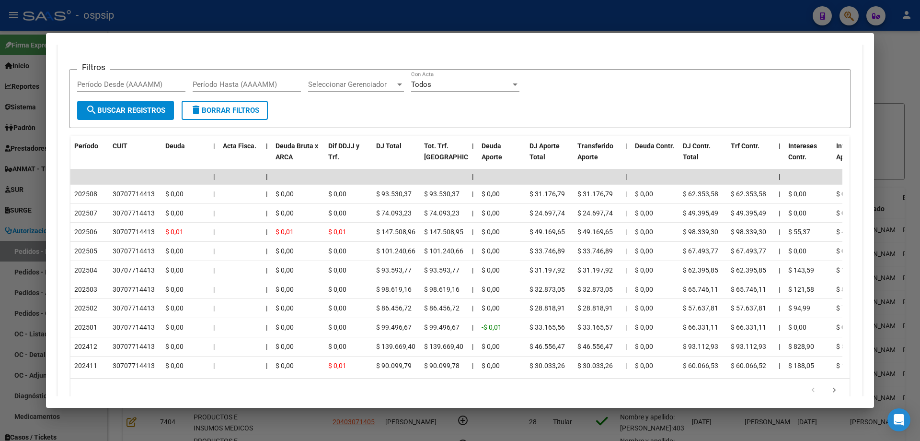
click at [1, 147] on div at bounding box center [460, 220] width 920 height 441
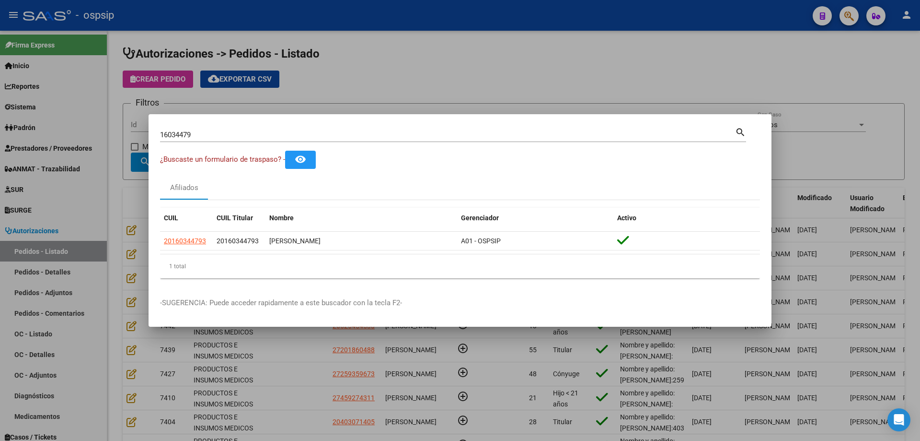
drag, startPoint x: 210, startPoint y: 244, endPoint x: 127, endPoint y: 241, distance: 82.5
click at [127, 241] on div "16034479 Buscar (apellido, dni, cuil, nro traspaso, cuit, obra social) search ¿…" at bounding box center [460, 220] width 920 height 441
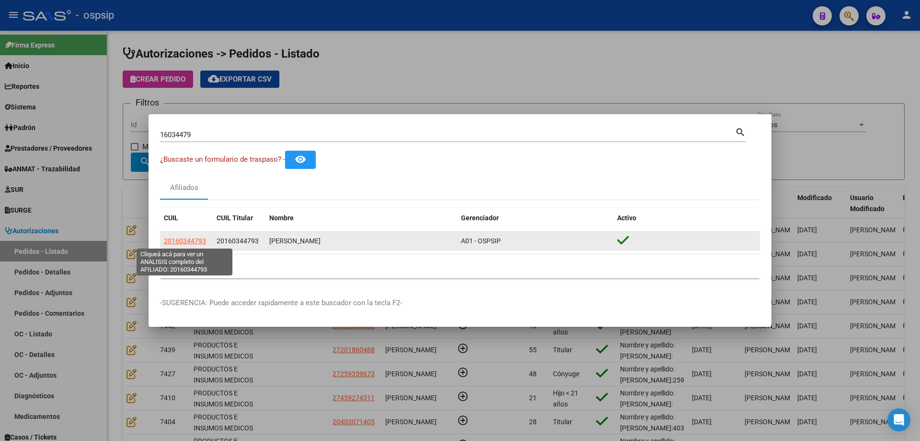
drag, startPoint x: 208, startPoint y: 241, endPoint x: 164, endPoint y: 241, distance: 43.6
click at [164, 241] on div "20160344793" at bounding box center [186, 240] width 45 height 11
copy span "20160344793"
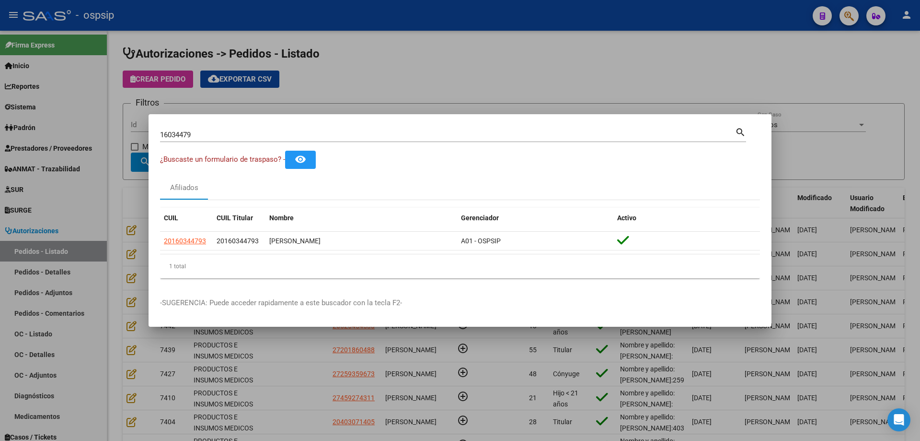
drag, startPoint x: 110, startPoint y: 209, endPoint x: 190, endPoint y: 115, distance: 123.5
click at [110, 209] on div at bounding box center [460, 220] width 920 height 441
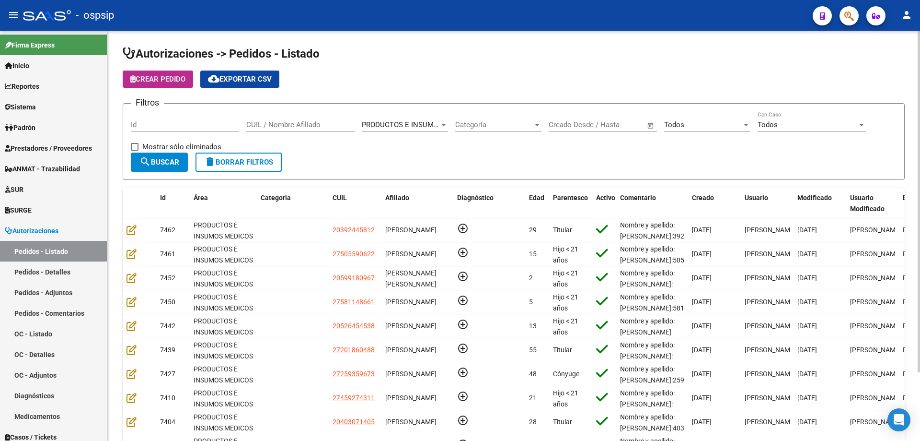
click at [180, 85] on button "Crear Pedido" at bounding box center [158, 78] width 70 height 17
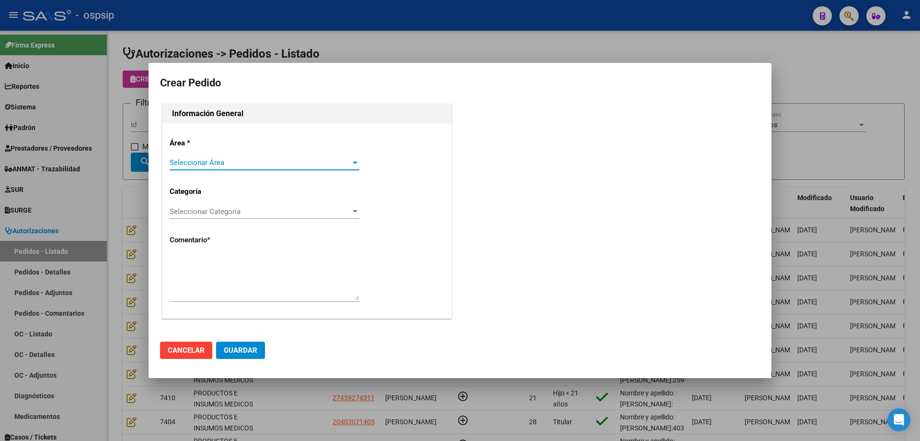
click at [225, 159] on span "Seleccionar Área" at bounding box center [260, 162] width 181 height 9
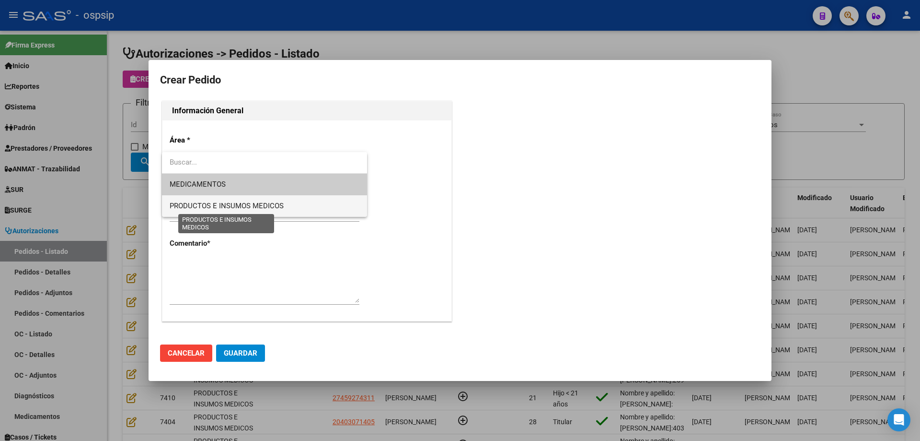
click at [223, 204] on span "PRODUCTOS E INSUMOS MEDICOS" at bounding box center [227, 205] width 114 height 9
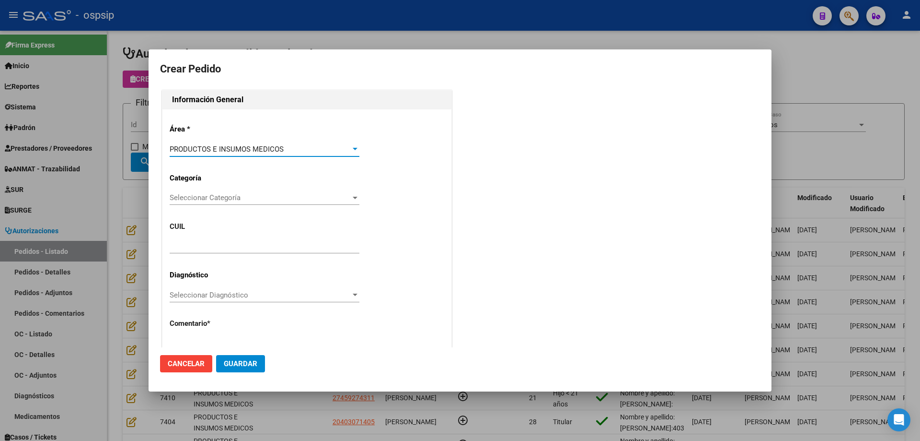
click at [223, 195] on span "Seleccionar Categoría" at bounding box center [260, 197] width 181 height 9
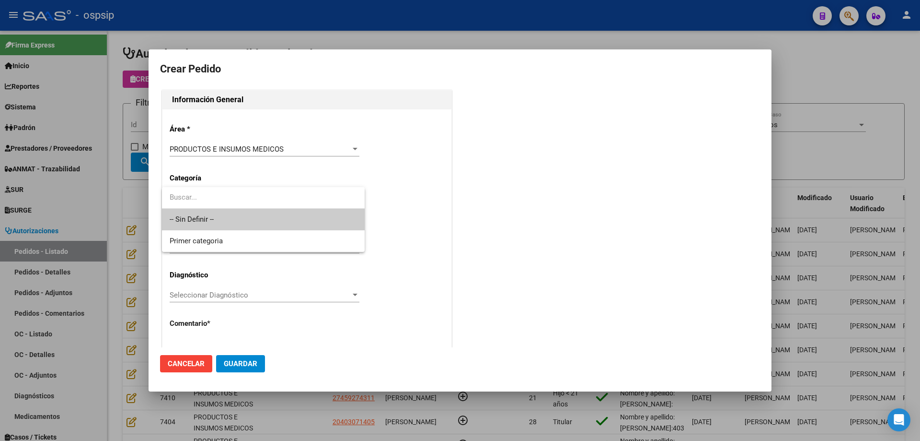
click at [220, 211] on span "-- Sin Definir --" at bounding box center [263, 220] width 187 height 22
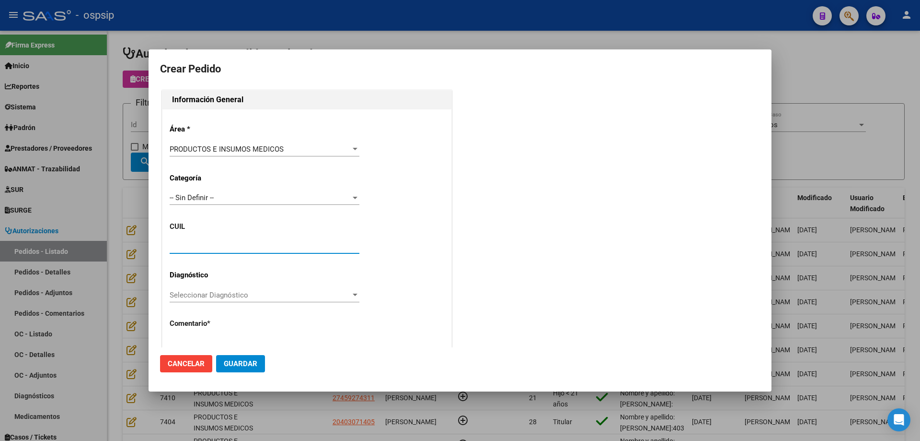
paste input "20-16034479-3"
type input "20-16034479-3"
type input "[PERSON_NAME]"
type input "[GEOGRAPHIC_DATA], MALVINAS ARGENTINAS, [GEOGRAPHIC_DATA] 993"
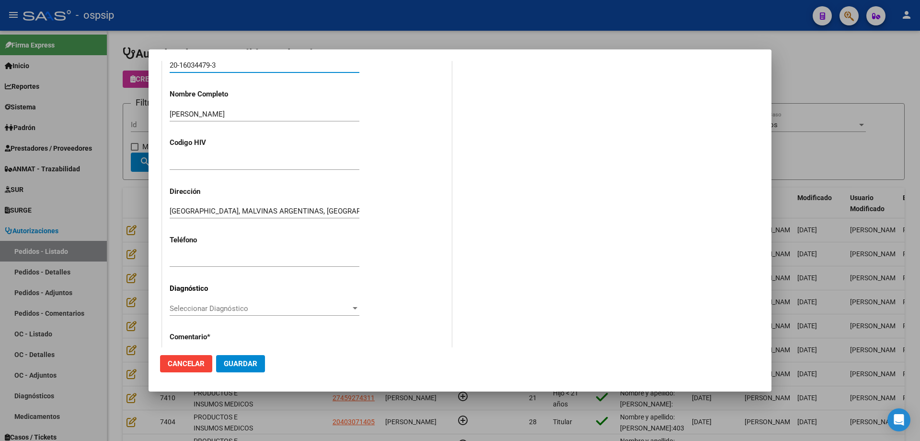
scroll to position [264, 0]
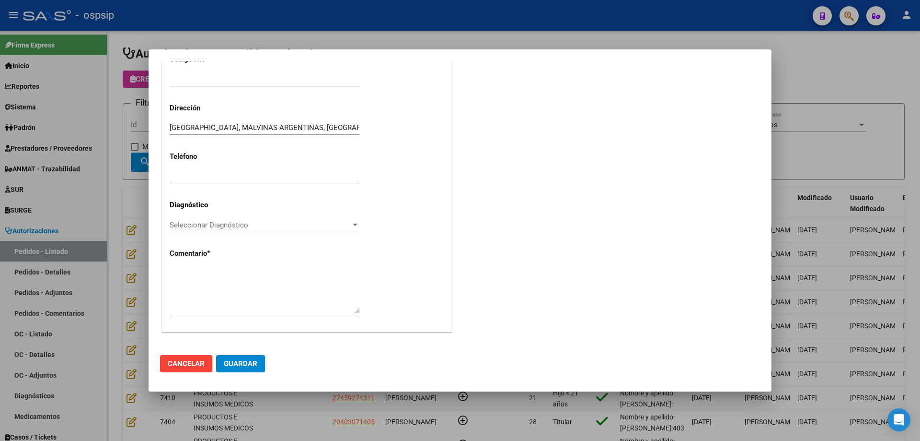
type input "[PERSON_NAME]"
type input "[GEOGRAPHIC_DATA], [GEOGRAPHIC_DATA], AV. DEL TRABAJO 2652"
type input "20-16034479-3"
click at [240, 280] on textarea at bounding box center [265, 290] width 190 height 45
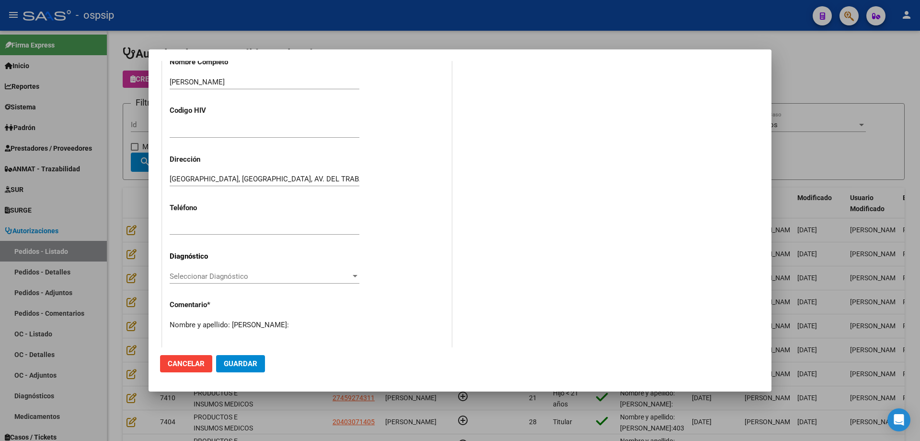
scroll to position [72, 0]
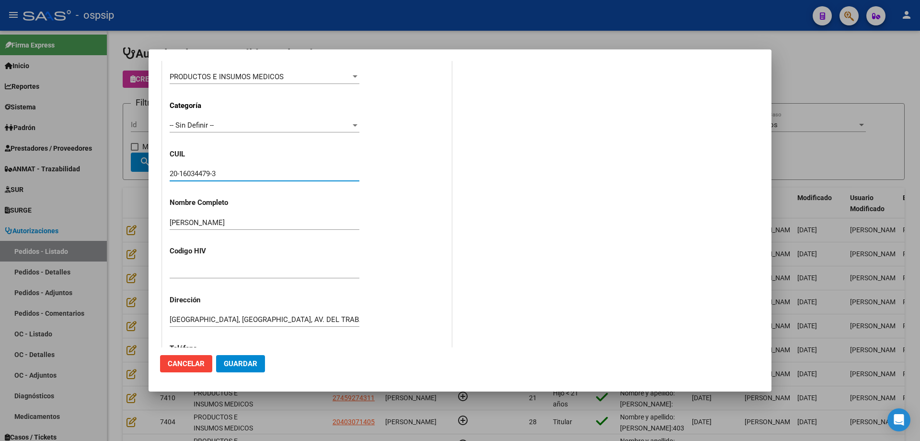
click at [198, 173] on input "20-16034479-3" at bounding box center [265, 173] width 190 height 9
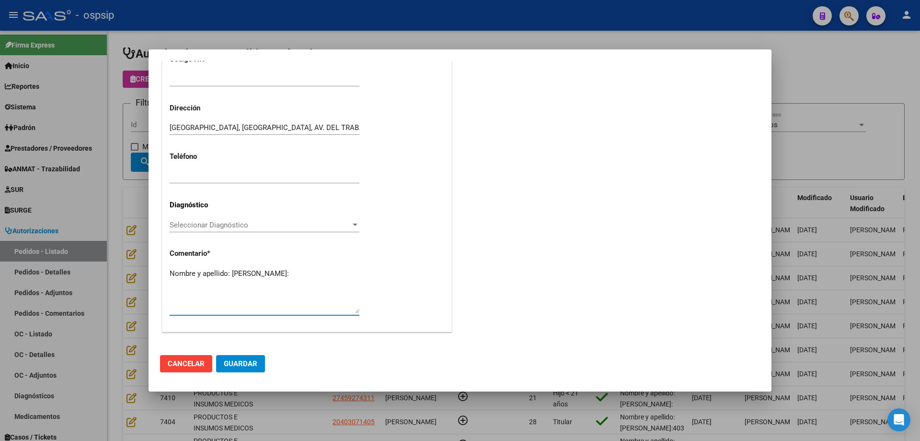
click at [200, 282] on textarea "Nombre y apellido: [PERSON_NAME]:" at bounding box center [265, 290] width 190 height 45
paste textarea "16034479"
type textarea "Nombre y apellido: [PERSON_NAME]:16034479"
click at [240, 363] on span "Guardar" at bounding box center [241, 363] width 34 height 9
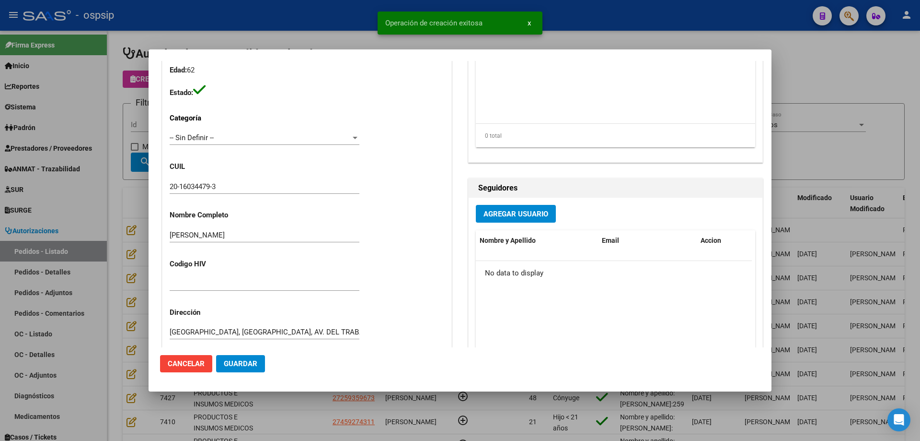
scroll to position [0, 0]
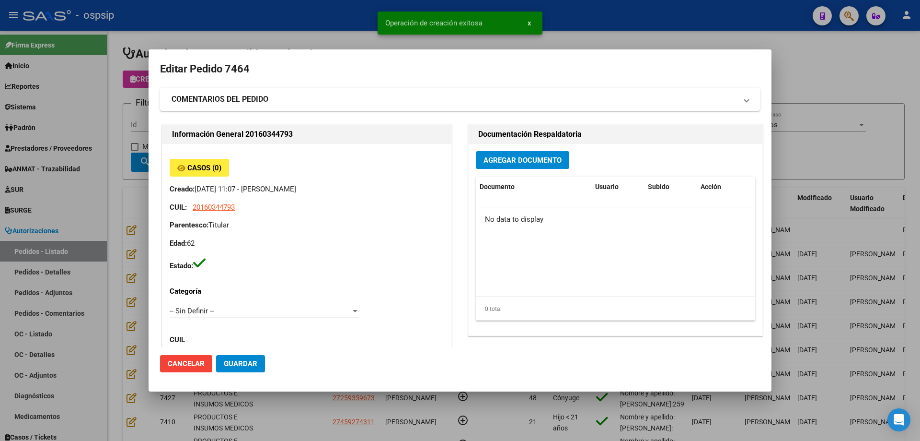
click at [515, 163] on span "Agregar Documento" at bounding box center [523, 160] width 78 height 9
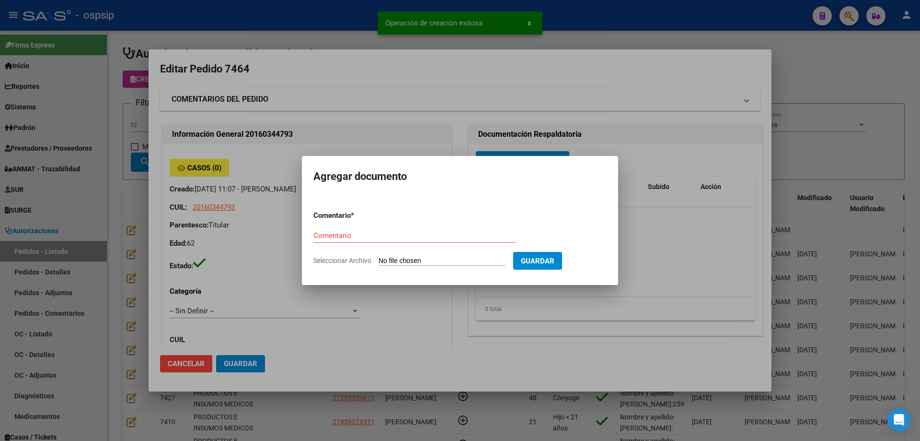
click at [418, 263] on input "Seleccionar Archivo" at bounding box center [442, 260] width 127 height 9
click at [557, 91] on div at bounding box center [460, 220] width 920 height 441
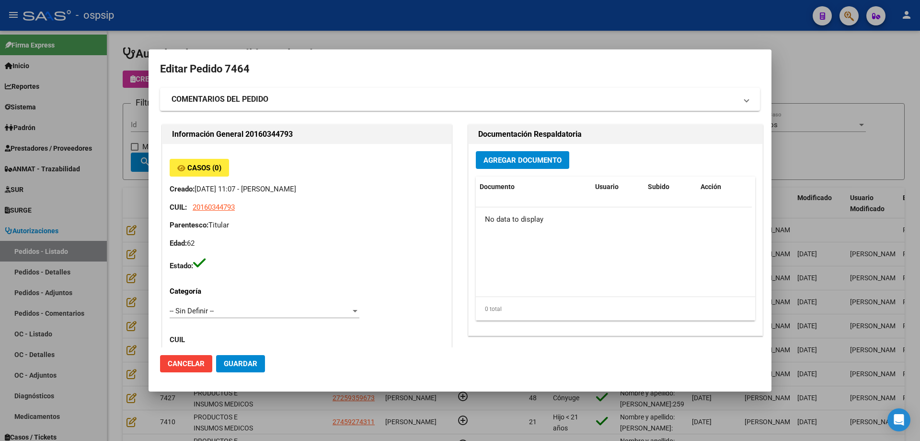
click at [538, 162] on span "Agregar Documento" at bounding box center [523, 160] width 78 height 9
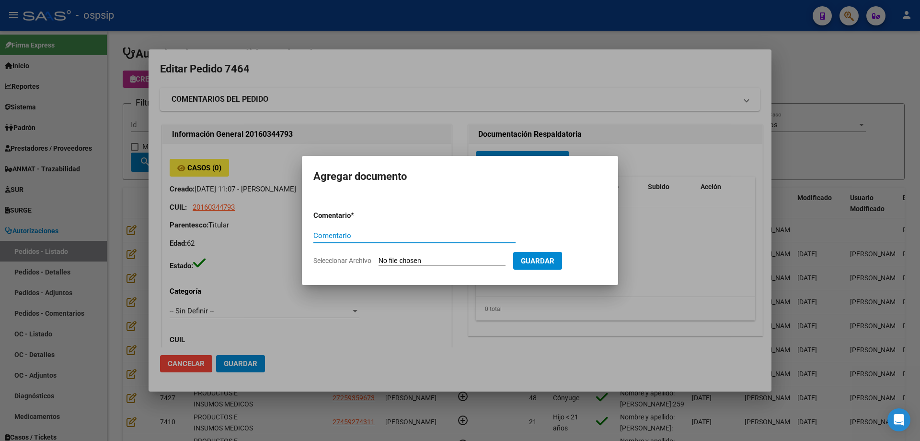
click at [464, 261] on input "Seleccionar Archivo" at bounding box center [442, 260] width 127 height 9
type input "C:\fakepath\pedido [PERSON_NAME].jpg"
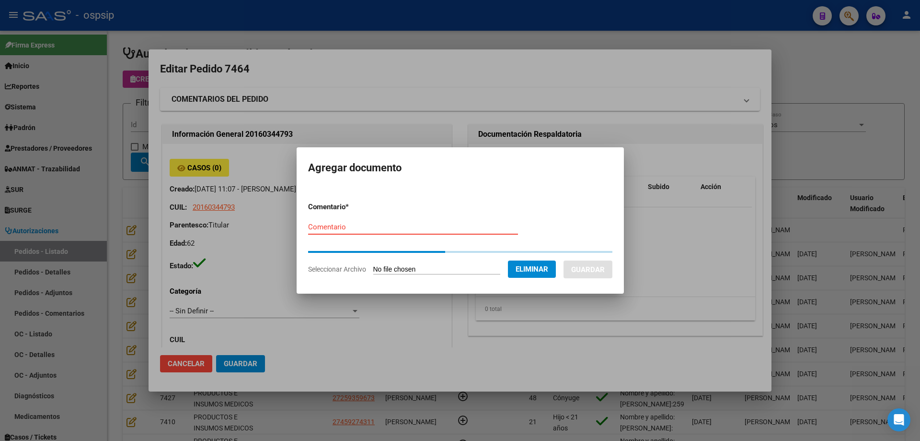
click at [337, 230] on input "Comentario" at bounding box center [413, 226] width 210 height 9
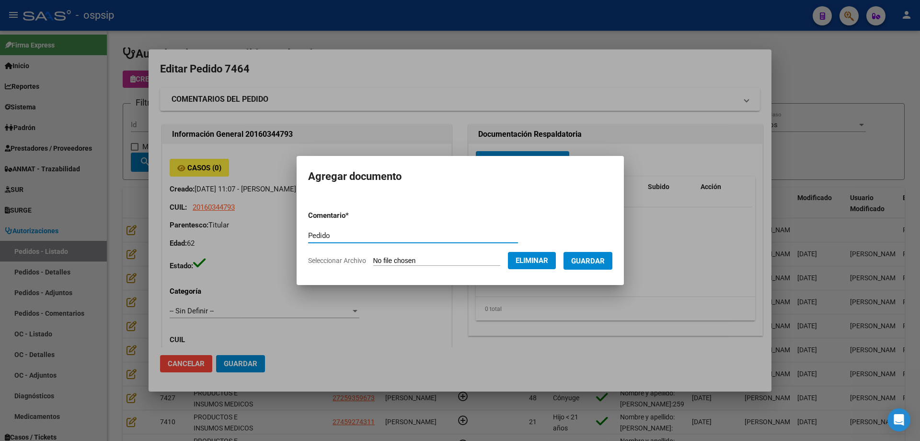
type input "Pedido"
click at [597, 255] on button "Guardar" at bounding box center [588, 261] width 49 height 18
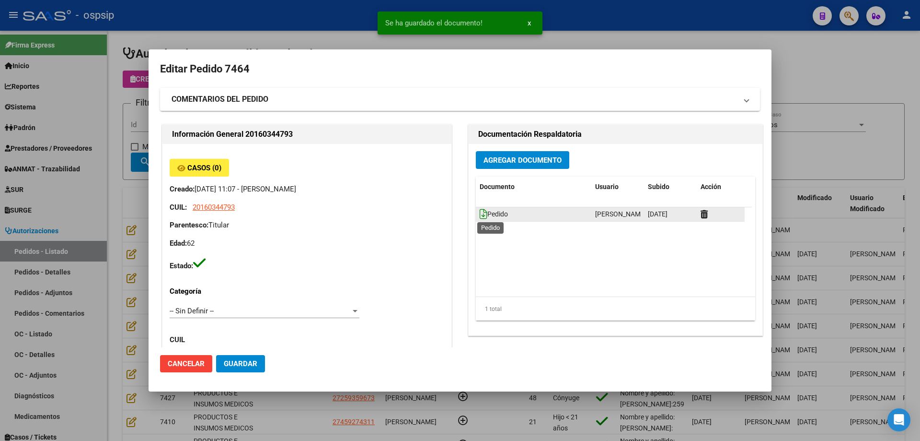
click at [480, 214] on icon at bounding box center [484, 214] width 8 height 11
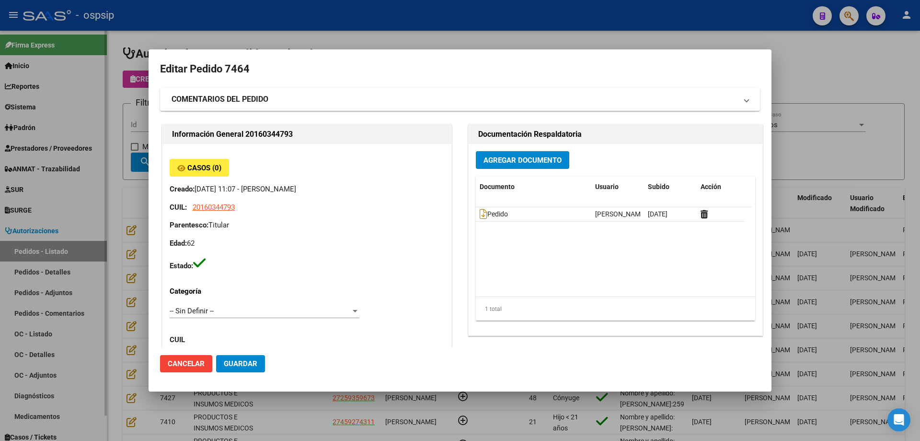
click at [80, 156] on div at bounding box center [460, 220] width 920 height 441
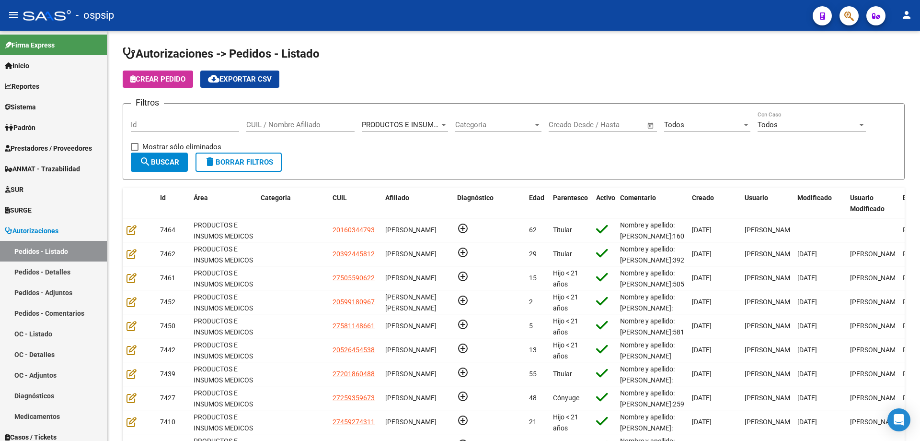
click at [833, 15] on div at bounding box center [845, 16] width 27 height 20
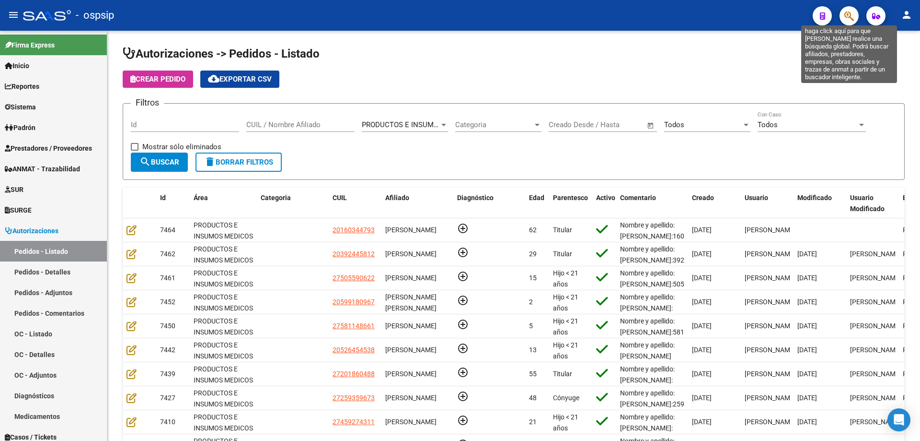
click at [847, 16] on icon "button" at bounding box center [850, 16] width 10 height 11
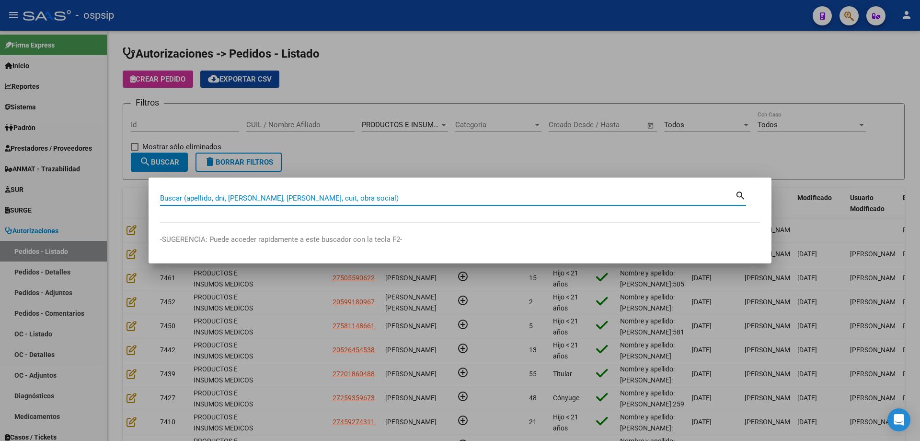
paste input "24033176"
type input "24033176"
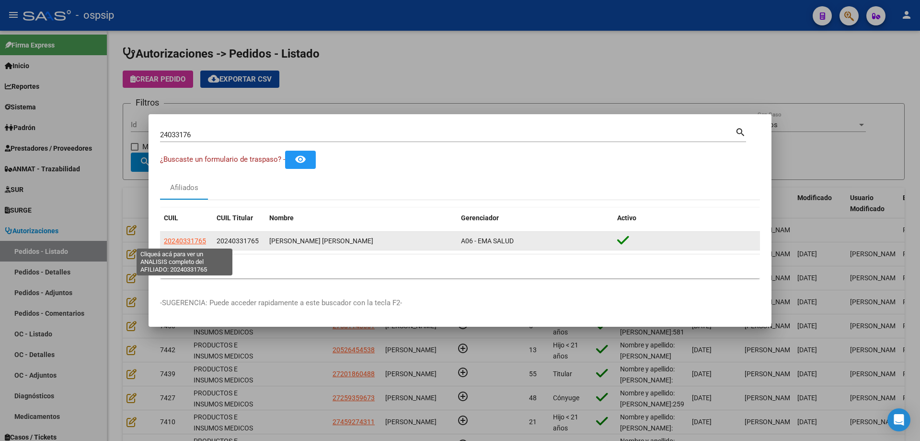
click at [194, 239] on span "20240331765" at bounding box center [185, 241] width 42 height 8
type textarea "20240331765"
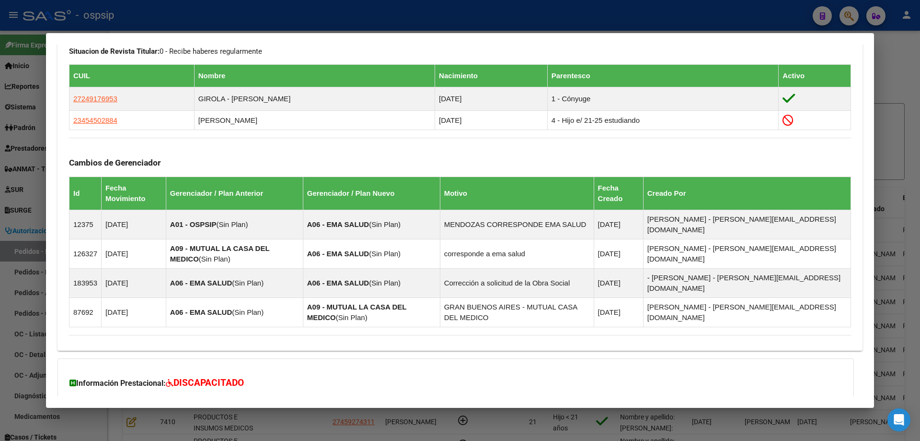
scroll to position [568, 0]
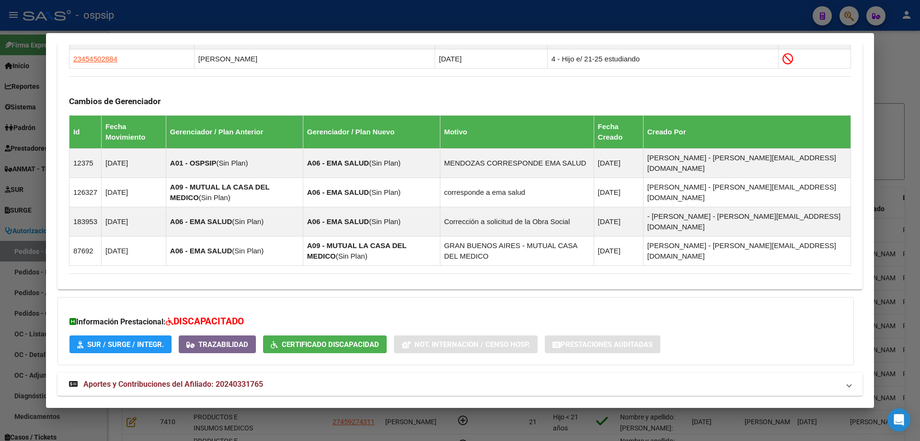
click at [197, 373] on mat-expansion-panel-header "Aportes y Contribuciones del Afiliado: 20240331765" at bounding box center [460, 384] width 805 height 23
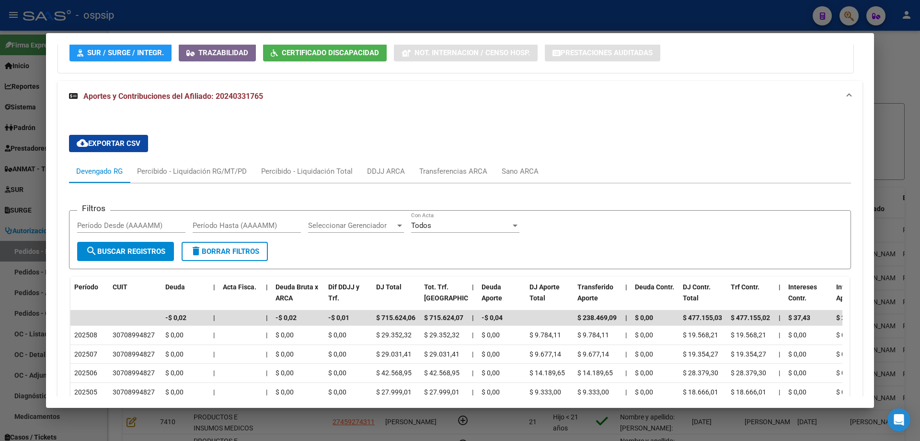
scroll to position [904, 0]
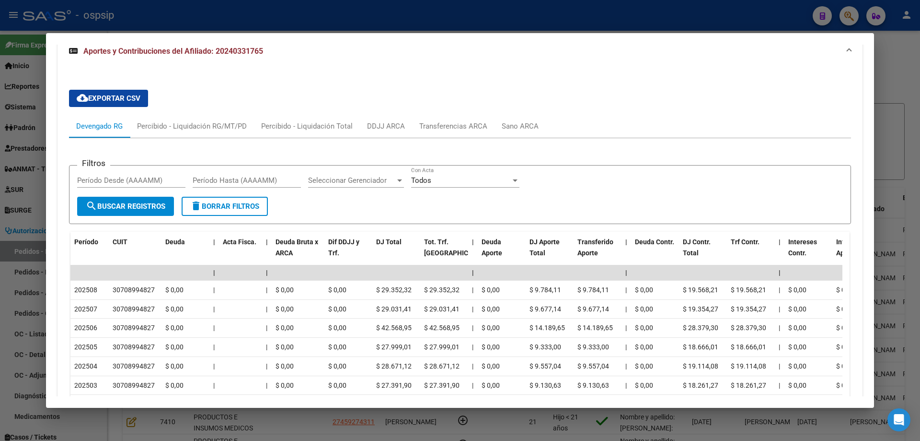
click at [36, 152] on div at bounding box center [460, 220] width 920 height 441
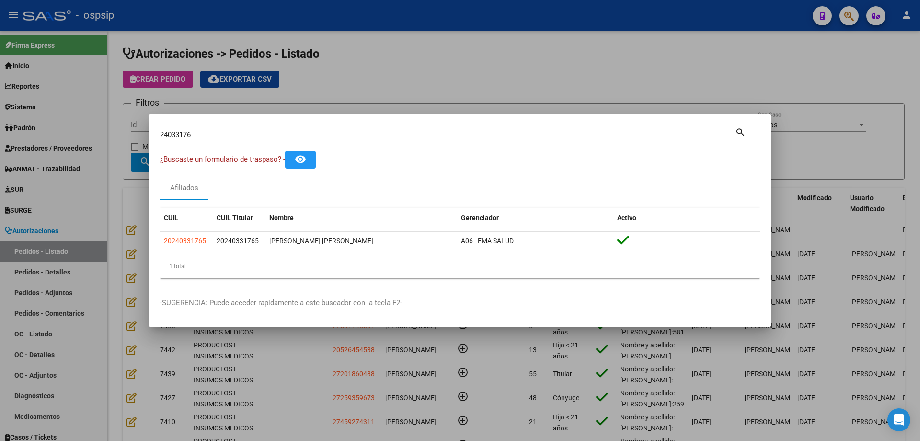
click at [174, 135] on input "24033176" at bounding box center [447, 134] width 575 height 9
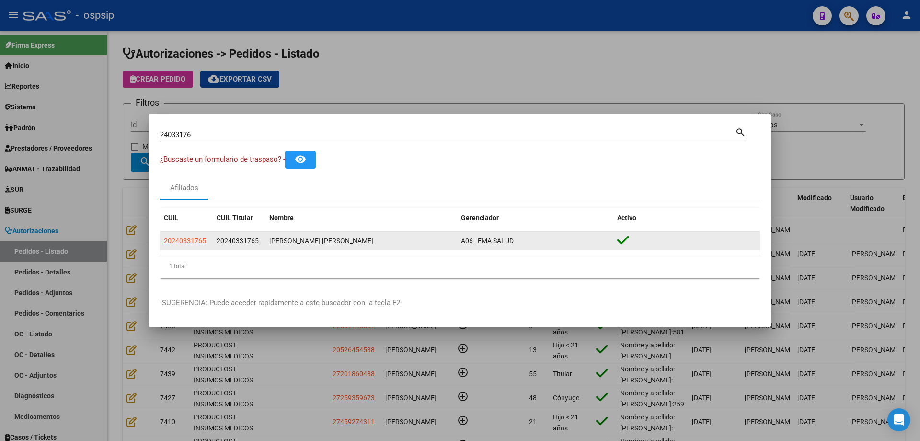
drag, startPoint x: 207, startPoint y: 242, endPoint x: 181, endPoint y: 239, distance: 26.0
click at [156, 236] on mat-dialog-content "24033176 Buscar (apellido, dni, cuil, [PERSON_NAME], cuit, obra social) search …" at bounding box center [460, 206] width 623 height 160
copy datatable-body-row "20240331765"
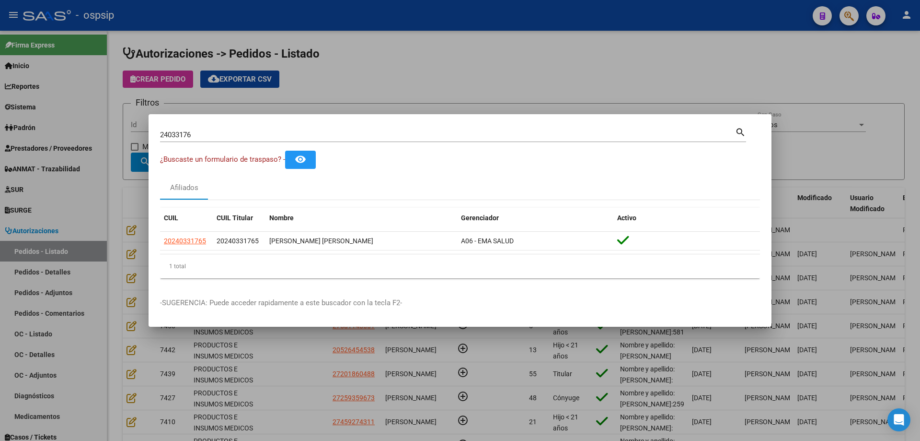
drag, startPoint x: 117, startPoint y: 158, endPoint x: 161, endPoint y: 110, distance: 65.1
click at [118, 157] on div at bounding box center [460, 220] width 920 height 441
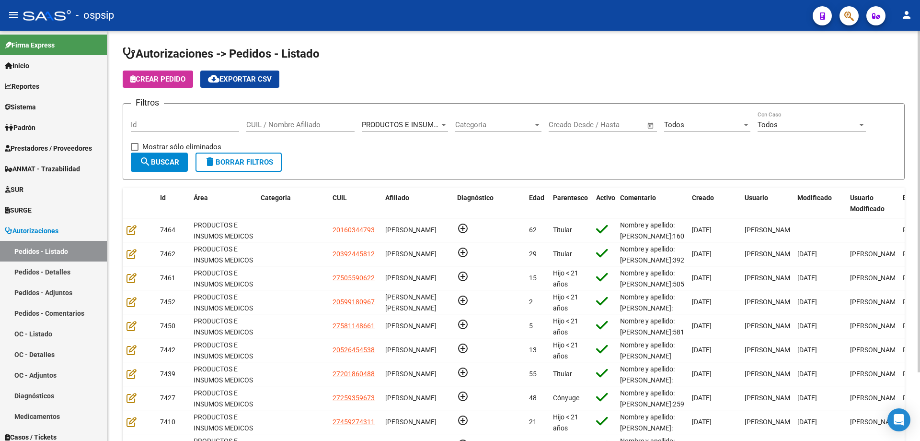
click at [169, 80] on span "Crear Pedido" at bounding box center [157, 79] width 55 height 9
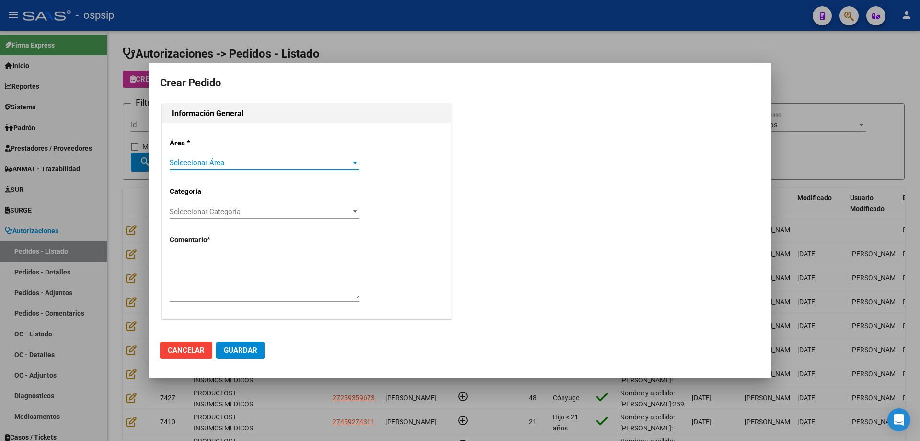
click at [216, 162] on span "Seleccionar Área" at bounding box center [260, 162] width 181 height 9
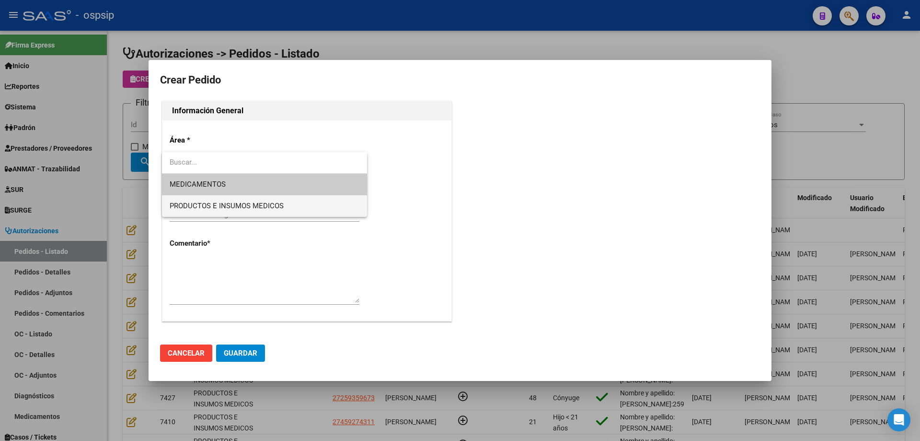
click at [265, 208] on span "PRODUCTOS E INSUMOS MEDICOS" at bounding box center [227, 205] width 114 height 9
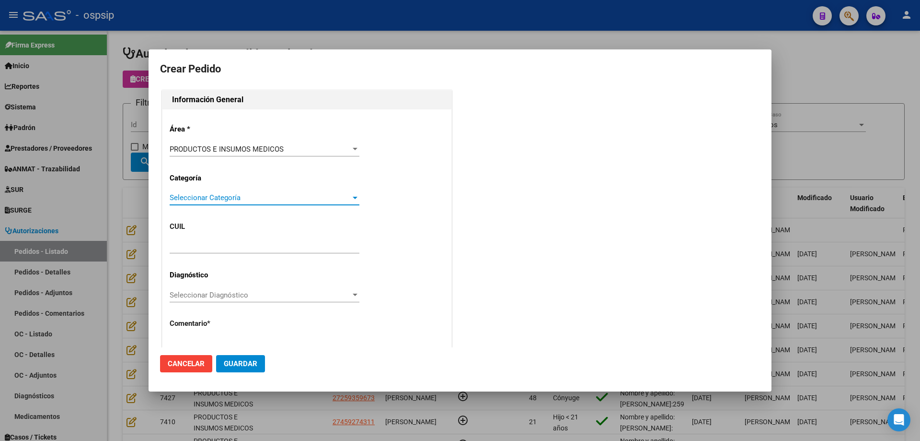
click at [254, 201] on span "Seleccionar Categoría" at bounding box center [260, 197] width 181 height 9
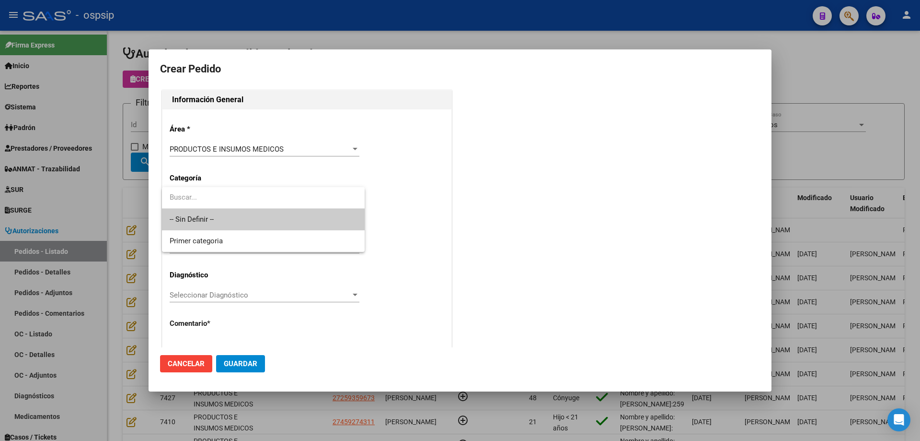
click at [253, 210] on span "-- Sin Definir --" at bounding box center [263, 220] width 187 height 22
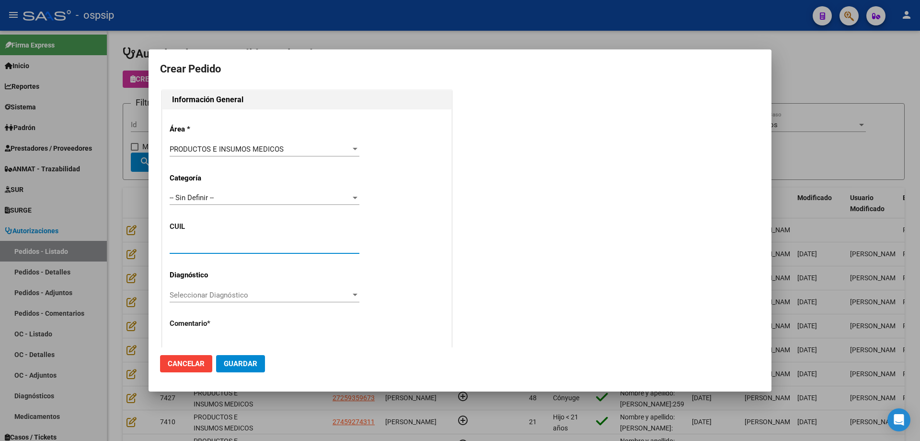
paste input "20-24033176-5"
type input "20-24033176-5"
type input "[PERSON_NAME]"
type input "[GEOGRAPHIC_DATA], [GEOGRAPHIC_DATA], [PERSON_NAME] 4425"
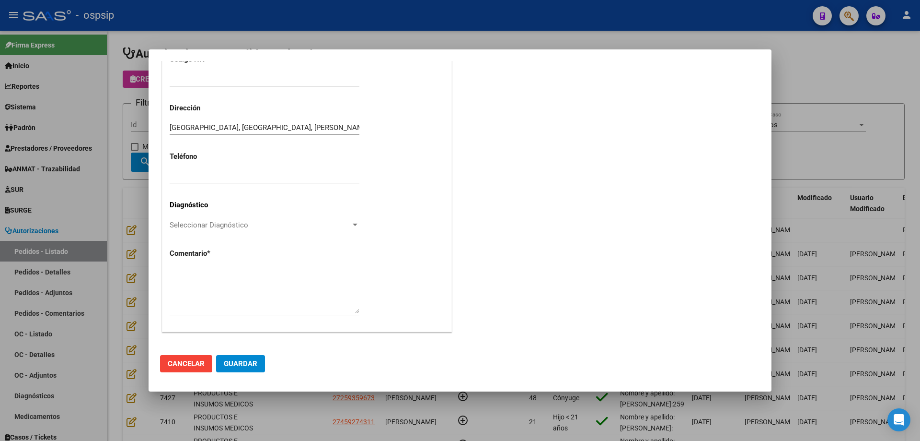
type input "20-24033176-5"
click at [250, 277] on textarea at bounding box center [265, 290] width 190 height 45
type textarea "n"
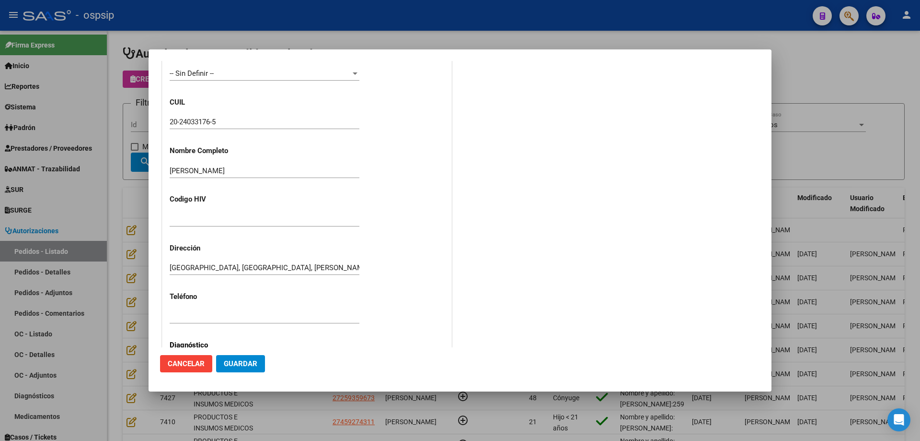
scroll to position [120, 0]
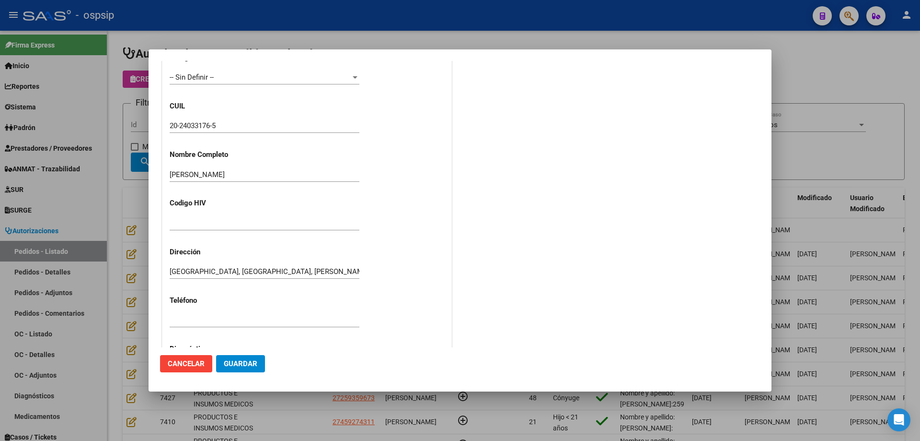
click at [198, 129] on input "20-24033176-5" at bounding box center [265, 125] width 190 height 9
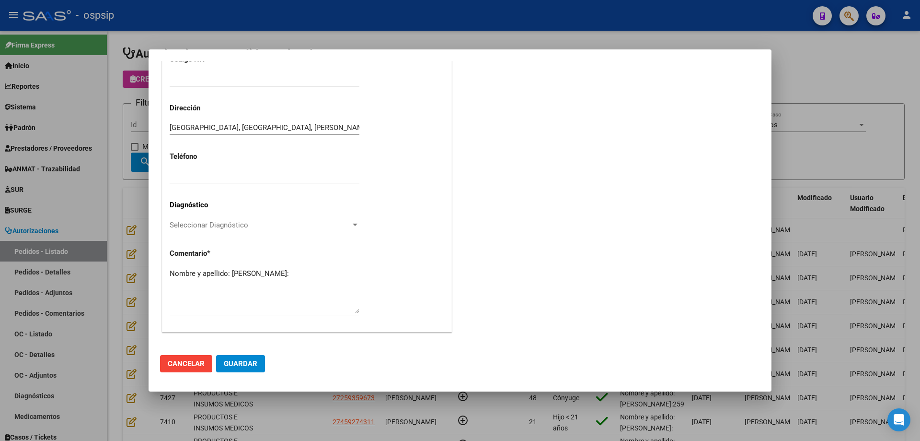
click at [190, 288] on textarea "Nombre y apellido: [PERSON_NAME]:" at bounding box center [265, 290] width 190 height 45
paste textarea "24033176"
type textarea "Nombre y apellido: [PERSON_NAME]:24033176"
click at [246, 361] on span "Guardar" at bounding box center [241, 363] width 34 height 9
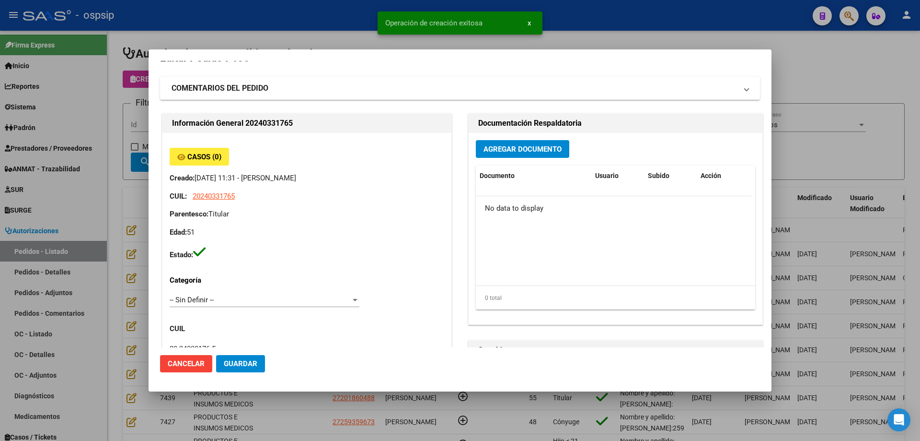
scroll to position [0, 0]
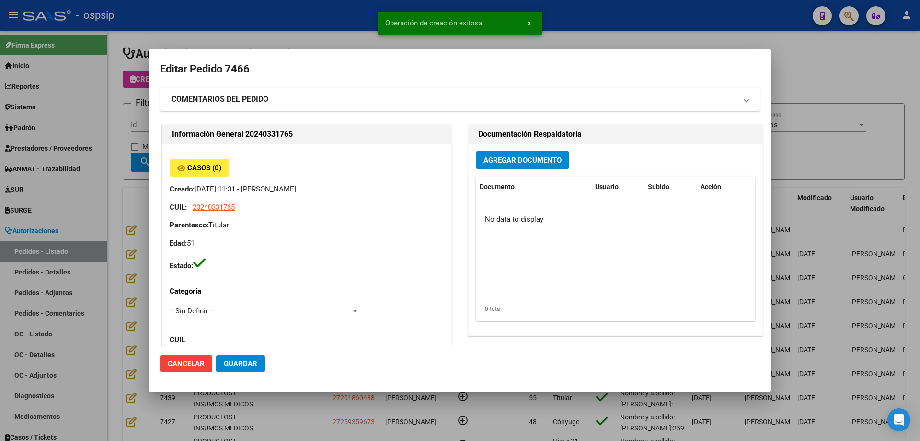
click at [521, 165] on button "Agregar Documento" at bounding box center [522, 160] width 93 height 18
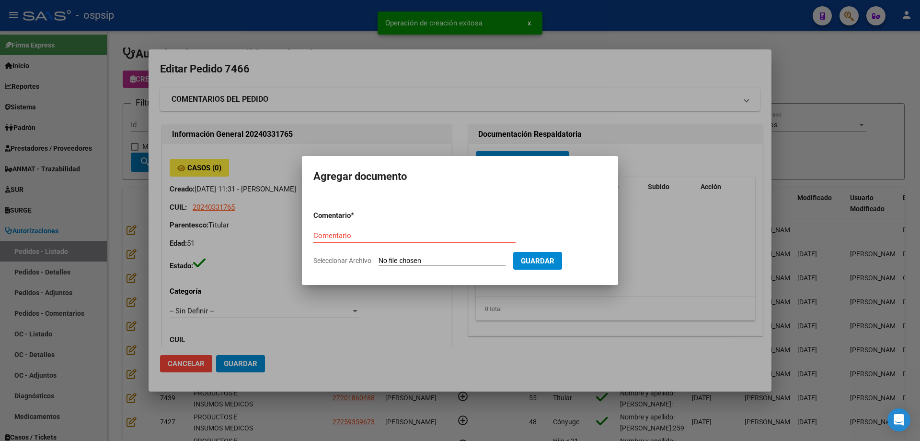
click at [432, 265] on input "Seleccionar Archivo" at bounding box center [442, 260] width 127 height 9
type input "C:\fakepath\[PERSON_NAME].pdf"
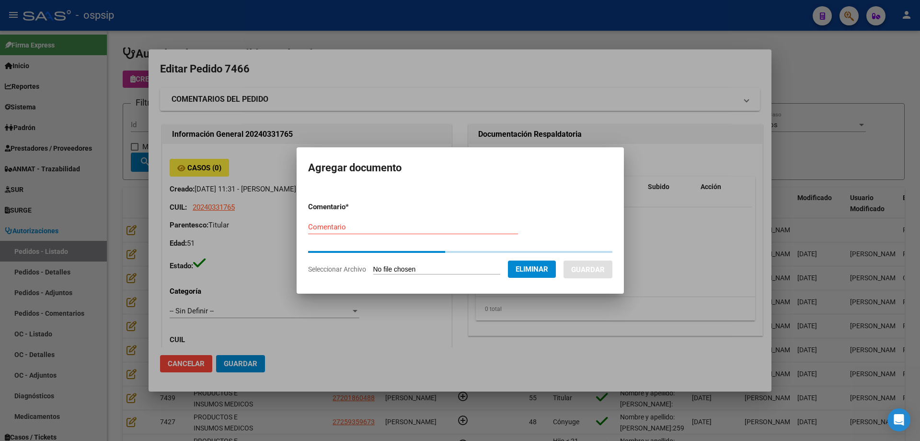
click at [320, 227] on input "Comentario" at bounding box center [413, 226] width 210 height 9
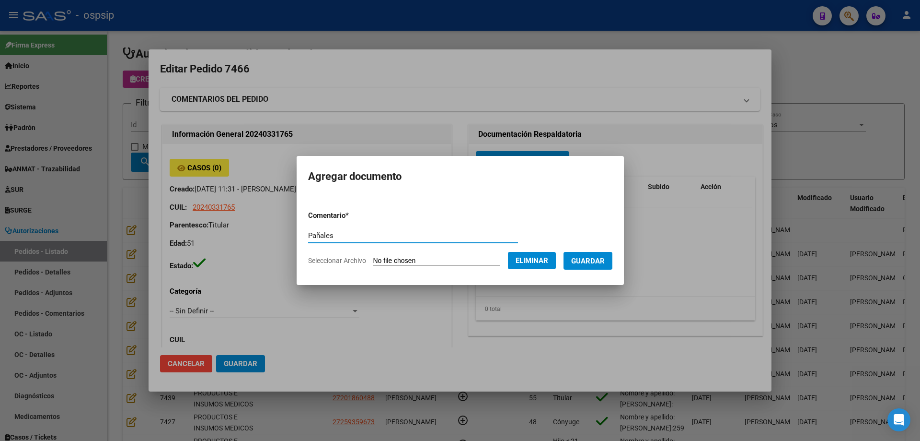
type input "Pañales"
click at [594, 267] on button "Guardar" at bounding box center [588, 261] width 49 height 18
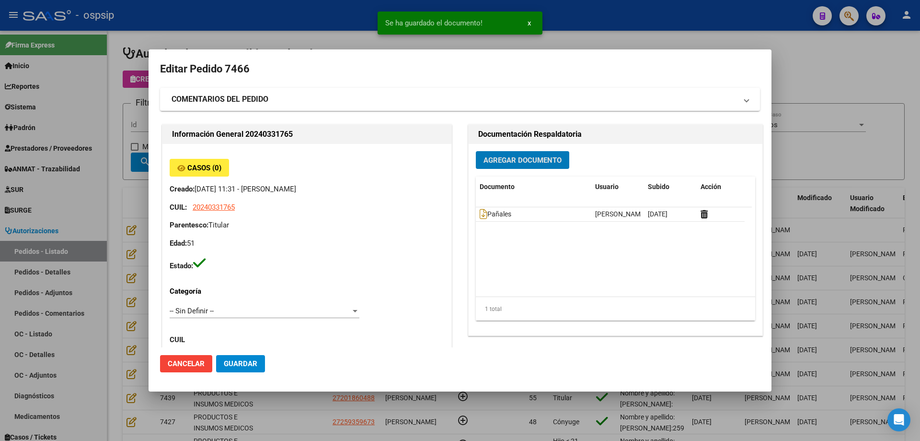
scroll to position [384, 0]
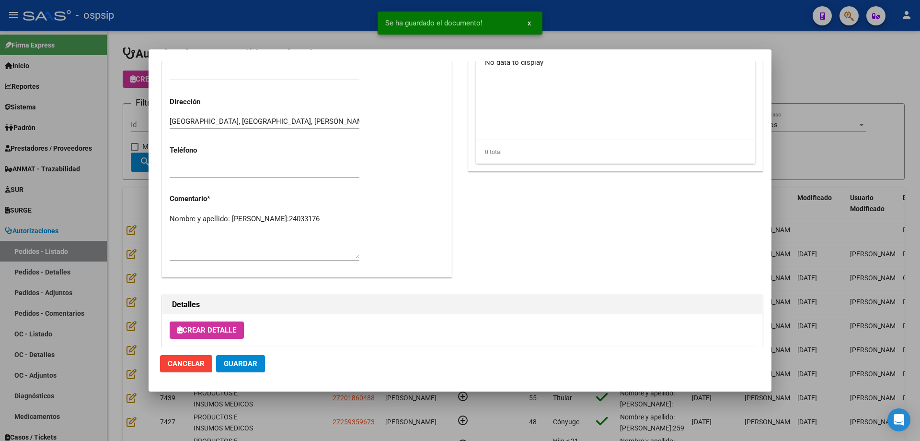
click at [253, 235] on textarea "Nombre y apellido: [PERSON_NAME]:24033176" at bounding box center [265, 235] width 190 height 45
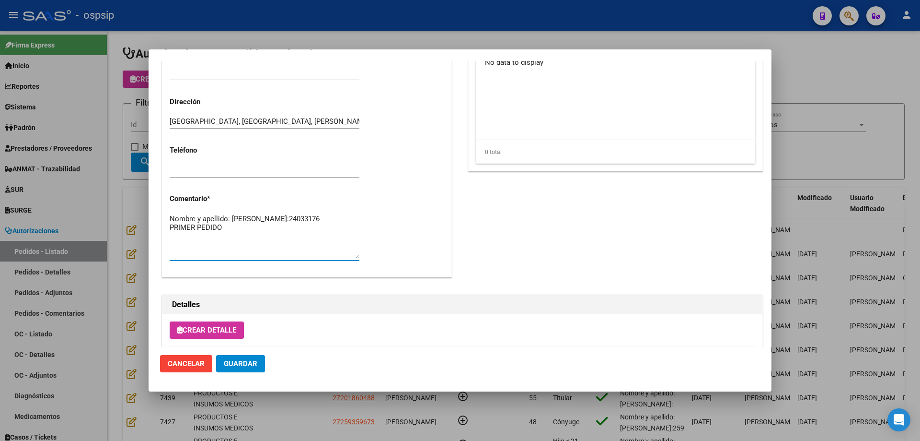
click at [258, 363] on button "Guardar" at bounding box center [240, 363] width 49 height 17
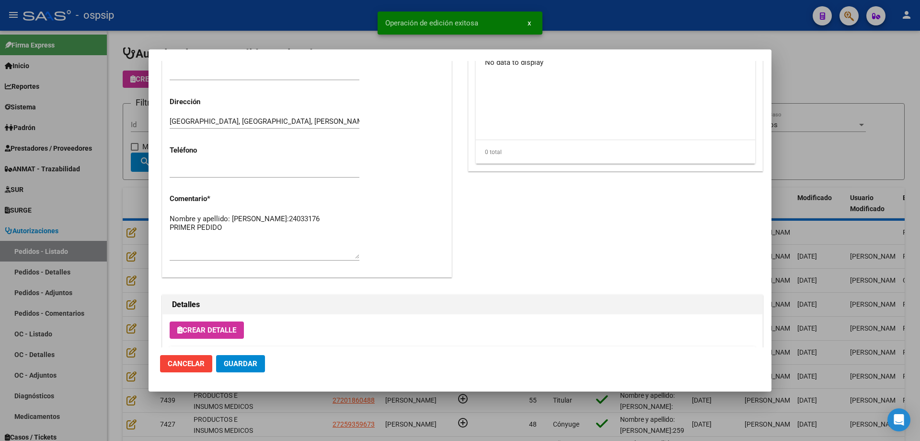
click at [228, 245] on textarea "Nombre y apellido: [PERSON_NAME]:24033176 PRIMER PEDIDO" at bounding box center [265, 235] width 190 height 45
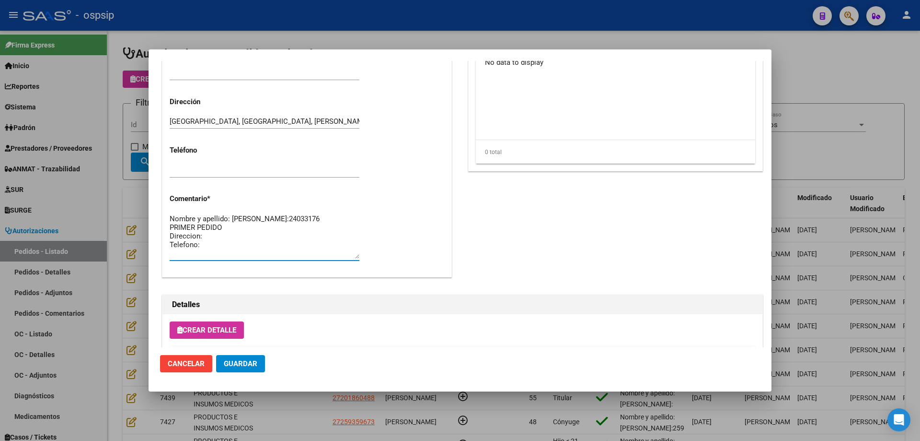
click at [262, 236] on textarea "Nombre y apellido: [PERSON_NAME]:24033176 PRIMER PEDIDO Direccion: Telefono:" at bounding box center [265, 235] width 190 height 45
click at [235, 247] on textarea "Nombre y apellido: [PERSON_NAME]:24033176 PRIMER PEDIDO, TIENE CUD Direccion: T…" at bounding box center [265, 235] width 190 height 45
paste textarea "[PERSON_NAME] 4425 [GEOGRAPHIC_DATA],entre tiro [PERSON_NAME] y [GEOGRAPHIC_DAT…"
click at [236, 250] on textarea "Nombre y apellido: [PERSON_NAME]:24033176 PRIMER PEDIDO, TIENE CUD Direccion:[P…" at bounding box center [265, 235] width 190 height 45
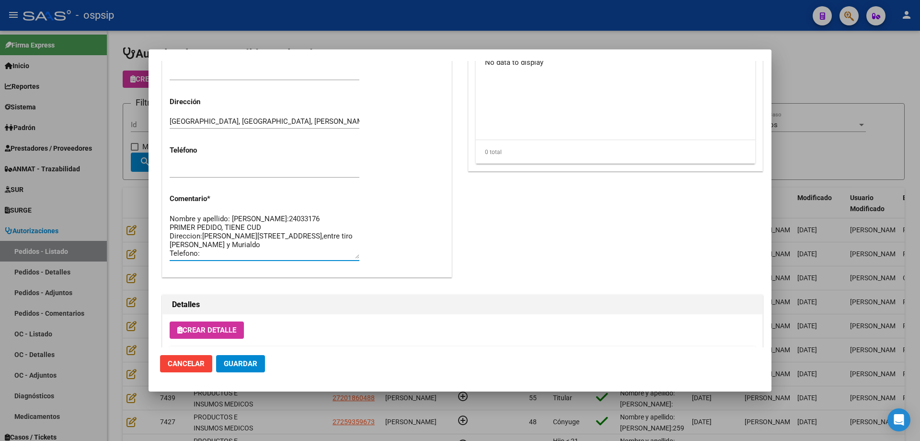
paste textarea "2612791724//2612431794"
drag, startPoint x: 200, startPoint y: 251, endPoint x: 224, endPoint y: 260, distance: 26.3
click at [200, 251] on textarea "Nombre y apellido: [PERSON_NAME]:24033176 PRIMER PEDIDO, TIENE CUD Direccion:[P…" at bounding box center [265, 235] width 190 height 45
click at [202, 233] on textarea "Nombre y apellido: [PERSON_NAME]:24033176 PRIMER PEDIDO, TIENE CUD Direccion:[P…" at bounding box center [265, 235] width 190 height 45
click at [305, 248] on textarea "Nombre y apellido: [PERSON_NAME]:24033176 PRIMER PEDIDO, TIENE CUD Dirección: […" at bounding box center [265, 235] width 190 height 45
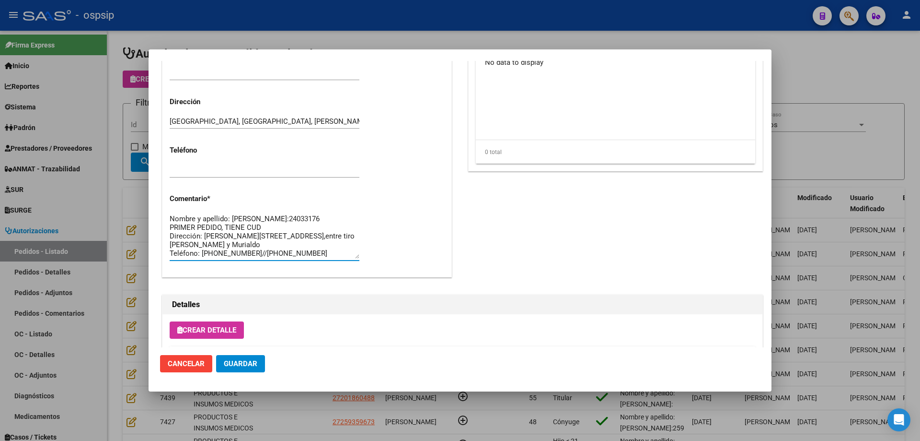
click at [254, 361] on span "Guardar" at bounding box center [241, 363] width 34 height 9
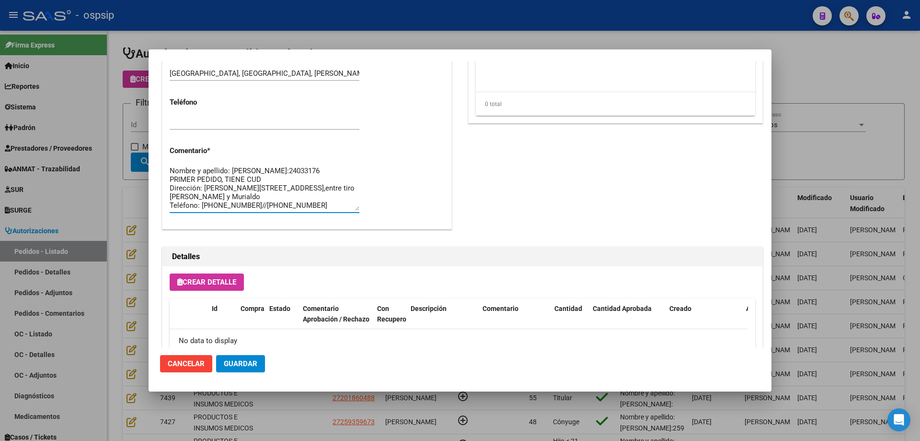
drag, startPoint x: 171, startPoint y: 195, endPoint x: 261, endPoint y: 201, distance: 90.3
click at [325, 210] on textarea "Nombre y apellido: [PERSON_NAME]:24033176 PRIMER PEDIDO, TIENE CUD Dirección: […" at bounding box center [265, 187] width 190 height 45
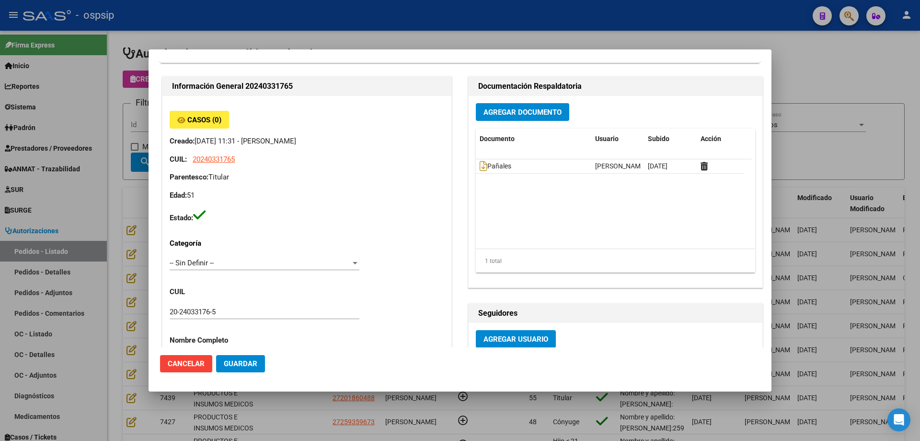
scroll to position [0, 0]
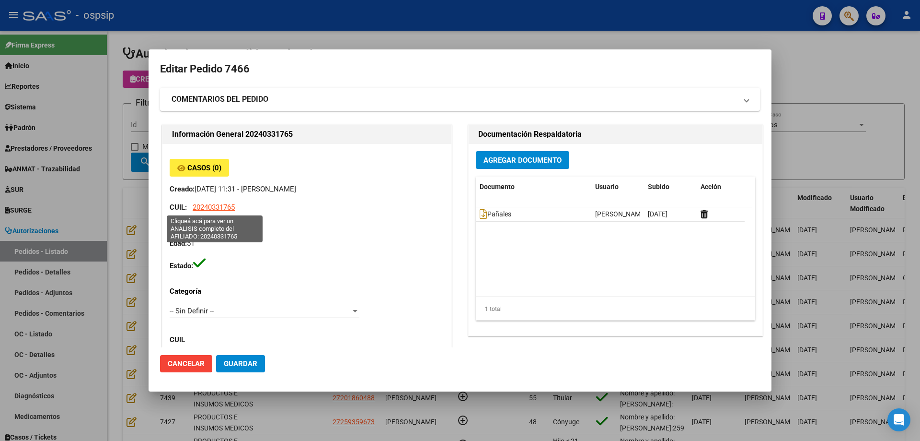
click at [217, 206] on span "20240331765" at bounding box center [214, 207] width 42 height 9
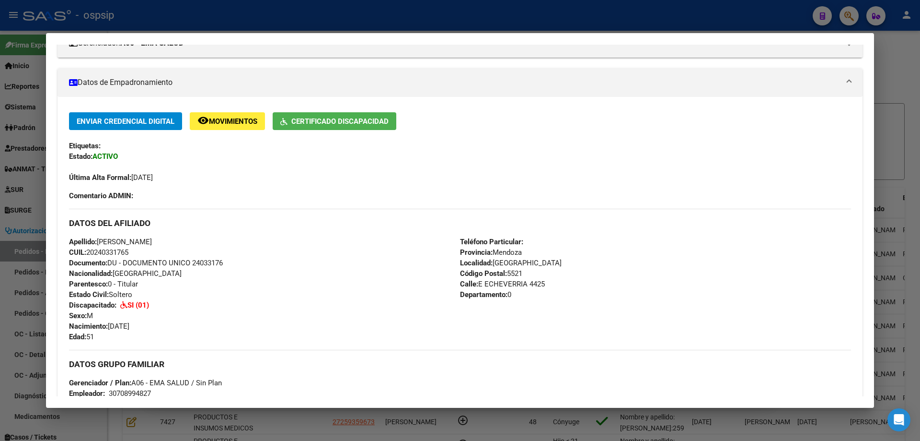
scroll to position [144, 0]
click at [33, 177] on div at bounding box center [460, 220] width 920 height 441
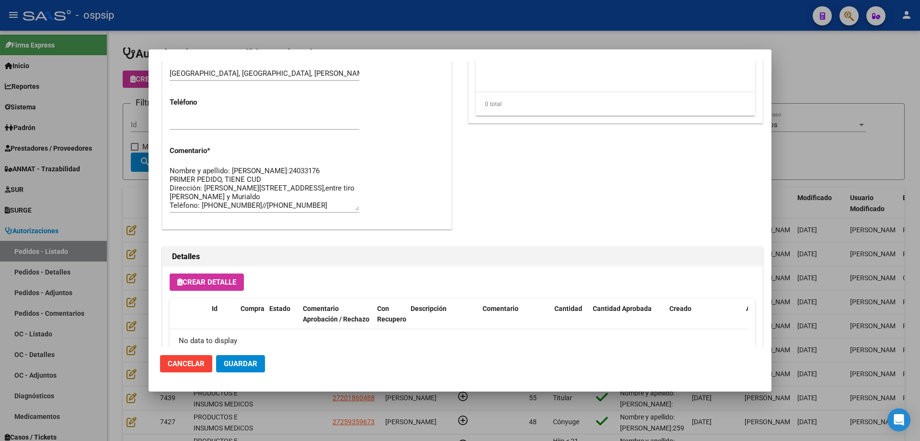
scroll to position [0, 0]
click at [251, 367] on span "Guardar" at bounding box center [241, 363] width 34 height 9
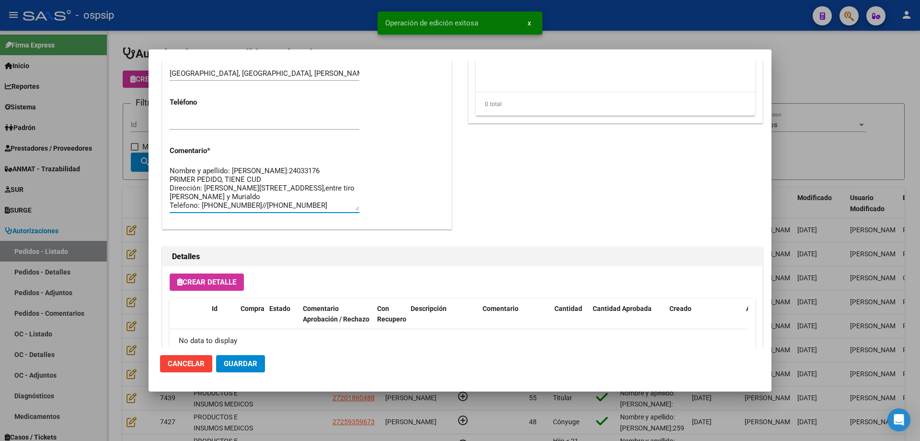
click at [271, 193] on textarea "Nombre y apellido: [PERSON_NAME]:24033176 PRIMER PEDIDO, TIENE CUD Dirección: […" at bounding box center [265, 187] width 190 height 45
drag, startPoint x: 204, startPoint y: 185, endPoint x: 248, endPoint y: 196, distance: 45.8
click at [248, 196] on textarea "Nombre y apellido: [PERSON_NAME]:24033176 PRIMER PEDIDO, TIENE CUD Dirección: […" at bounding box center [265, 187] width 190 height 45
click at [331, 185] on textarea "Nombre y apellido: [PERSON_NAME]:24033176 PRIMER PEDIDO, TIENE CUD Dirección: […" at bounding box center [265, 187] width 190 height 45
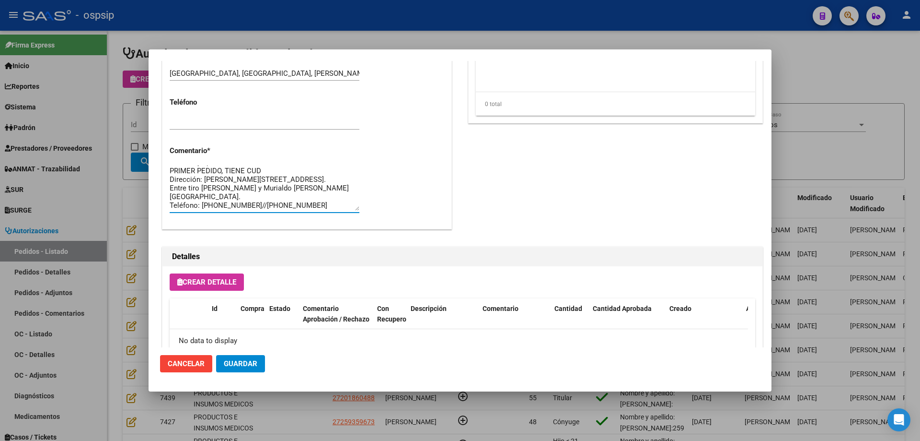
click at [207, 193] on textarea "Nombre y apellido: [PERSON_NAME]:24033176 PRIMER PEDIDO, TIENE CUD Dirección: […" at bounding box center [265, 187] width 190 height 45
click at [319, 194] on textarea "Nombre y apellido: [PERSON_NAME]:24033176 PRIMER PEDIDO, TIENE CUD Dirección: […" at bounding box center [265, 187] width 190 height 45
click at [254, 197] on textarea "Nombre y apellido: [PERSON_NAME]:24033176 PRIMER PEDIDO, TIENE CUD Dirección: […" at bounding box center [265, 187] width 190 height 45
click at [319, 192] on textarea "Nombre y apellido: [PERSON_NAME]:24033176 PRIMER PEDIDO, TIENE CUD Dirección: […" at bounding box center [265, 187] width 190 height 45
type textarea "Nombre y apellido: [PERSON_NAME]:24033176 PRIMER PEDIDO, TIENE CUD Dirección: […"
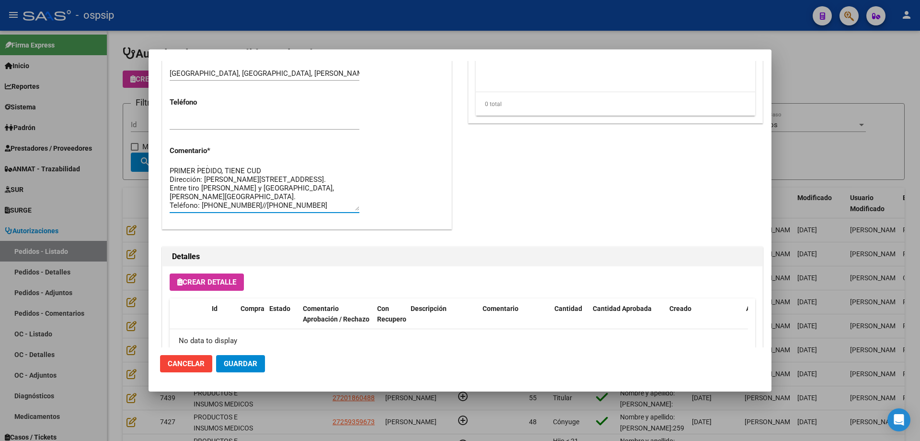
click at [256, 360] on span "Guardar" at bounding box center [241, 363] width 34 height 9
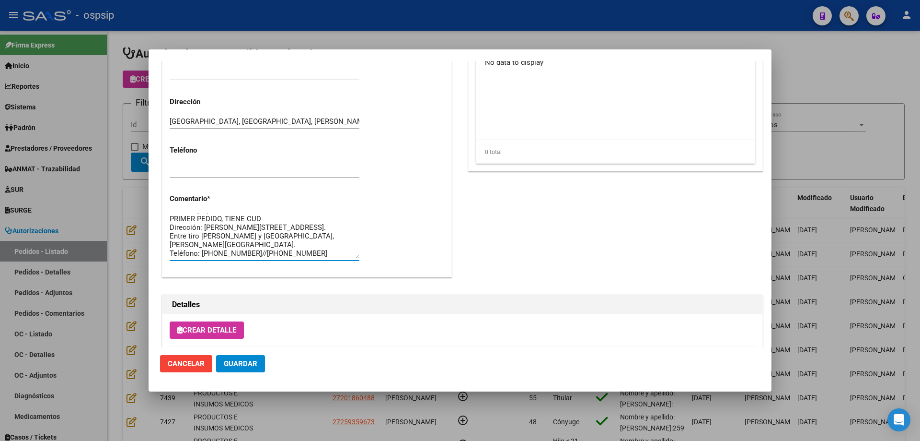
drag, startPoint x: 204, startPoint y: 233, endPoint x: 317, endPoint y: 246, distance: 113.4
click at [317, 246] on textarea "Nombre y apellido: [PERSON_NAME]:24033176 PRIMER PEDIDO, TIENE CUD Dirección: […" at bounding box center [265, 235] width 190 height 45
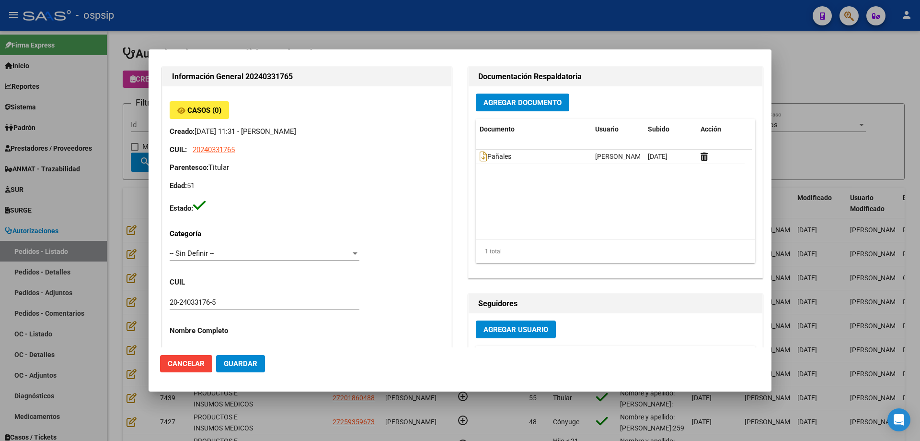
scroll to position [0, 0]
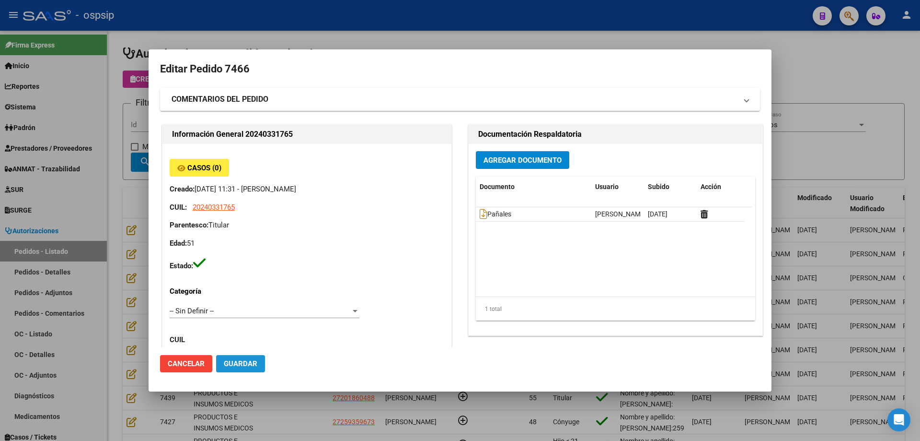
click at [239, 369] on button "Guardar" at bounding box center [240, 363] width 49 height 17
drag, startPoint x: 98, startPoint y: 188, endPoint x: 283, endPoint y: 210, distance: 186.8
click at [102, 189] on div at bounding box center [460, 220] width 920 height 441
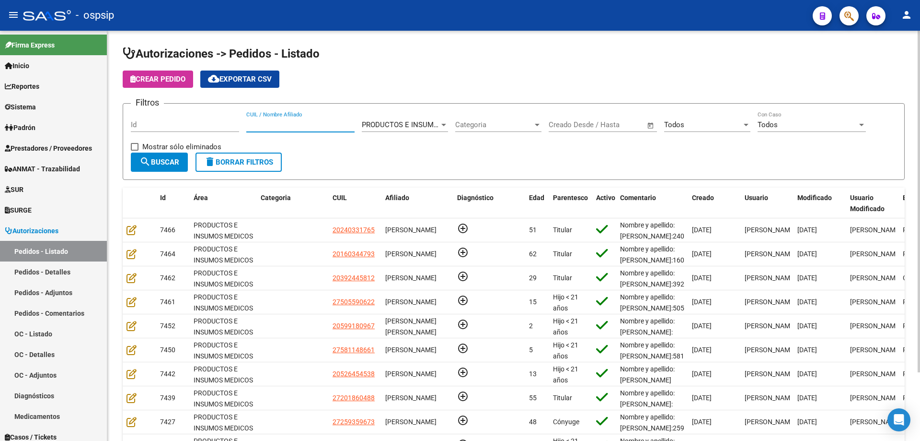
click at [280, 128] on input "CUIL / Nombre Afiliado" at bounding box center [300, 124] width 108 height 9
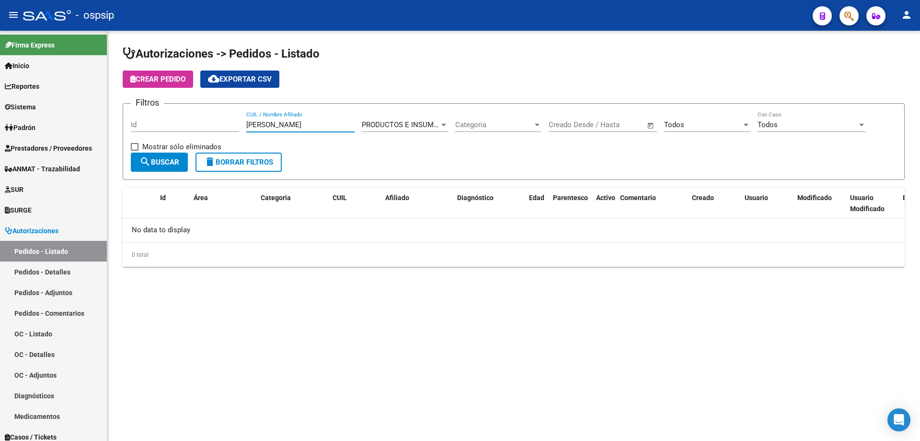
click at [676, 119] on div "Todos Seleccionar Estado" at bounding box center [707, 121] width 86 height 21
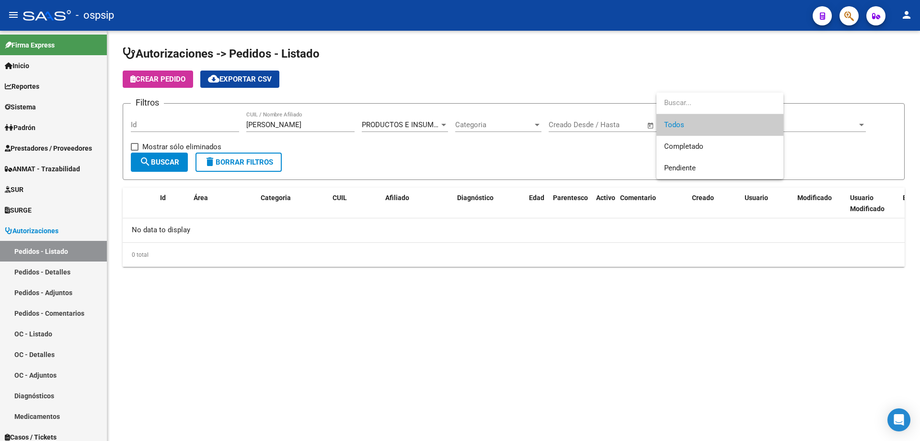
click at [283, 125] on div at bounding box center [460, 220] width 920 height 441
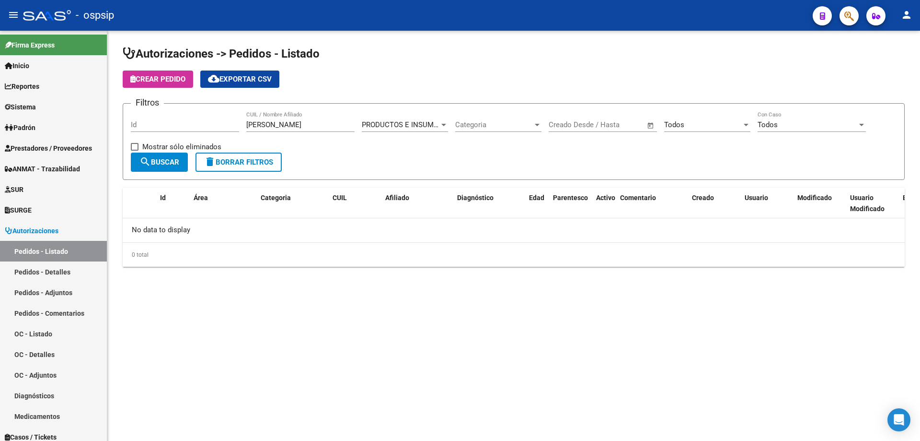
click at [284, 125] on input "[PERSON_NAME]" at bounding box center [300, 124] width 108 height 9
type input "muceck"
drag, startPoint x: 306, startPoint y: 125, endPoint x: 93, endPoint y: 111, distance: 213.3
click at [93, 111] on mat-sidenav-container "Firma Express Inicio Calendario SSS Instructivos Contacto OS Reportes Egresos D…" at bounding box center [460, 236] width 920 height 410
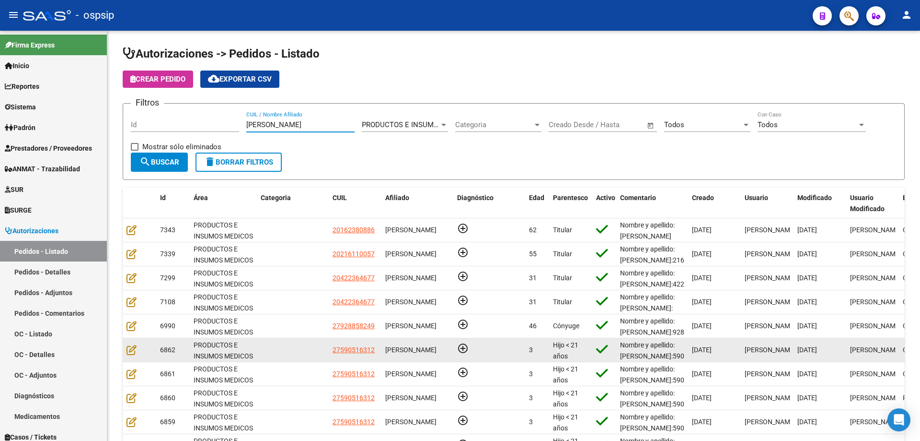
scroll to position [48, 0]
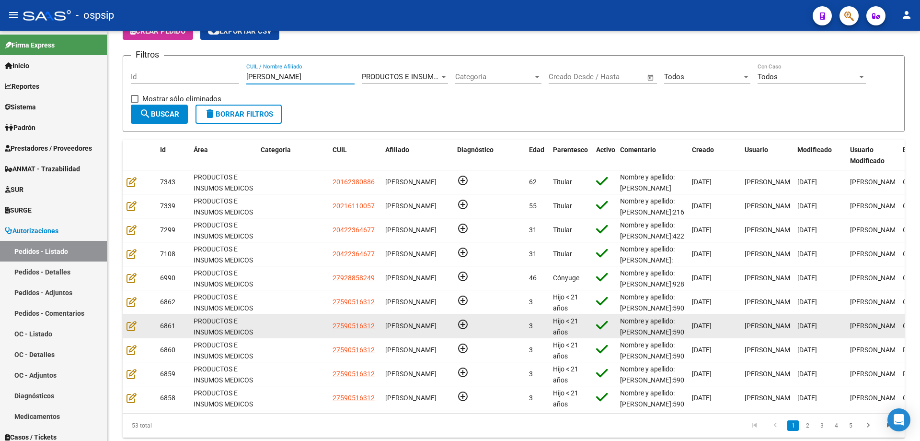
type input "[PERSON_NAME]"
drag, startPoint x: 130, startPoint y: 318, endPoint x: 130, endPoint y: 329, distance: 11.0
click at [130, 319] on datatable-body-cell at bounding box center [140, 325] width 34 height 23
click at [131, 330] on icon at bounding box center [132, 325] width 10 height 11
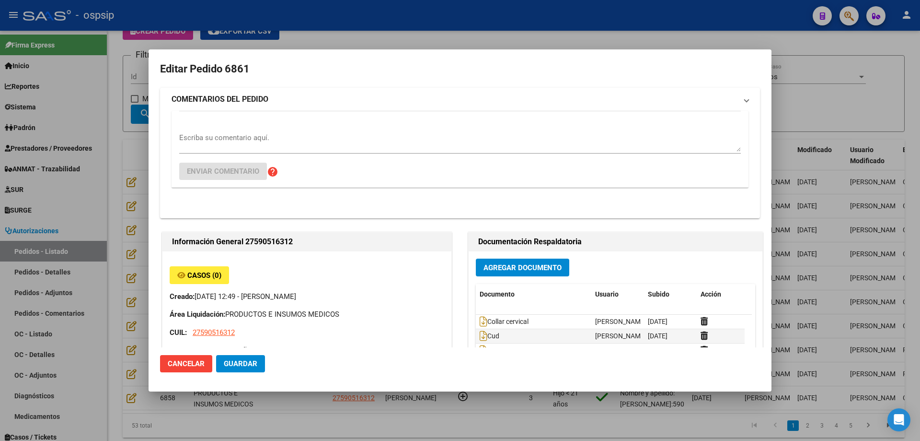
type input "[GEOGRAPHIC_DATA], TRUJUI, [PERSON_NAME] 6620"
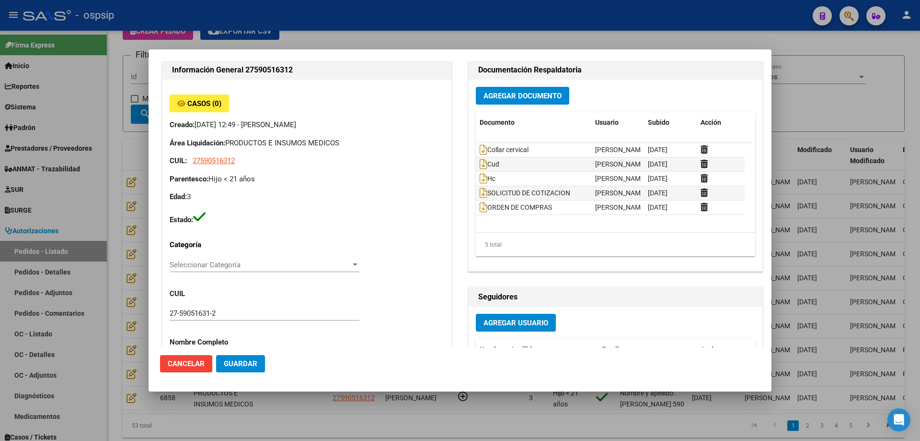
scroll to position [144, 0]
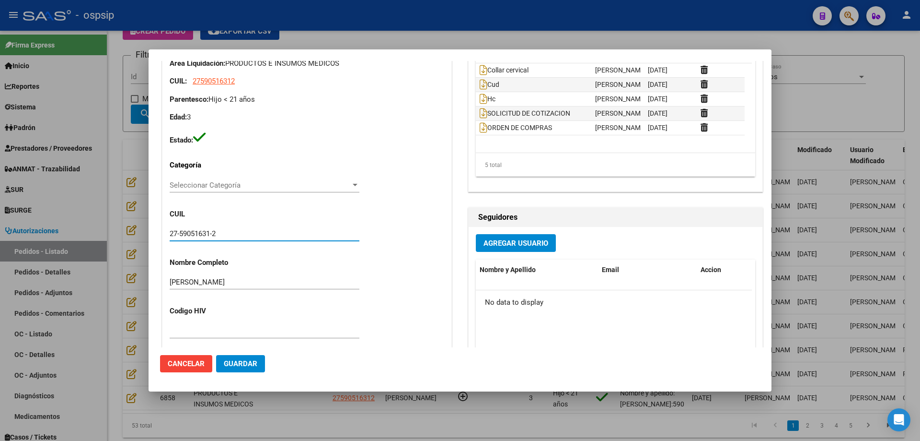
click at [202, 233] on input "27-59051631-2" at bounding box center [265, 233] width 190 height 9
click at [93, 123] on div at bounding box center [460, 220] width 920 height 441
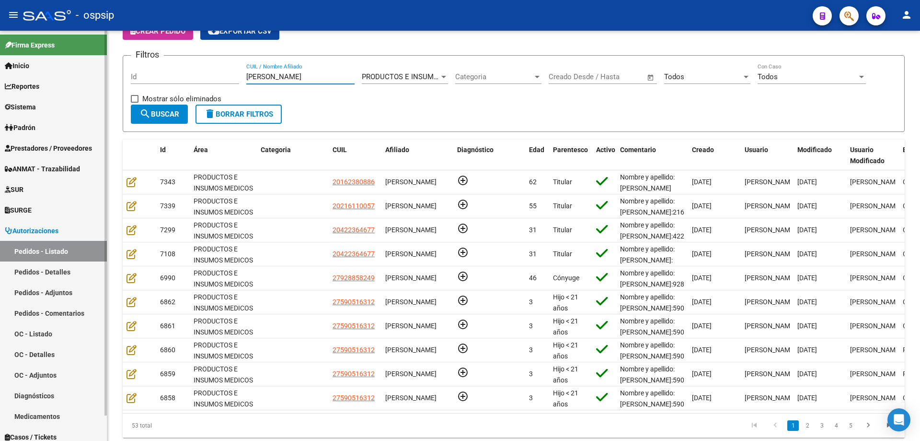
drag, startPoint x: 256, startPoint y: 78, endPoint x: 103, endPoint y: 77, distance: 153.4
click at [104, 78] on mat-sidenav-container "Firma Express Inicio Calendario SSS Instructivos Contacto OS Reportes Egresos D…" at bounding box center [460, 236] width 920 height 410
paste input "59051631"
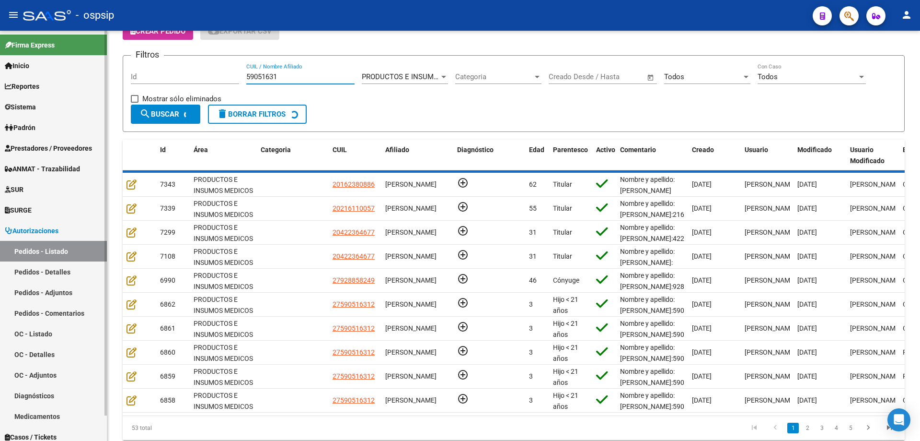
scroll to position [0, 0]
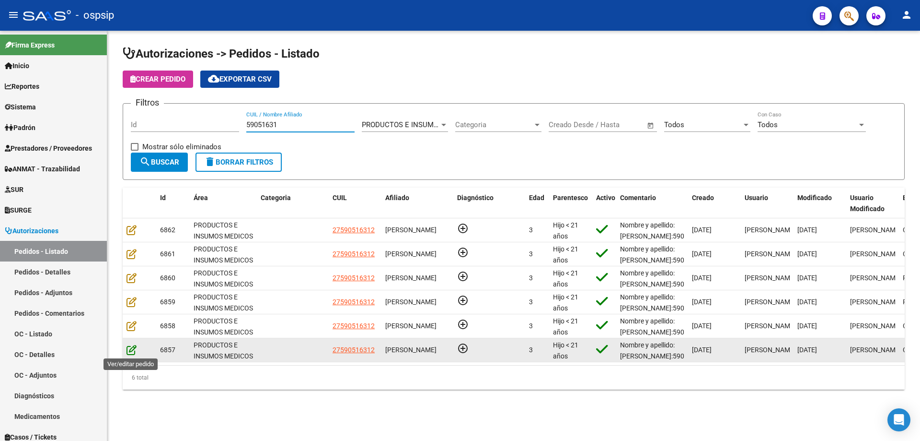
type input "59051631"
click at [129, 348] on icon at bounding box center [132, 349] width 10 height 11
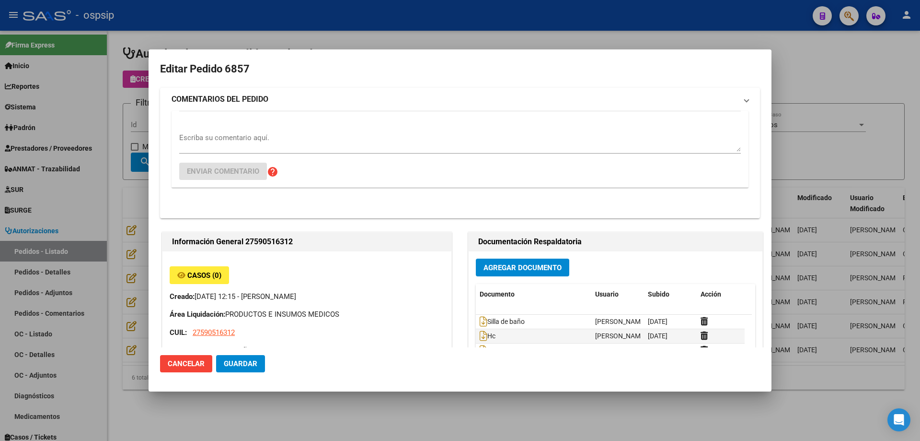
type input "[GEOGRAPHIC_DATA], TRUJUI, [PERSON_NAME] 6620"
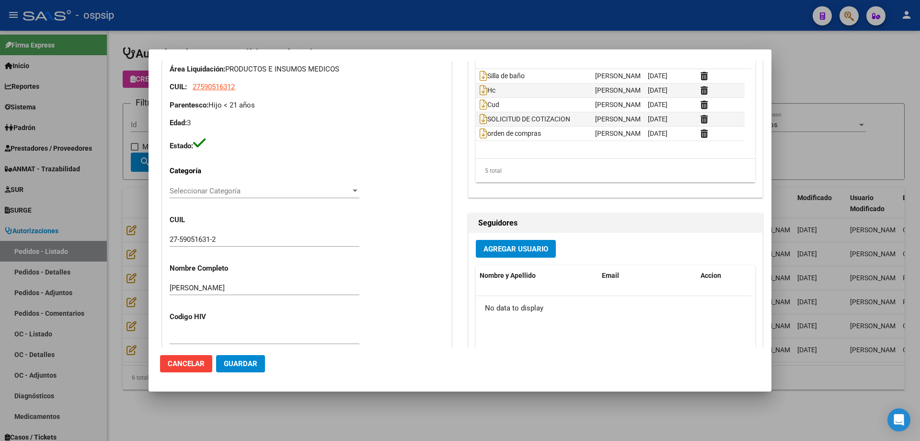
scroll to position [47, 0]
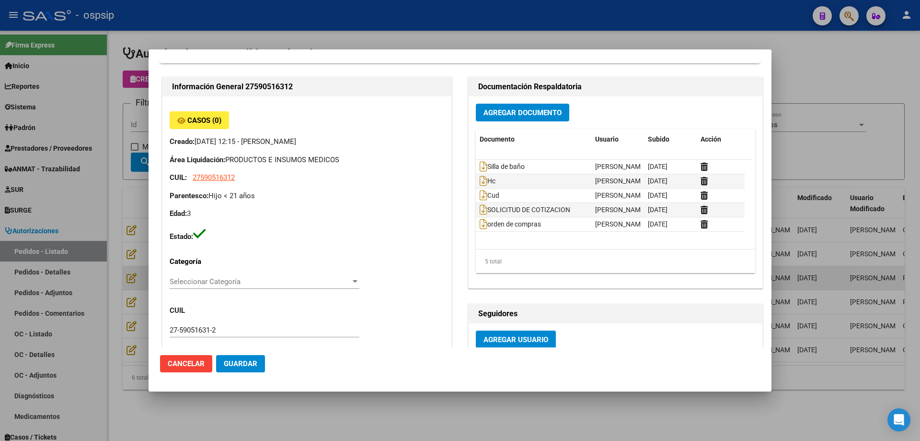
drag, startPoint x: 105, startPoint y: 198, endPoint x: 160, endPoint y: 280, distance: 98.8
click at [105, 198] on div at bounding box center [460, 220] width 920 height 441
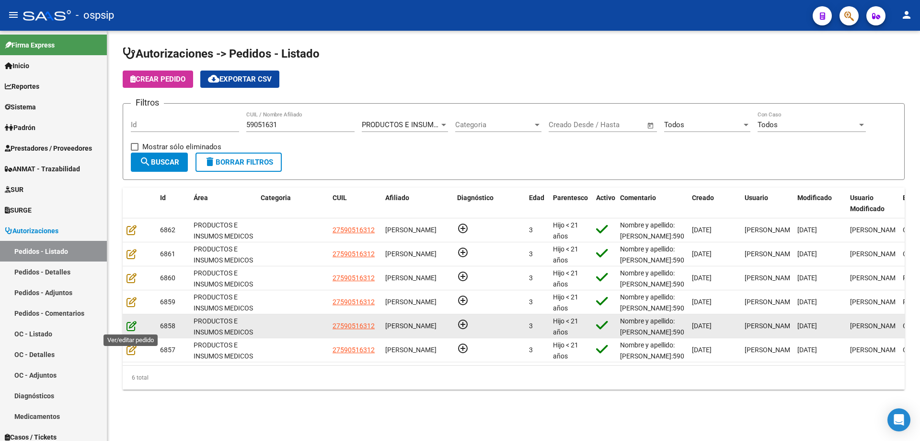
click at [131, 328] on icon at bounding box center [132, 325] width 10 height 11
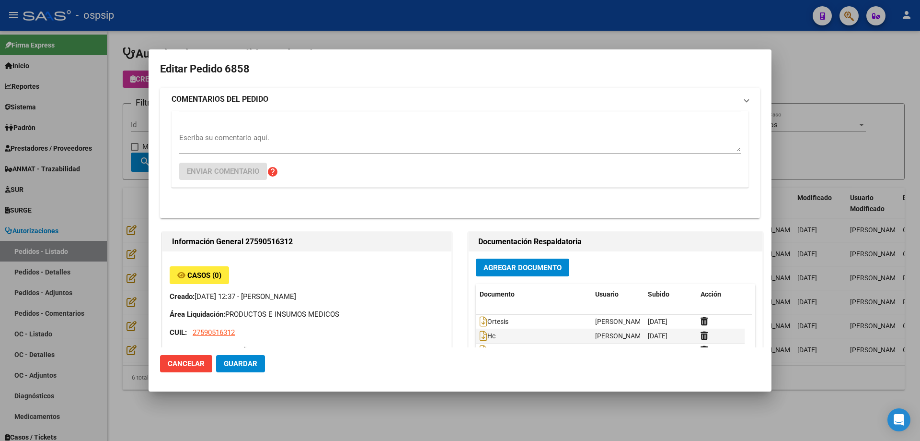
type input "[GEOGRAPHIC_DATA], TRUJUI, [PERSON_NAME] 6620"
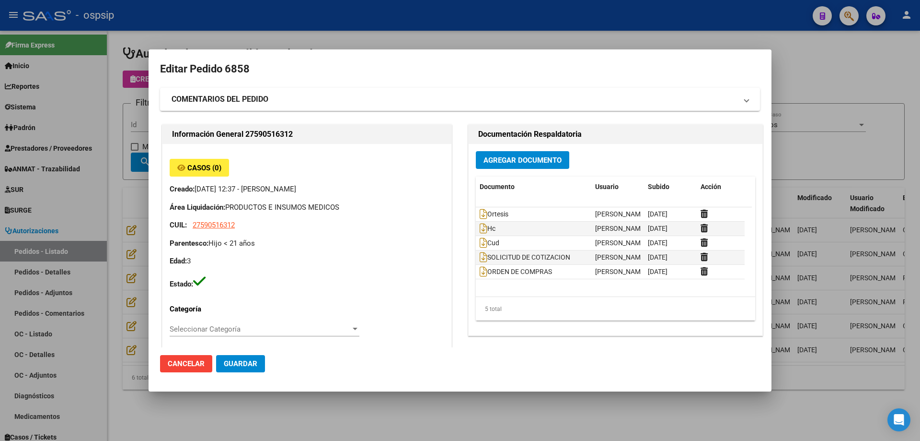
click at [143, 206] on div at bounding box center [460, 220] width 920 height 441
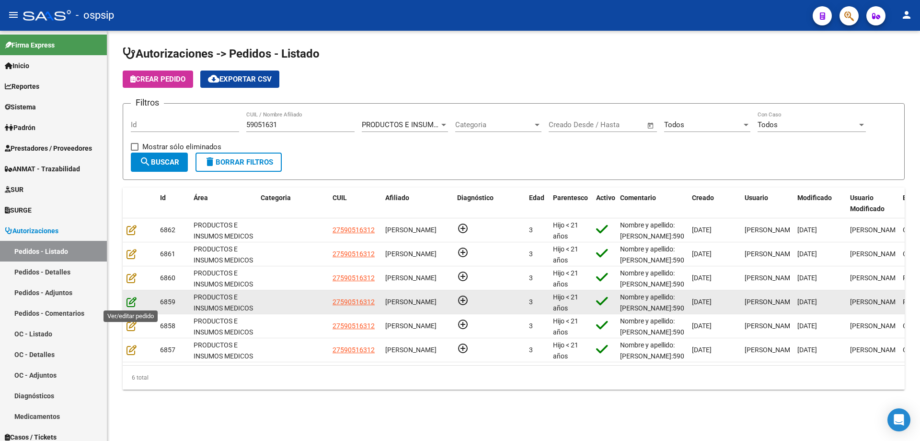
click at [130, 300] on icon at bounding box center [132, 301] width 10 height 11
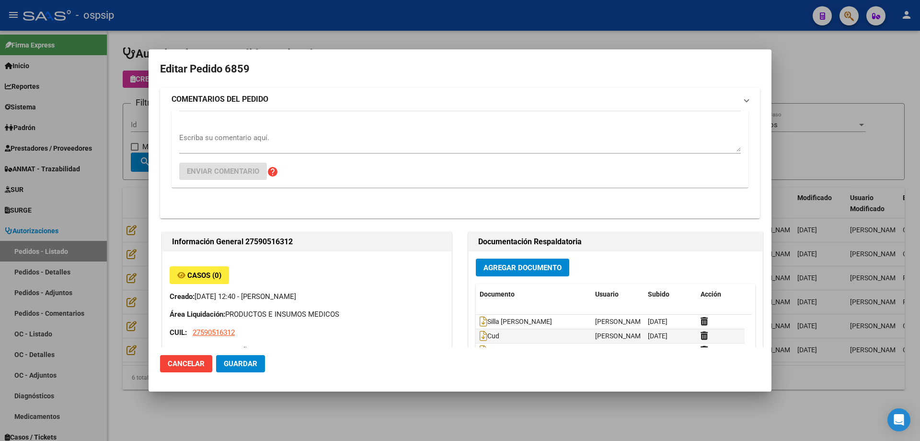
type input "[GEOGRAPHIC_DATA], TRUJUI, [PERSON_NAME] 6620"
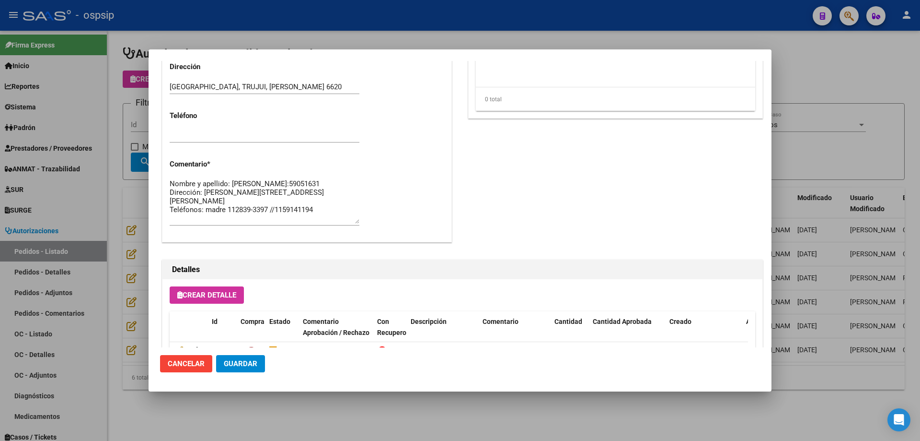
scroll to position [527, 0]
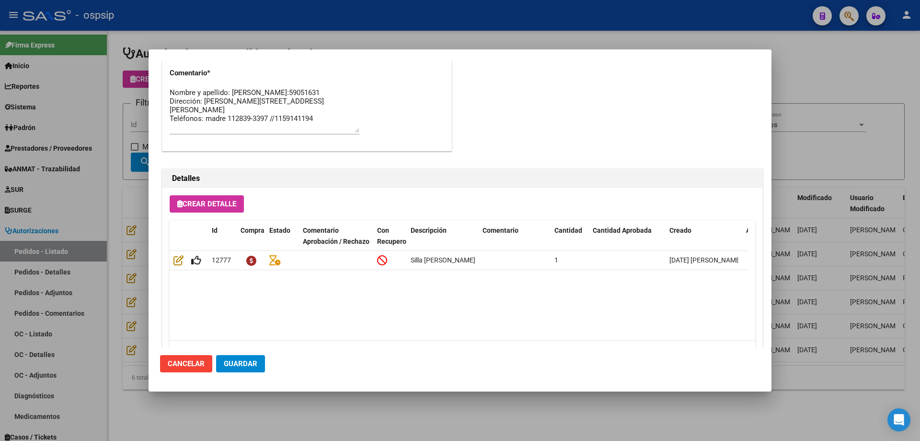
drag, startPoint x: 82, startPoint y: 239, endPoint x: 116, endPoint y: 279, distance: 52.7
click at [82, 238] on div at bounding box center [460, 220] width 920 height 441
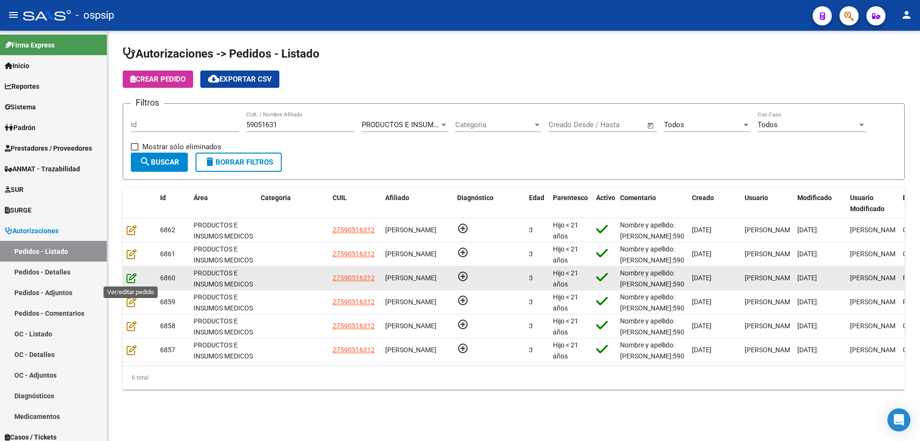
click at [132, 276] on icon at bounding box center [132, 277] width 10 height 11
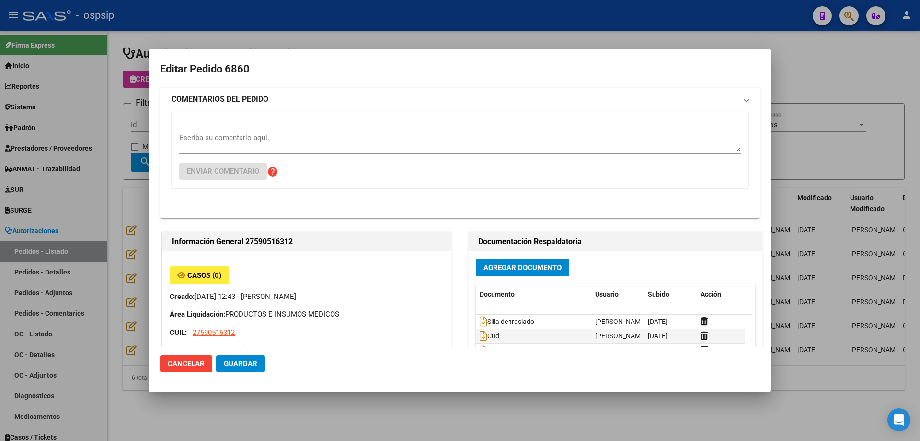
type input "[GEOGRAPHIC_DATA], TRUJUI, [PERSON_NAME] 6620"
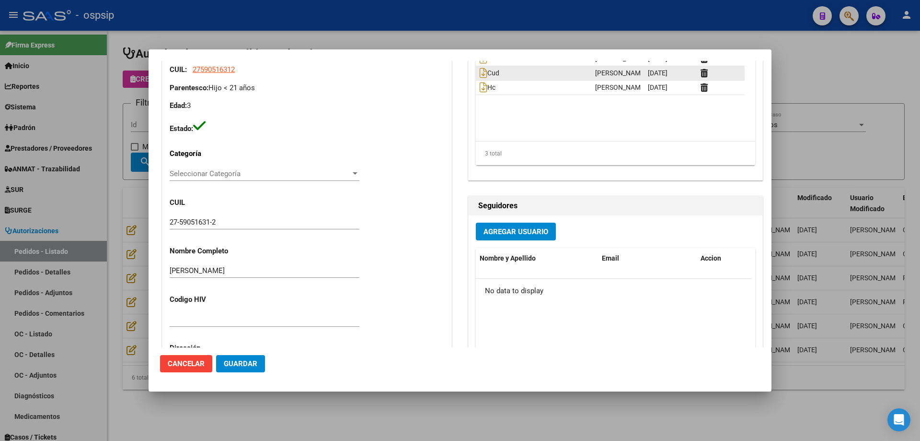
scroll to position [0, 0]
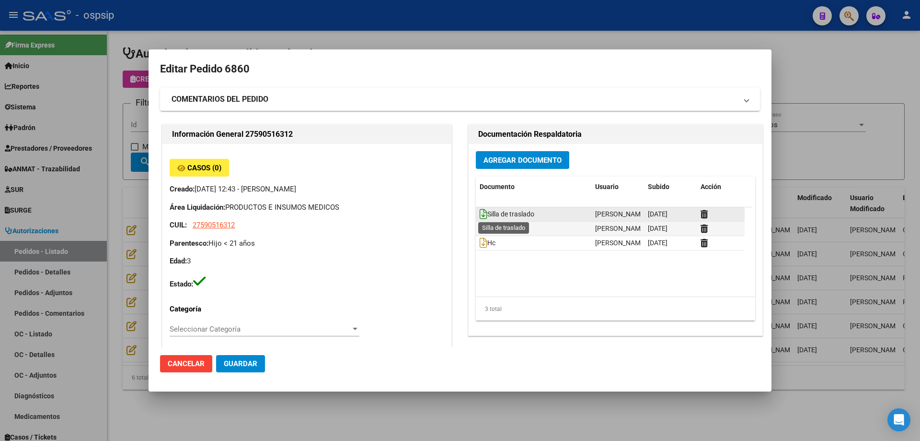
click at [480, 215] on icon at bounding box center [484, 214] width 8 height 11
drag, startPoint x: 122, startPoint y: 122, endPoint x: 374, endPoint y: 126, distance: 252.2
click at [127, 122] on div at bounding box center [460, 220] width 920 height 441
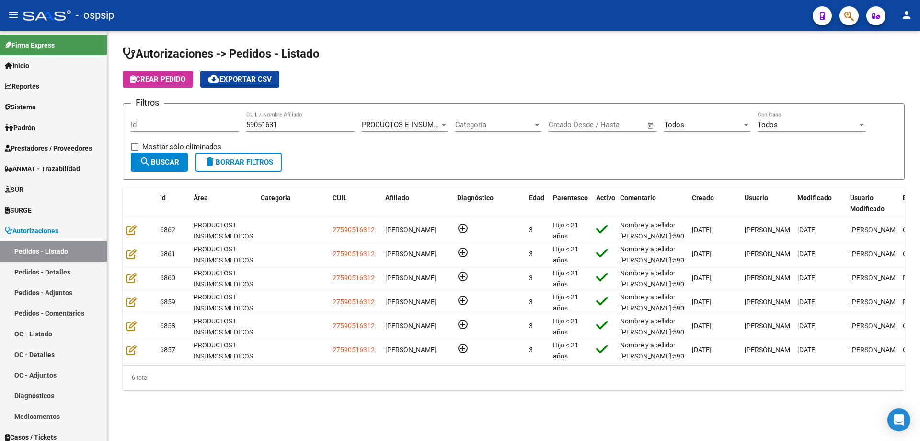
drag, startPoint x: 312, startPoint y: 120, endPoint x: 286, endPoint y: 120, distance: 25.9
click at [286, 120] on div "59051631 CUIL / Nombre Afiliado" at bounding box center [300, 121] width 108 height 21
drag, startPoint x: 289, startPoint y: 123, endPoint x: 164, endPoint y: 123, distance: 124.7
click at [161, 120] on div "Filtros Id 59051631 CUIL / Nombre Afiliado PRODUCTOS E INSUMOS MEDICOS Seleccio…" at bounding box center [514, 131] width 766 height 41
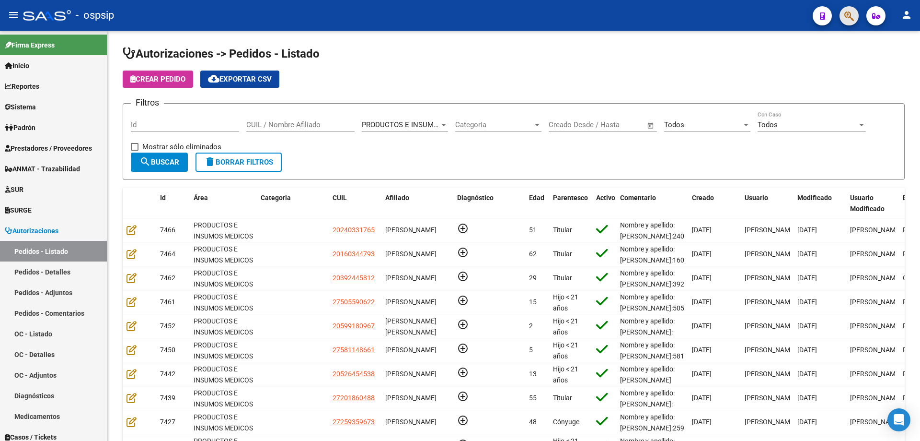
click at [844, 18] on button "button" at bounding box center [849, 15] width 19 height 19
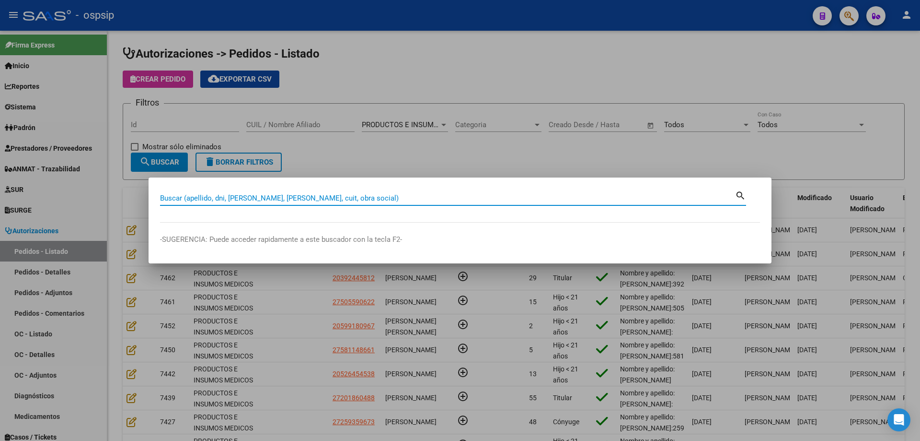
paste input "48967316"
type input "48967316"
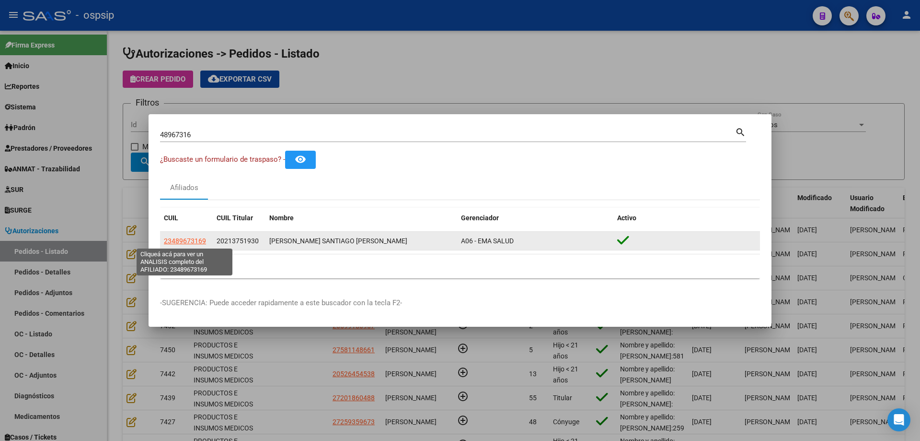
click at [198, 239] on span "23489673169" at bounding box center [185, 241] width 42 height 8
type textarea "23489673169"
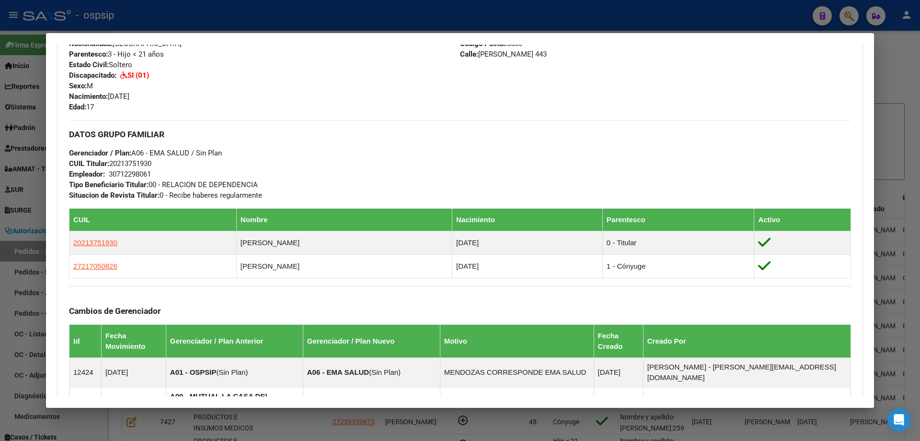
scroll to position [627, 0]
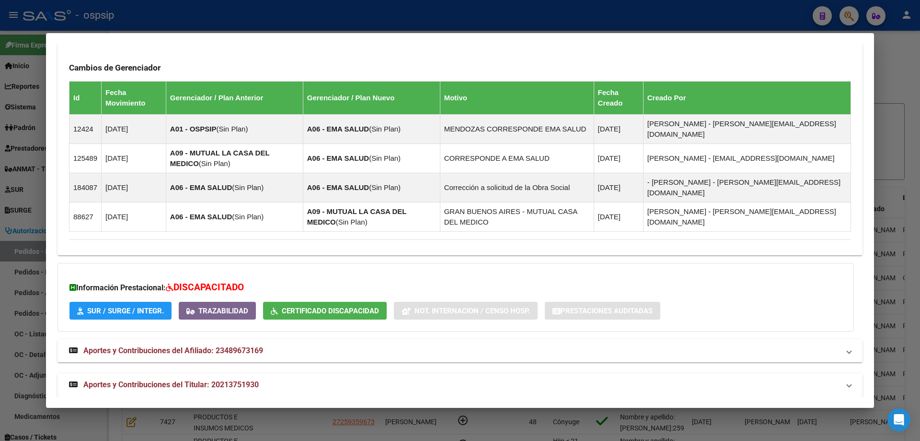
click at [178, 380] on span "Aportes y Contribuciones del Titular: 20213751930" at bounding box center [170, 384] width 175 height 9
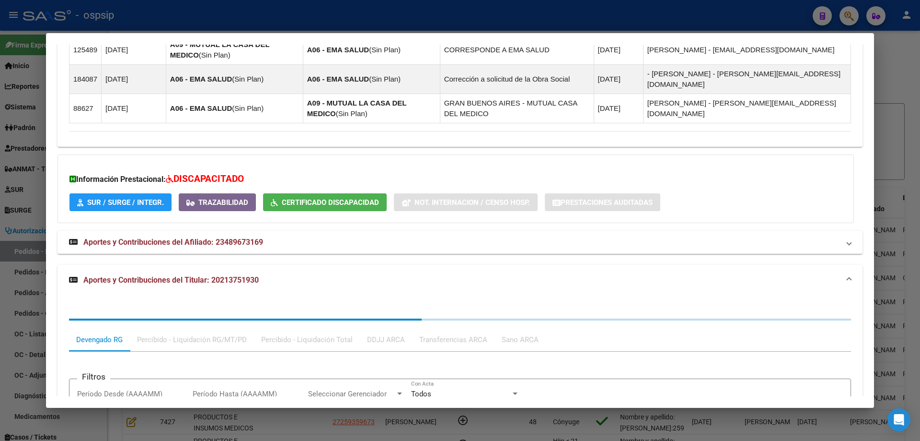
scroll to position [867, 0]
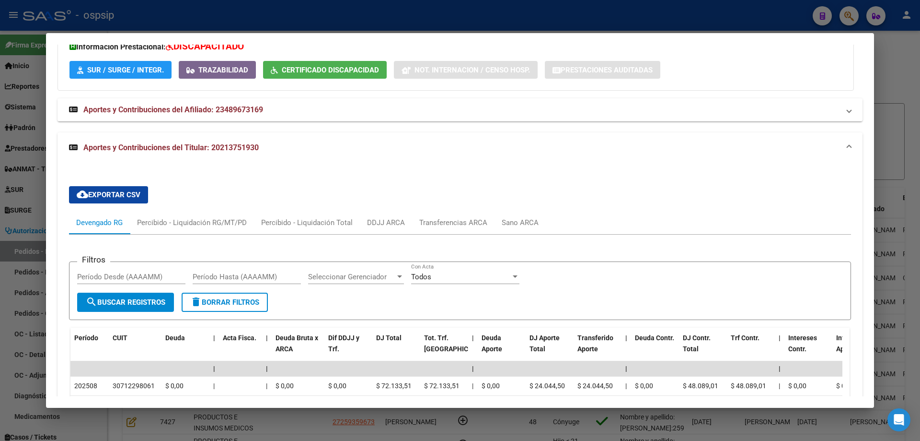
click at [21, 233] on div at bounding box center [460, 220] width 920 height 441
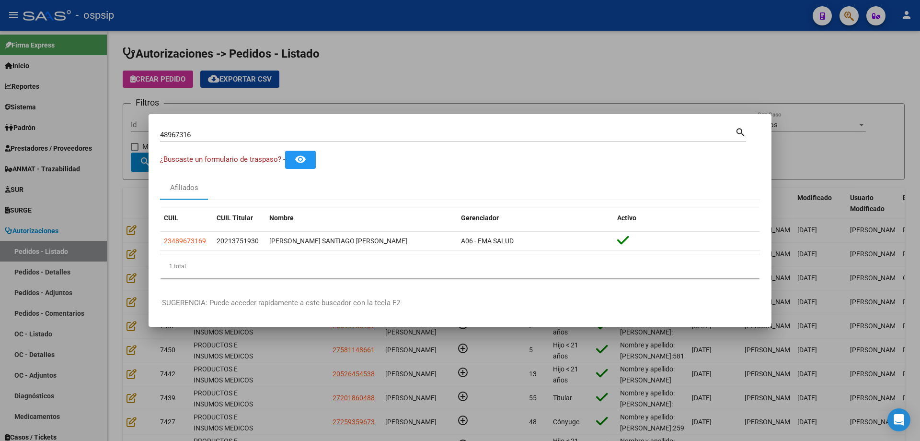
click at [185, 129] on div "48967316 Buscar (apellido, dni, [PERSON_NAME], [PERSON_NAME], cuit, obra social)" at bounding box center [447, 135] width 575 height 14
click at [183, 133] on input "48967316" at bounding box center [447, 134] width 575 height 9
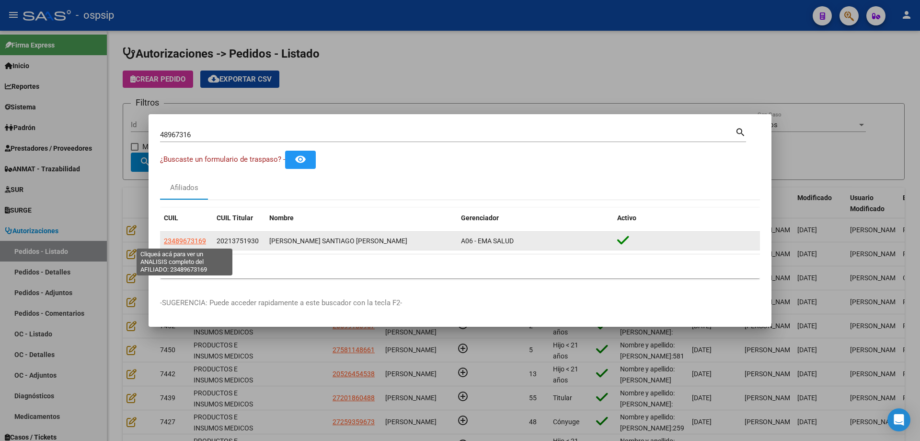
click at [189, 237] on span "23489673169" at bounding box center [185, 241] width 42 height 8
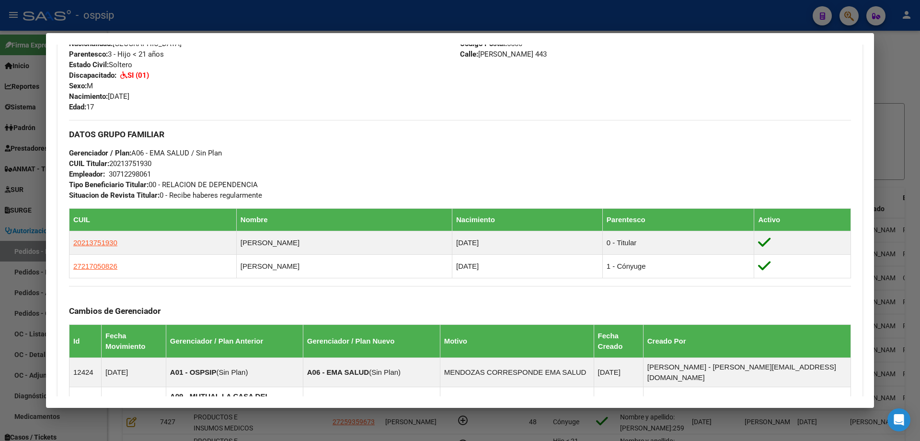
scroll to position [627, 0]
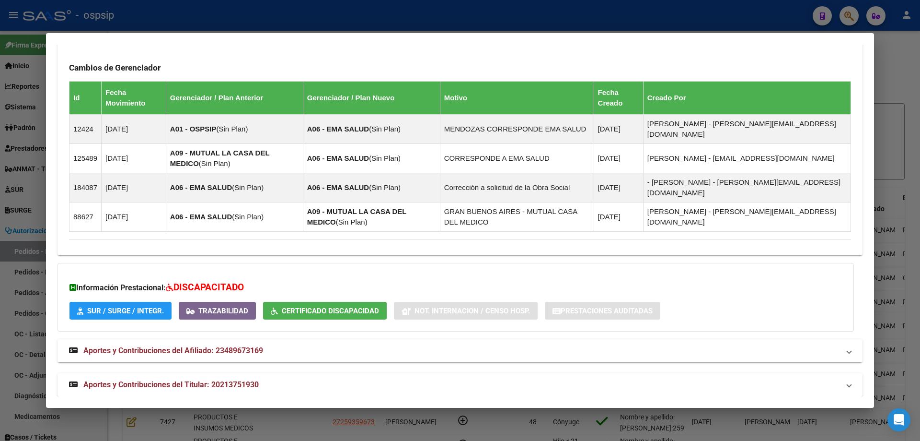
click at [202, 380] on span "Aportes y Contribuciones del Titular: 20213751930" at bounding box center [170, 384] width 175 height 9
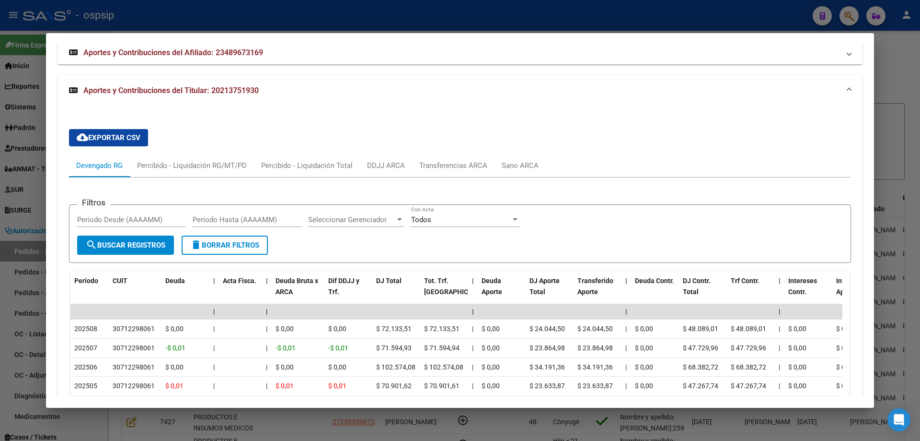
scroll to position [963, 0]
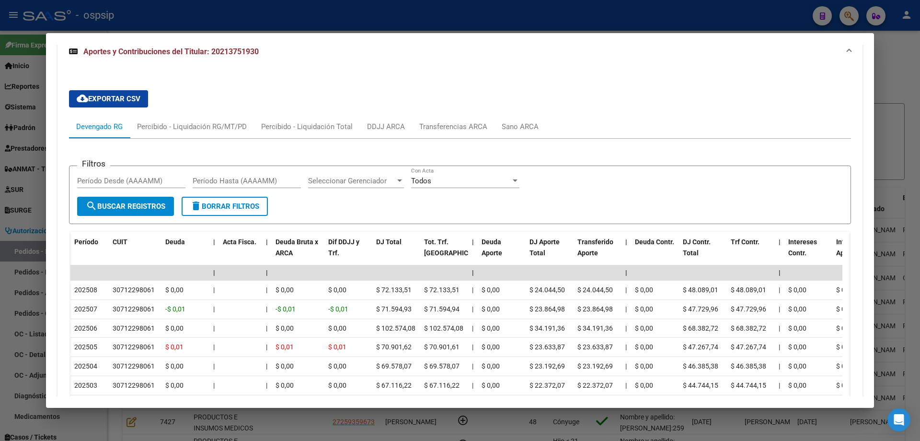
click at [14, 196] on div at bounding box center [460, 220] width 920 height 441
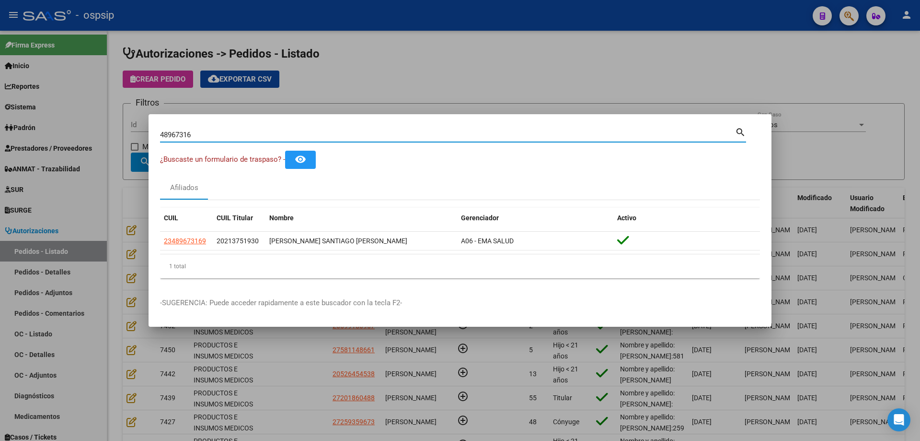
drag, startPoint x: 204, startPoint y: 136, endPoint x: 36, endPoint y: 117, distance: 168.8
click at [36, 117] on div "48967316 Buscar (apellido, dni, cuil, nro traspaso, cuit, obra social) search ¿…" at bounding box center [460, 220] width 920 height 441
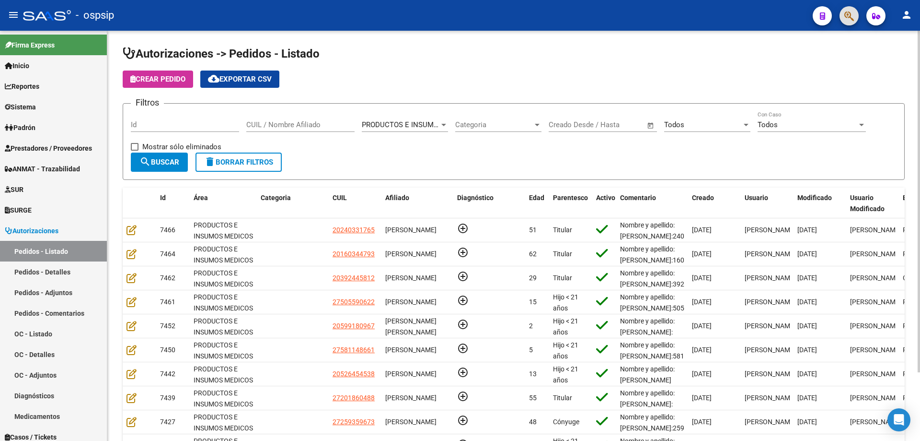
click at [164, 127] on input "Id" at bounding box center [185, 124] width 108 height 9
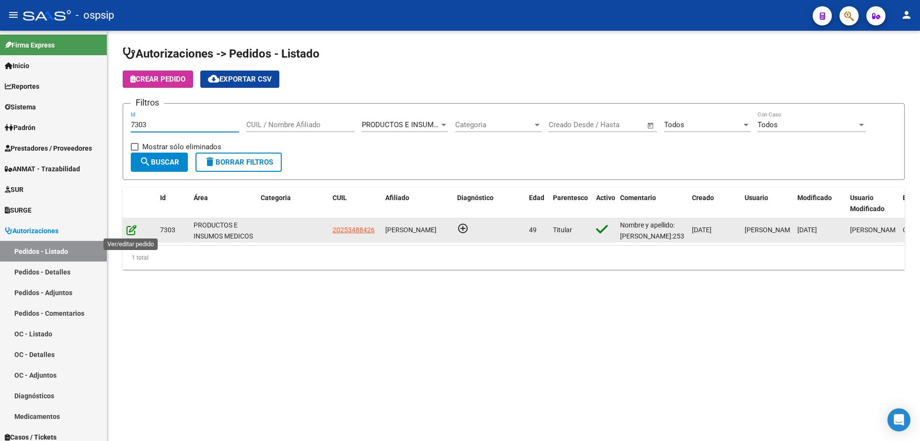
type input "7303"
click at [129, 229] on icon at bounding box center [132, 229] width 10 height 11
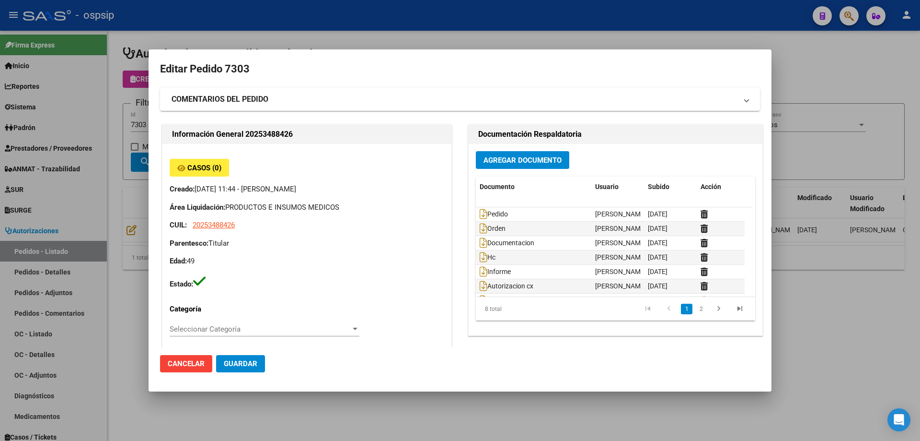
type input "[GEOGRAPHIC_DATA], [PERSON_NAME], [PERSON_NAME] 5037"
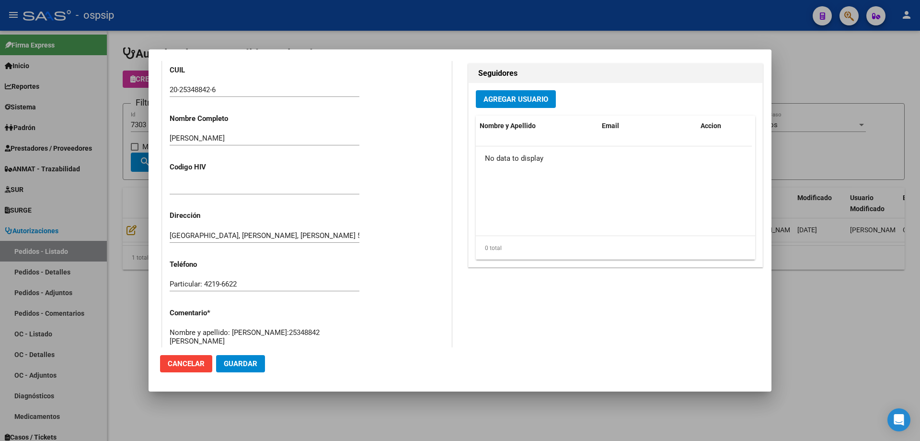
scroll to position [0, 0]
